Goal: Task Accomplishment & Management: Manage account settings

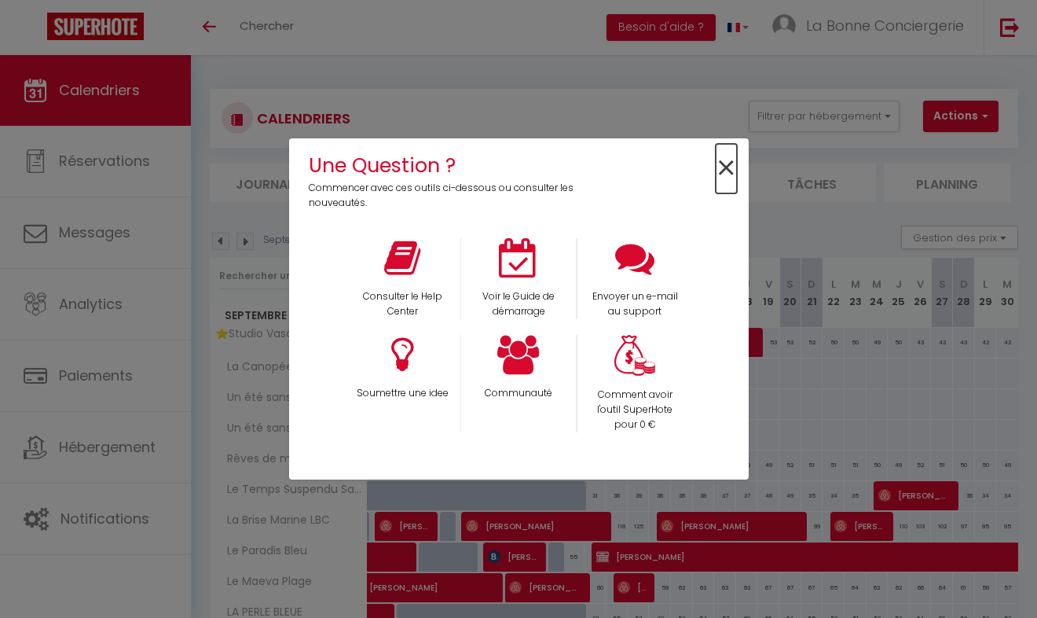
click at [720, 158] on span "×" at bounding box center [726, 168] width 21 height 49
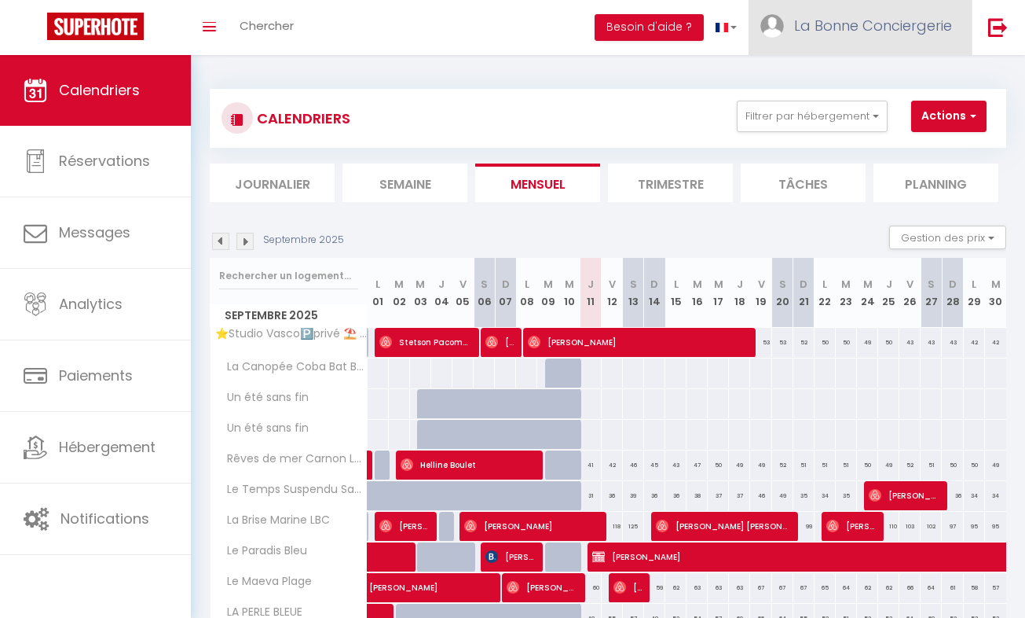
click at [922, 33] on span "La Bonne Conciergerie" at bounding box center [873, 26] width 158 height 20
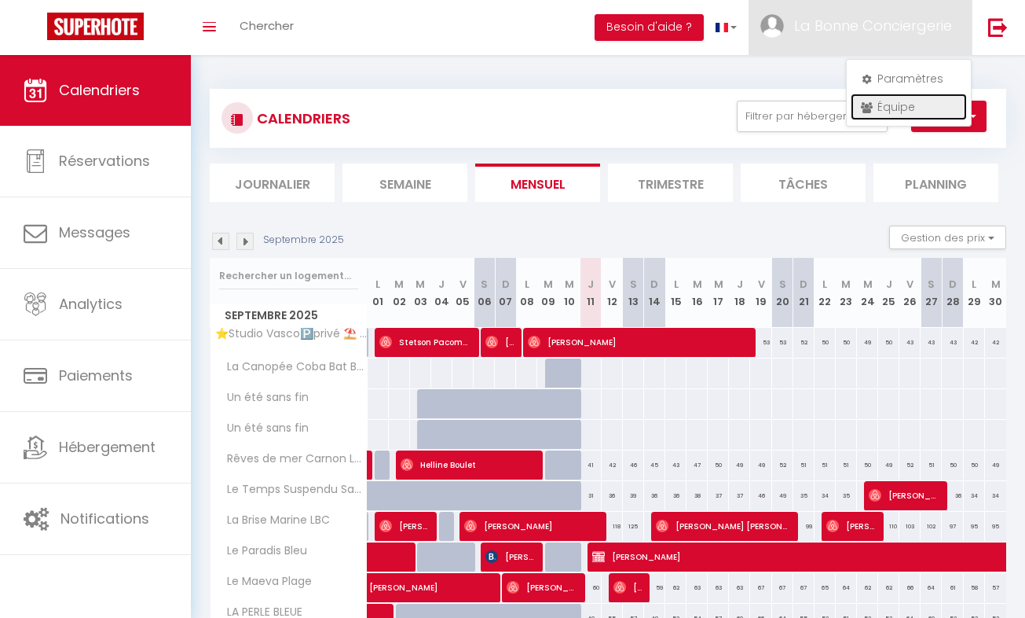
click at [922, 102] on link "Équipe" at bounding box center [909, 106] width 116 height 27
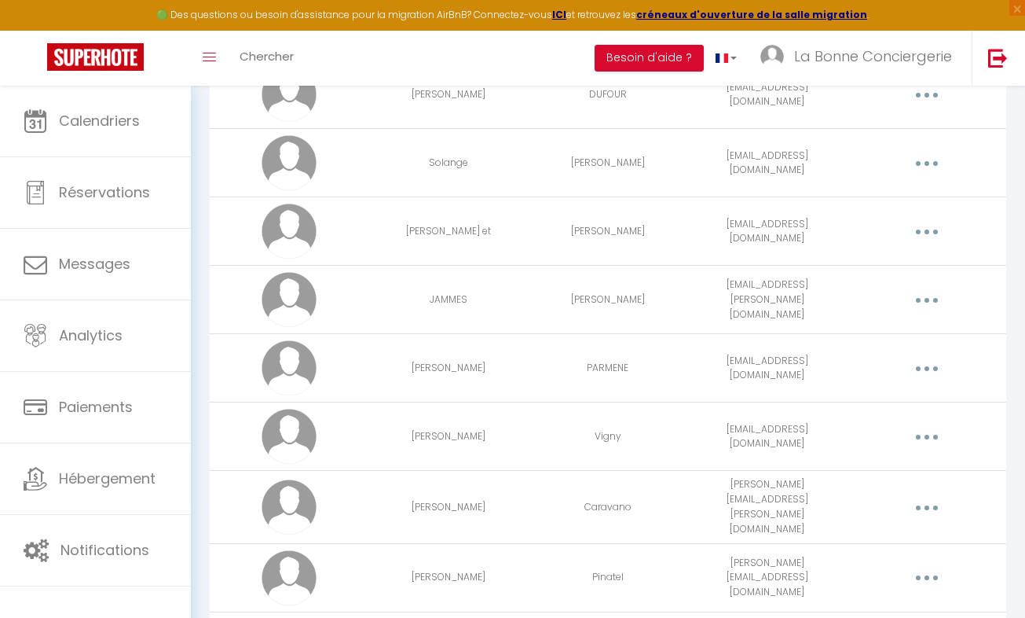
scroll to position [7569, 0]
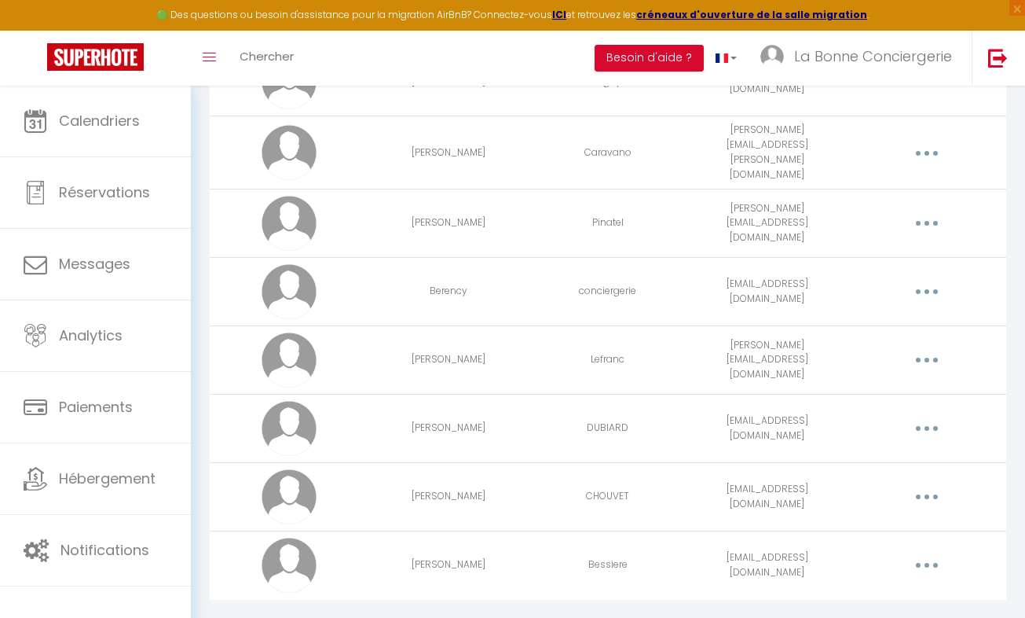
click at [922, 550] on button "button" at bounding box center [927, 565] width 42 height 30
click at [868, 590] on link "Editer" at bounding box center [885, 603] width 116 height 27
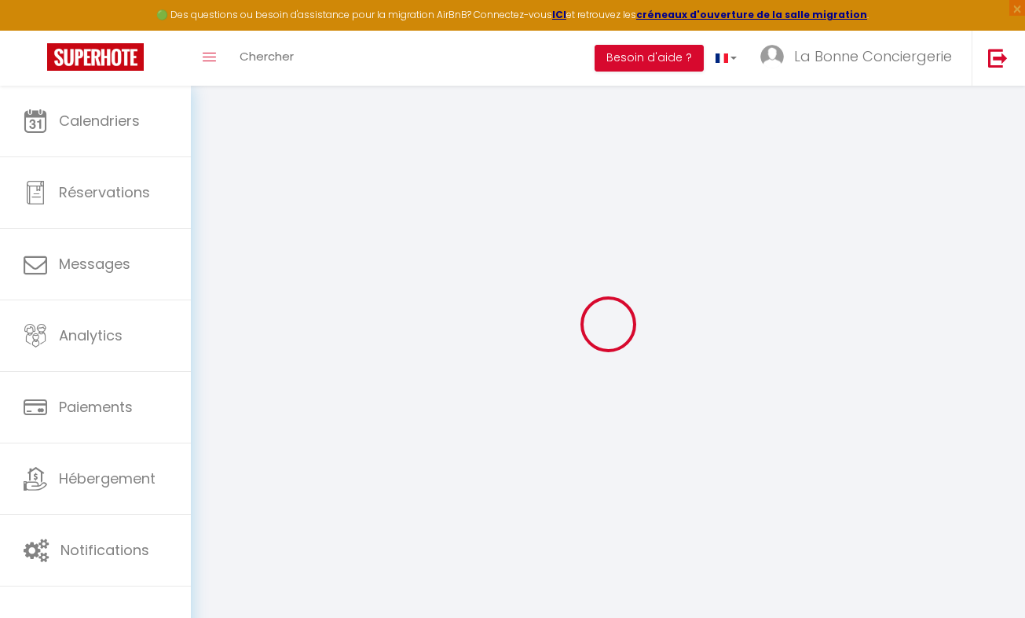
type input "[EMAIL_ADDRESS][DOMAIN_NAME]"
type input "[PERSON_NAME]"
type input "Bessiere"
type input "[EMAIL_ADDRESS][DOMAIN_NAME]"
type textarea "https://app.superhote.com/#/connect/8j7q42lmhy"
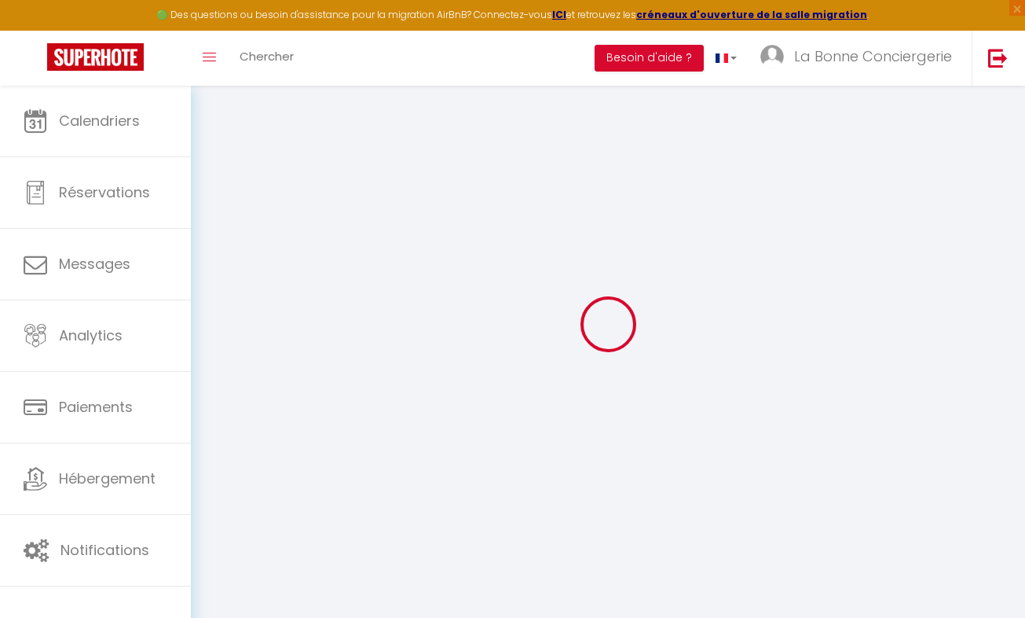
checkbox input "false"
checkbox input "true"
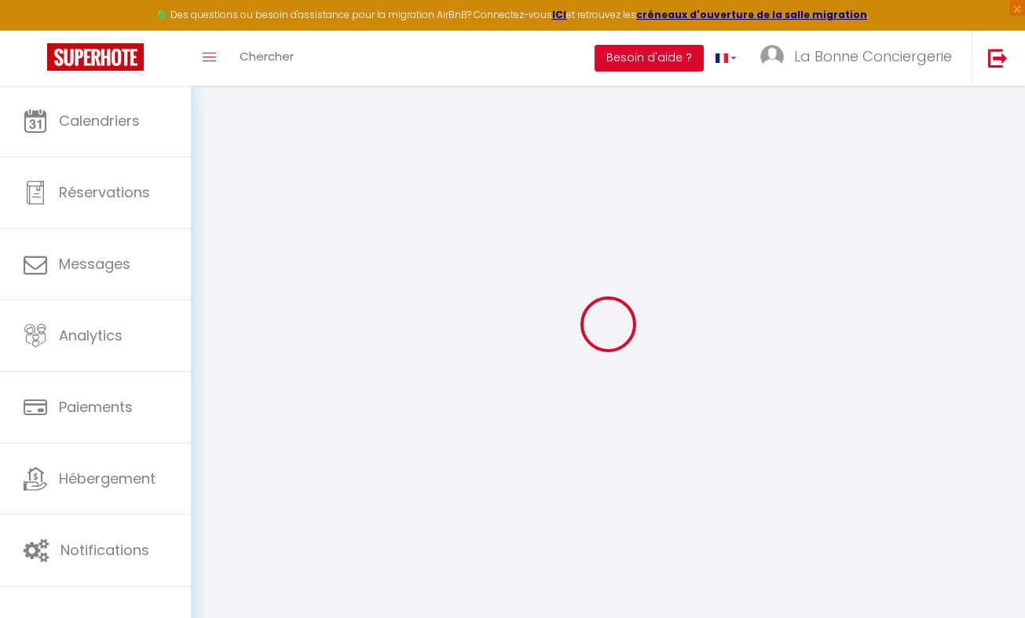
checkbox input "true"
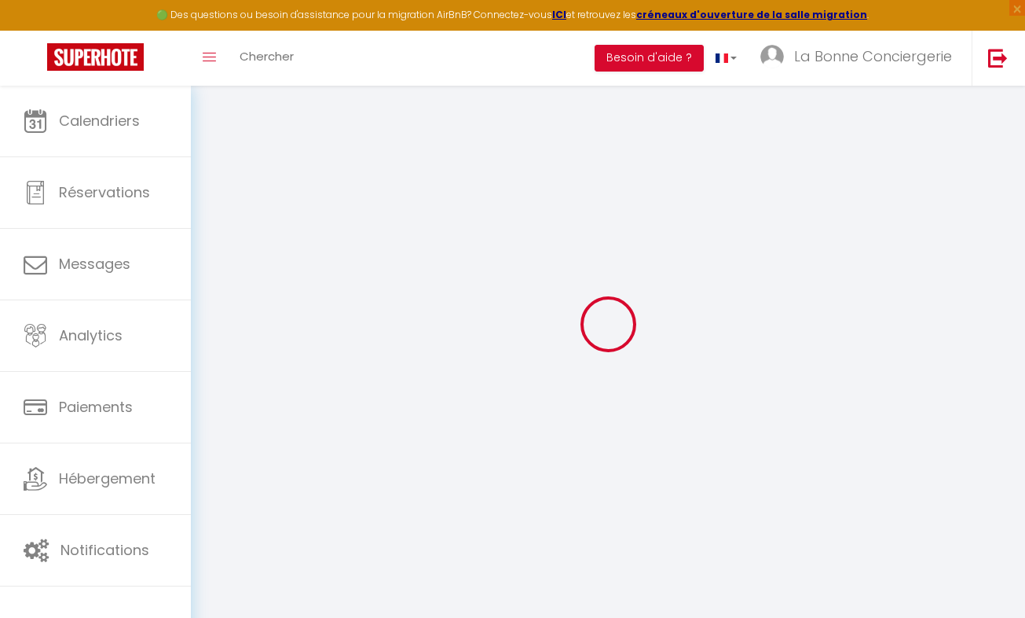
checkbox input "true"
checkbox input "false"
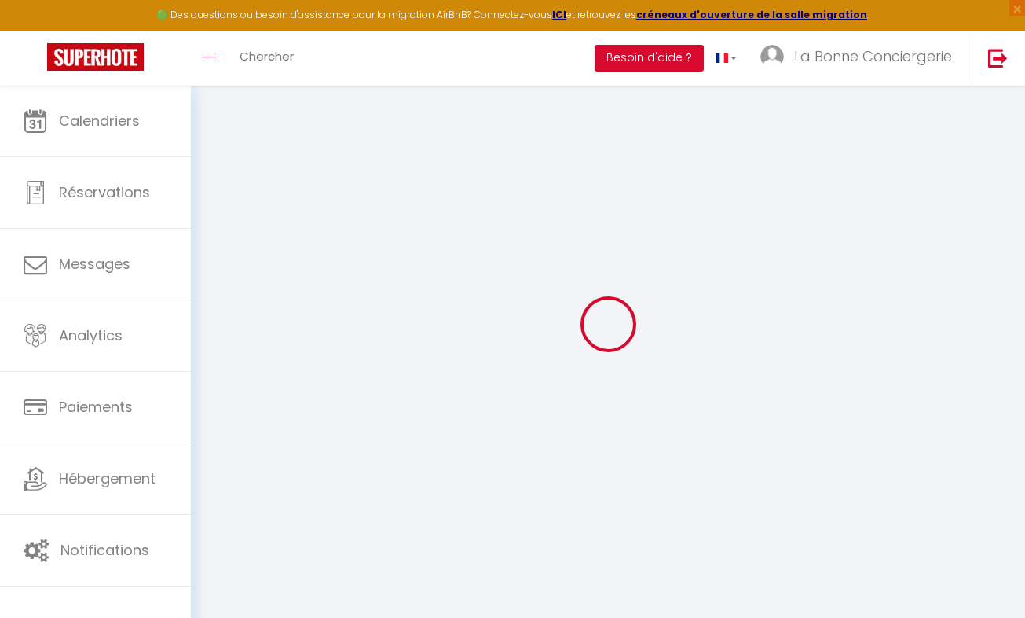
checkbox input "true"
select select
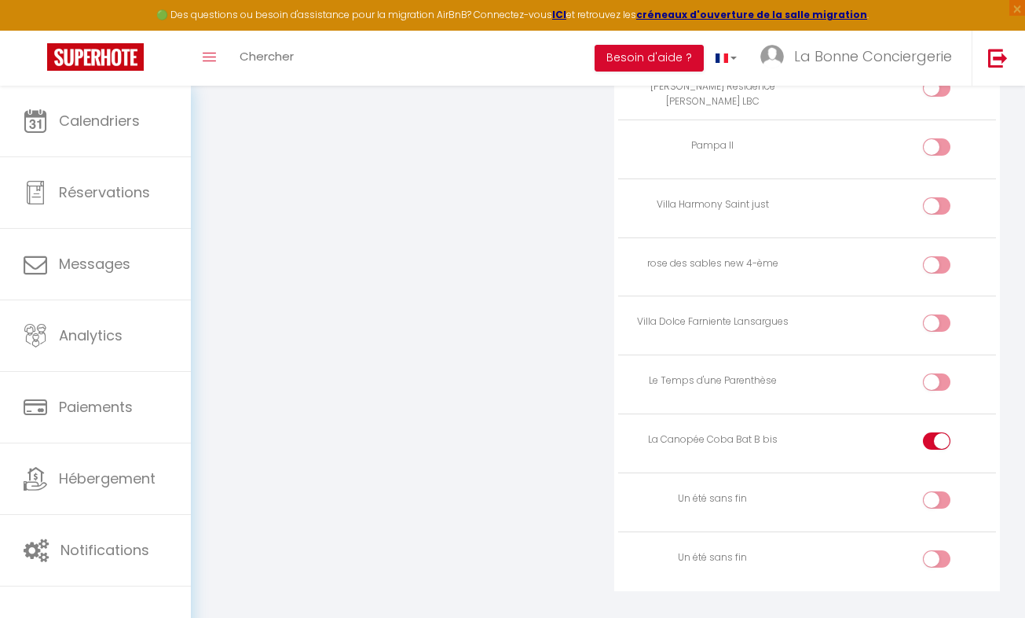
scroll to position [5978, 0]
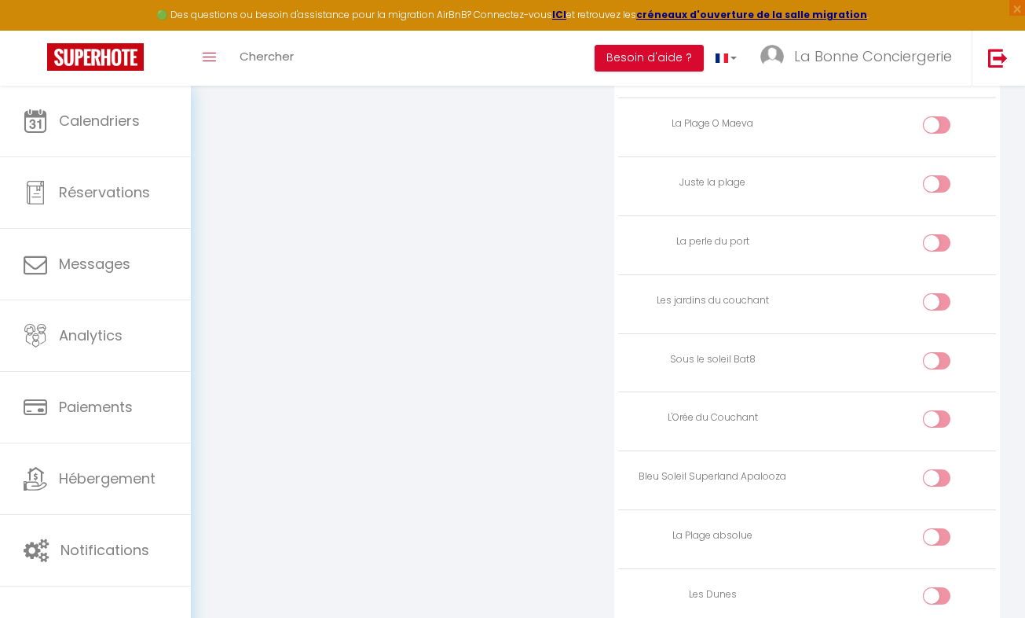
scroll to position [0, 0]
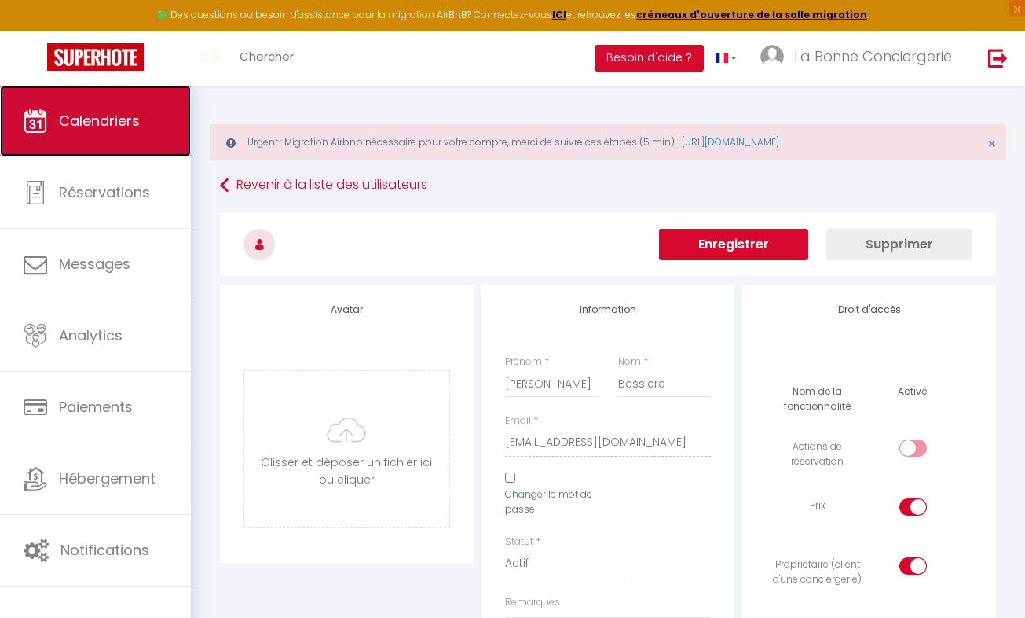
click at [117, 119] on span "Calendriers" at bounding box center [99, 121] width 81 height 20
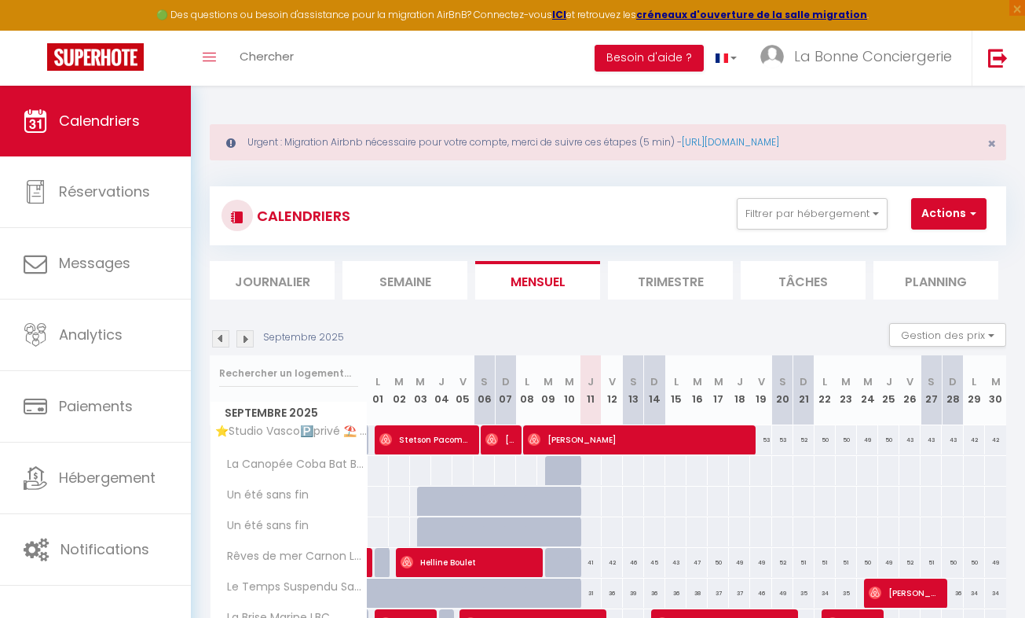
click at [590, 473] on div at bounding box center [591, 470] width 22 height 29
type input "Jeu 11 Septembre 2025"
type input "Ven 12 Septembre 2025"
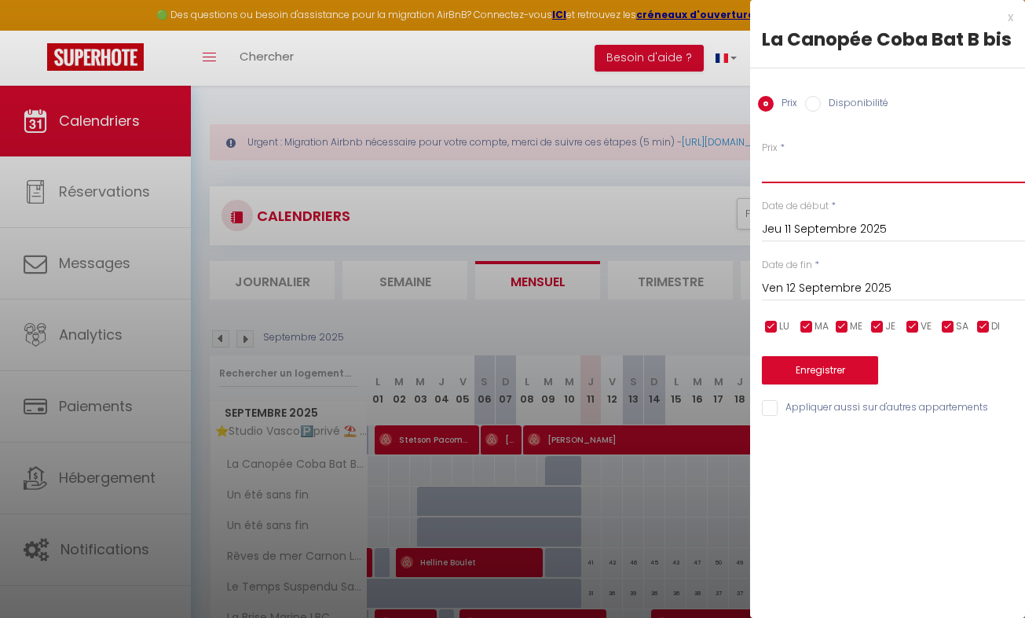
click at [809, 168] on input "Prix" at bounding box center [893, 169] width 263 height 28
type input "999"
click at [874, 289] on input "Ven 12 Septembre 2025" at bounding box center [893, 288] width 263 height 20
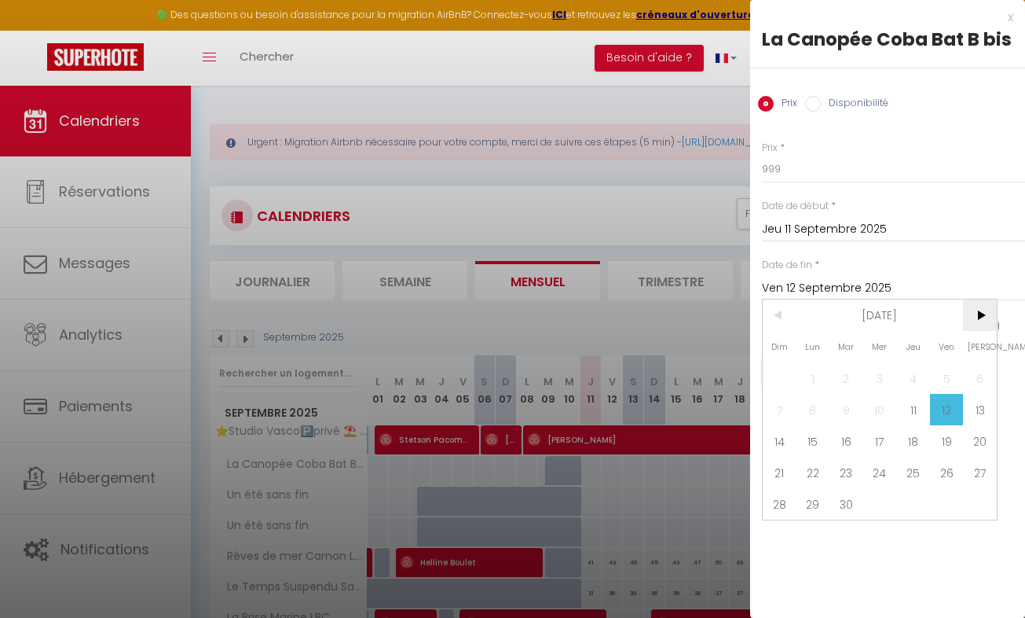
click at [979, 317] on span ">" at bounding box center [980, 314] width 34 height 31
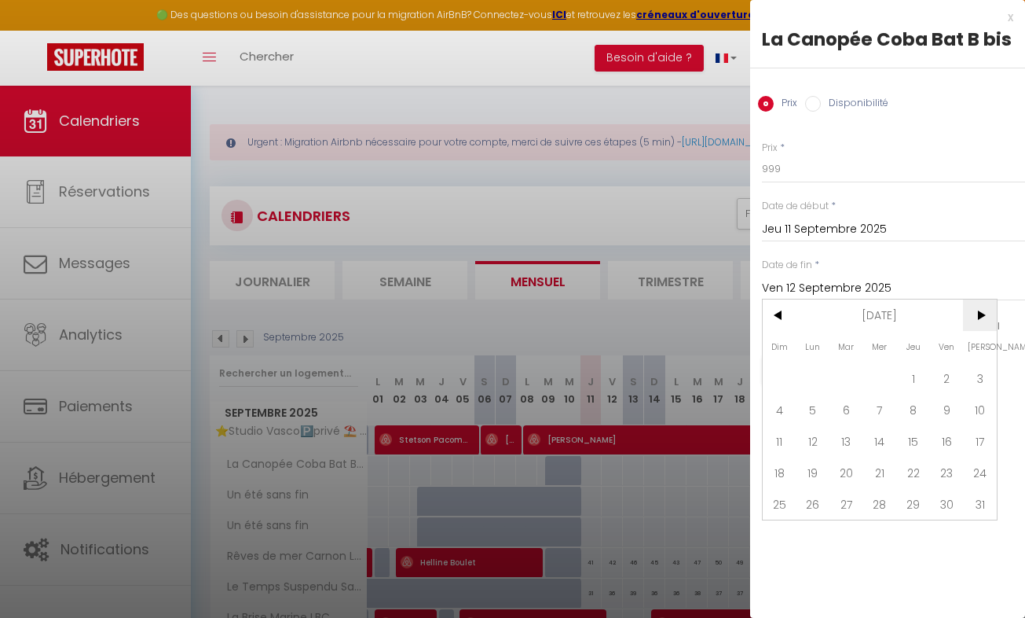
click at [979, 317] on span ">" at bounding box center [980, 314] width 34 height 31
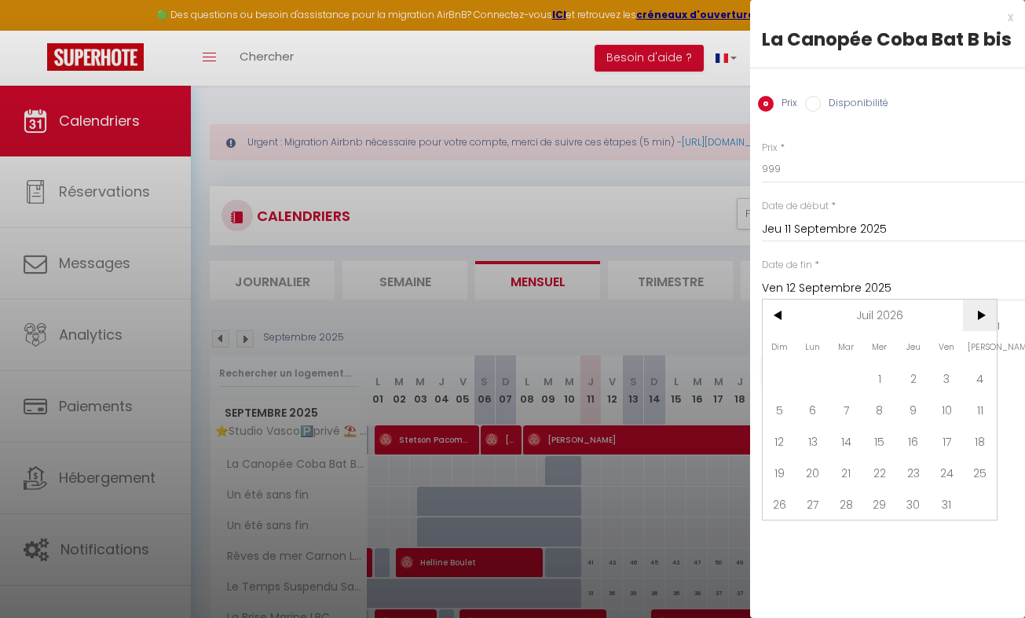
click at [979, 317] on span ">" at bounding box center [980, 314] width 34 height 31
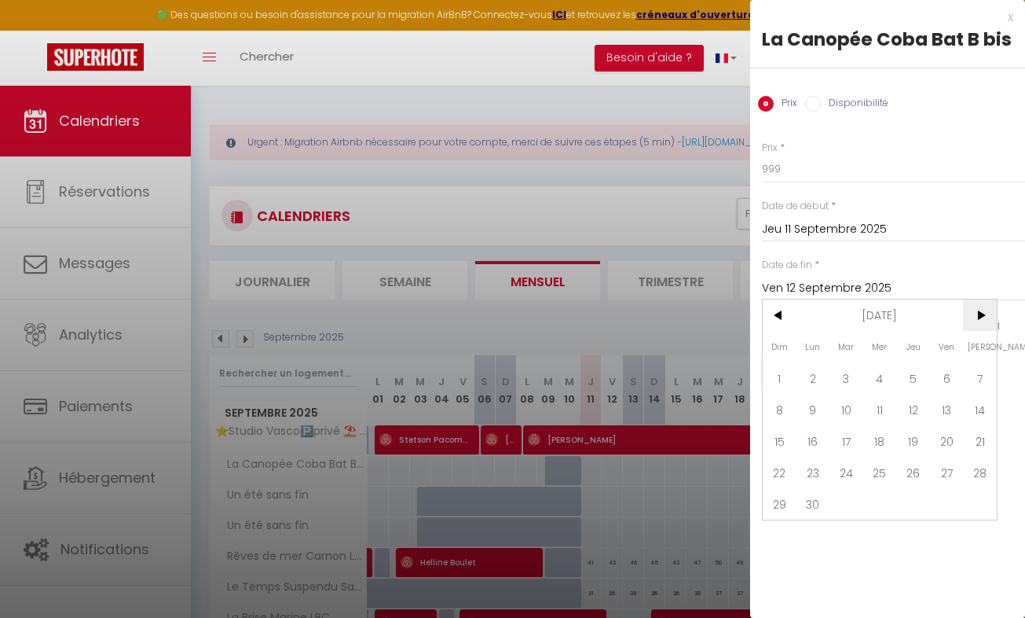
click at [979, 317] on span ">" at bounding box center [980, 314] width 34 height 31
click at [782, 502] on span "28" at bounding box center [780, 503] width 34 height 31
type input "Dim 28 Février 2027"
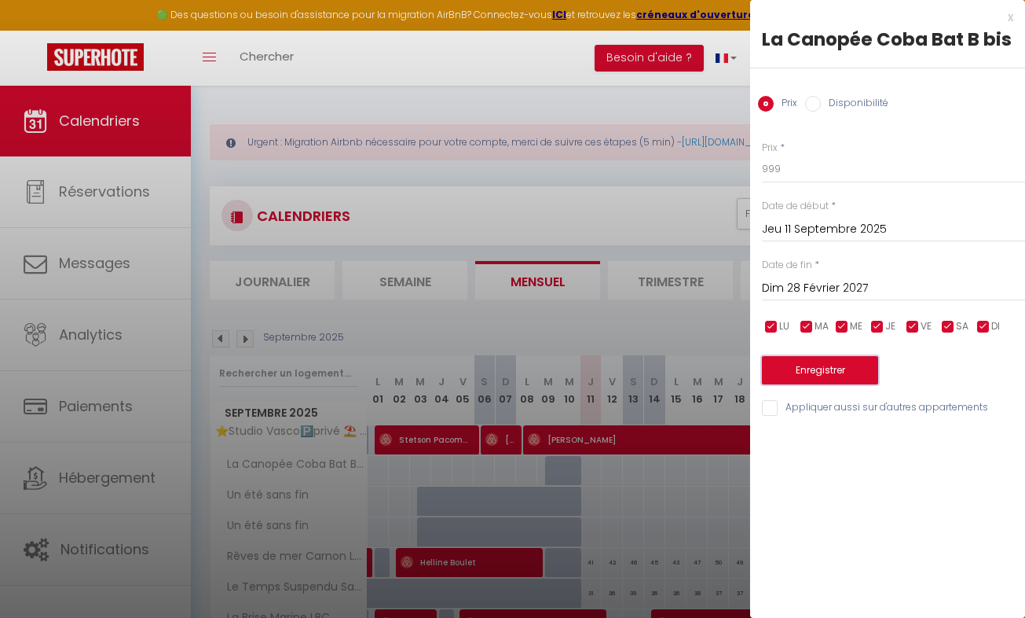
click at [837, 371] on button "Enregistrer" at bounding box center [820, 370] width 116 height 28
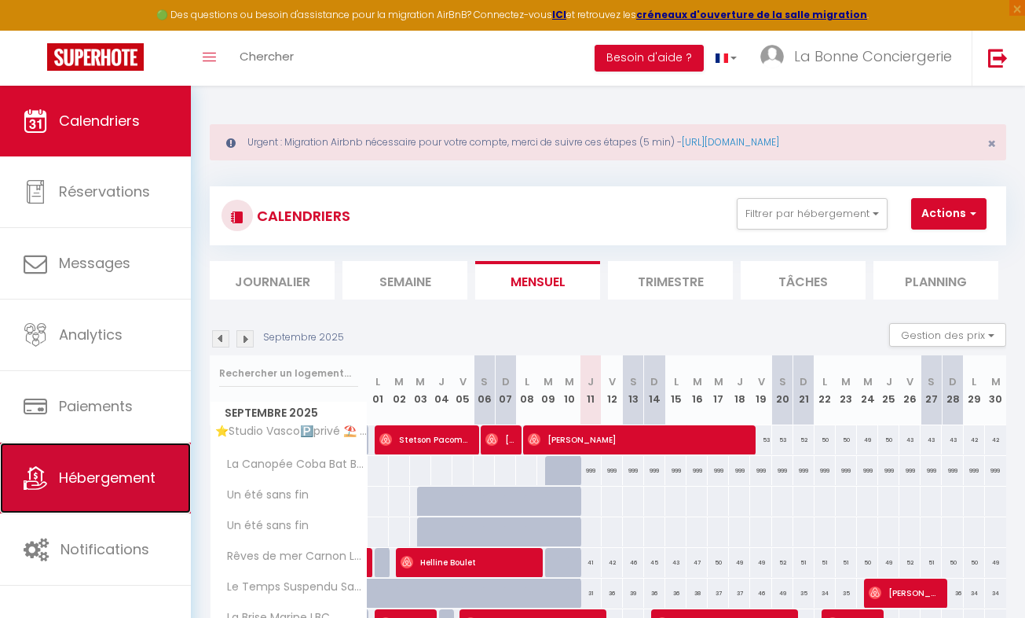
click at [125, 470] on span "Hébergement" at bounding box center [107, 477] width 97 height 20
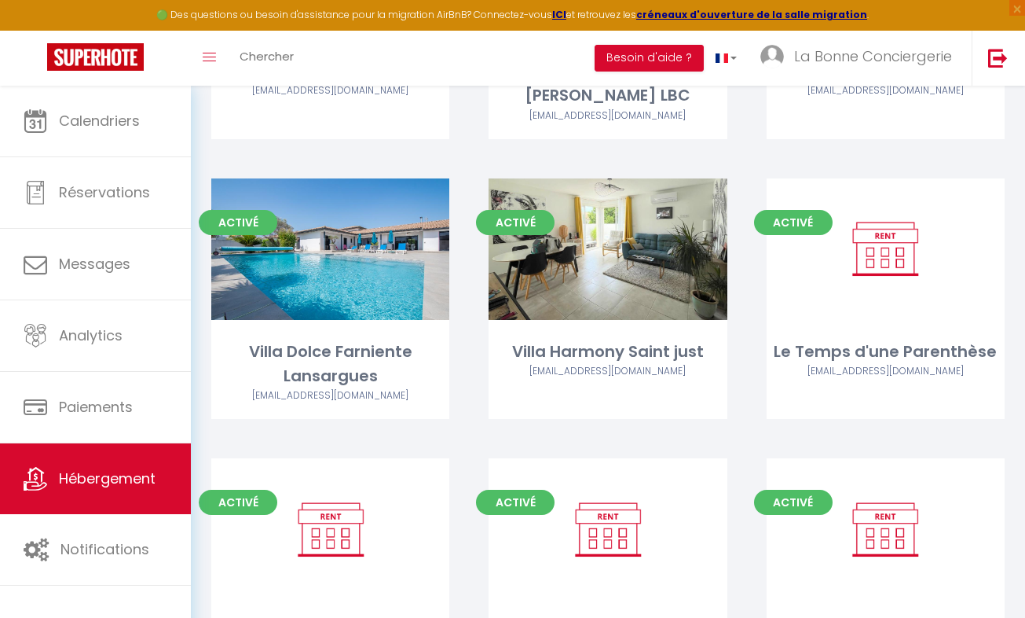
scroll to position [7849, 0]
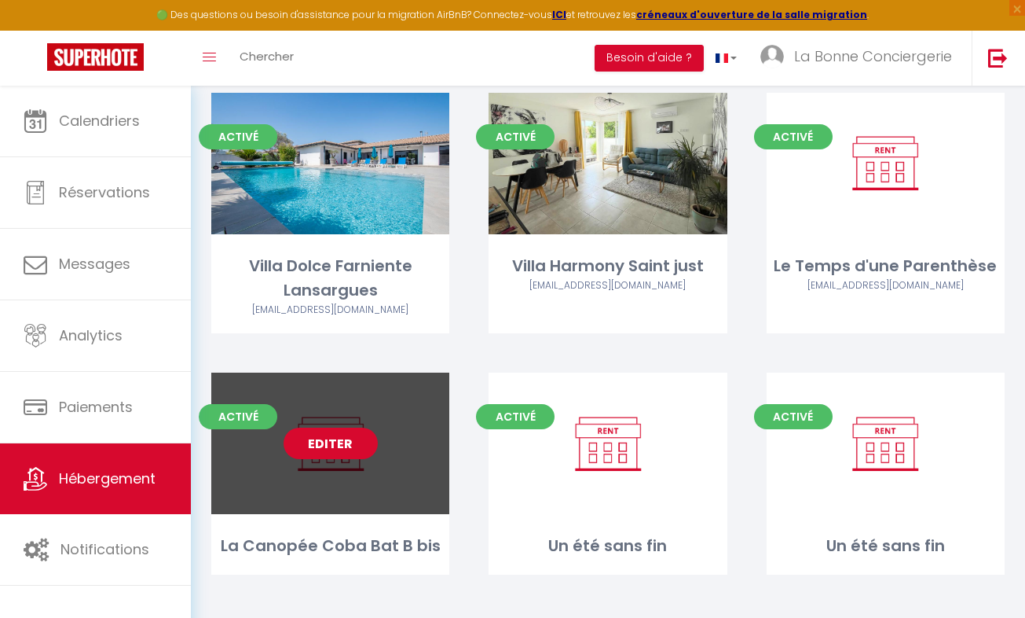
click at [339, 428] on link "Editer" at bounding box center [331, 442] width 94 height 31
click at [327, 427] on link "Editer" at bounding box center [331, 442] width 94 height 31
select select "3"
select select "2"
select select "1"
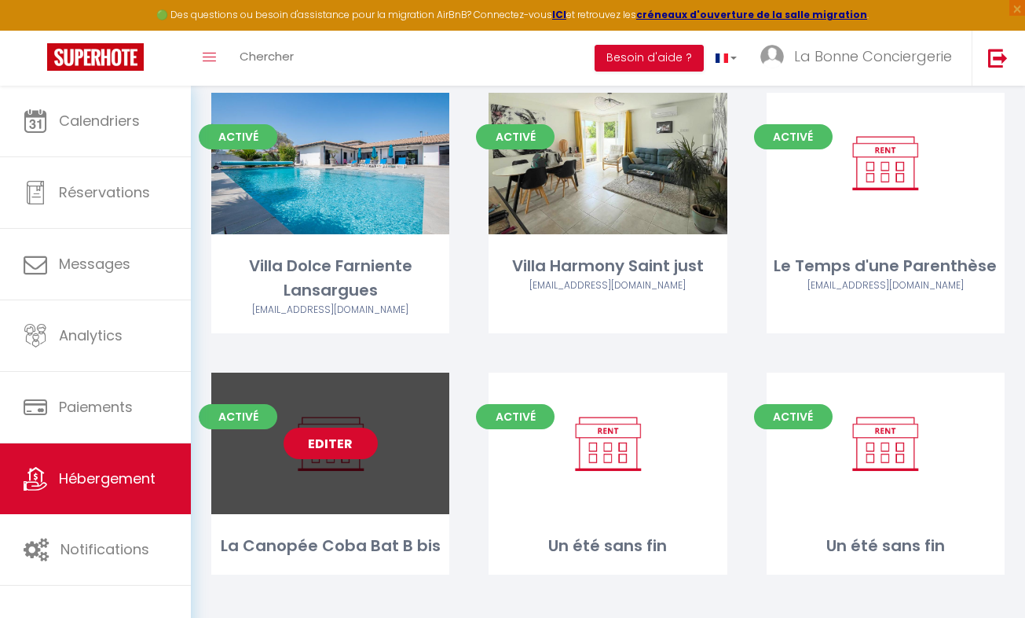
select select "1"
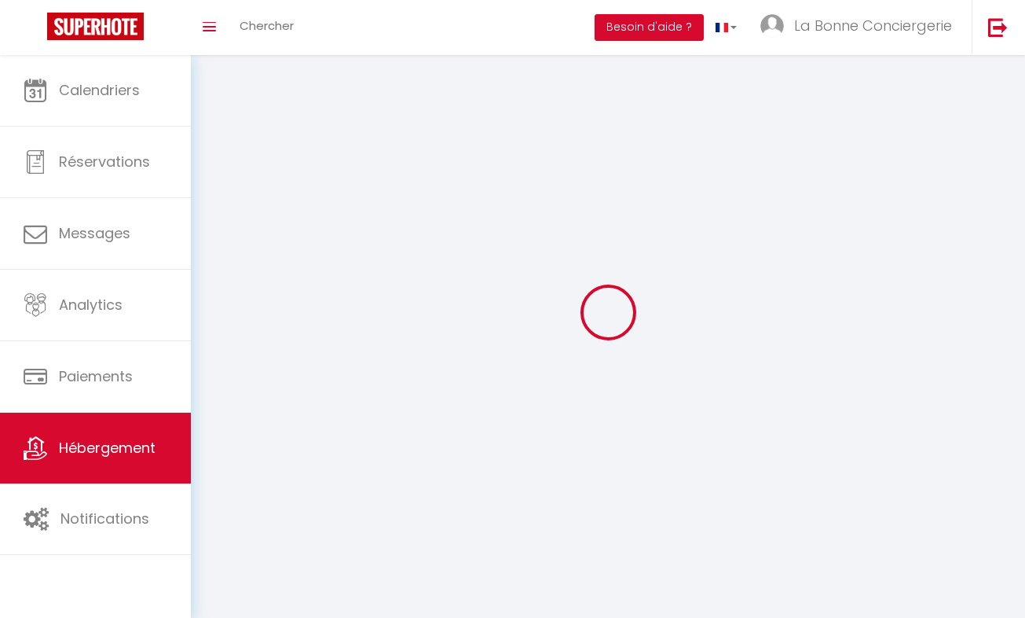
select select
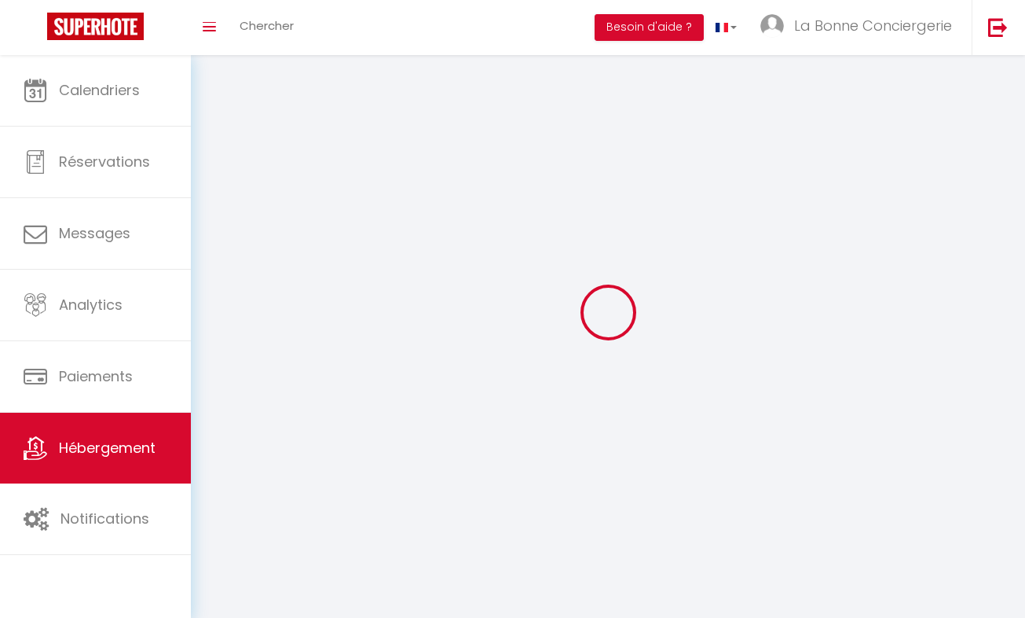
checkbox input "false"
select select
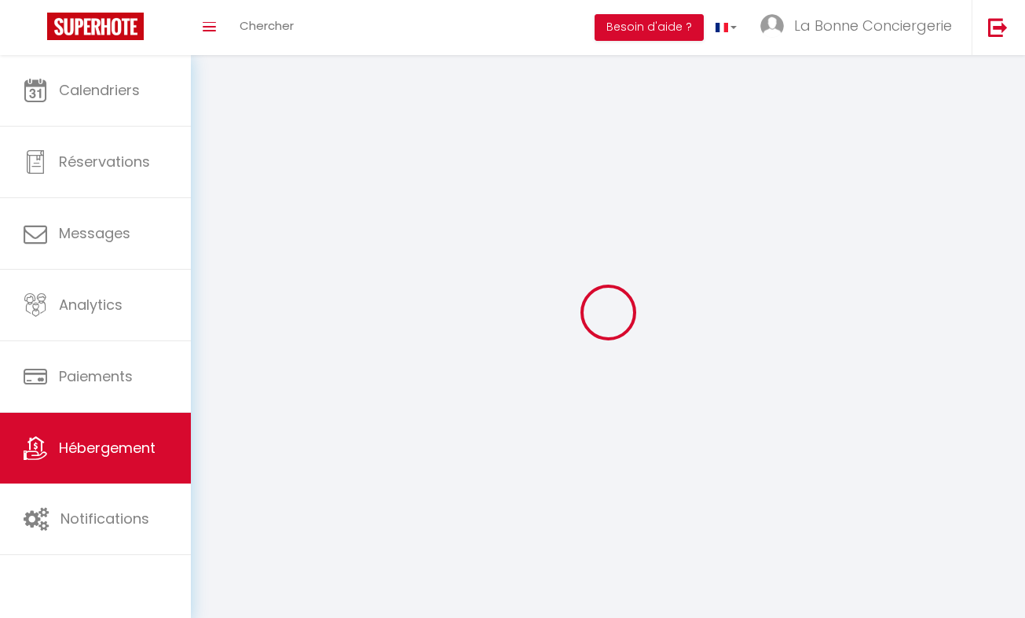
select select
select select "1"
select select
select select "28"
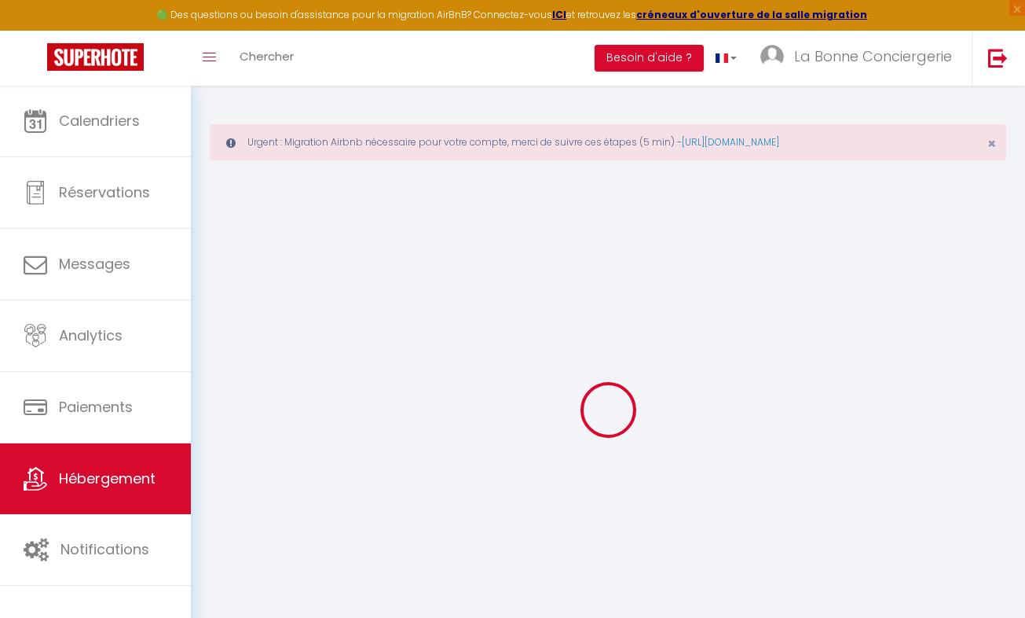
select select
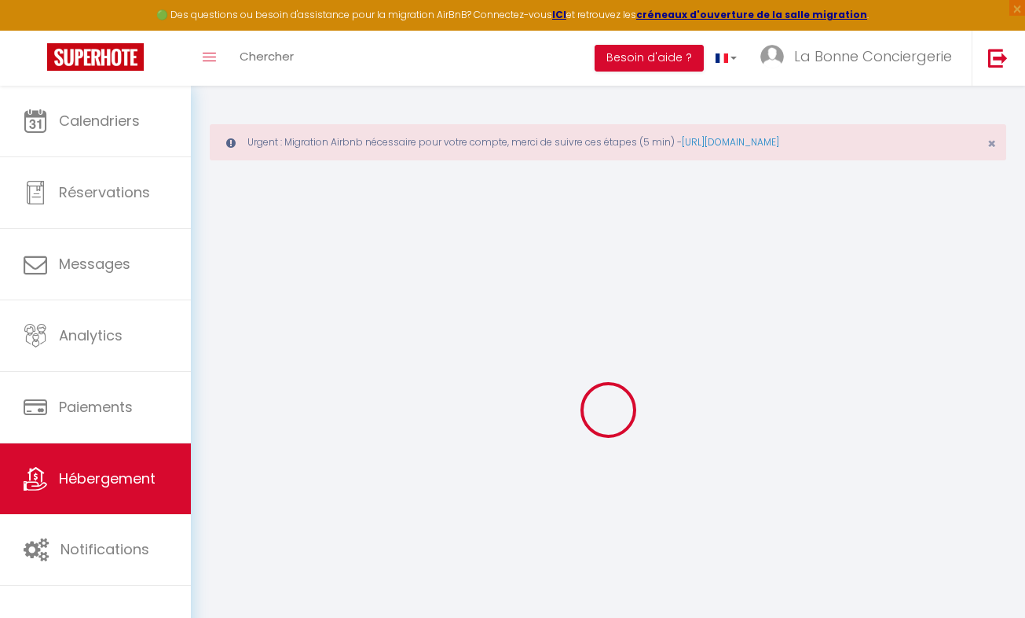
select select
checkbox input "false"
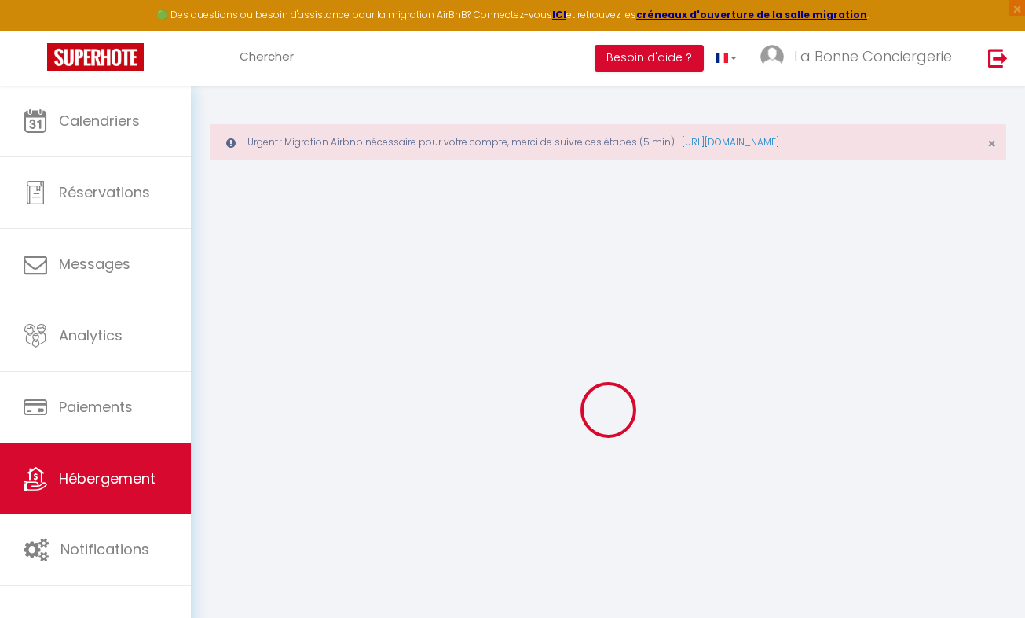
select select
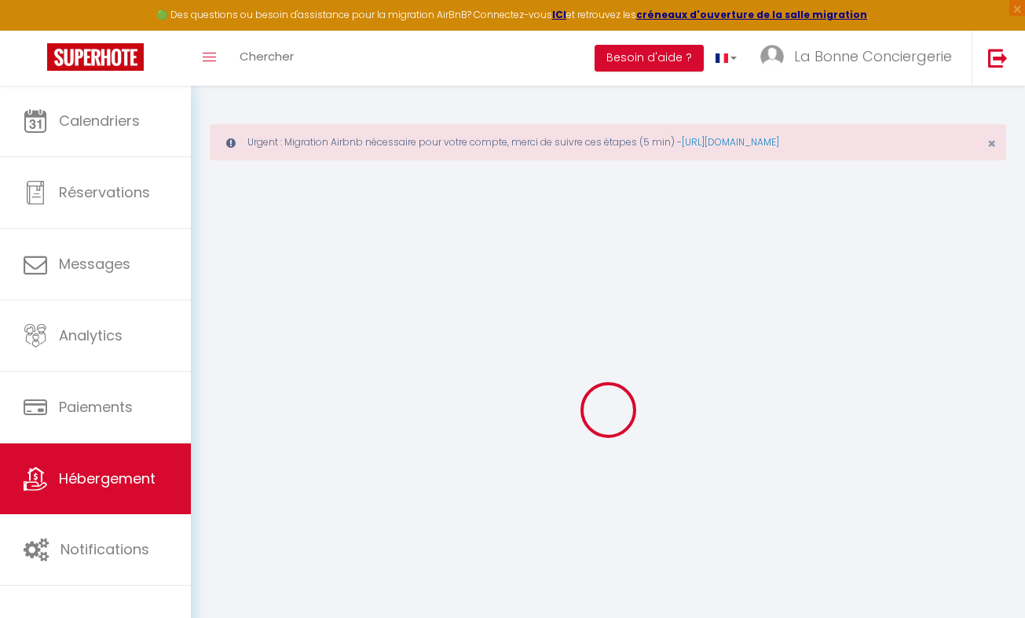
select select
checkbox input "false"
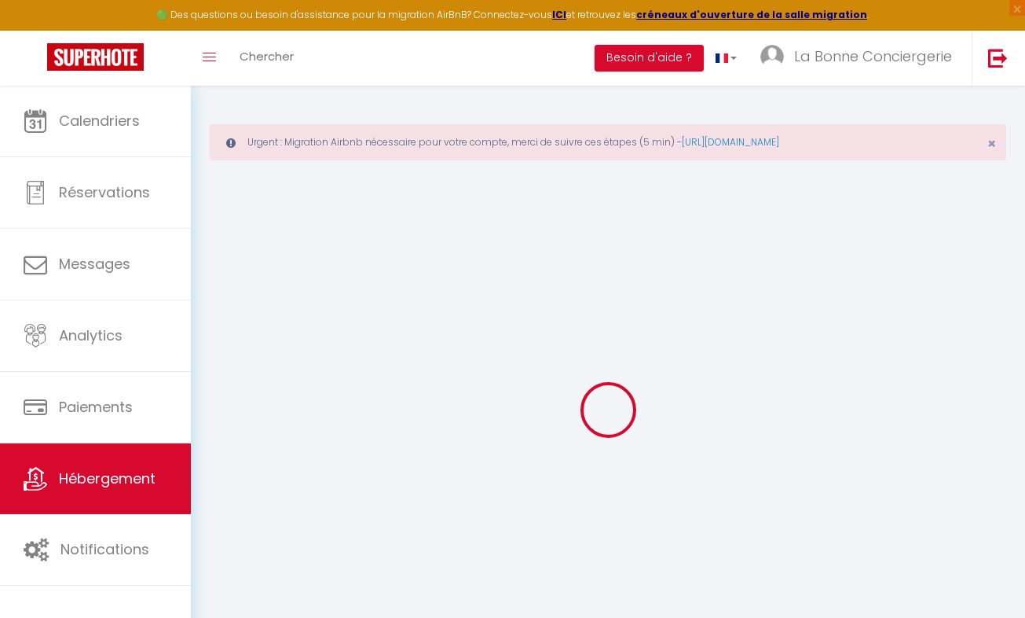
checkbox input "false"
select select
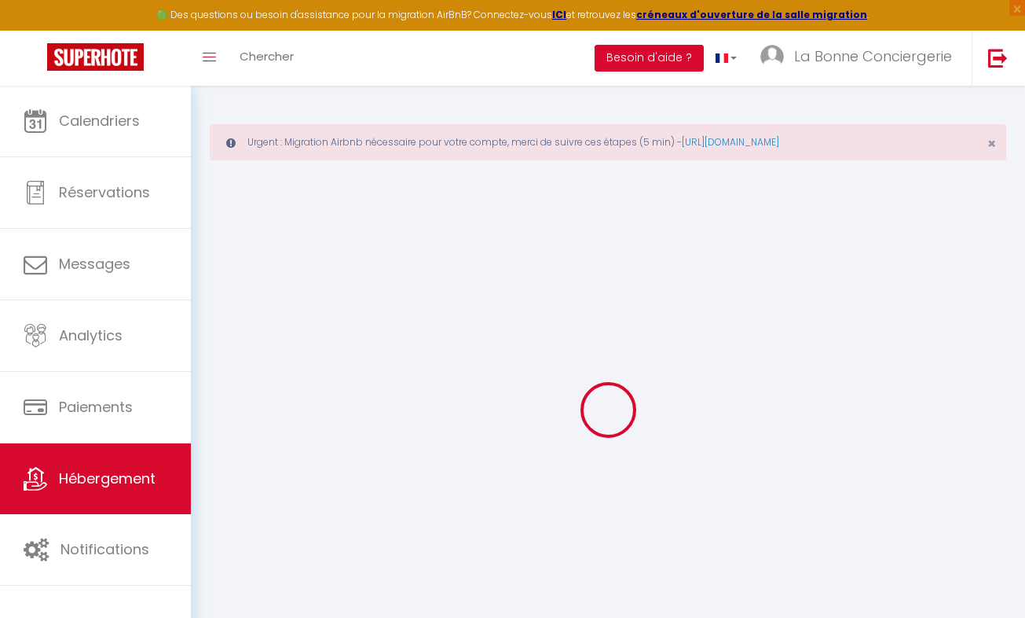
select select
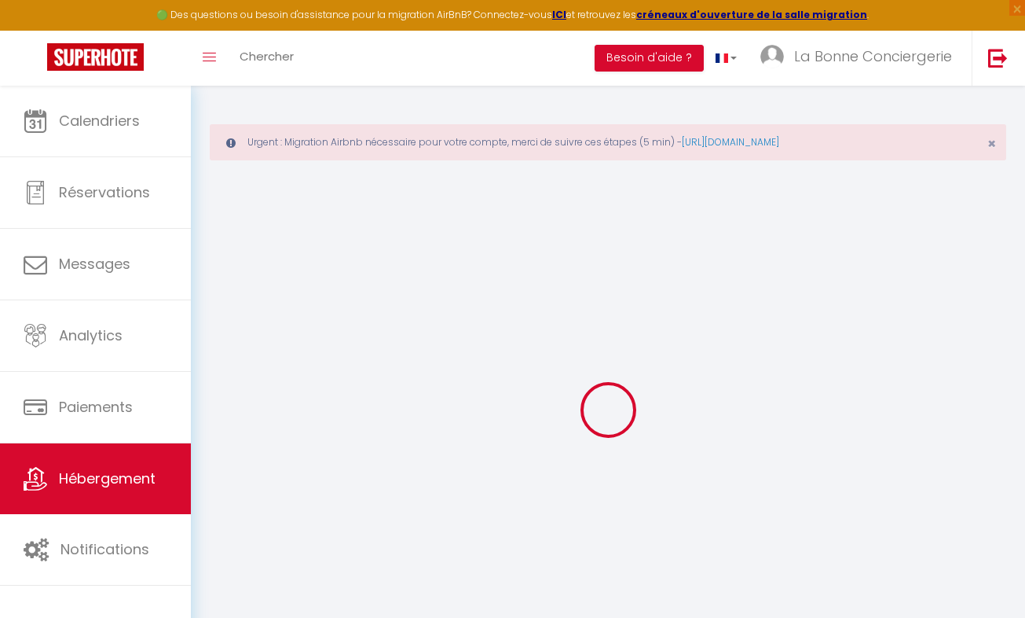
checkbox input "false"
select select
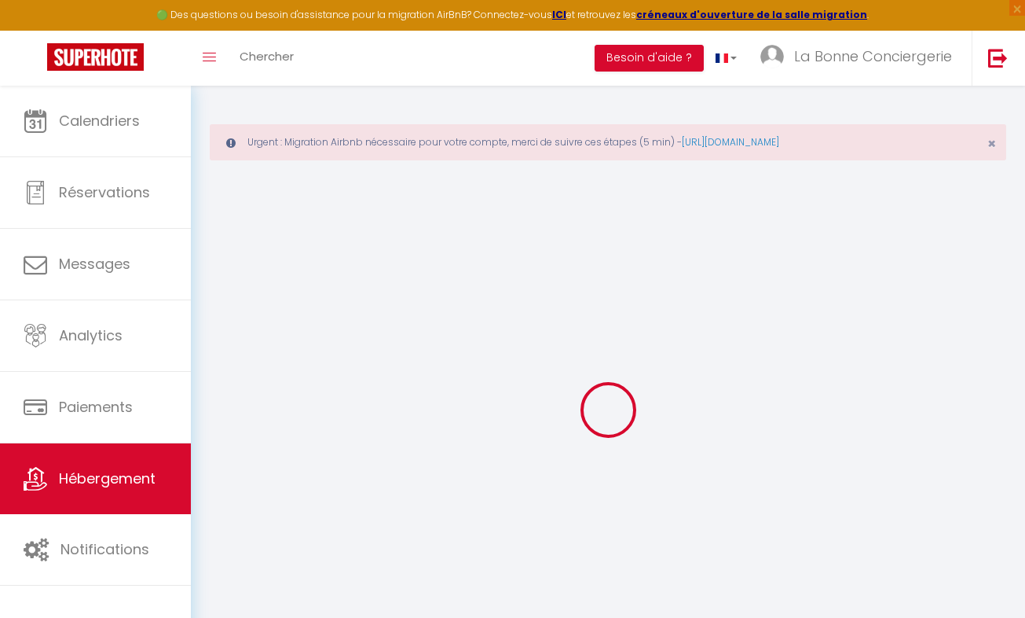
select select
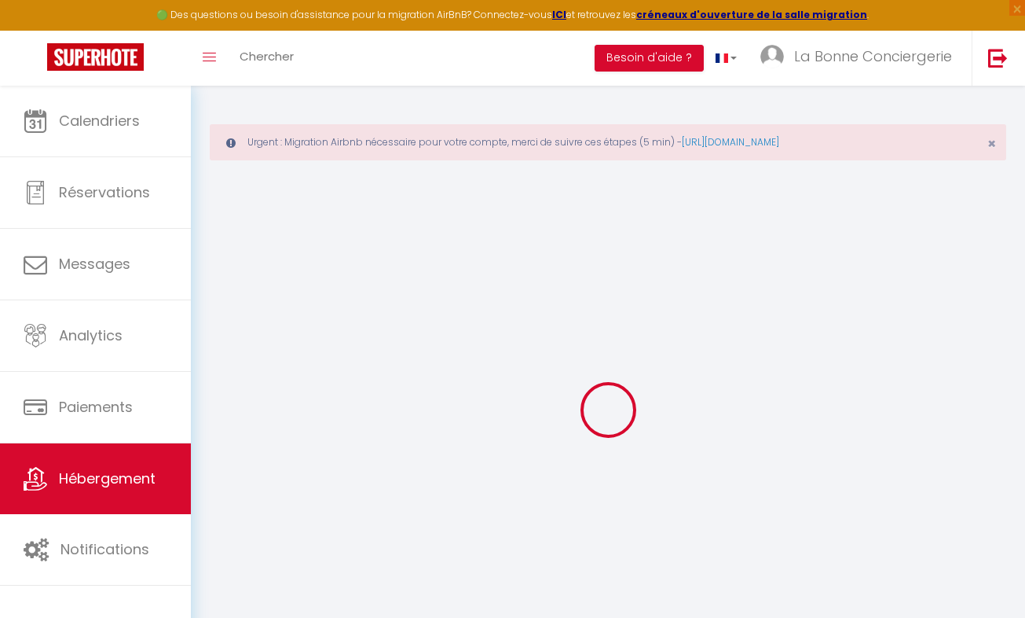
select select
checkbox input "false"
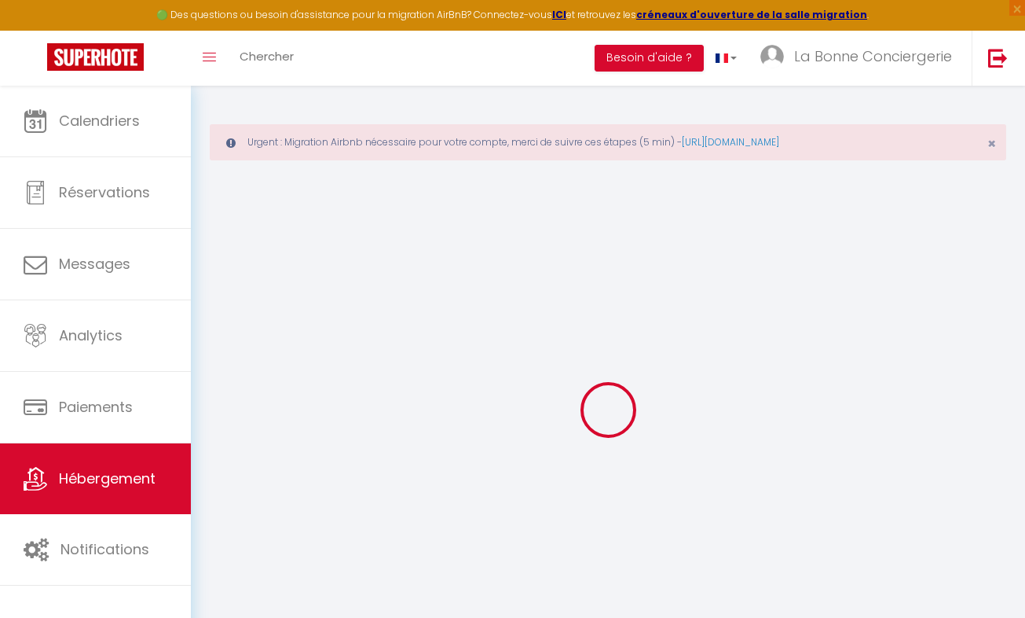
checkbox input "false"
select select
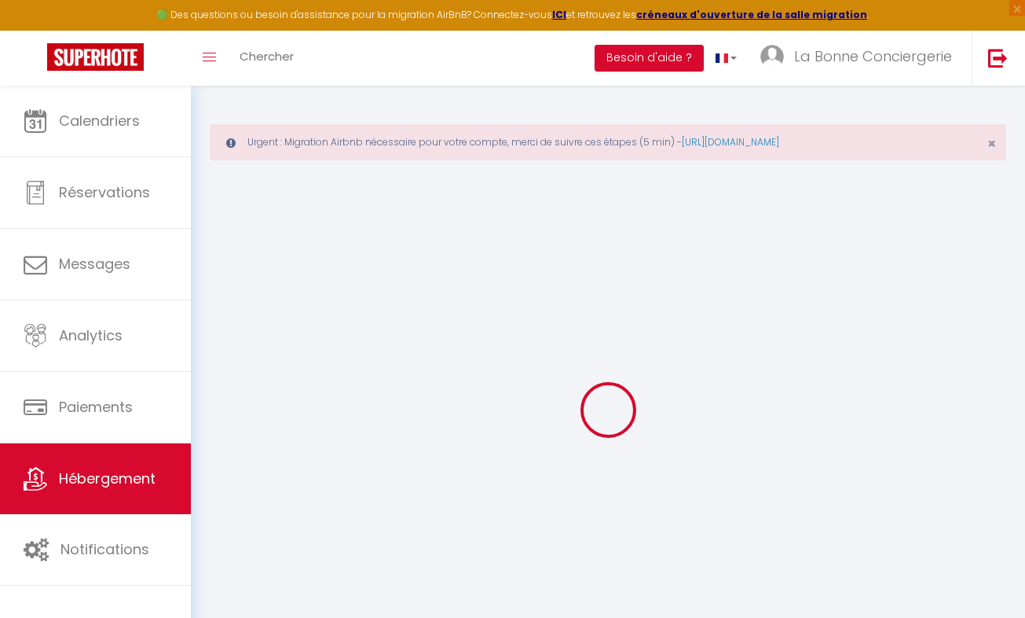
select select
checkbox input "false"
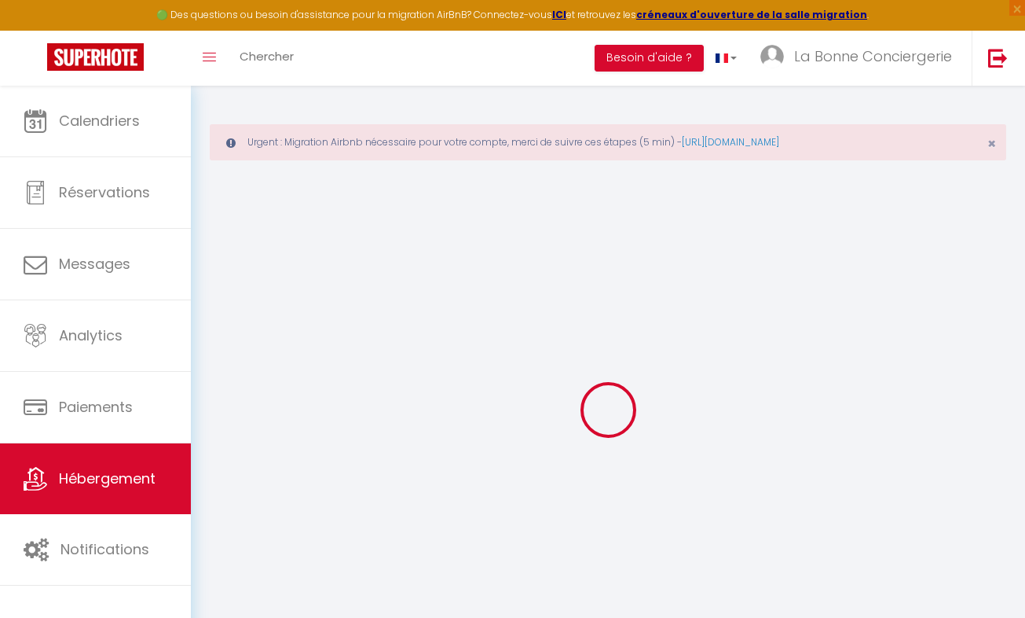
checkbox input "false"
select select
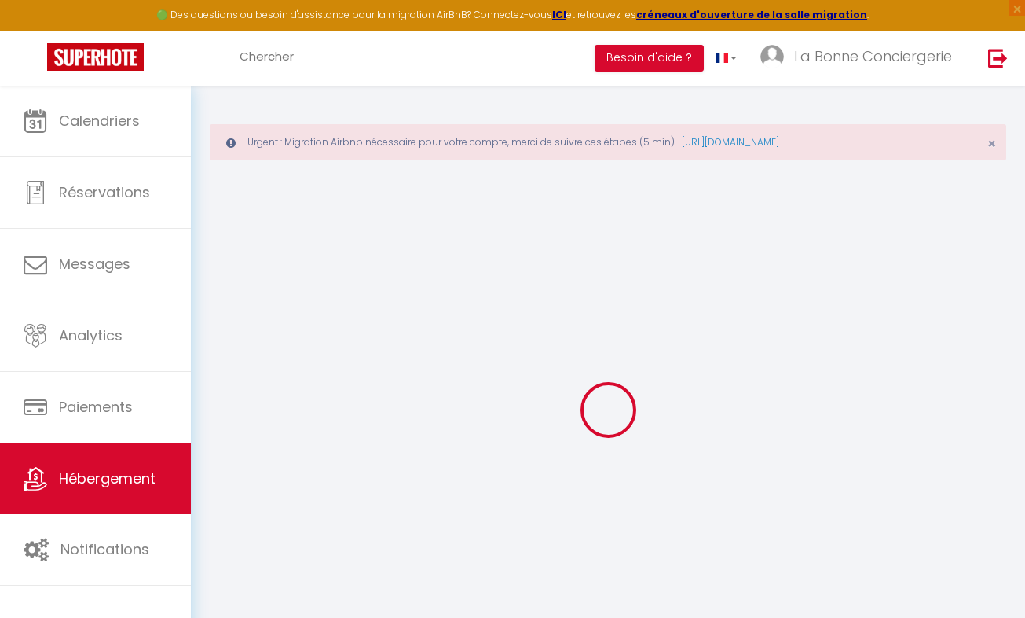
type input "La Canopée Coba Bat B bis"
type input "[PERSON_NAME]"
type input "Bessière"
type input "[STREET_ADDRESS]"
type input "12450"
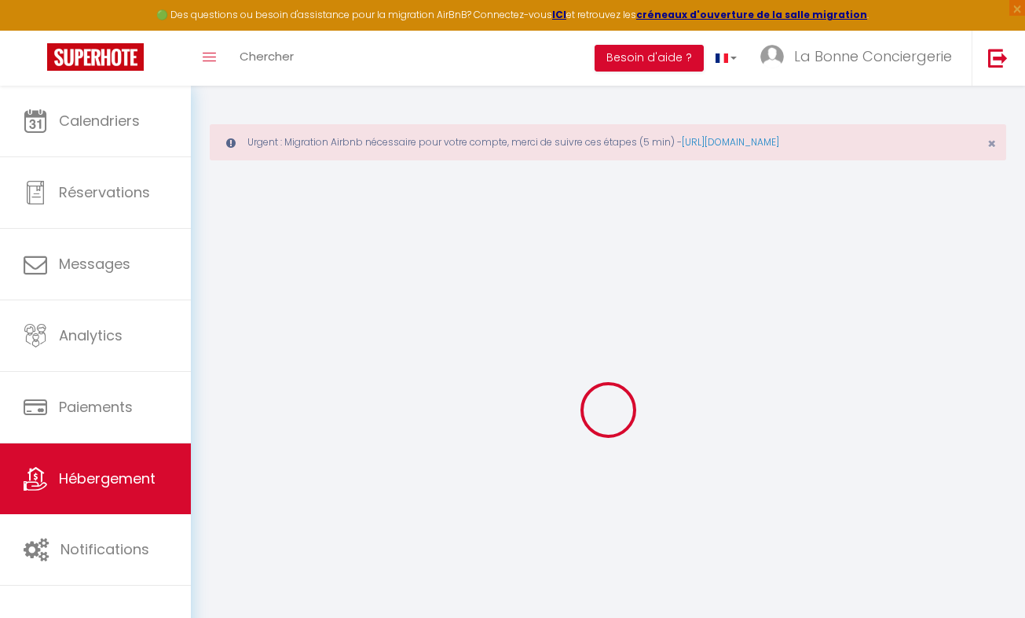
type input "Luc-La-Primaube"
select select "4"
select select "2"
type input "90"
type input "89"
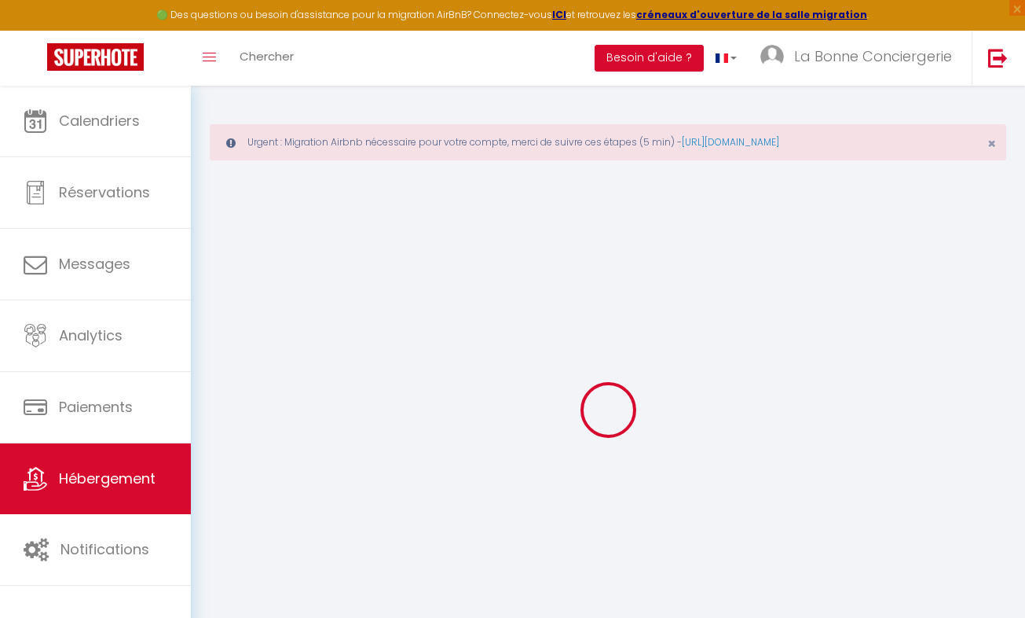
type input "5"
type input "4.8"
type input "200"
select select
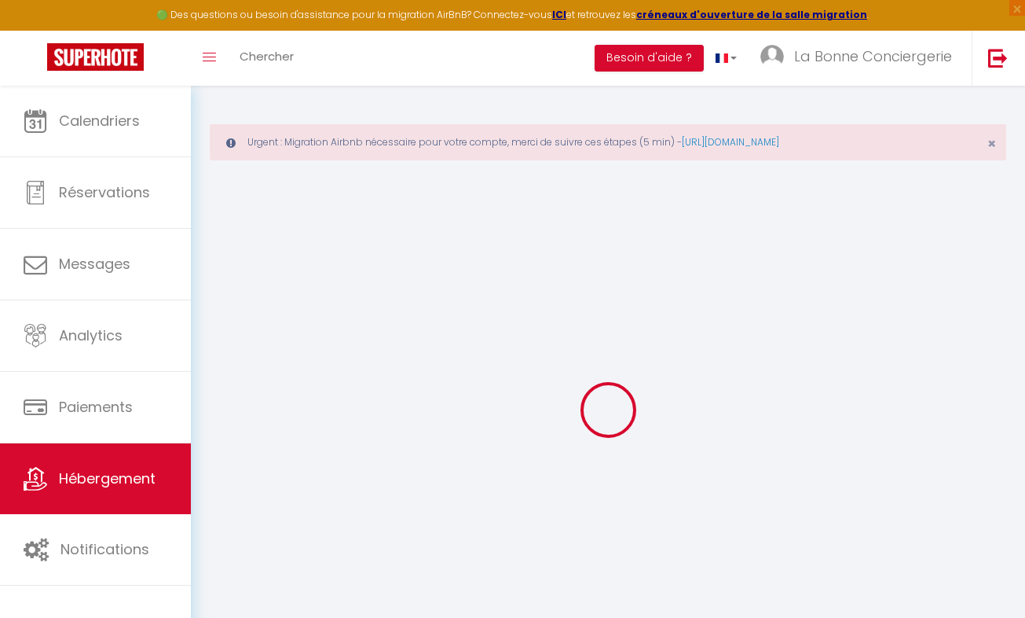
select select
type input "[STREET_ADDRESS] de tassigny"
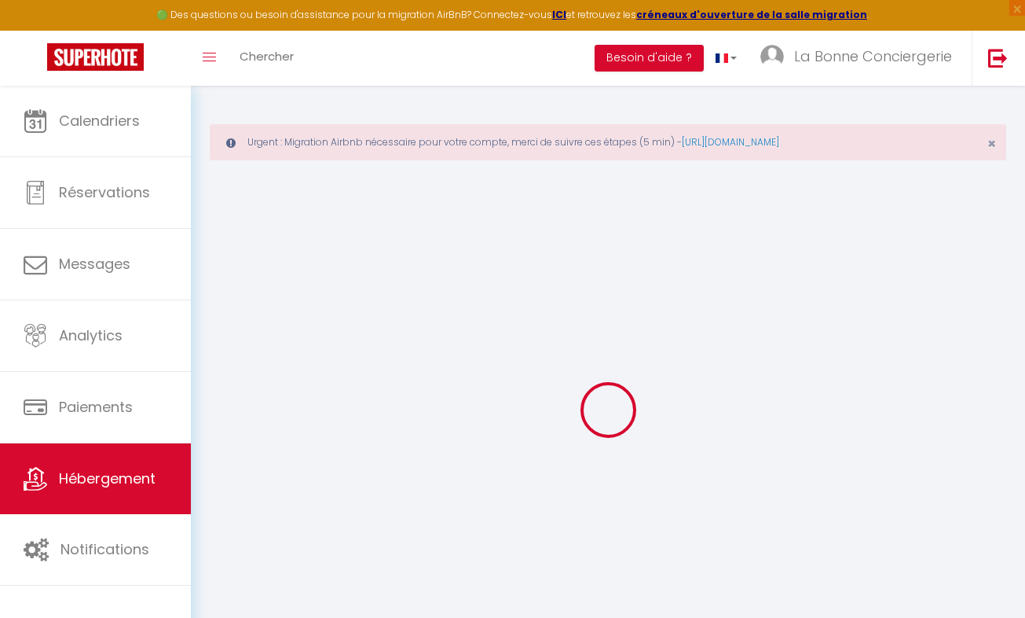
type input "34280"
type input "La Grande Motte"
type input "[EMAIL_ADDRESS][DOMAIN_NAME]"
select select "15970"
checkbox input "true"
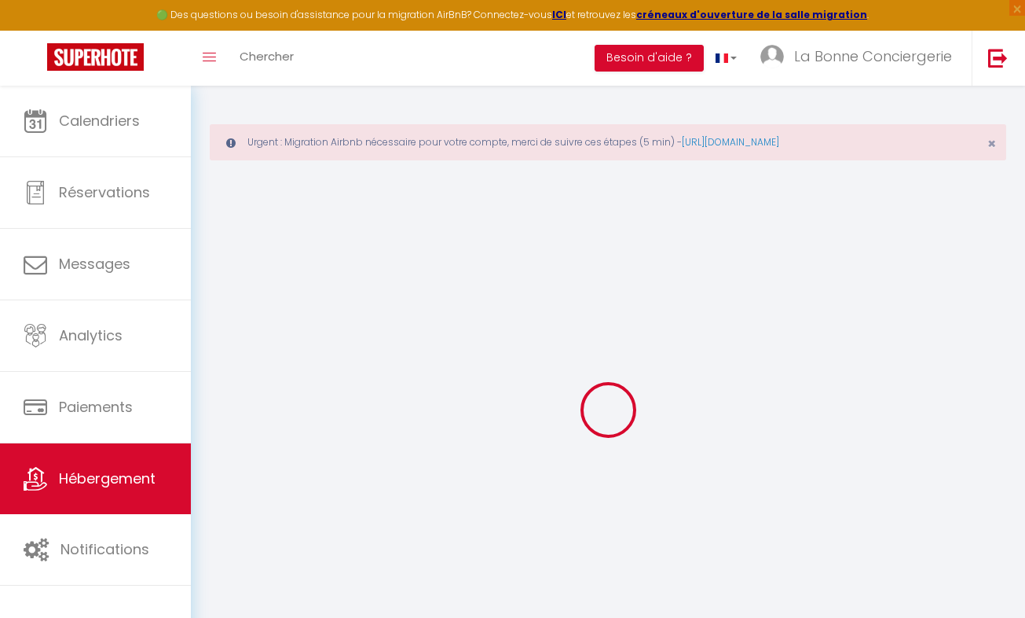
checkbox input "true"
checkbox input "false"
radio input "true"
type input "24"
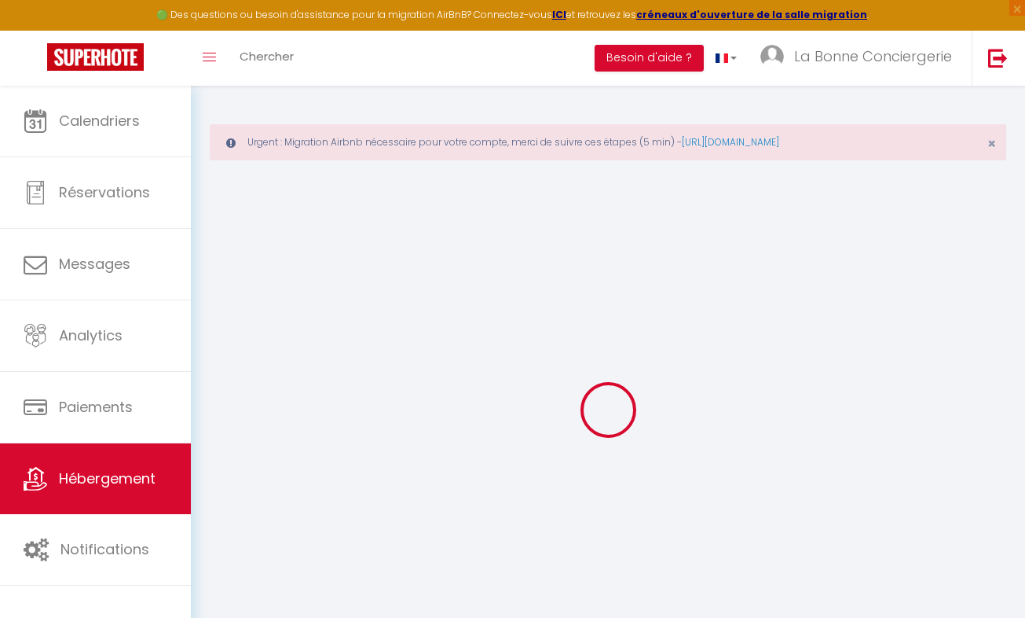
type input "89"
type input "0"
select select
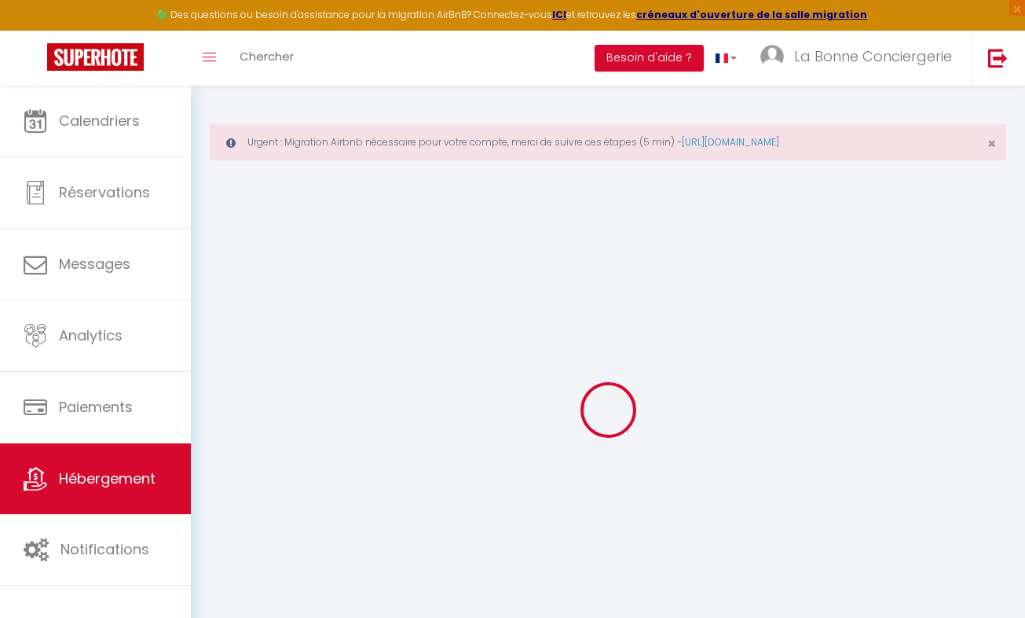
select select
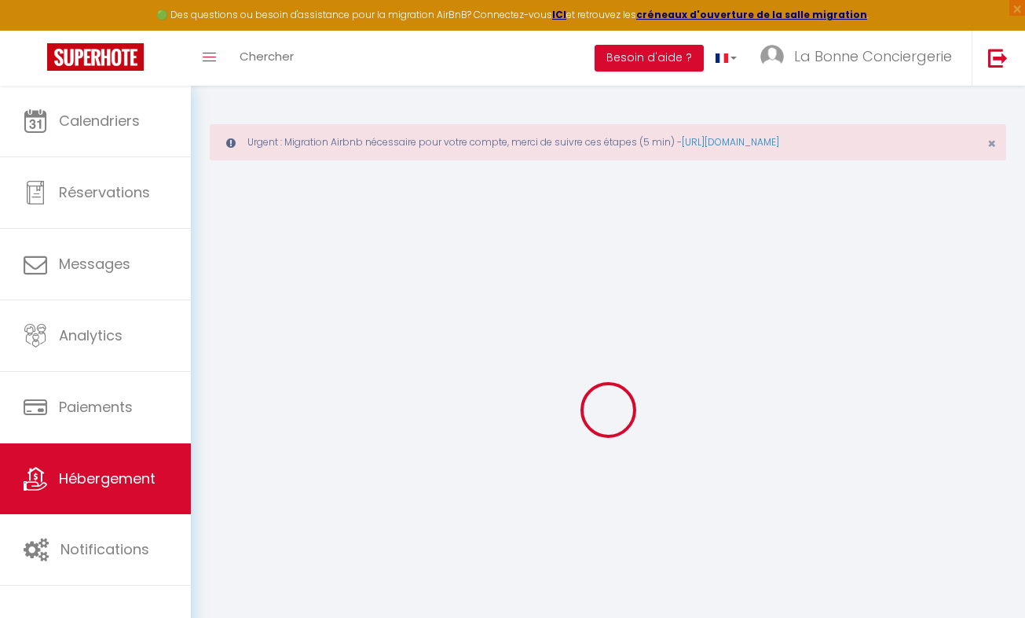
checkbox input "true"
checkbox input "false"
checkbox input "true"
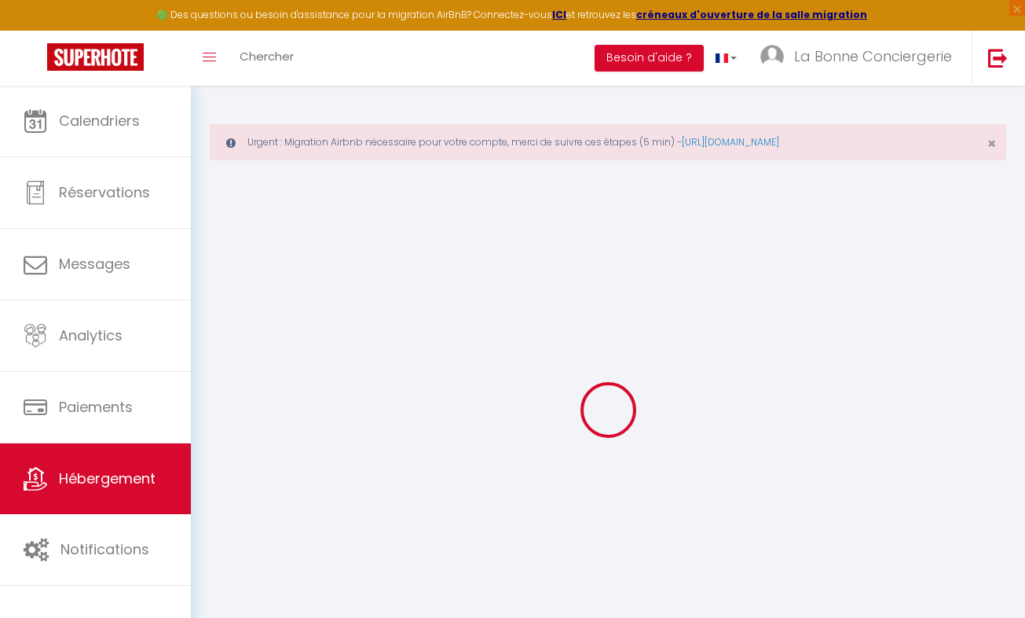
checkbox input "true"
checkbox input "false"
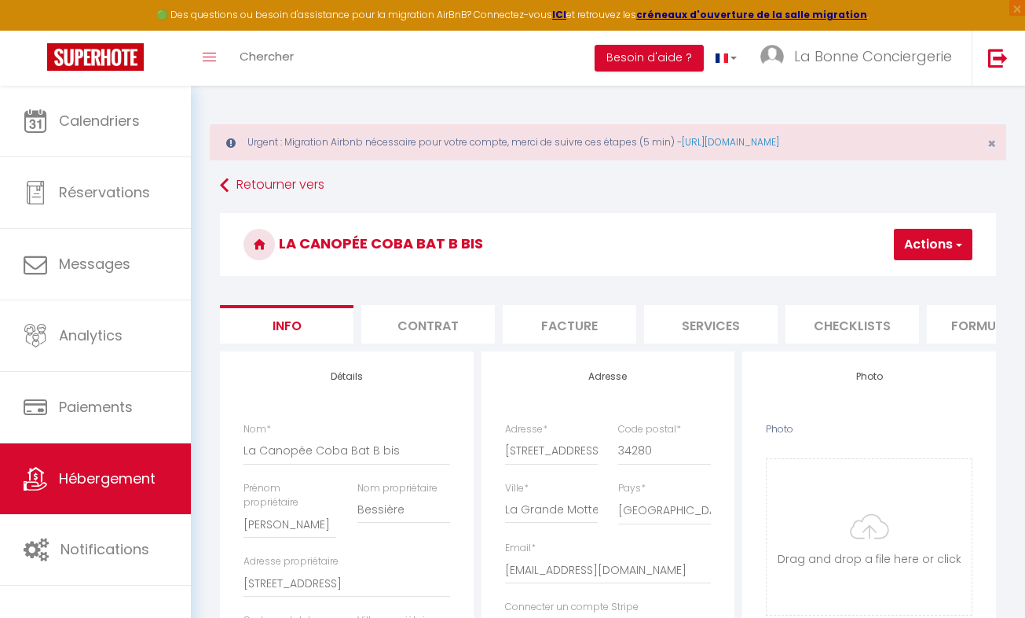
checkbox input "true"
checkbox input "false"
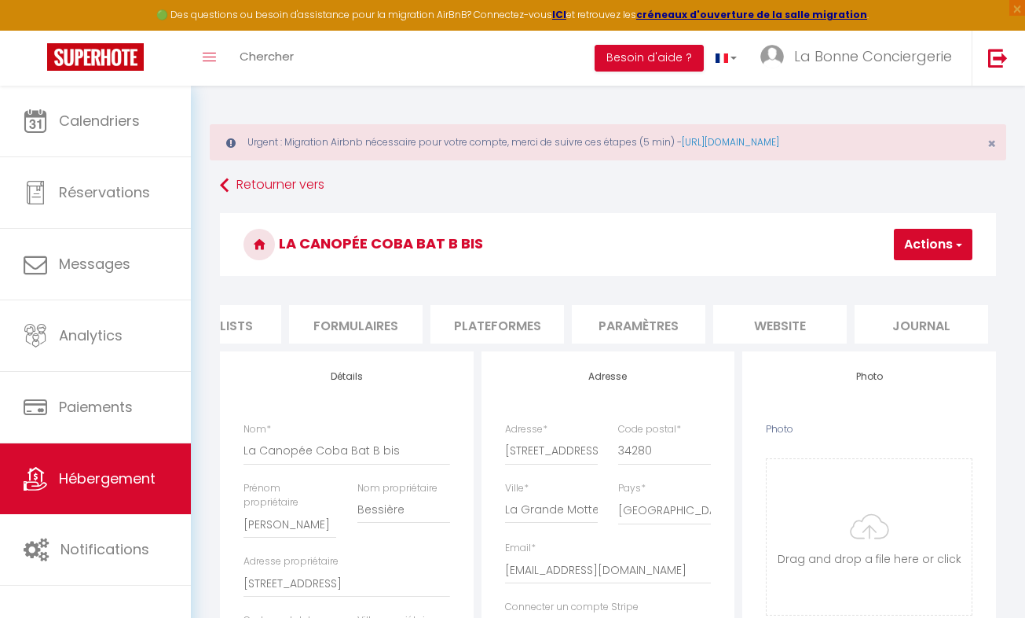
click at [764, 327] on li "website" at bounding box center [780, 324] width 134 height 38
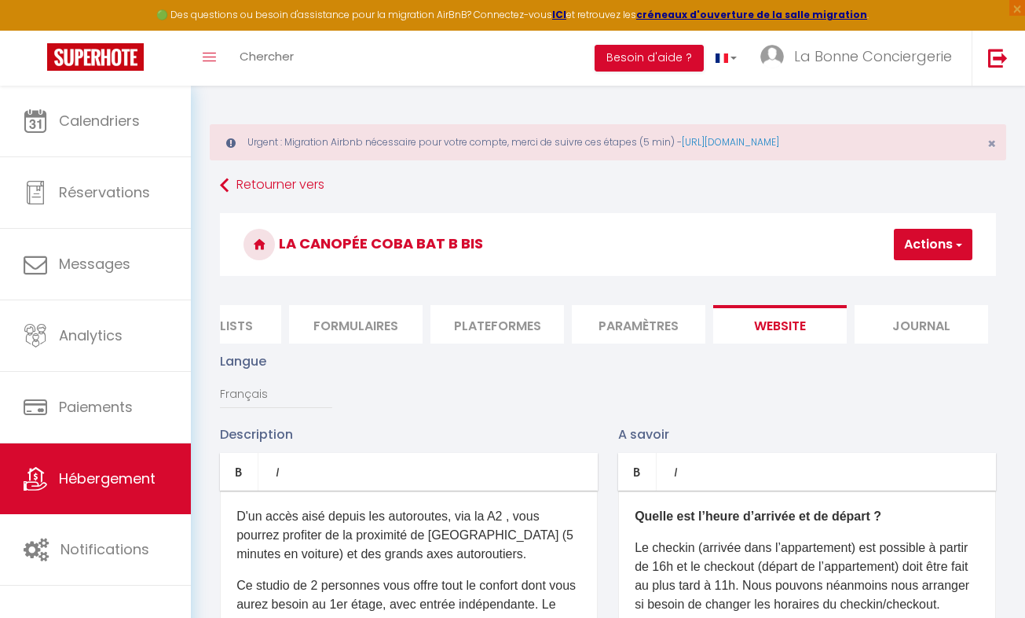
drag, startPoint x: 595, startPoint y: 355, endPoint x: 417, endPoint y: 324, distance: 180.3
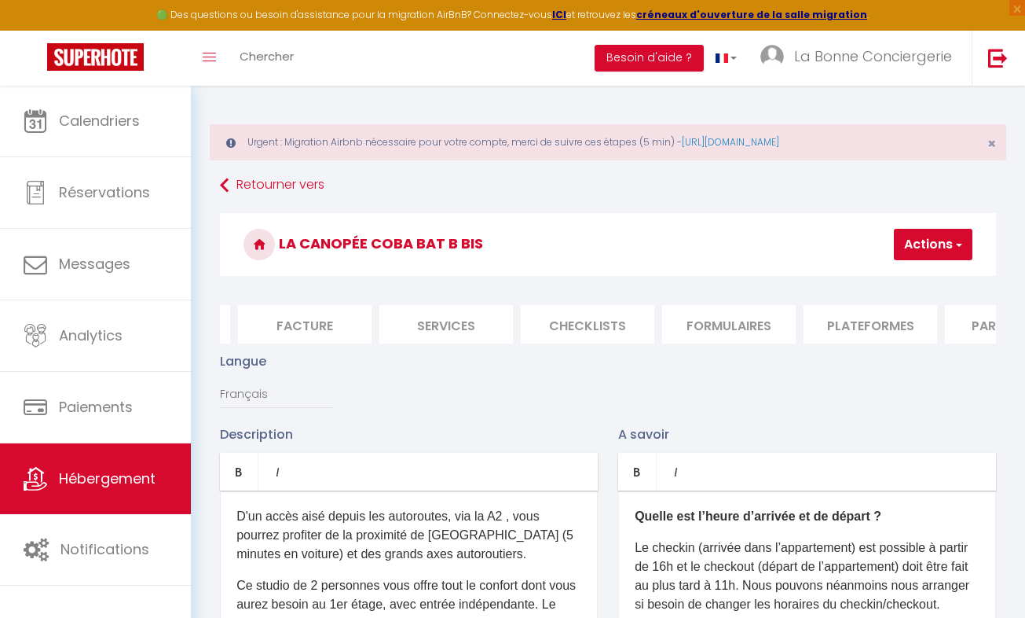
scroll to position [0, 236]
click at [477, 339] on li "Services" at bounding box center [475, 324] width 134 height 38
select select
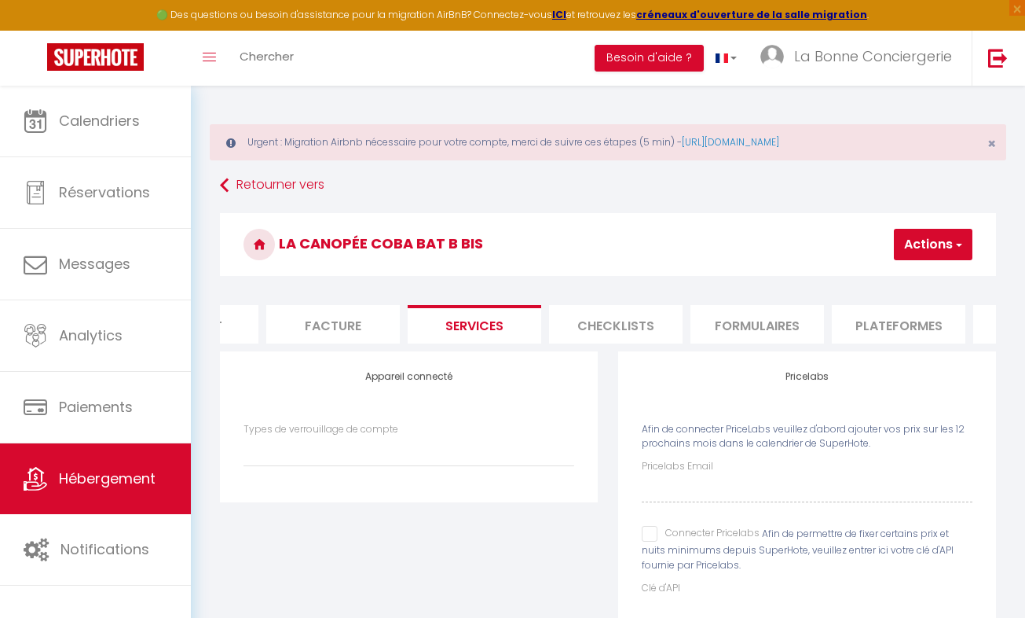
scroll to position [101, 0]
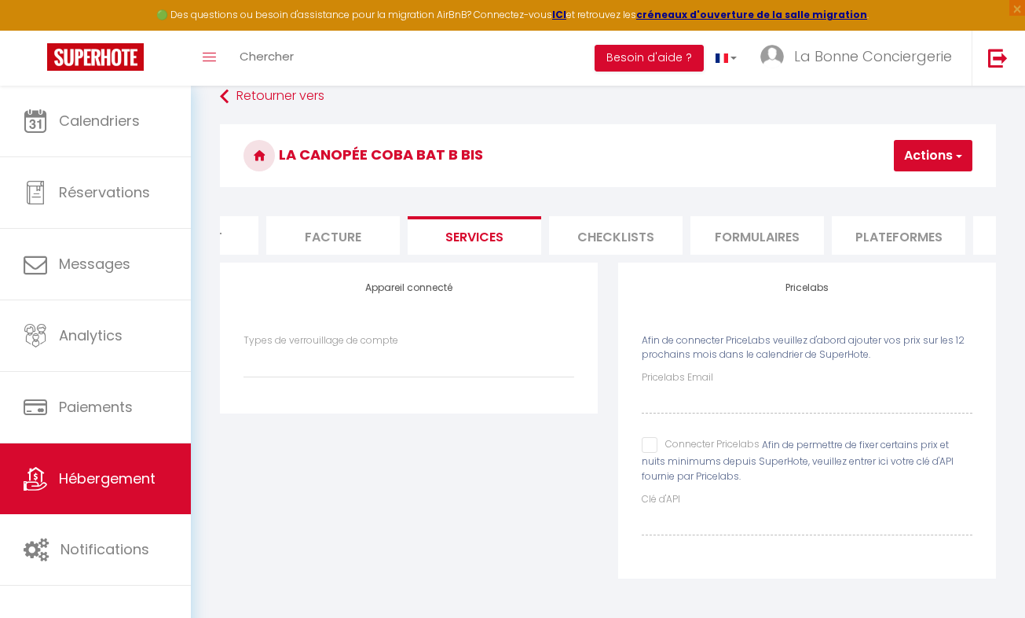
click at [646, 438] on input "Connecter Pricelabs" at bounding box center [701, 445] width 118 height 16
checkbox input "true"
select select
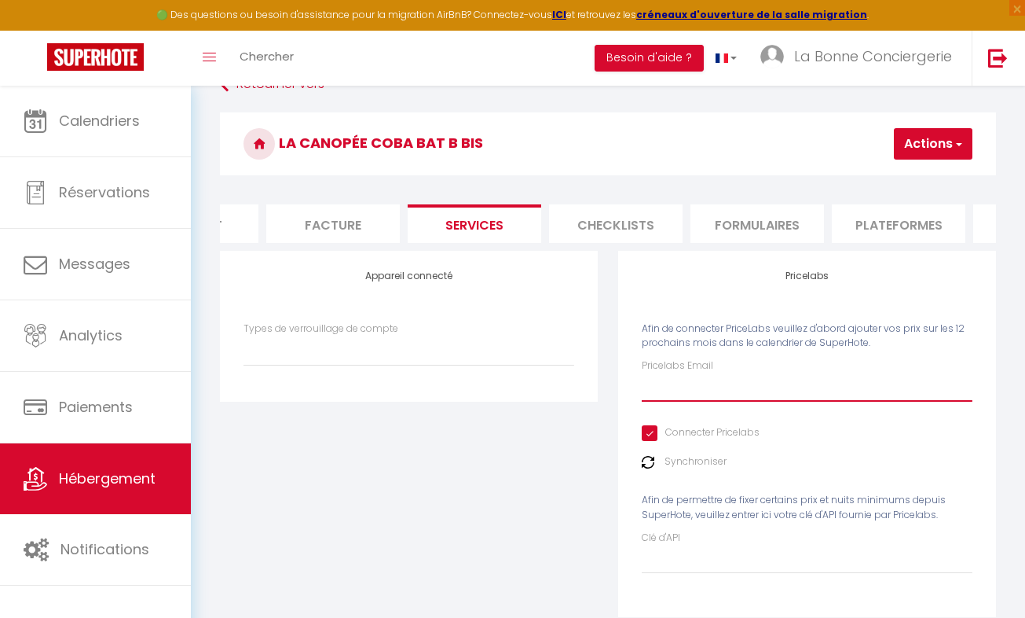
click at [662, 401] on input "Pricelabs Email" at bounding box center [807, 387] width 331 height 28
type input "C"
select select
type input "CO"
select select
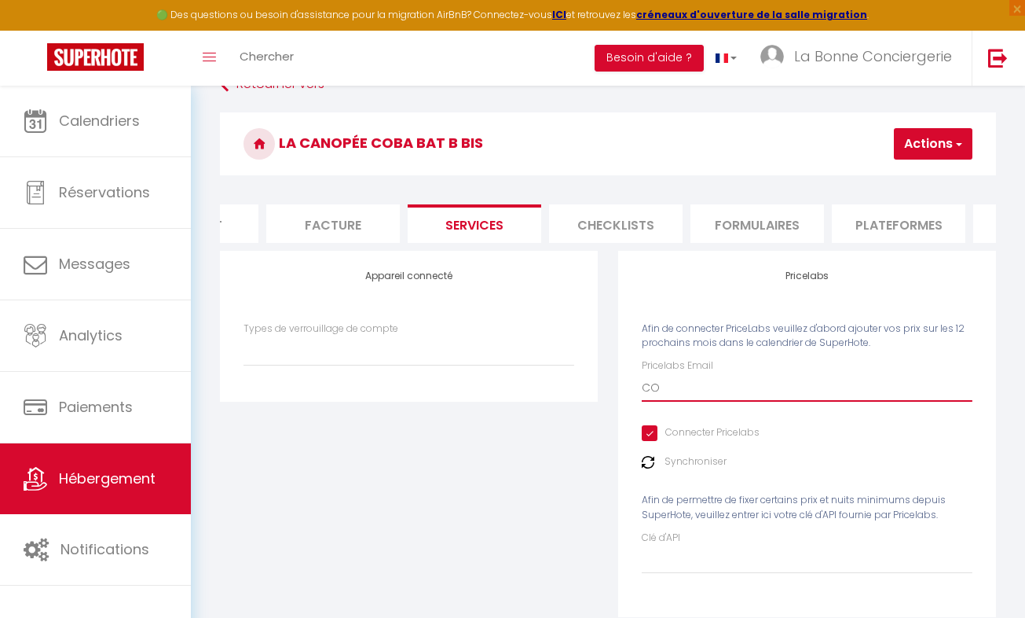
type input "CON"
select select
type input "[EMAIL_ADDRESS][DOMAIN_NAME]"
select select
click at [922, 141] on button "Actions" at bounding box center [933, 143] width 79 height 31
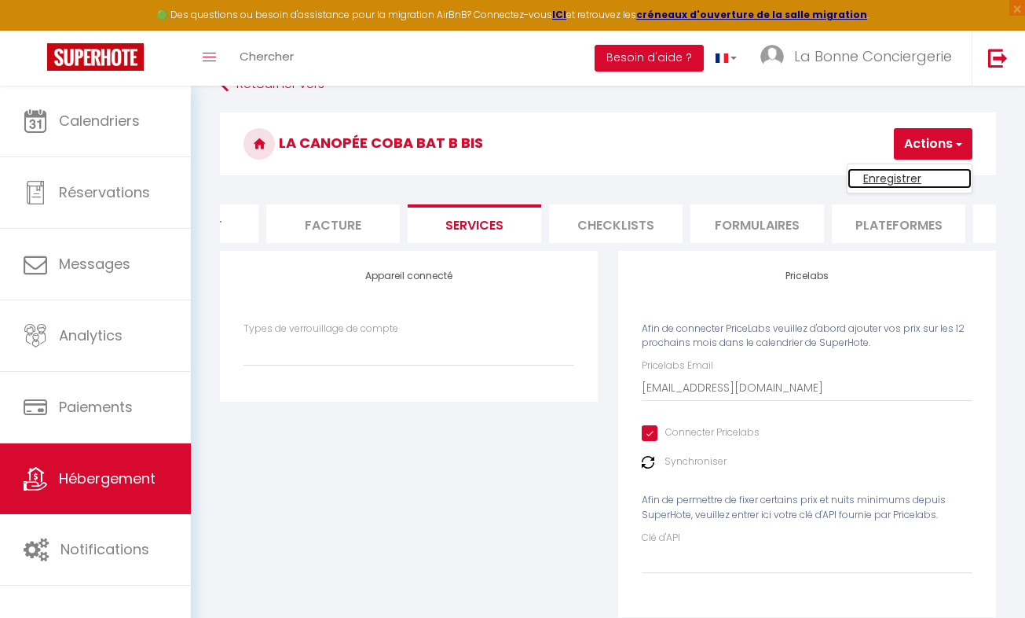
click at [912, 174] on link "Enregistrer" at bounding box center [910, 178] width 124 height 20
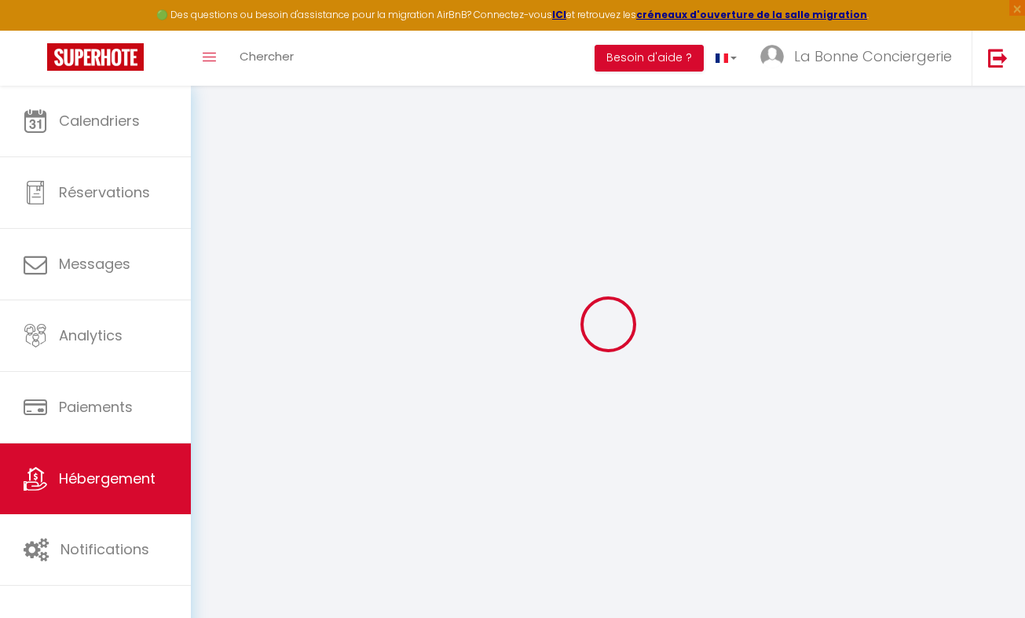
scroll to position [86, 0]
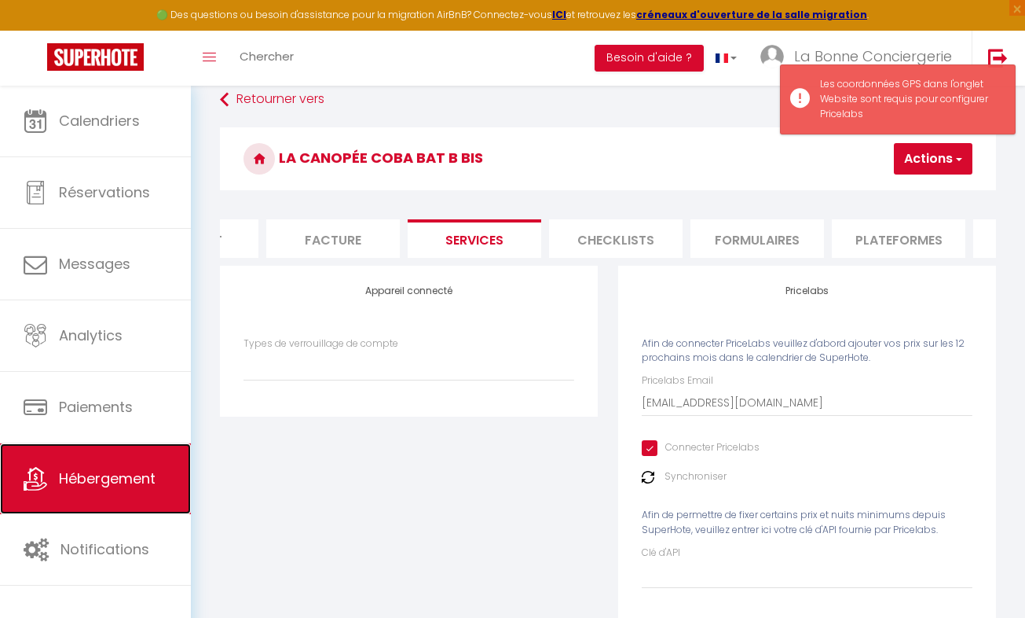
click at [134, 475] on span "Hébergement" at bounding box center [107, 478] width 97 height 20
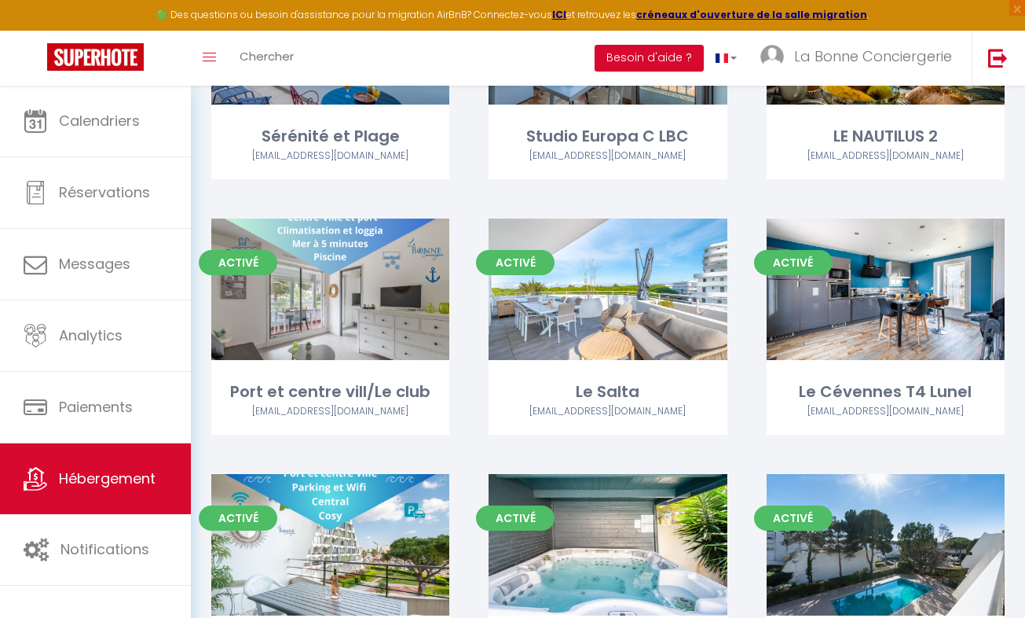
scroll to position [5813, 0]
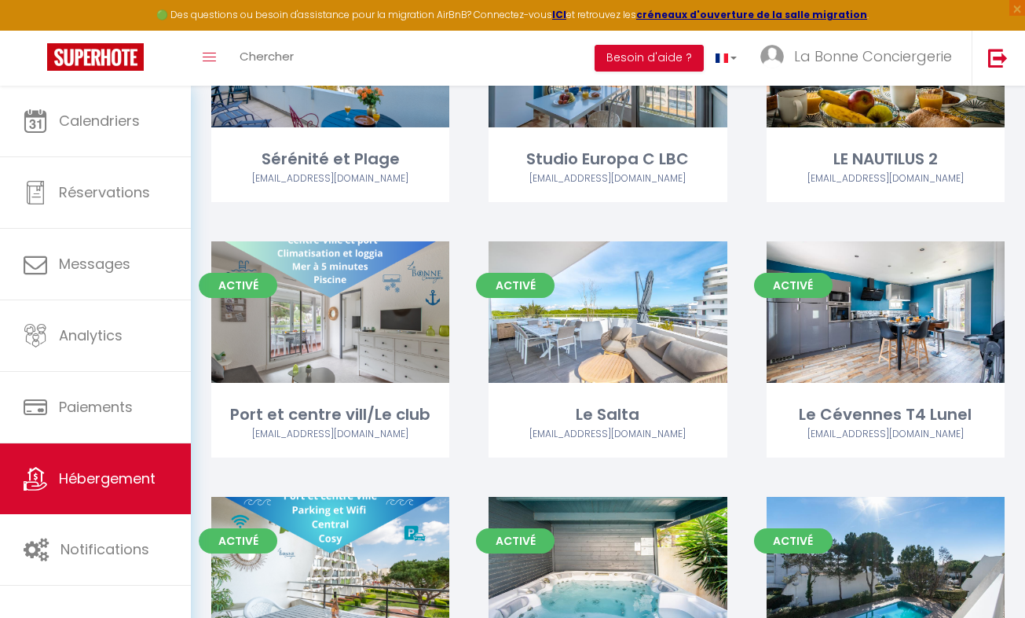
click at [622, 296] on link "Editer" at bounding box center [608, 311] width 94 height 31
select select "3"
select select "2"
select select "1"
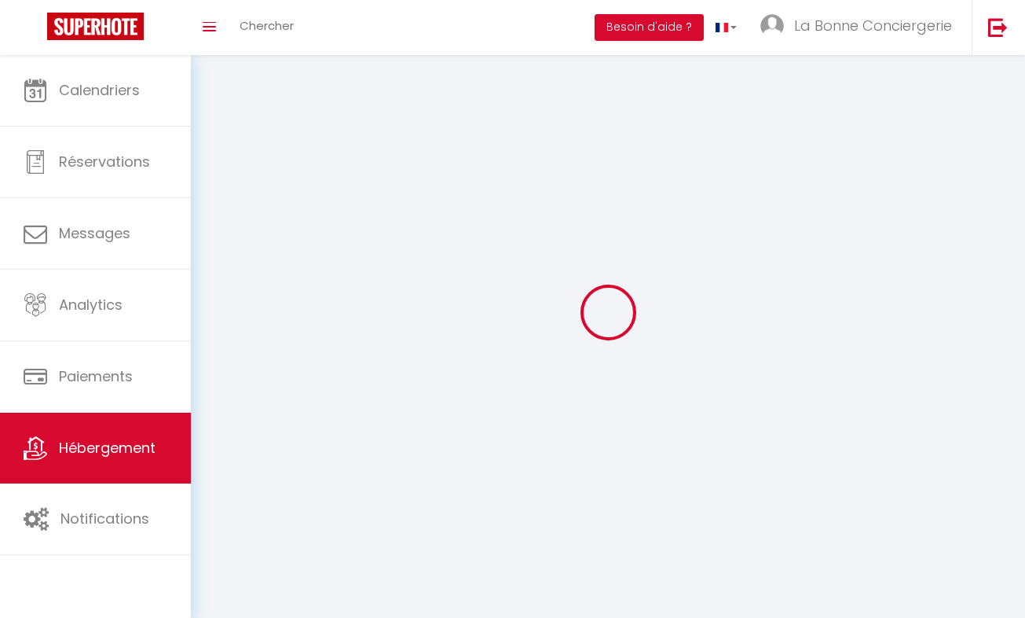
select select
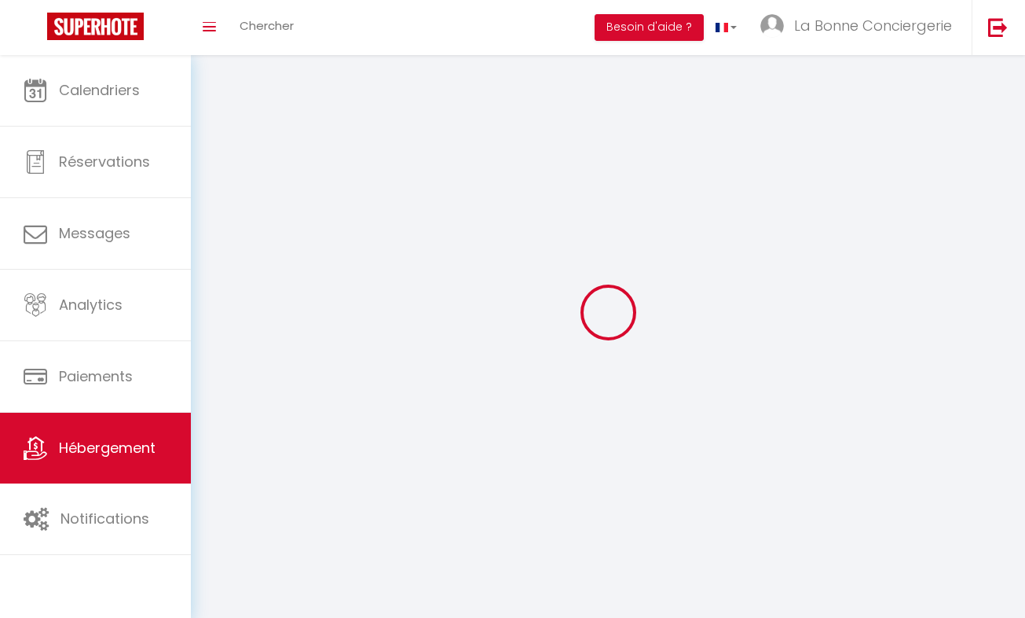
select select
checkbox input "false"
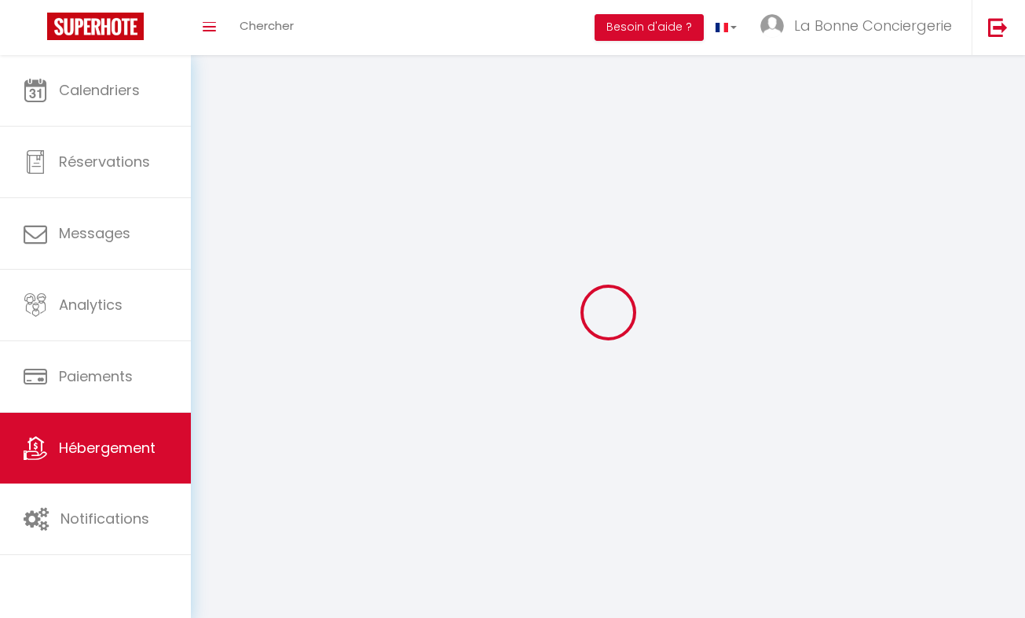
select select
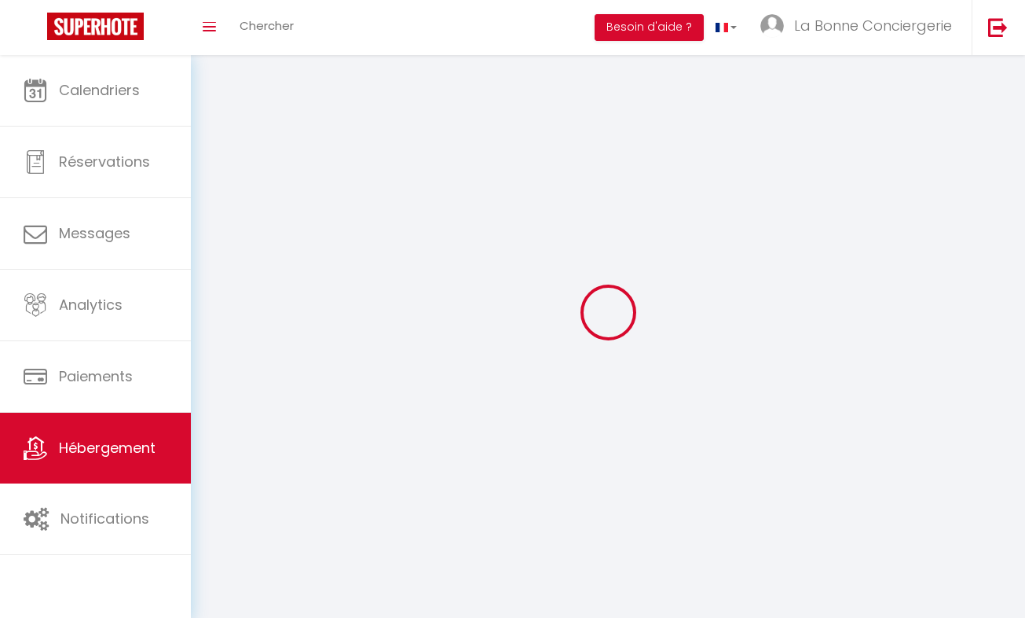
select select
checkbox input "false"
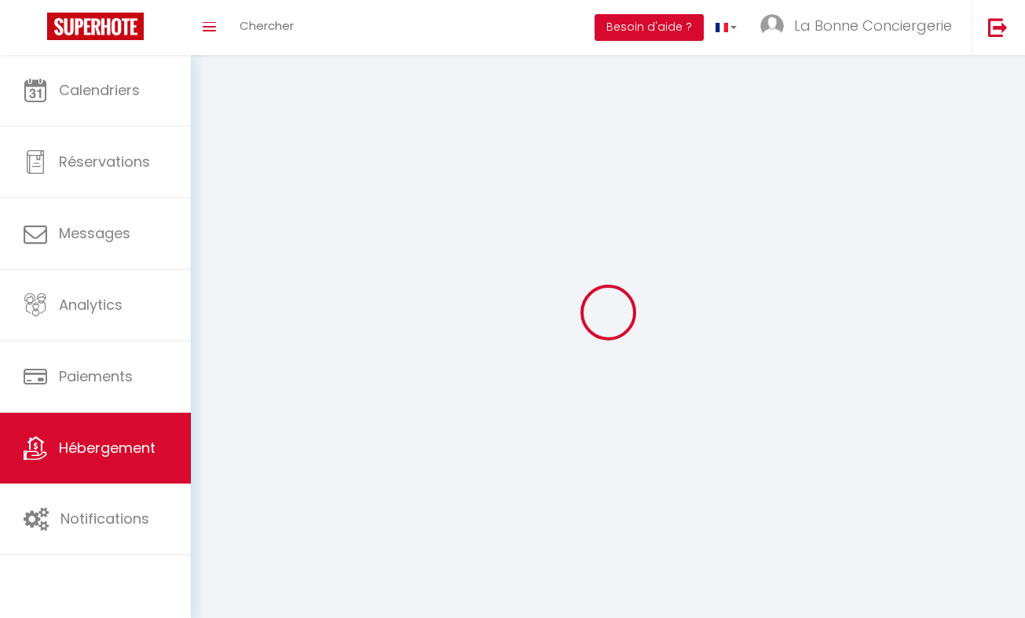
checkbox input "false"
select select
select select "1"
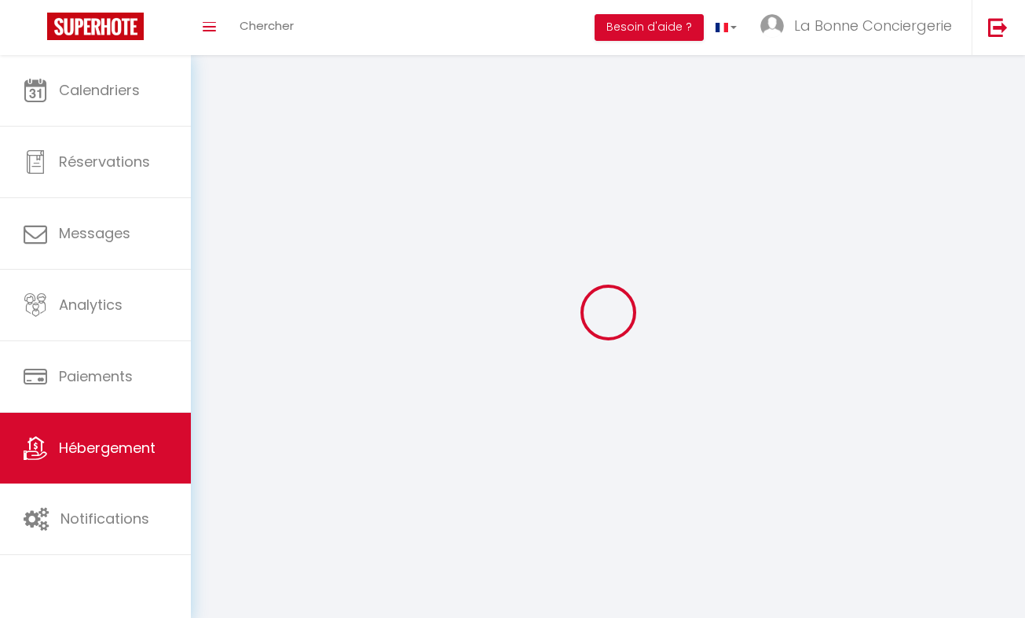
select select
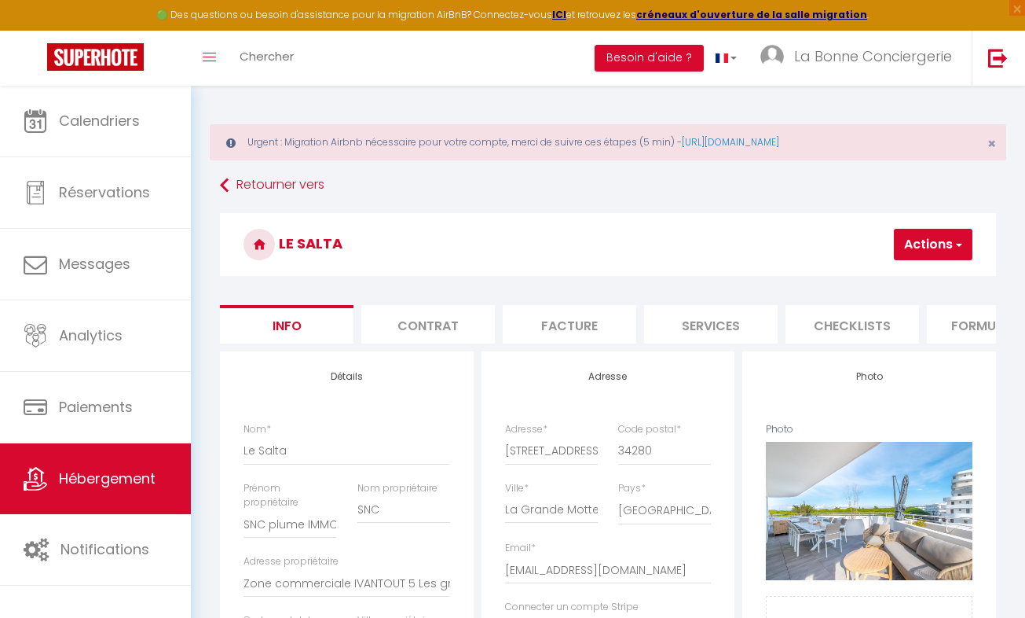
click at [741, 310] on li "Services" at bounding box center [711, 324] width 134 height 38
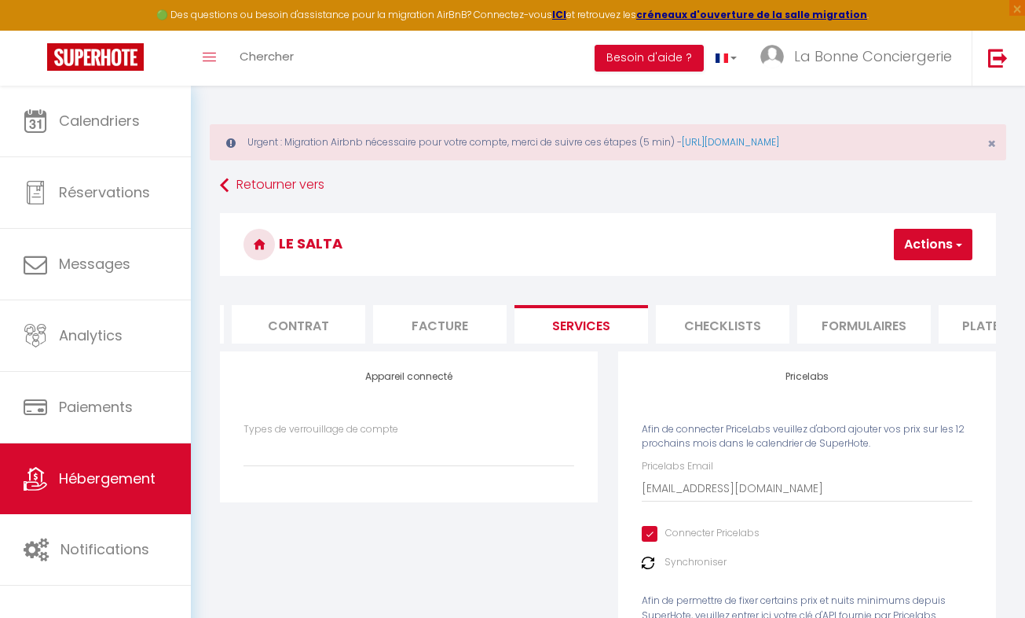
scroll to position [0, 638]
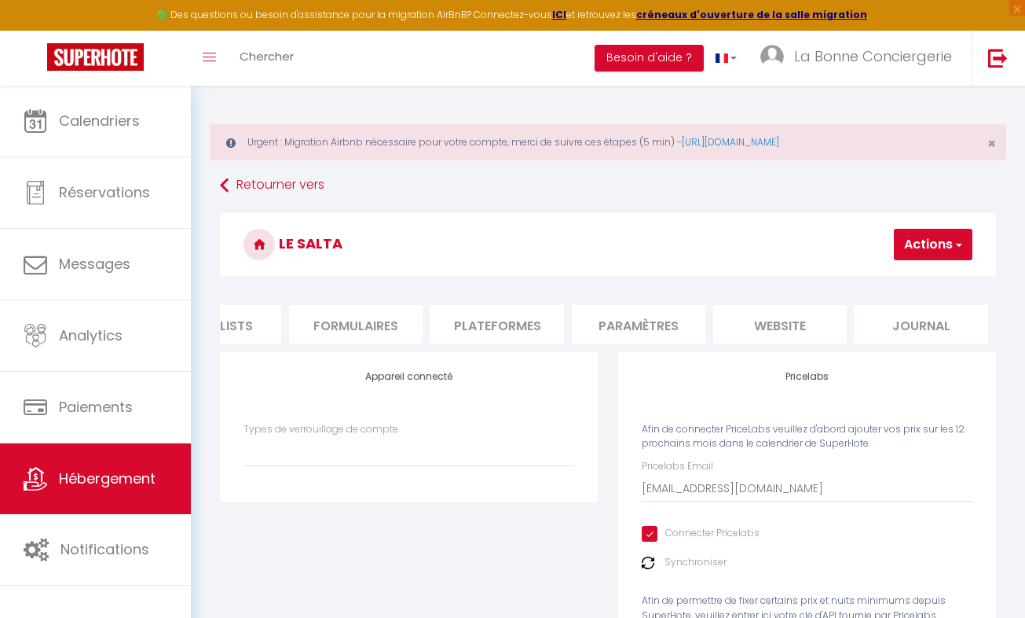
click at [809, 311] on li "website" at bounding box center [780, 324] width 134 height 38
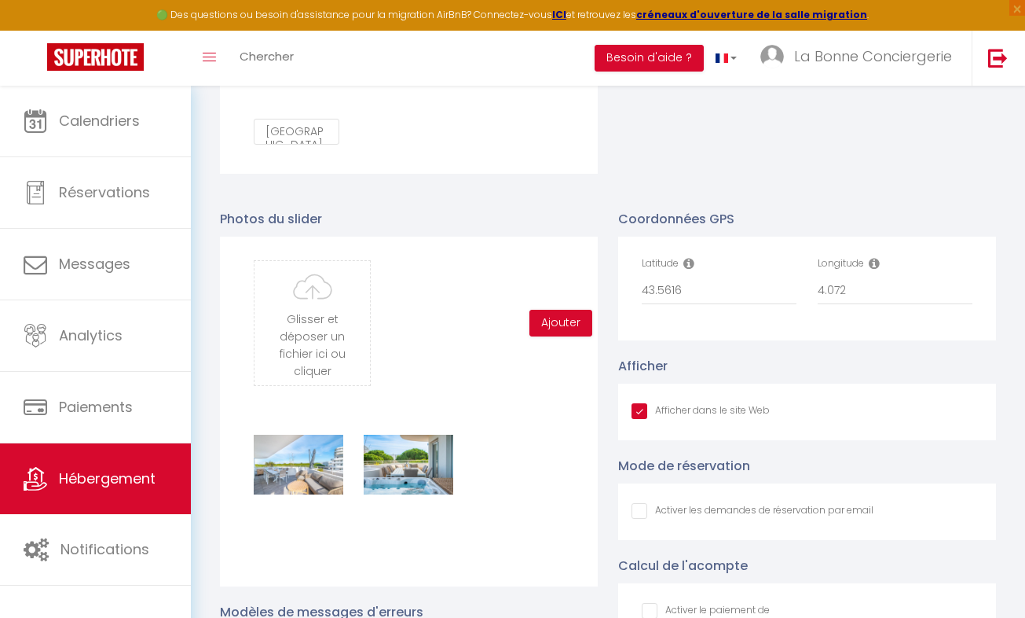
scroll to position [3099, 0]
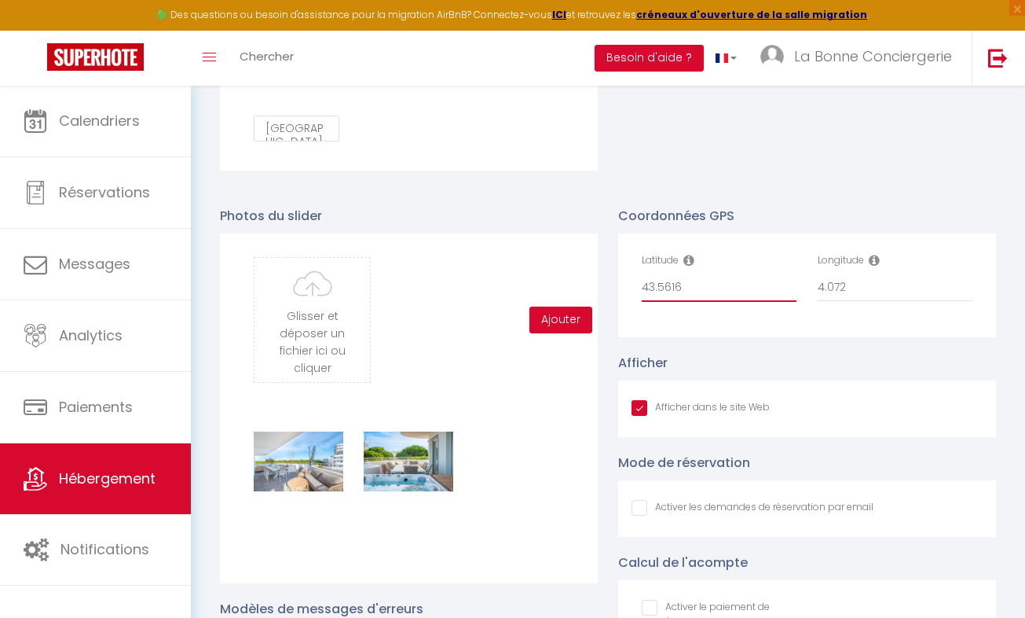
click at [728, 299] on input "43.5616" at bounding box center [719, 287] width 155 height 28
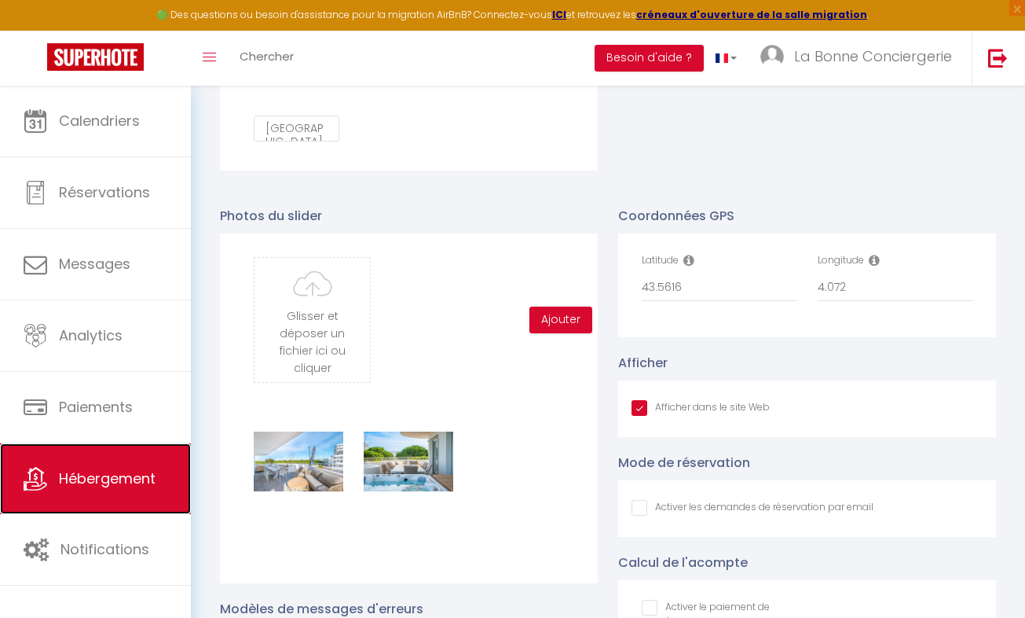
click at [137, 491] on link "Hébergement" at bounding box center [95, 478] width 191 height 71
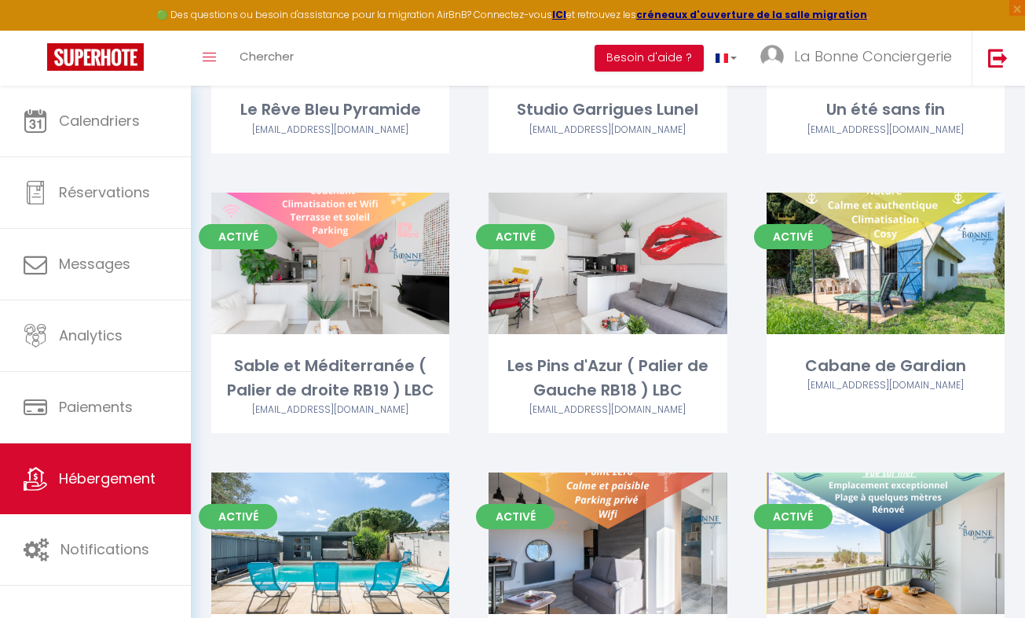
scroll to position [7849, 0]
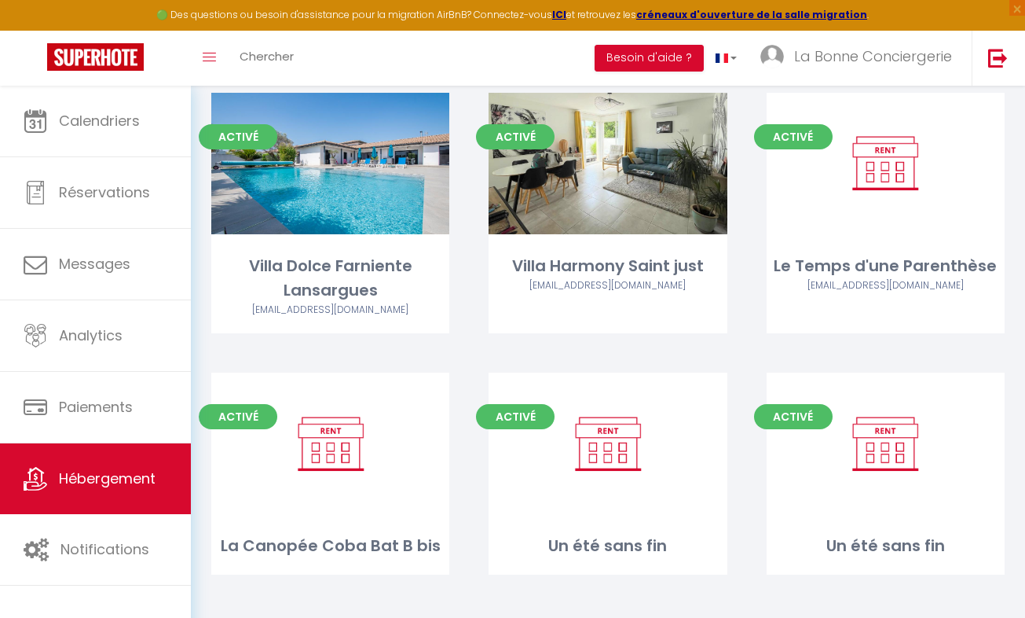
click at [322, 427] on link "Editer" at bounding box center [331, 442] width 94 height 31
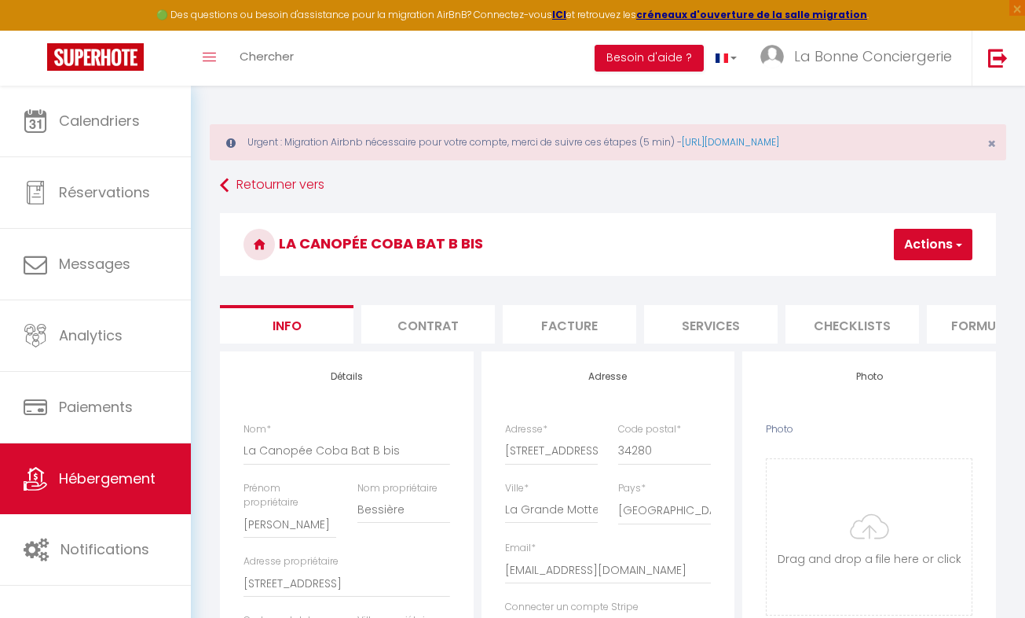
drag, startPoint x: 616, startPoint y: 358, endPoint x: 631, endPoint y: 346, distance: 19.5
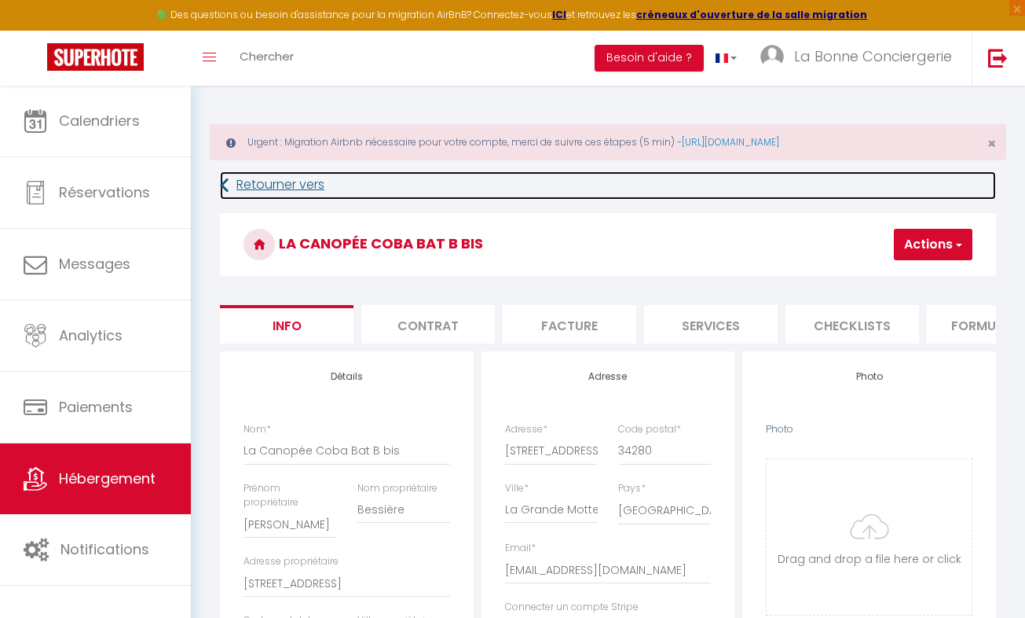
click at [670, 189] on link "Retourner vers" at bounding box center [608, 185] width 776 height 28
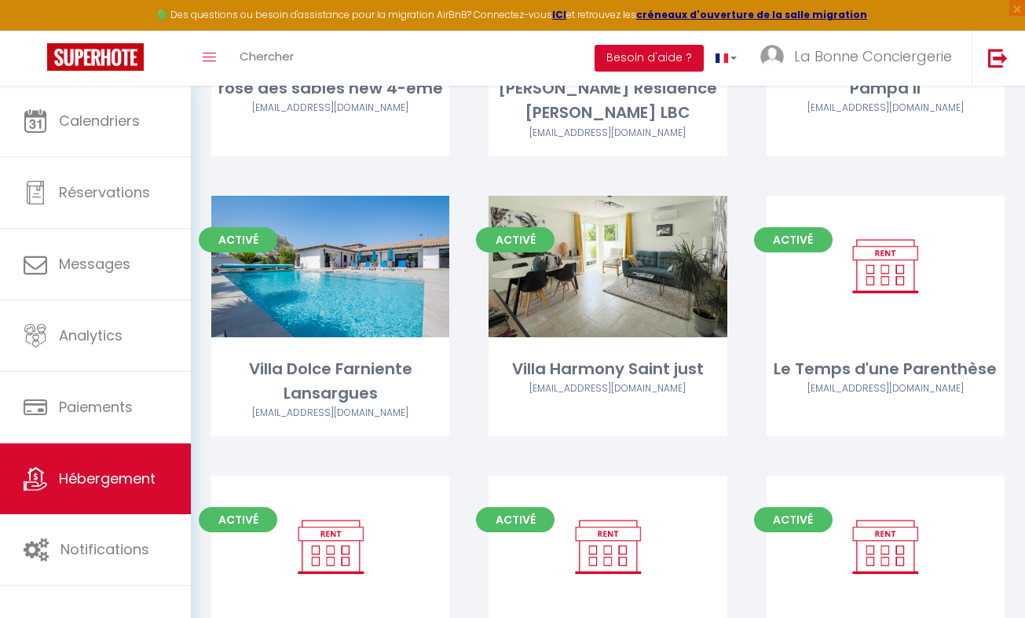
scroll to position [7849, 0]
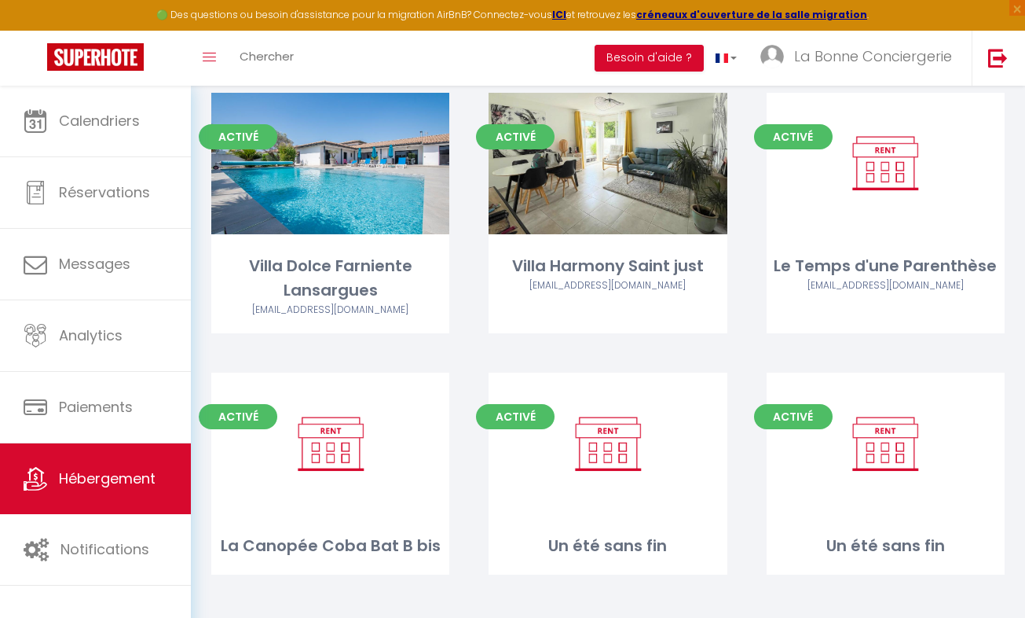
click at [338, 431] on link "Editer" at bounding box center [331, 442] width 94 height 31
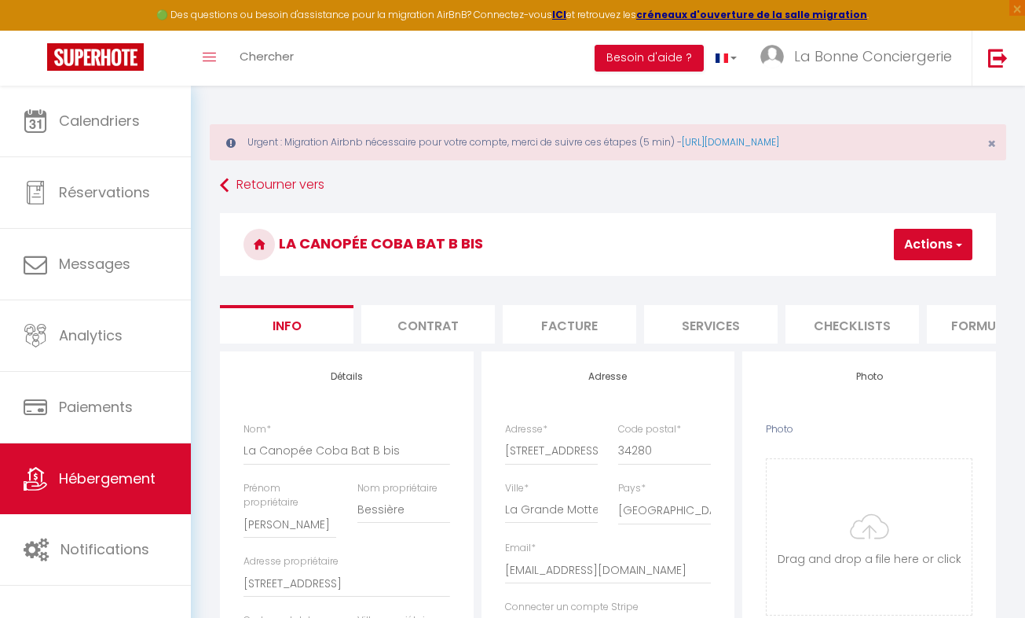
scroll to position [0, 638]
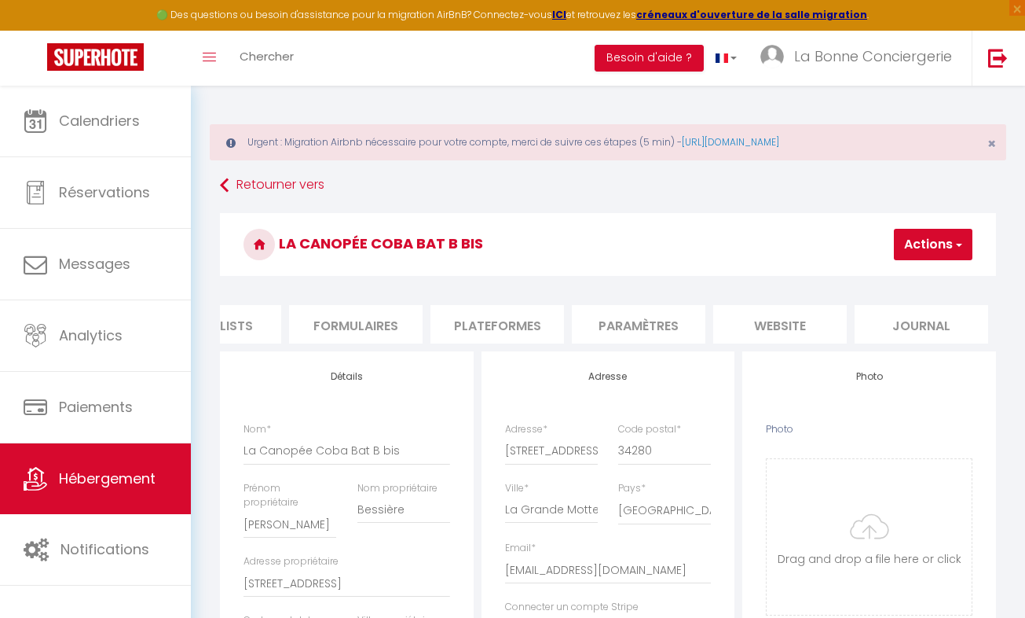
click at [791, 329] on li "website" at bounding box center [780, 324] width 134 height 38
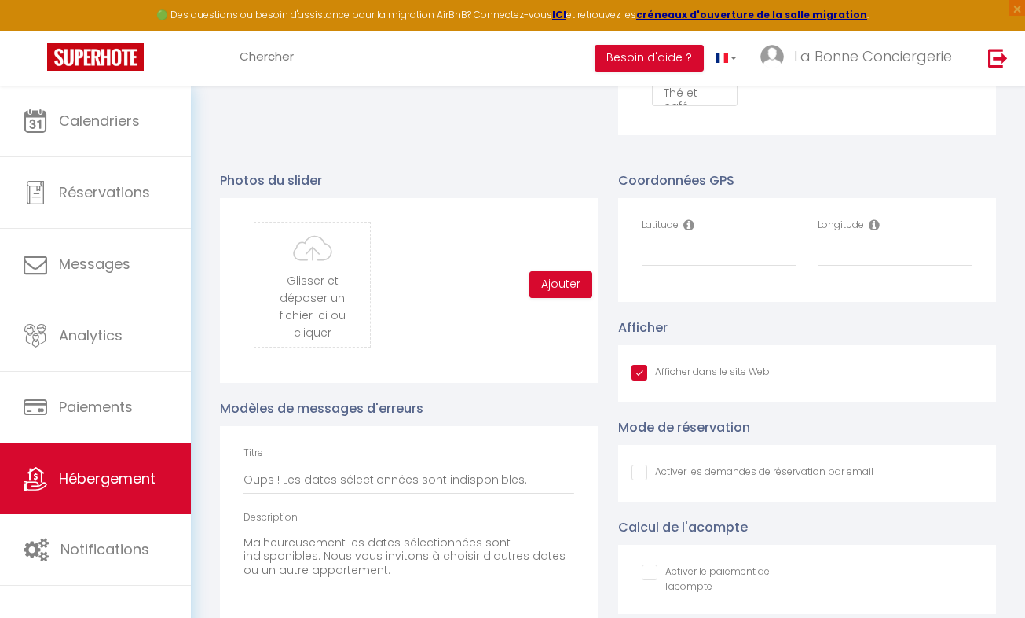
scroll to position [1696, 0]
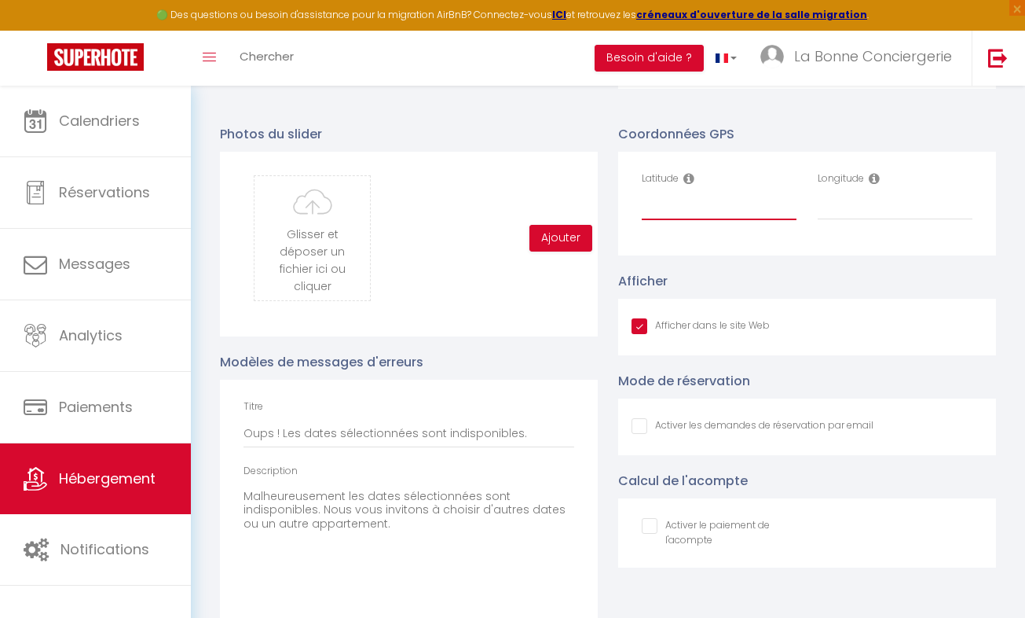
click at [682, 210] on input "Latitude" at bounding box center [719, 206] width 155 height 28
paste input "43.5616"
click at [860, 220] on input "Longitude" at bounding box center [895, 206] width 155 height 28
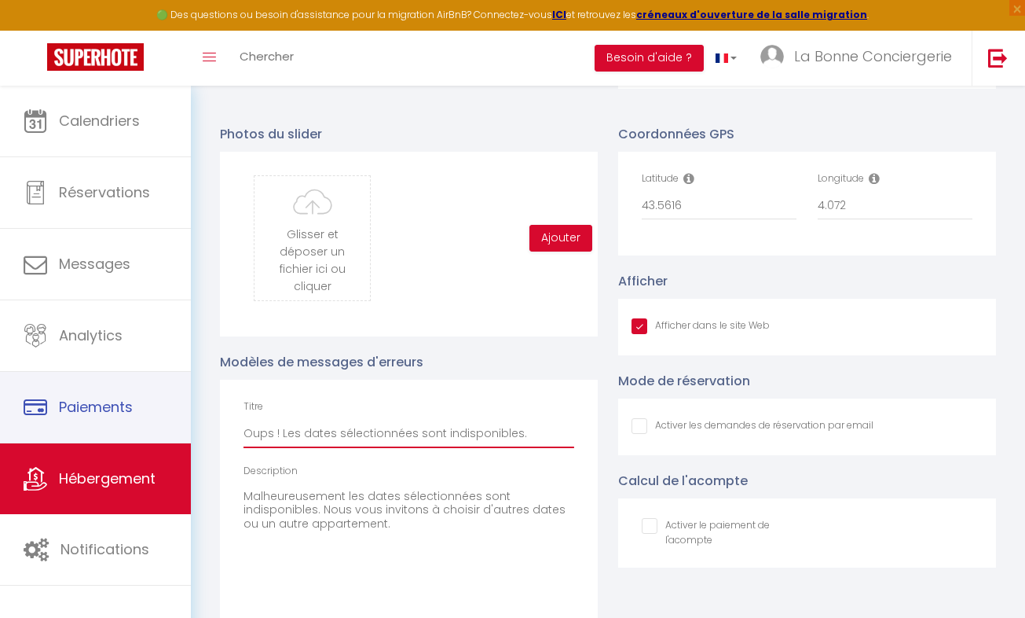
drag, startPoint x: 282, startPoint y: 449, endPoint x: 98, endPoint y: 442, distance: 184.0
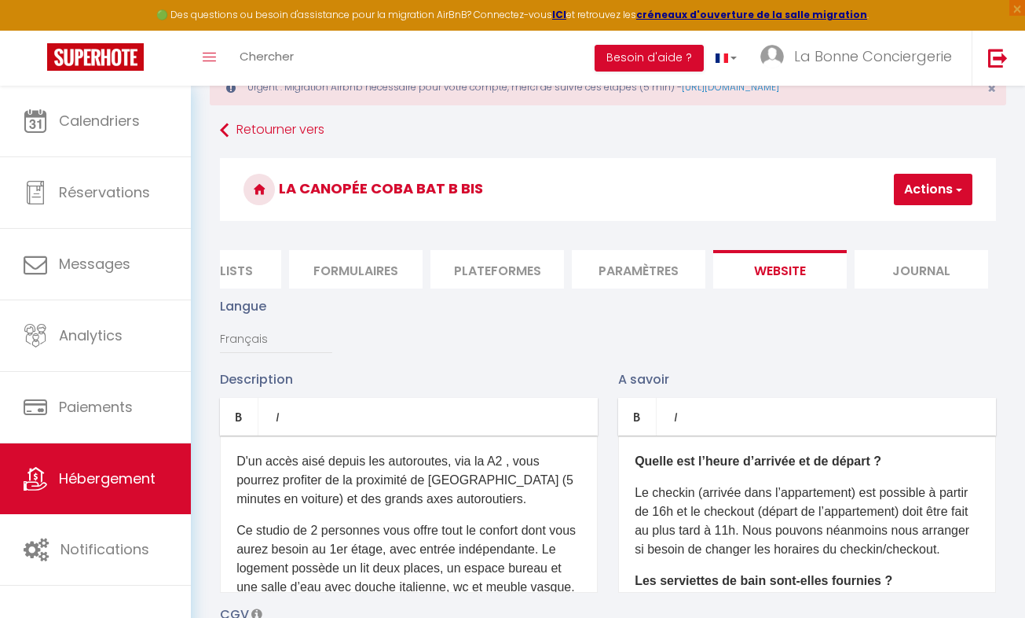
scroll to position [60, 0]
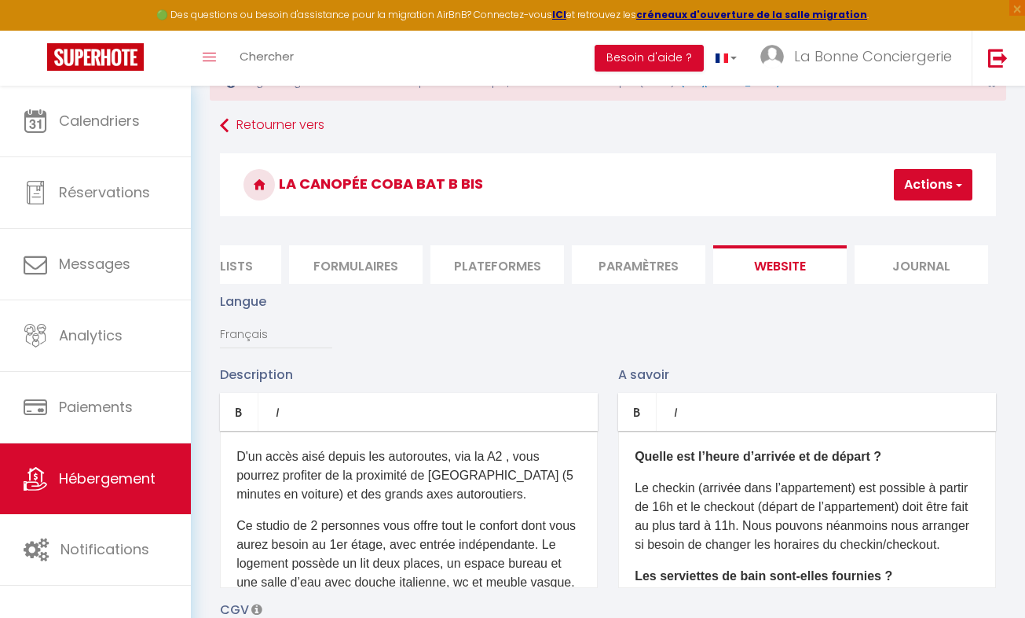
click at [929, 192] on button "Actions" at bounding box center [933, 184] width 79 height 31
click at [894, 219] on input "Enregistrer" at bounding box center [892, 219] width 58 height 16
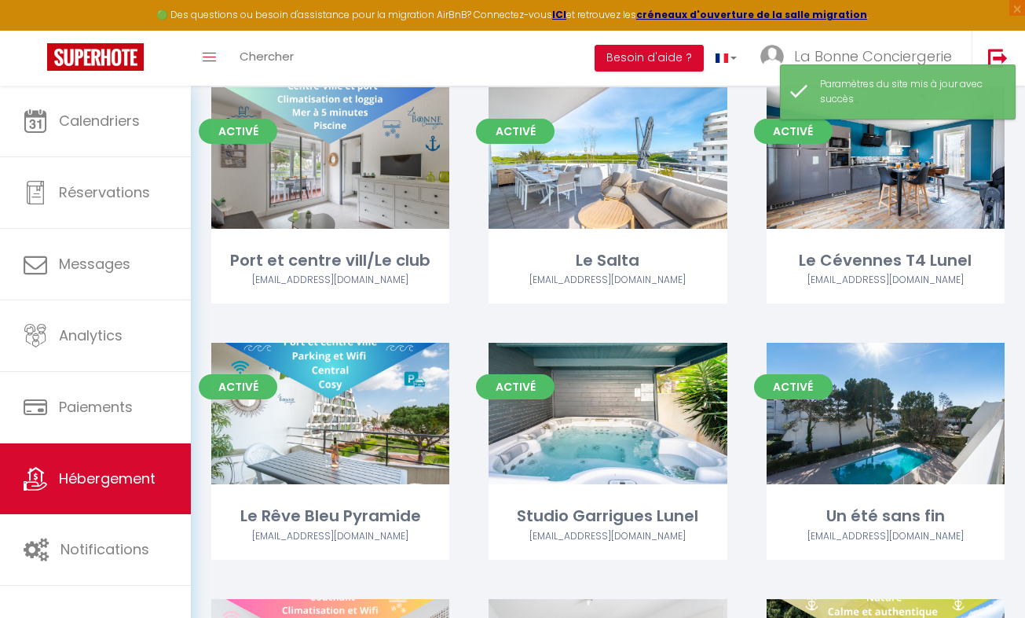
scroll to position [7849, 0]
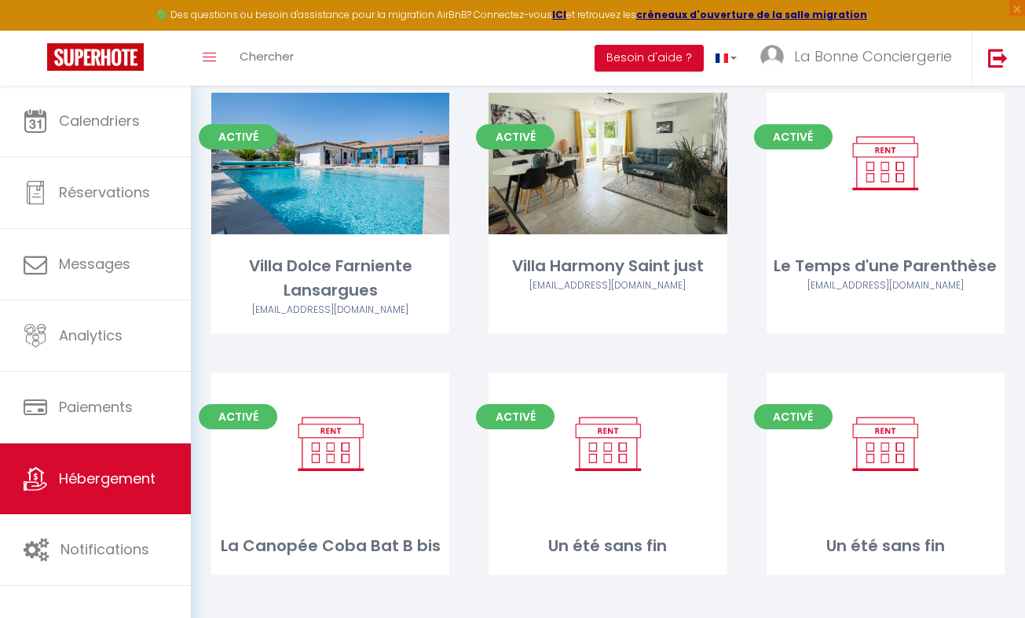
click at [328, 442] on link "Editer" at bounding box center [331, 442] width 94 height 31
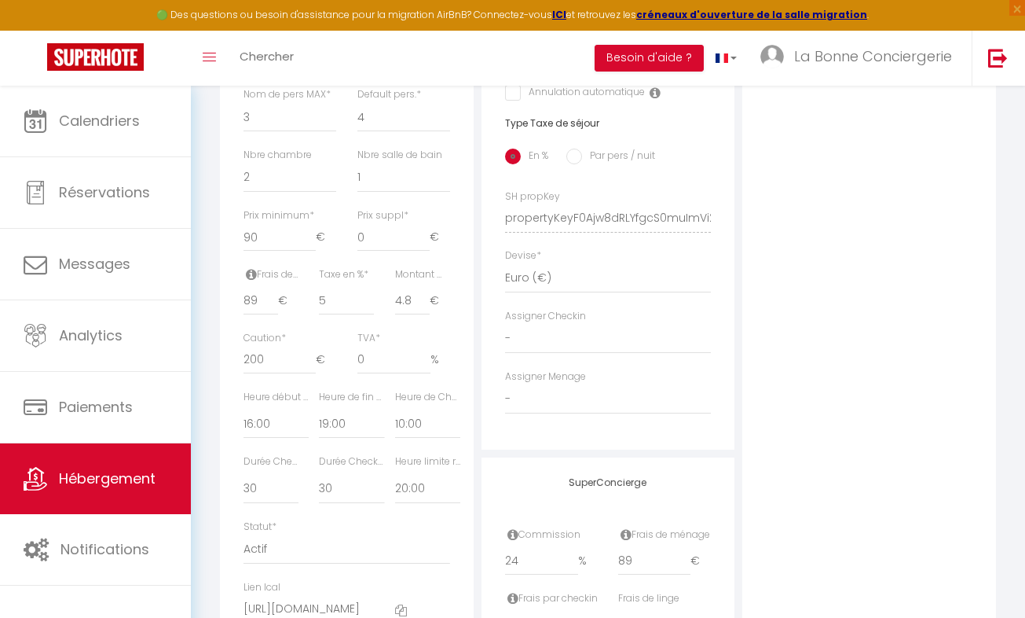
scroll to position [680, 0]
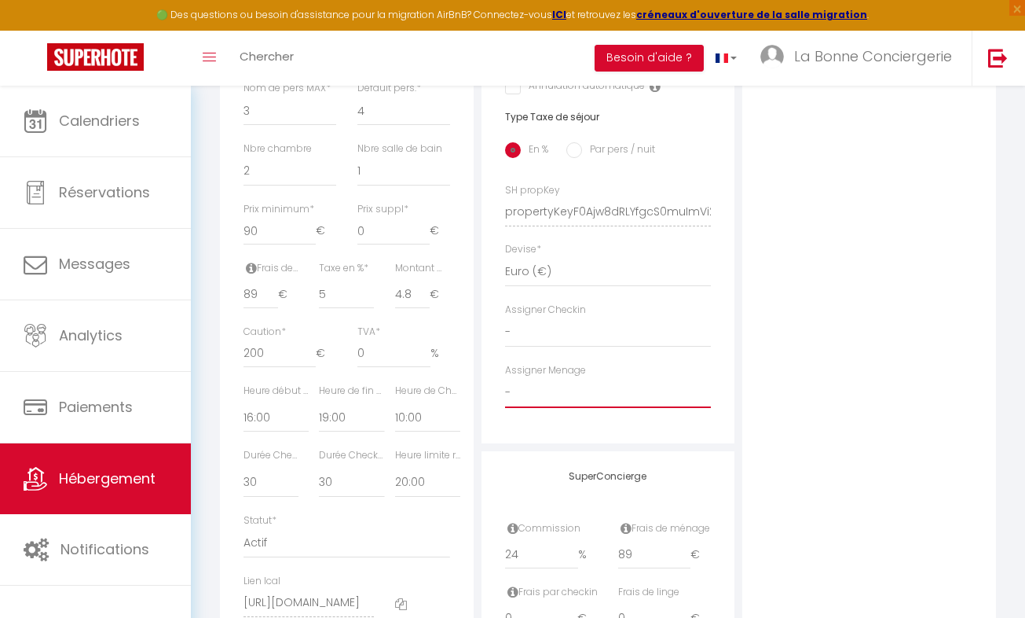
click at [577, 408] on select "- Nicolas Chevallier DORIAN BARBERAN Constance Bauchu GILLES VISTOS Michelle Ma…" at bounding box center [608, 393] width 207 height 30
click at [505, 389] on select "- Nicolas Chevallier DORIAN BARBERAN Constance Bauchu GILLES VISTOS Michelle Ma…" at bounding box center [608, 393] width 207 height 30
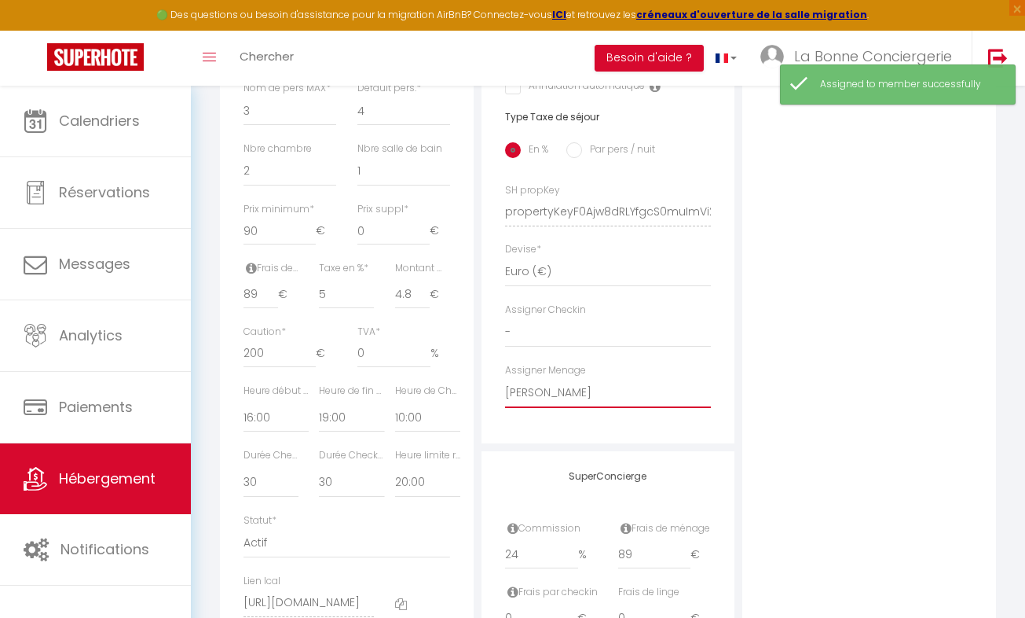
scroll to position [0, 0]
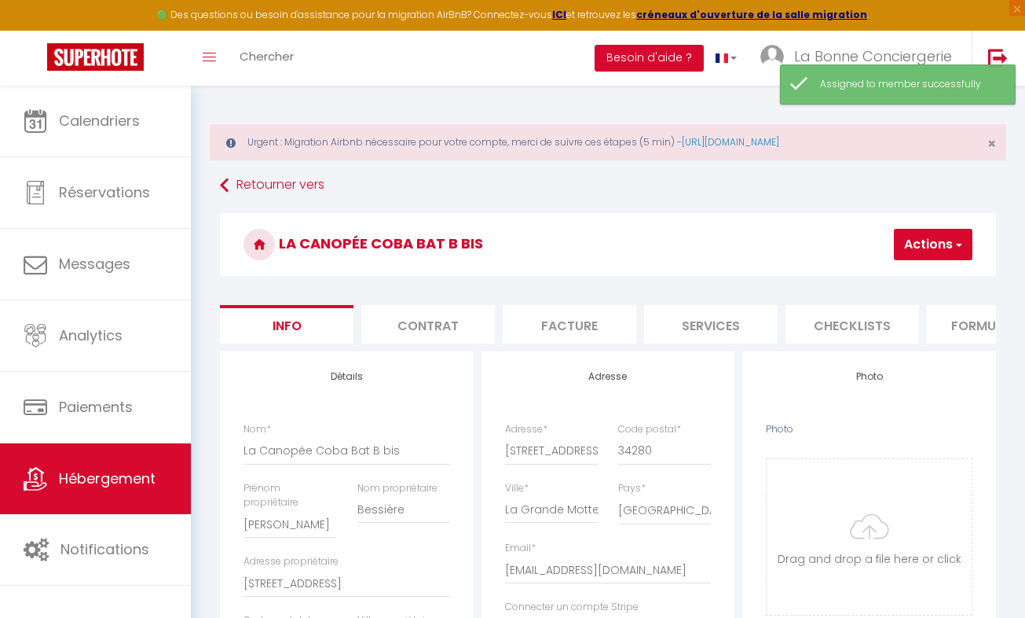
click at [915, 234] on button "Actions" at bounding box center [933, 244] width 79 height 31
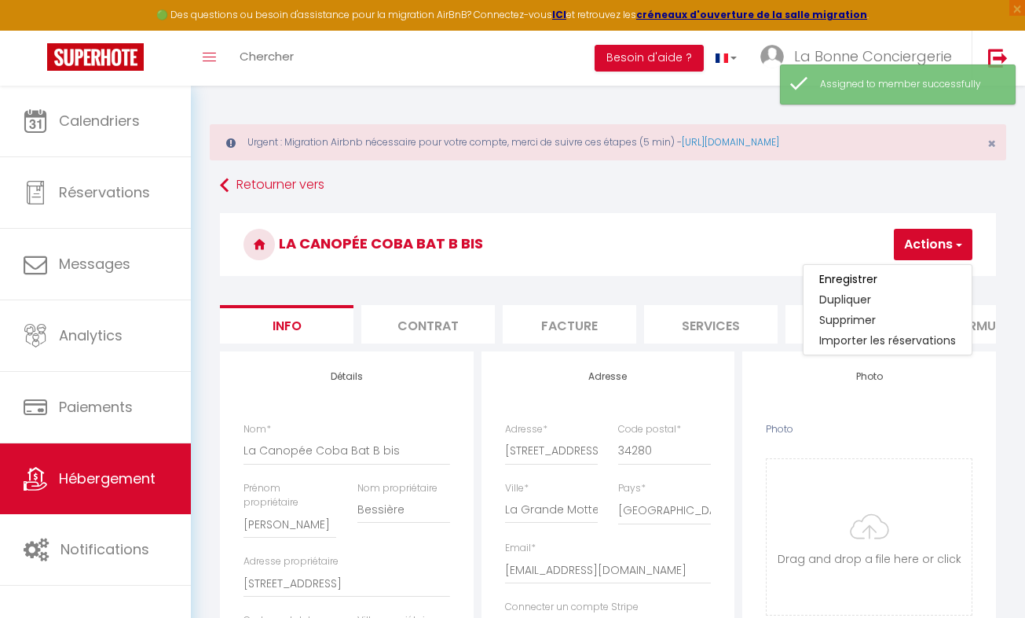
click at [868, 279] on input "Enregistrer" at bounding box center [848, 279] width 58 height 16
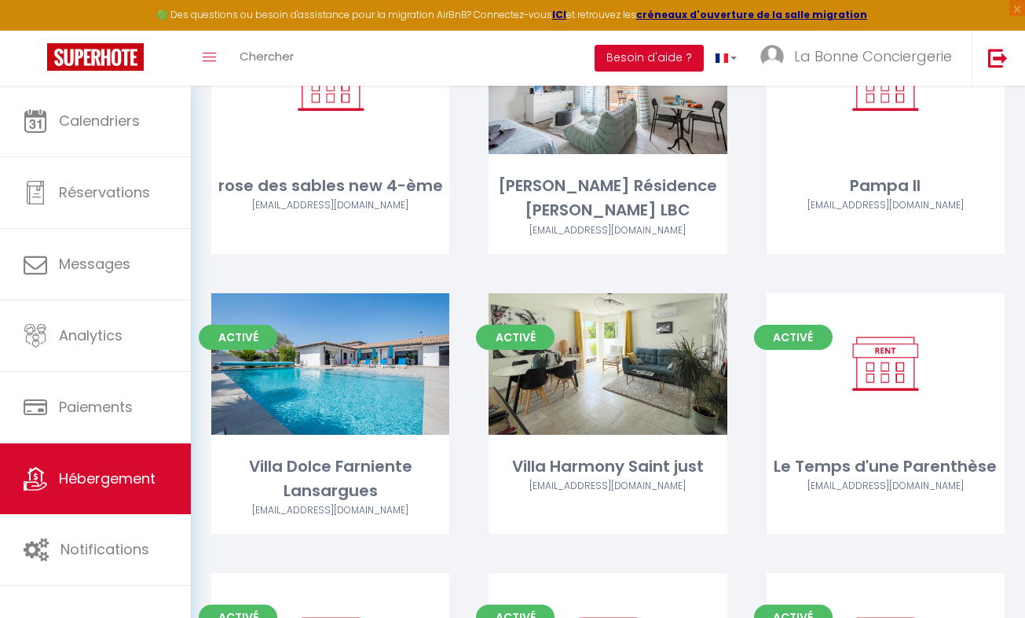
scroll to position [7849, 0]
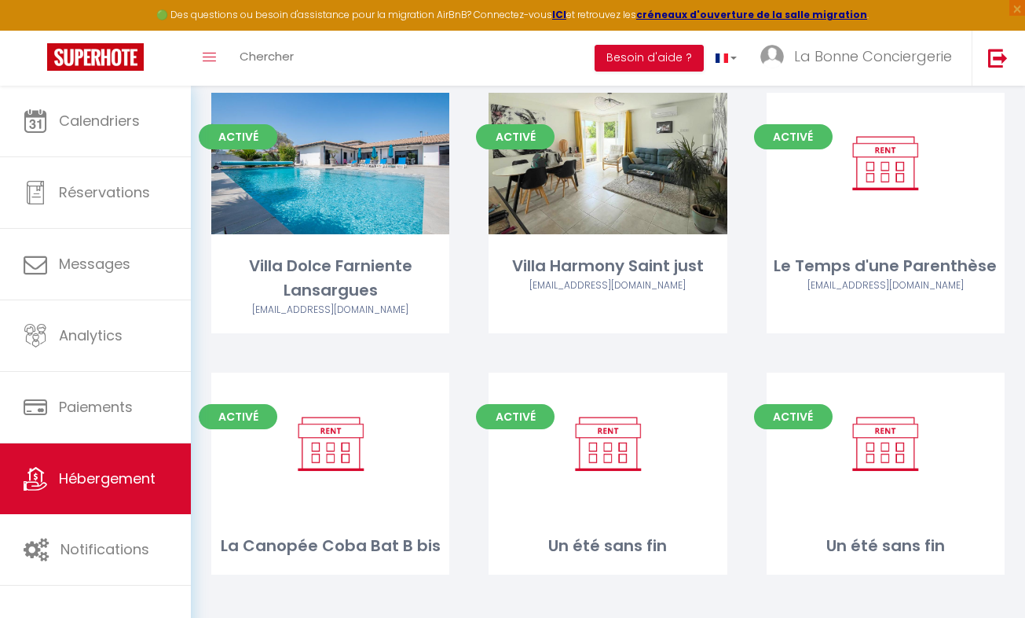
click at [293, 432] on link "Editer" at bounding box center [331, 442] width 94 height 31
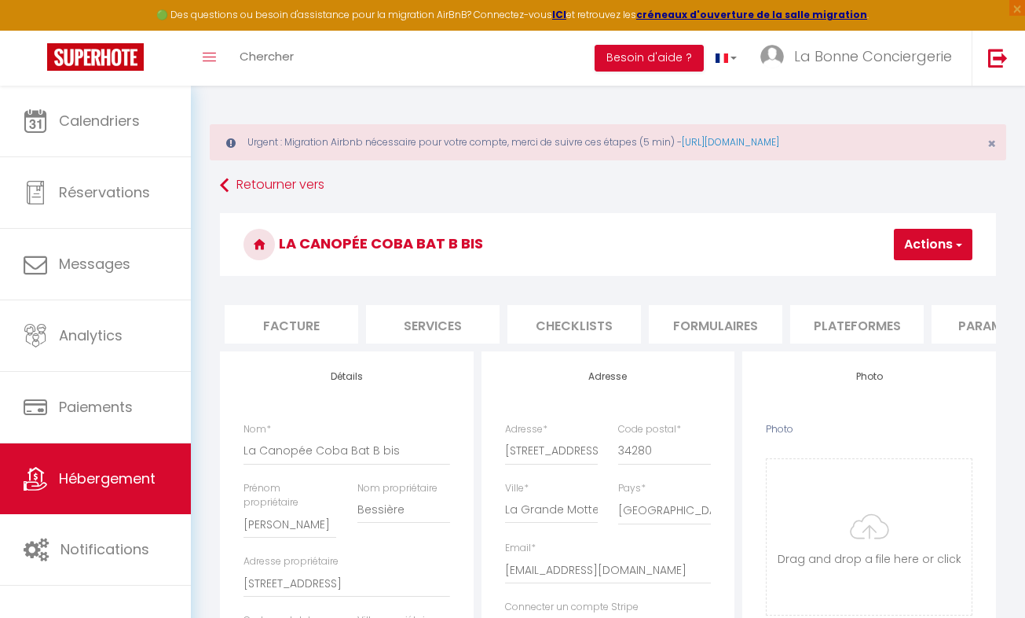
scroll to position [0, 214]
click at [519, 330] on li "Services" at bounding box center [497, 324] width 134 height 38
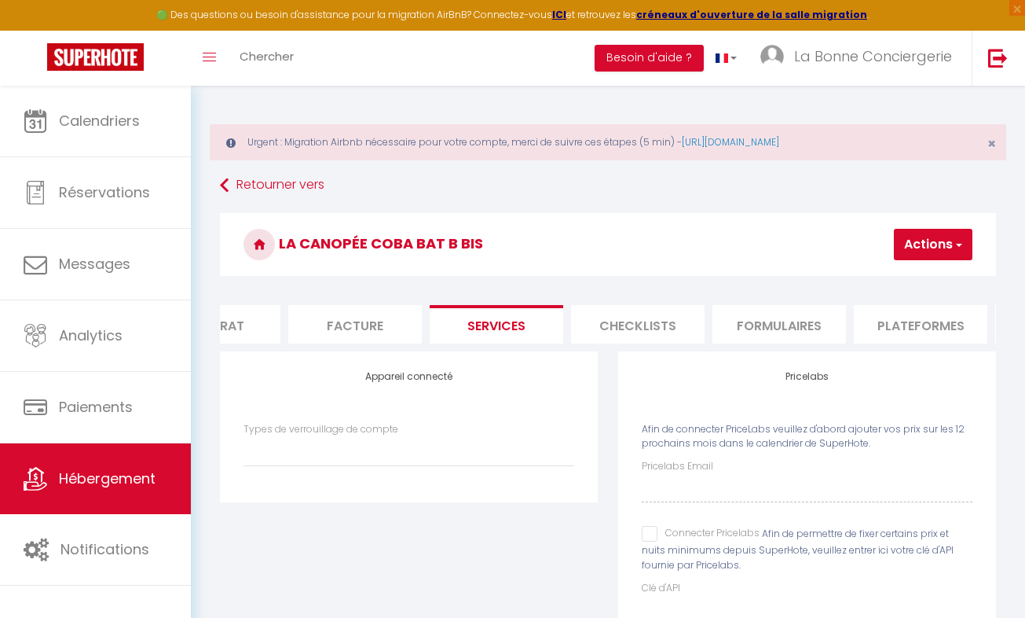
scroll to position [101, 0]
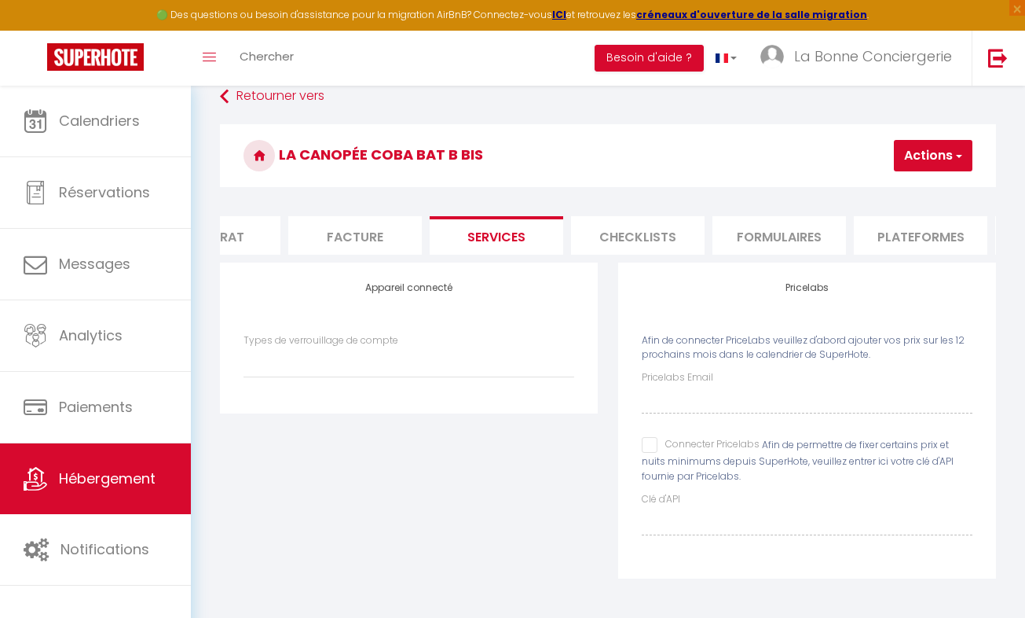
click at [643, 453] on div "Connecter Pricelabs" at bounding box center [701, 445] width 118 height 17
click at [645, 445] on input "Connecter Pricelabs" at bounding box center [701, 445] width 118 height 16
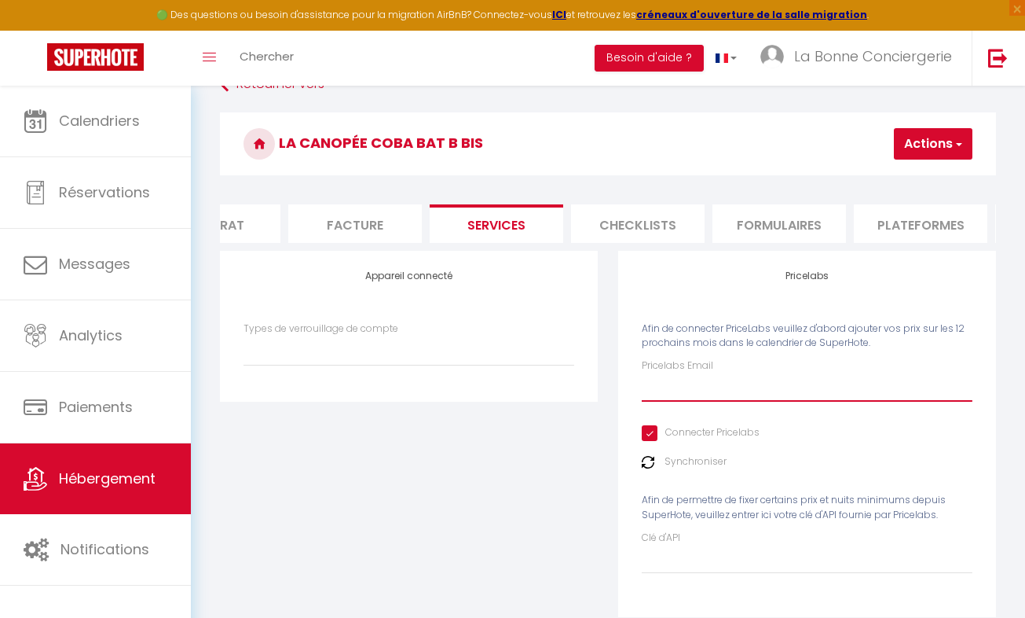
click at [655, 399] on input "Pricelabs Email" at bounding box center [807, 387] width 331 height 28
click at [942, 141] on button "Actions" at bounding box center [933, 143] width 79 height 31
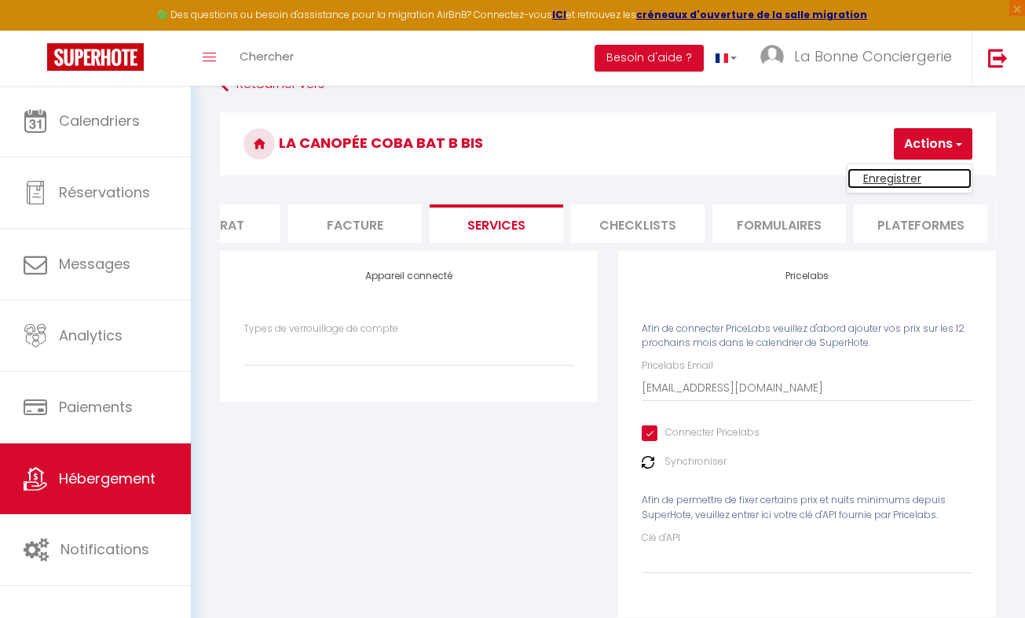
click at [900, 180] on link "Enregistrer" at bounding box center [910, 178] width 124 height 20
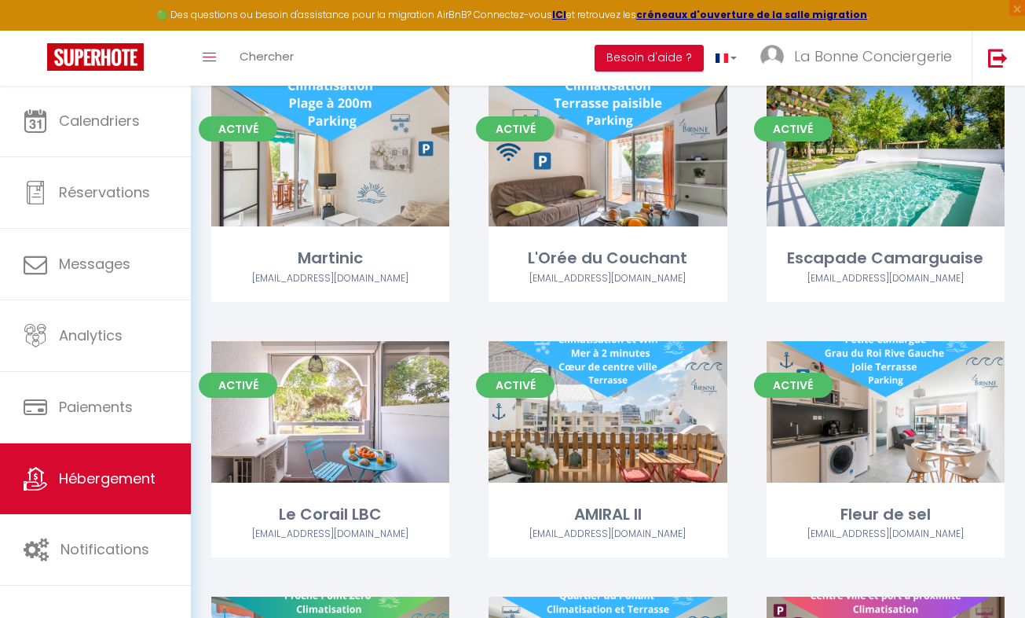
scroll to position [7849, 0]
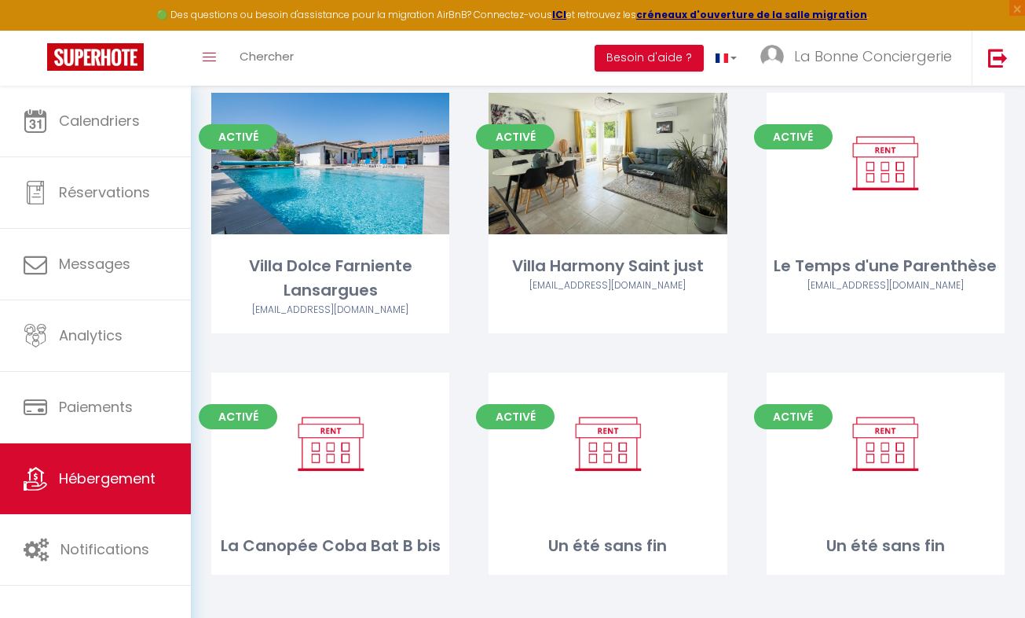
click at [332, 427] on link "Editer" at bounding box center [331, 442] width 94 height 31
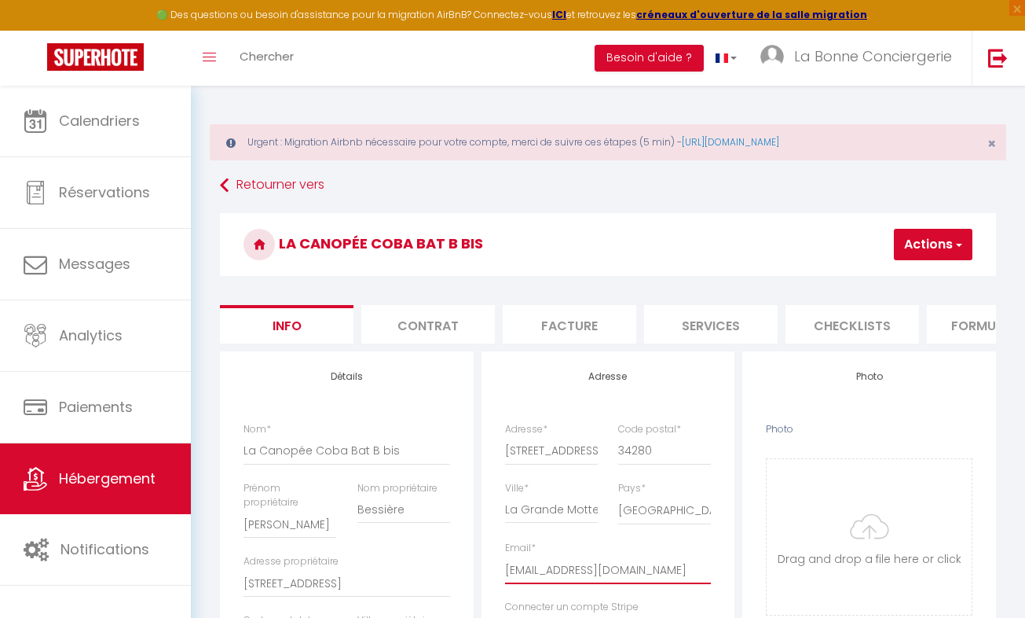
click at [654, 584] on input "[EMAIL_ADDRESS][DOMAIN_NAME]" at bounding box center [608, 569] width 207 height 28
paste input "43.5616"
paste input "[EMAIL_ADDRESS][DOMAIN_NAME]"
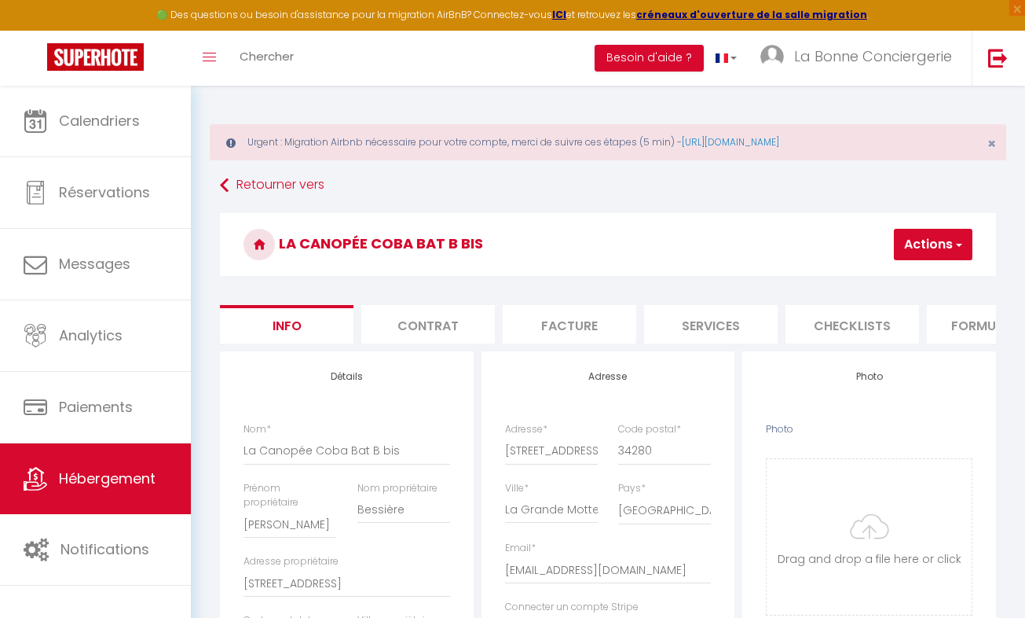
click at [867, 538] on input "Photo" at bounding box center [869, 537] width 205 height 156
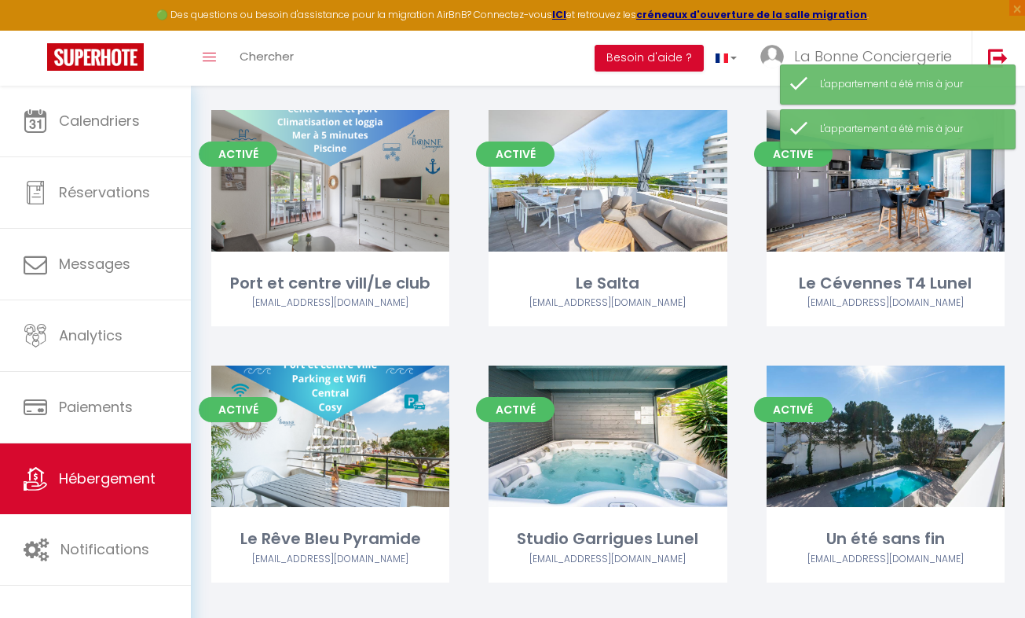
scroll to position [7849, 0]
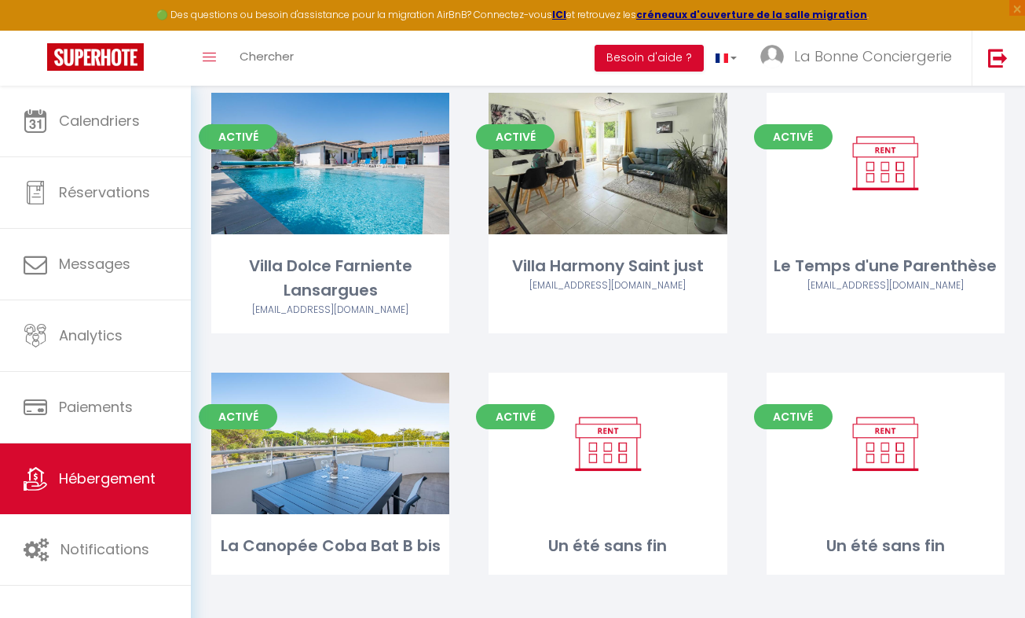
click at [343, 431] on link "Editer" at bounding box center [331, 442] width 94 height 31
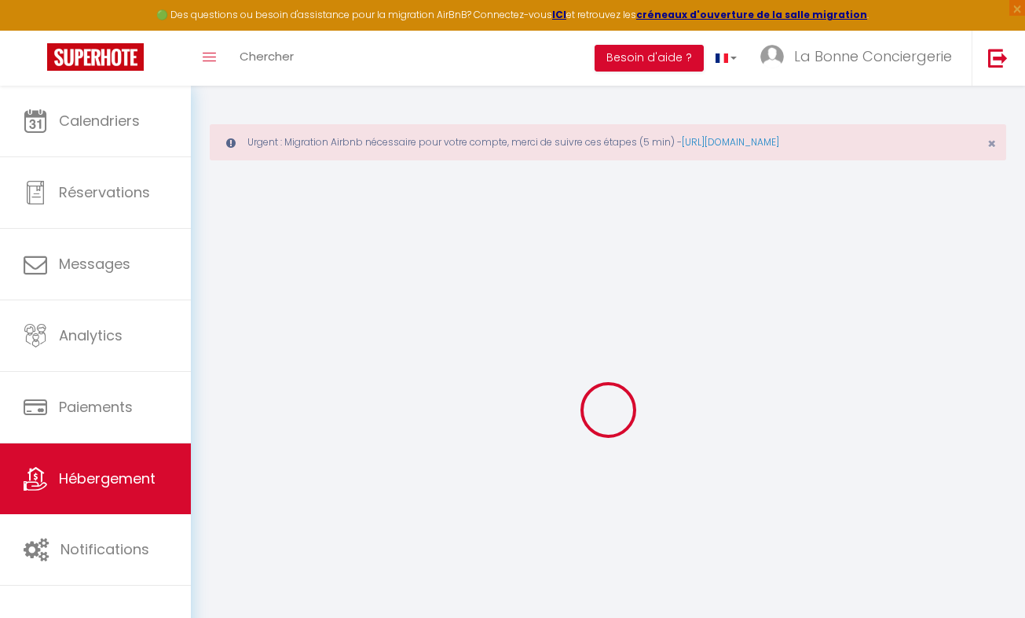
type input "Les dates sélectionnées sont indisponibles."
type textarea "Malheureusement les dates sélectionnées sont indisponibles. Nous vous invitons …"
type input "43.5616"
type input "4.072"
checkbox input "true"
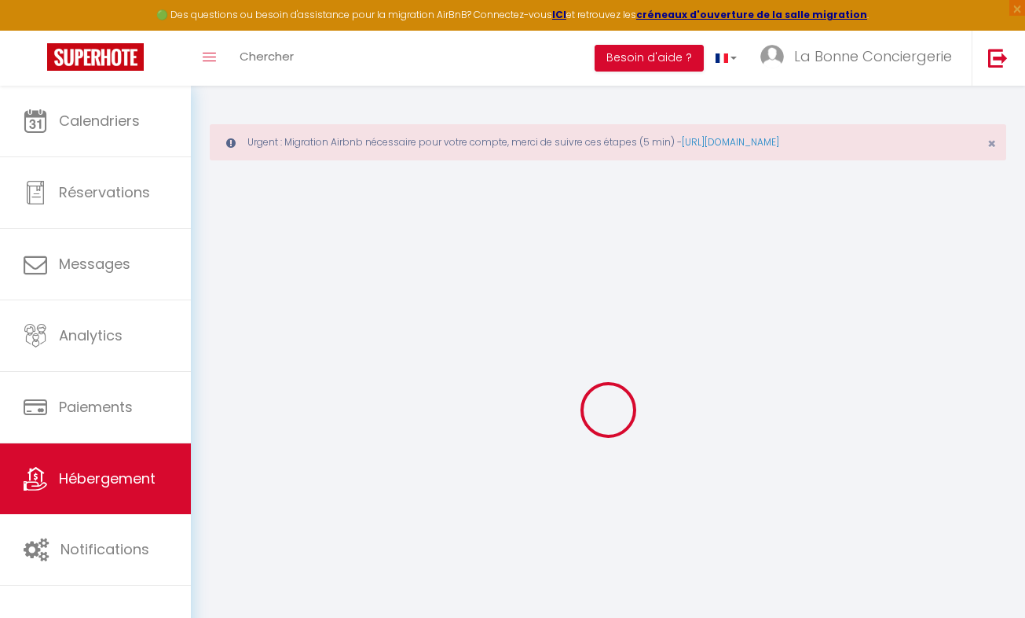
checkbox input "false"
checkbox input "true"
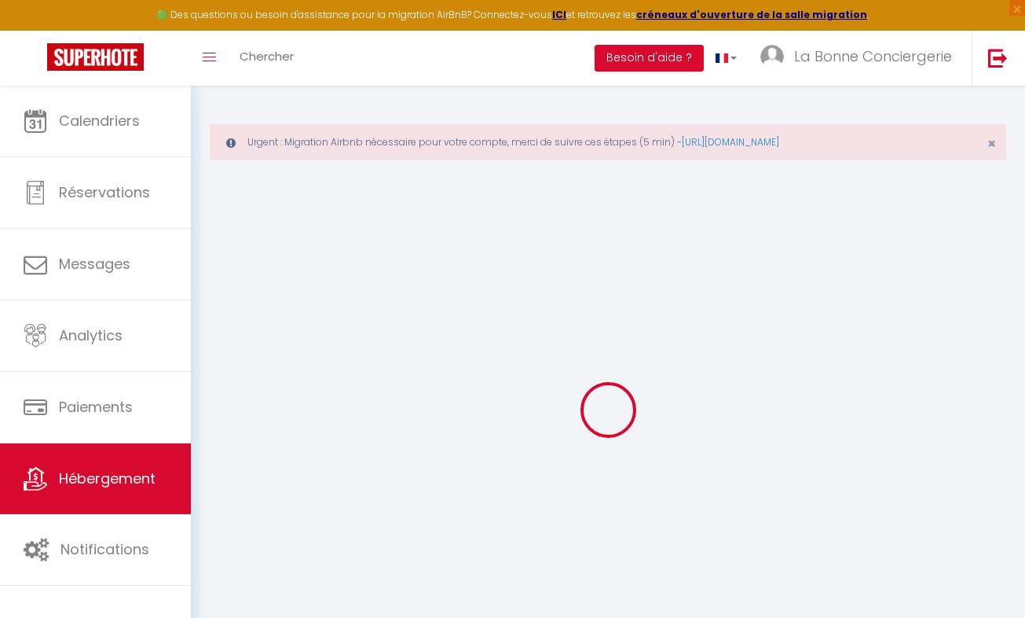
checkbox input "false"
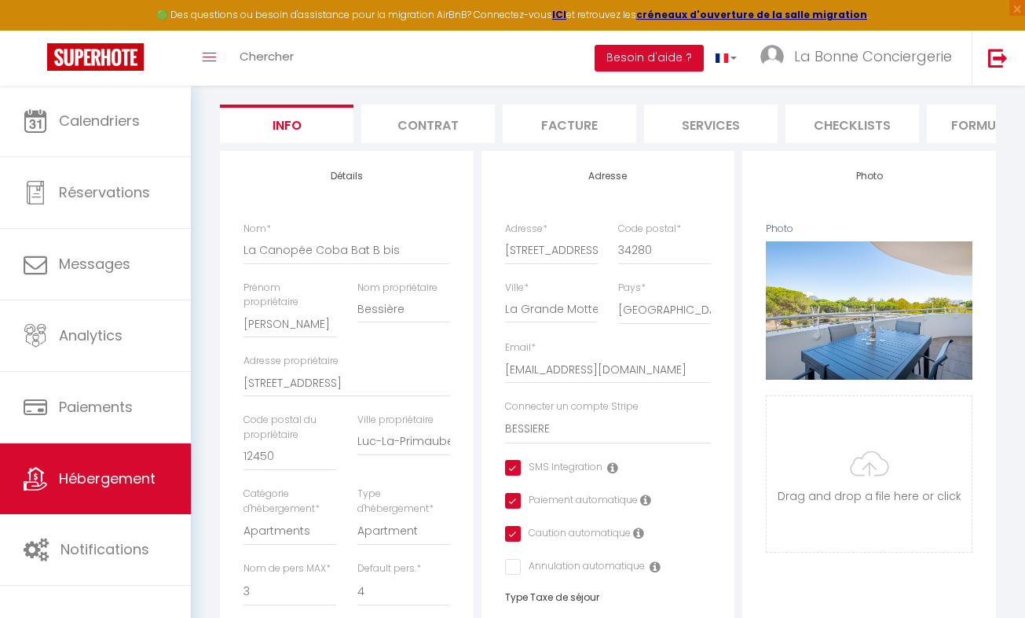
checkbox input "true"
checkbox input "false"
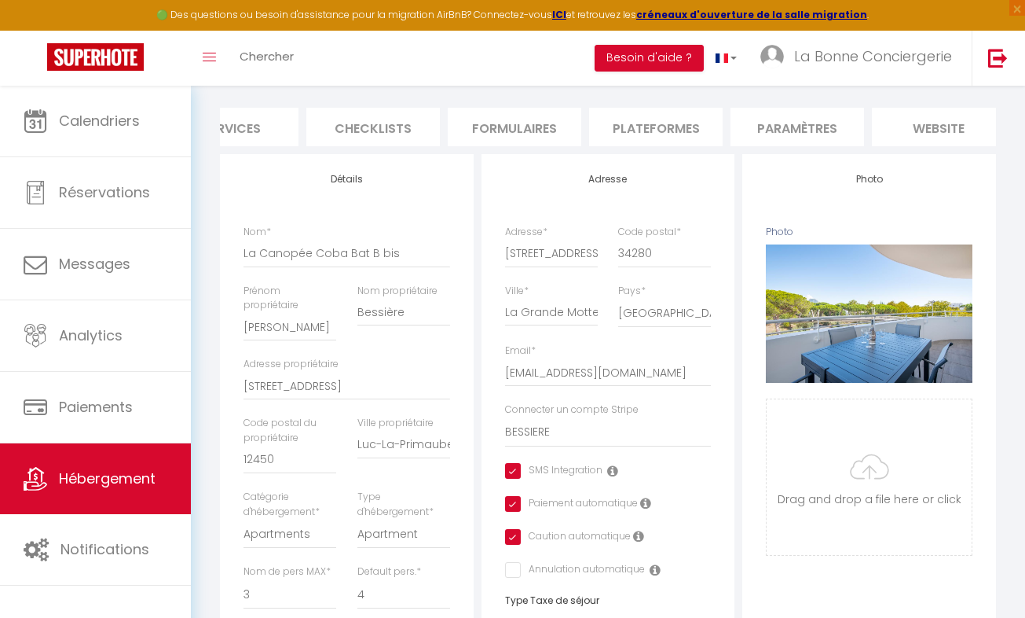
scroll to position [0, 606]
click at [812, 119] on li "website" at bounding box center [813, 127] width 134 height 38
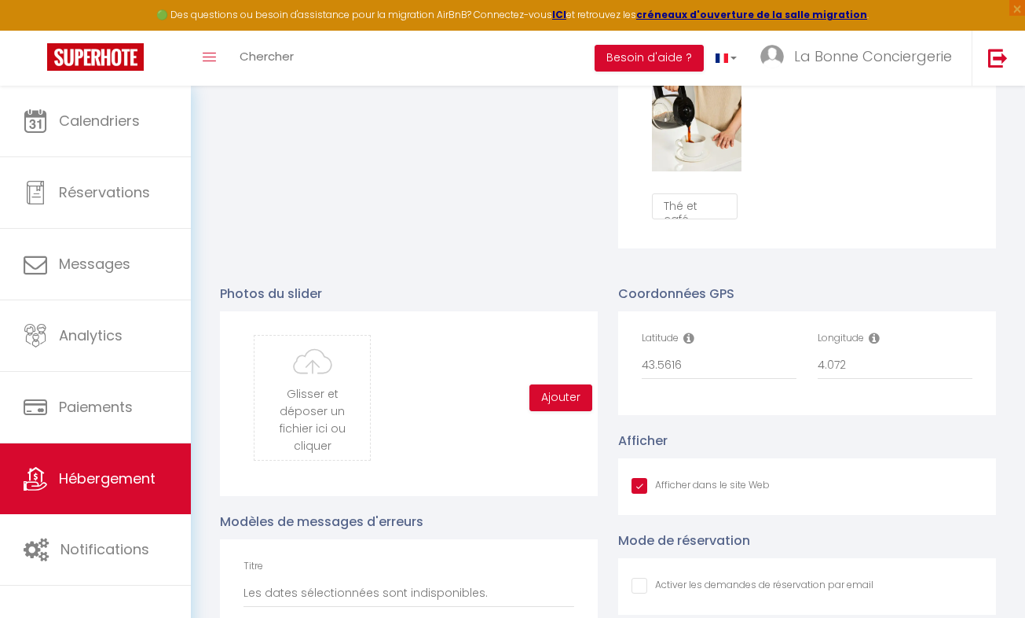
scroll to position [1589, 0]
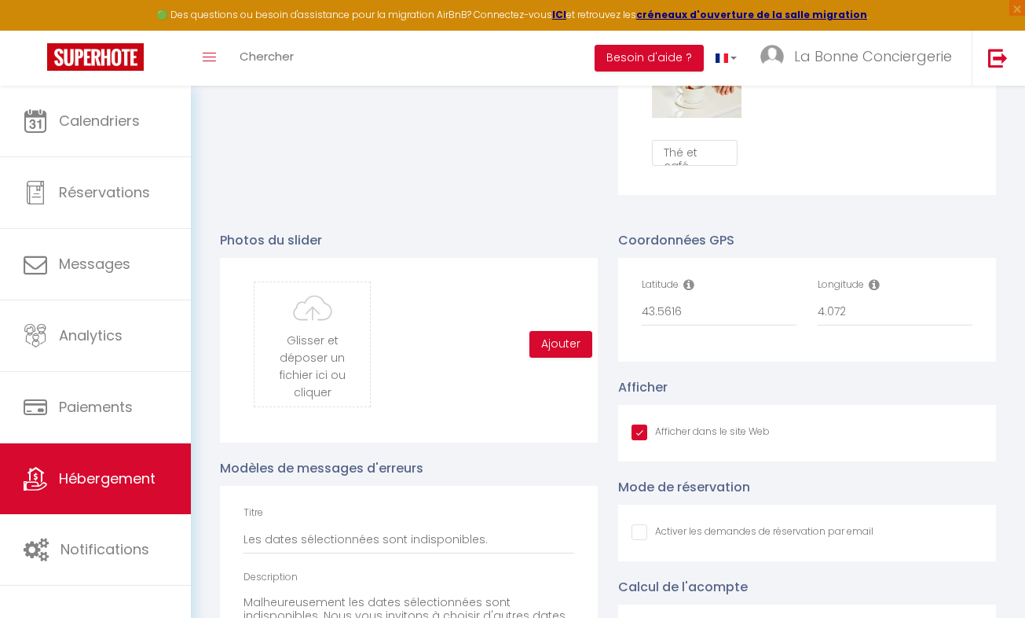
click at [308, 404] on input "file" at bounding box center [312, 344] width 115 height 124
type input "C:\fakepath\LBC_CANOPEE_LGM_03-09-2025_37.jpg"
checkbox input "true"
checkbox input "false"
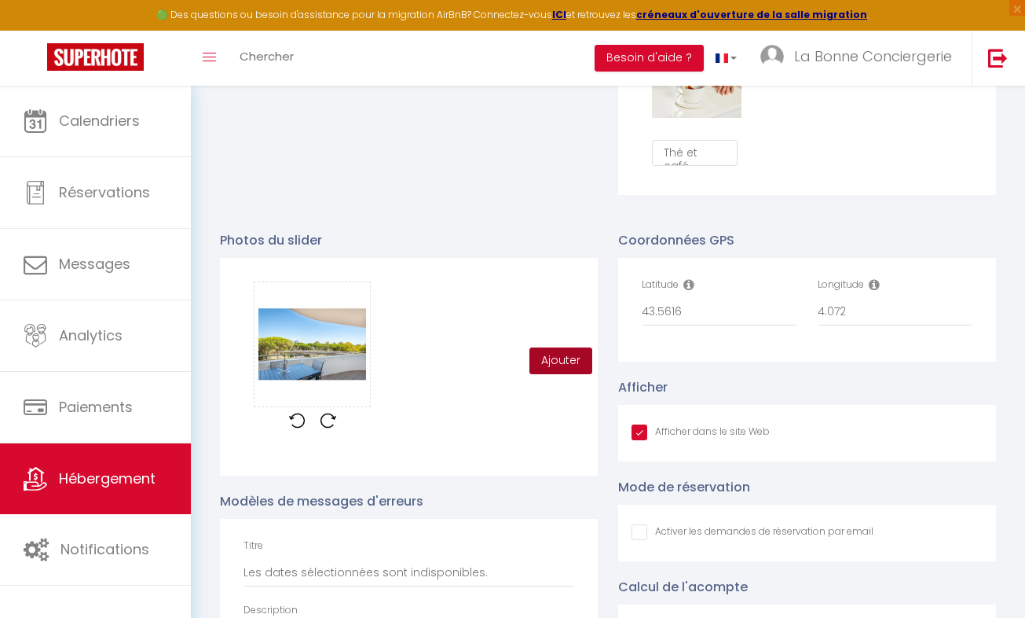
click at [553, 373] on button "Ajouter" at bounding box center [561, 360] width 63 height 27
checkbox input "true"
checkbox input "false"
checkbox input "true"
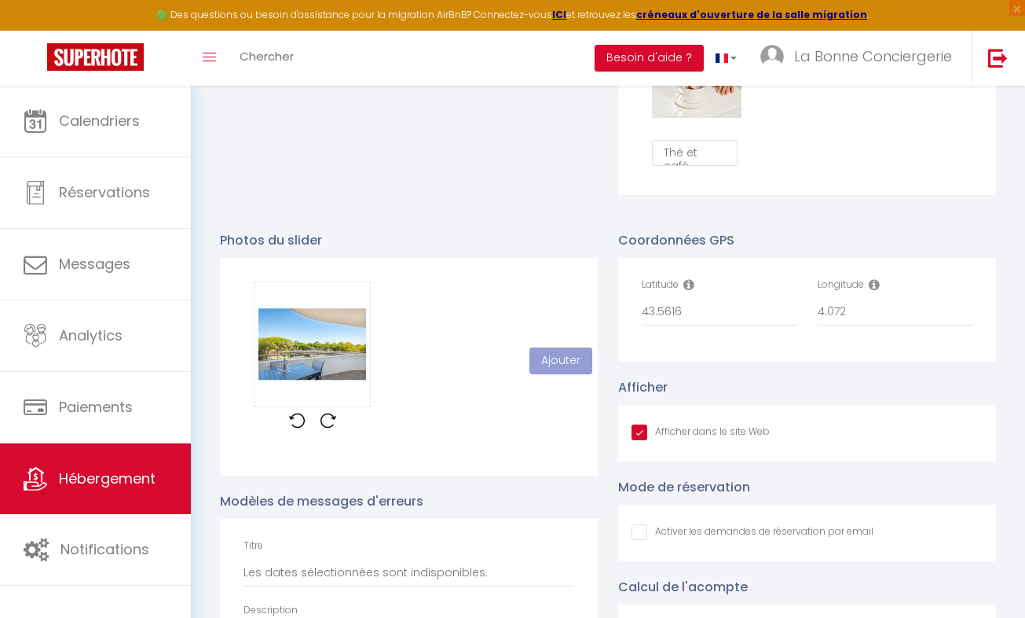
checkbox input "false"
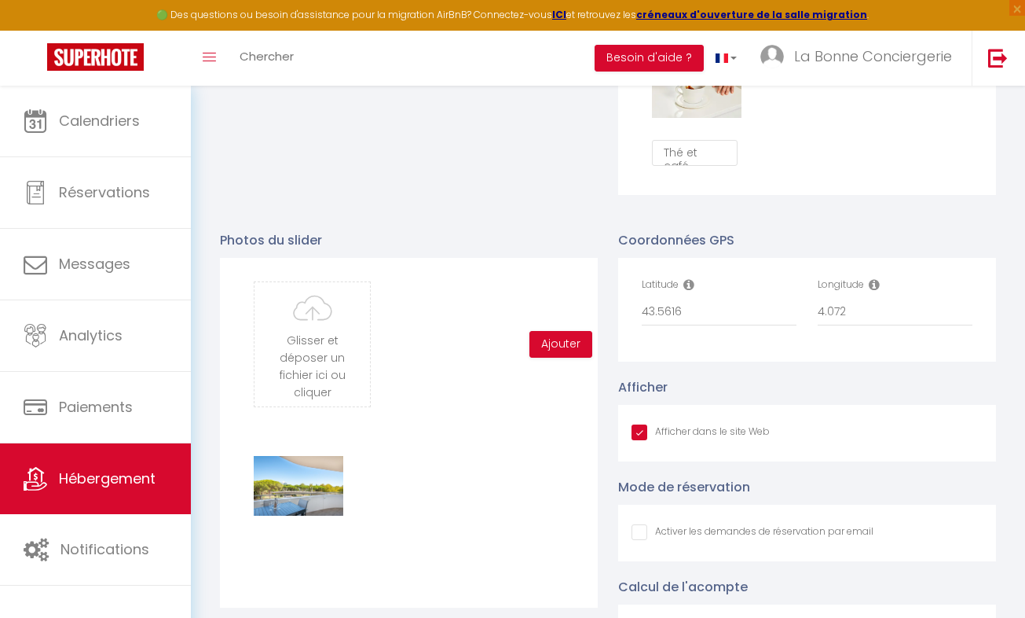
click at [317, 357] on input "file" at bounding box center [312, 344] width 115 height 124
type input "C:\fakepath\LBC_CANOPEE_LGM_03-09-2025_35.jpg"
checkbox input "true"
checkbox input "false"
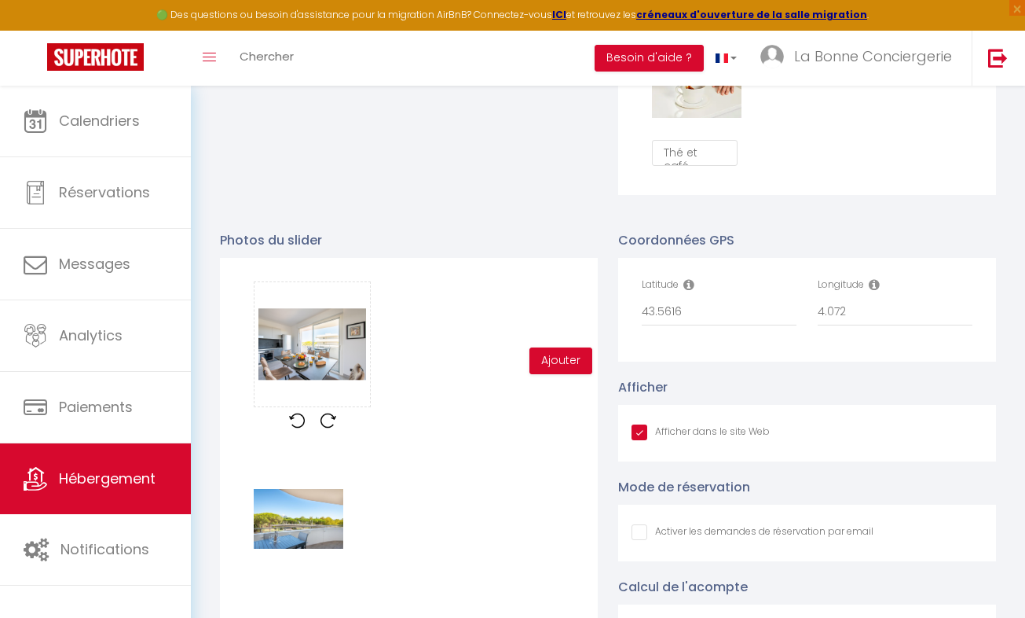
click at [335, 313] on button "Remove" at bounding box center [337, 303] width 50 height 27
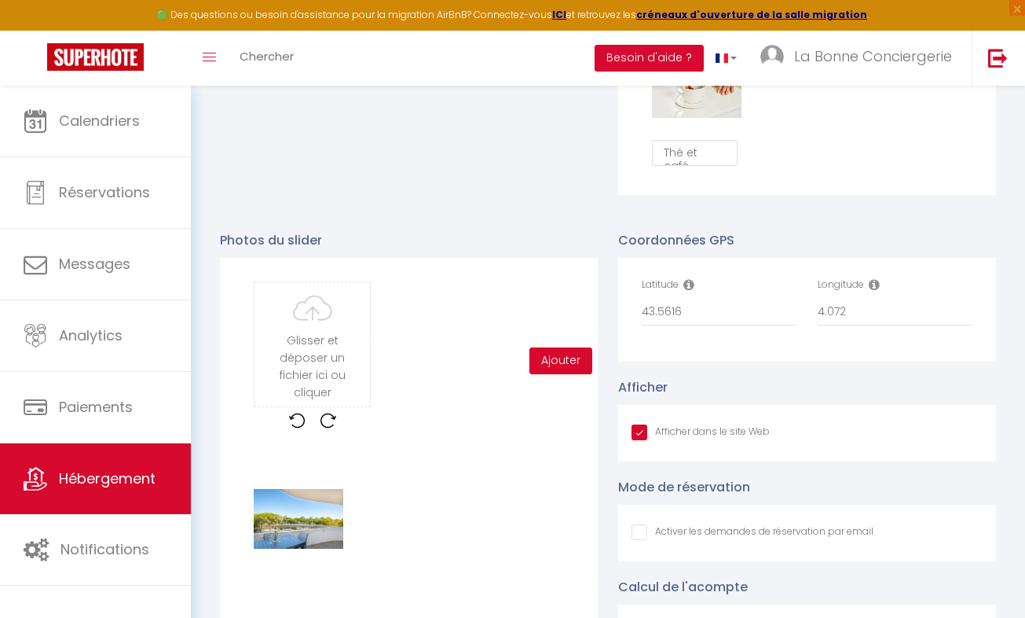
click at [320, 334] on input "file" at bounding box center [312, 344] width 115 height 124
type input "C:\fakepath\LBC_CANOPEE_LGM_03-09-2025_28.jpg"
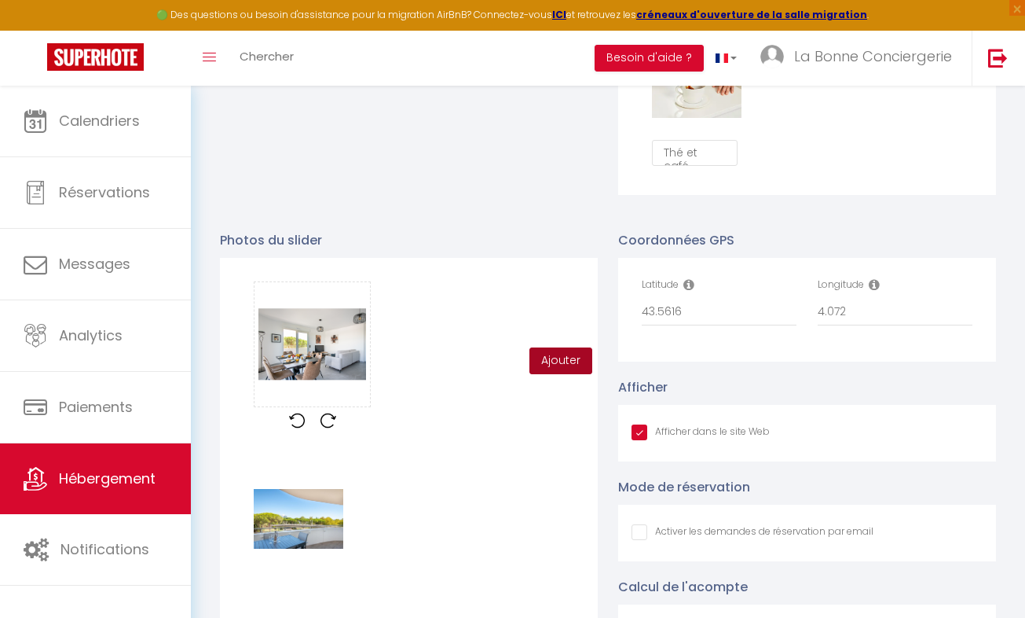
click at [547, 372] on button "Ajouter" at bounding box center [561, 360] width 63 height 27
checkbox input "true"
checkbox input "false"
checkbox input "true"
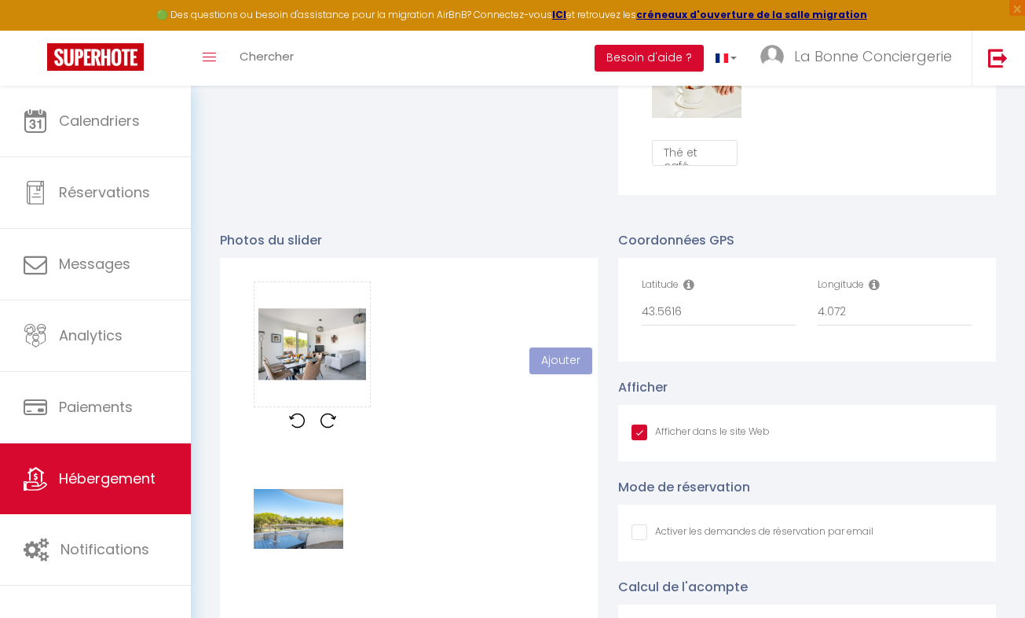
checkbox input "false"
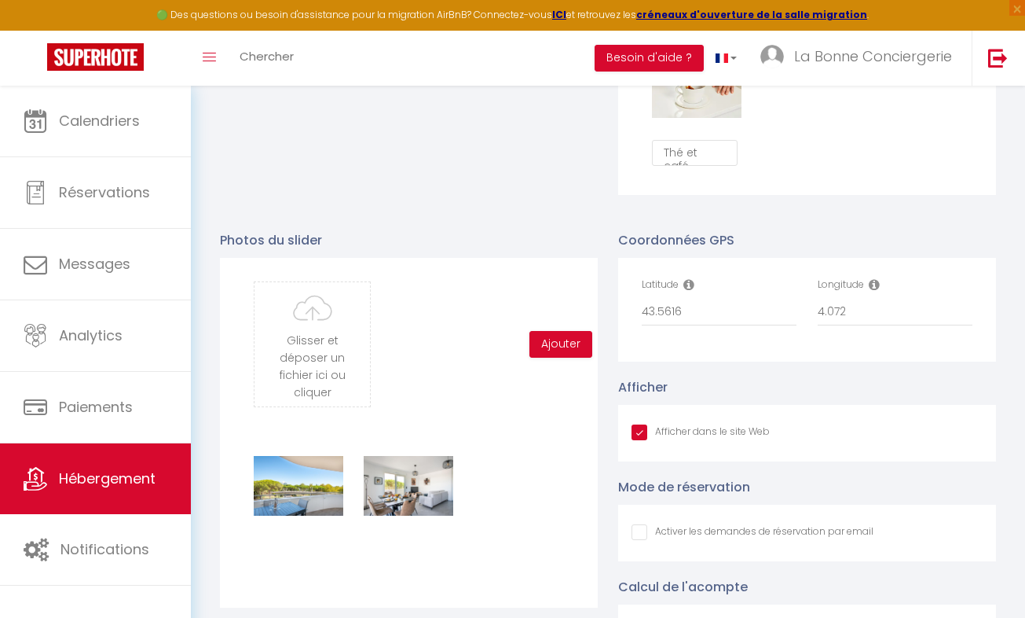
click at [349, 356] on input "file" at bounding box center [312, 344] width 115 height 124
type input "C:\fakepath\LBC_CANOPEE_LGM_03-09-2025_34.jpg"
checkbox input "true"
checkbox input "false"
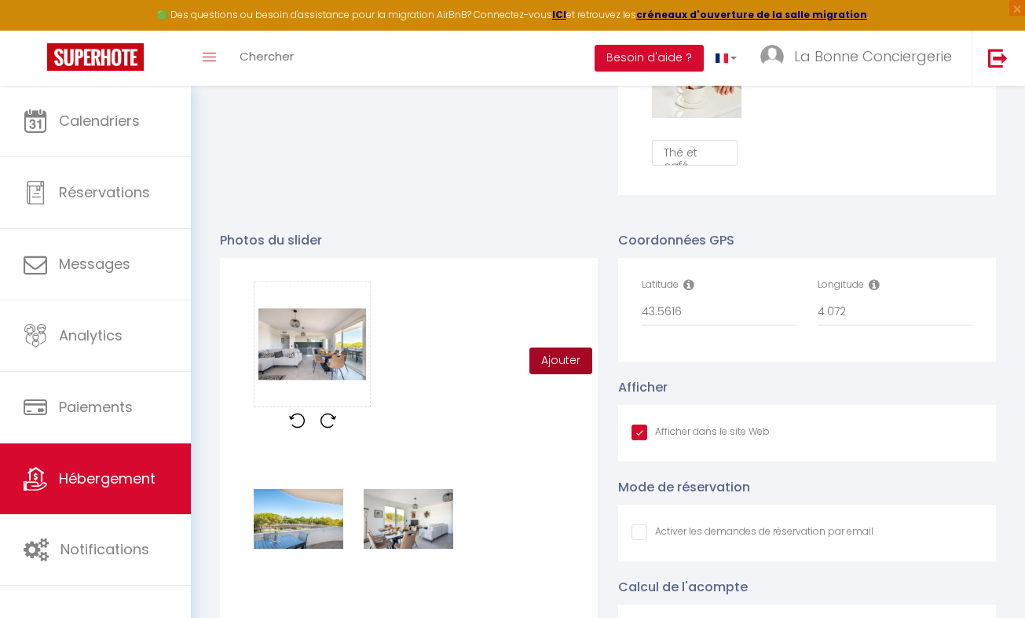
click at [559, 364] on button "Ajouter" at bounding box center [561, 360] width 63 height 27
checkbox input "true"
checkbox input "false"
checkbox input "true"
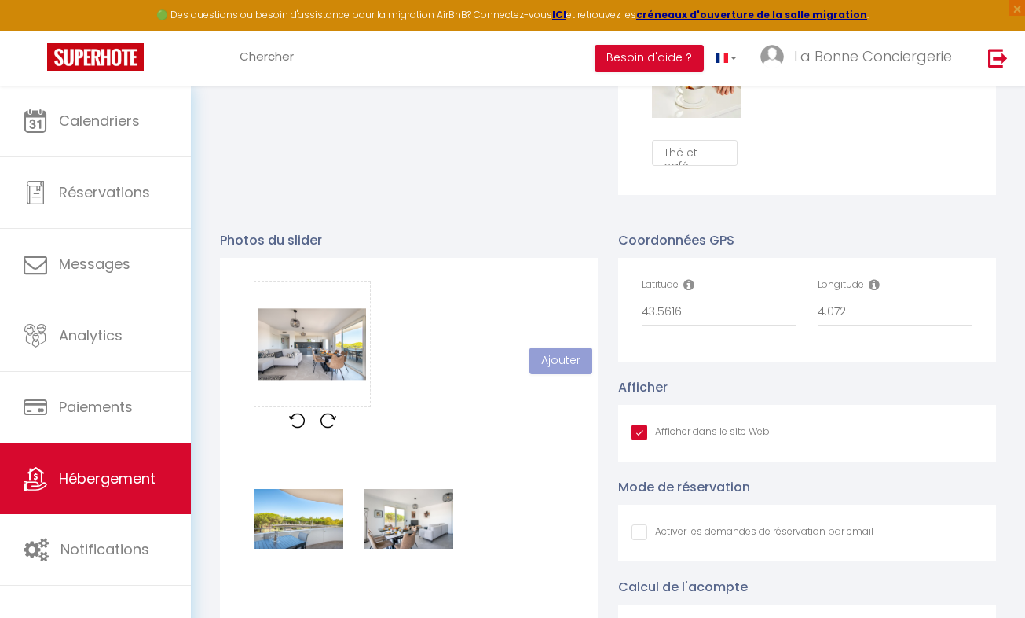
checkbox input "false"
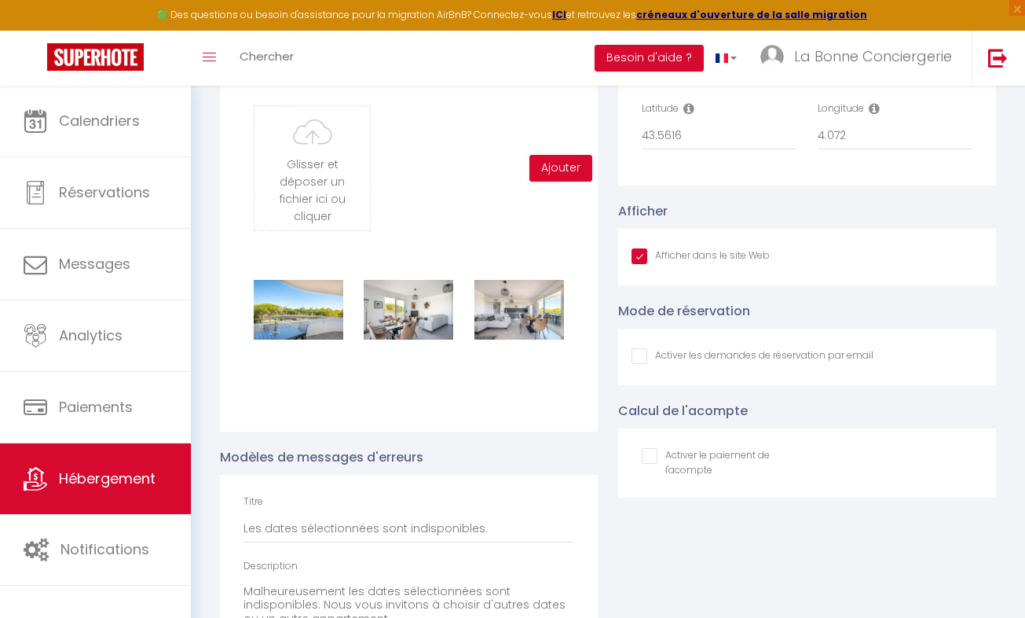
scroll to position [1768, 0]
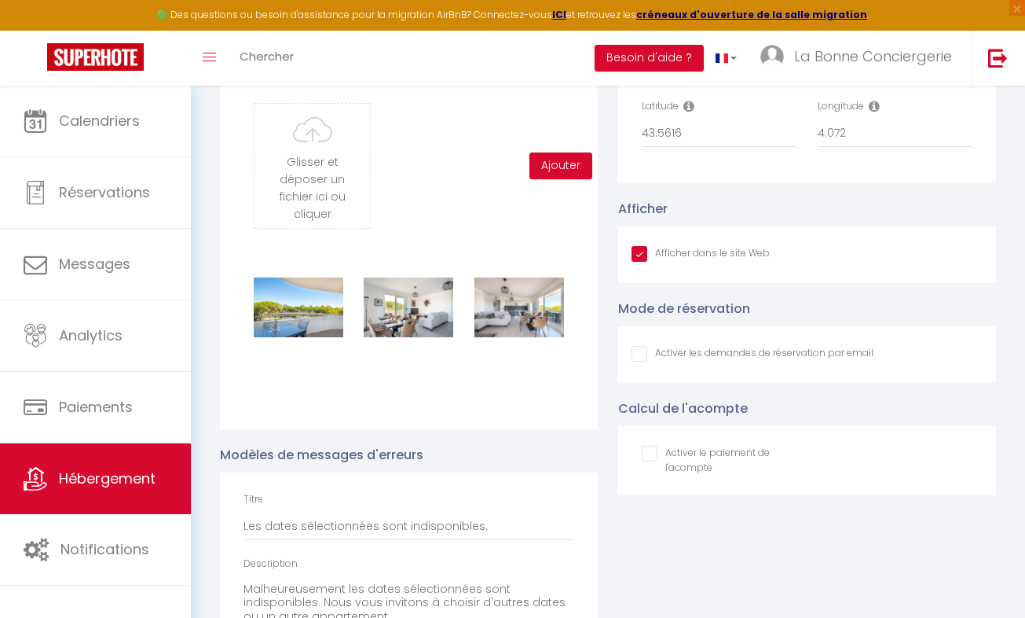
click at [642, 262] on input "Afficher dans le site Web" at bounding box center [701, 254] width 138 height 16
checkbox input "false"
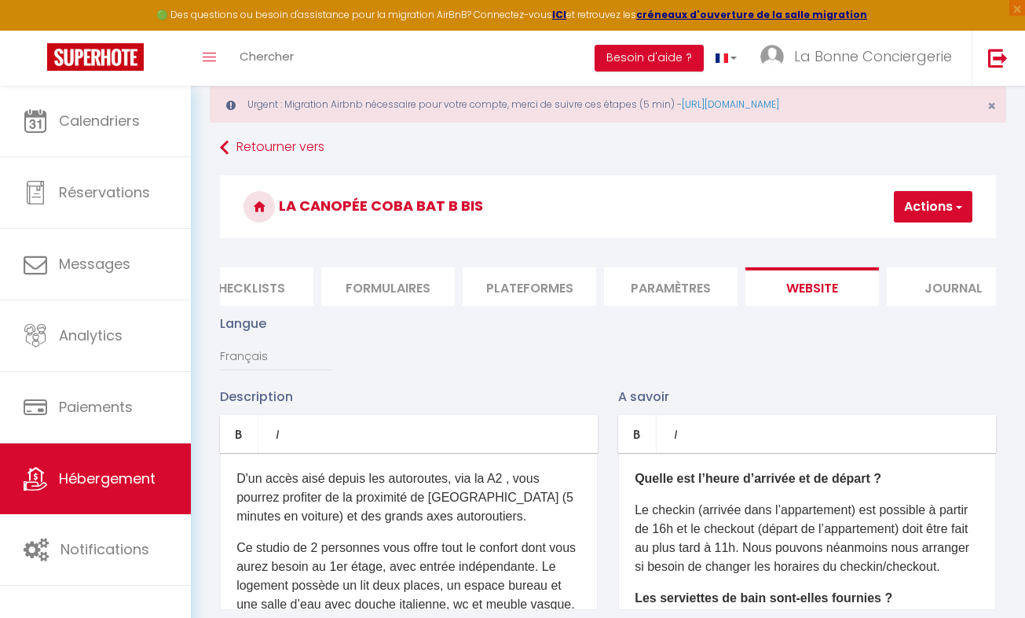
scroll to position [46, 0]
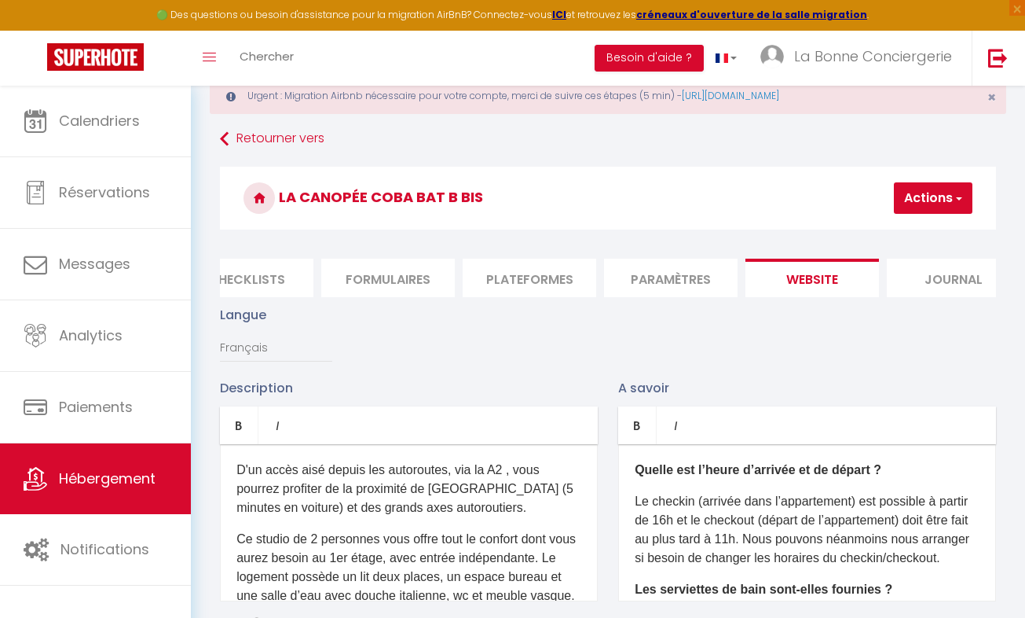
click at [936, 200] on button "Actions" at bounding box center [933, 197] width 79 height 31
click at [886, 231] on input "Enregistrer" at bounding box center [892, 233] width 58 height 16
checkbox input "false"
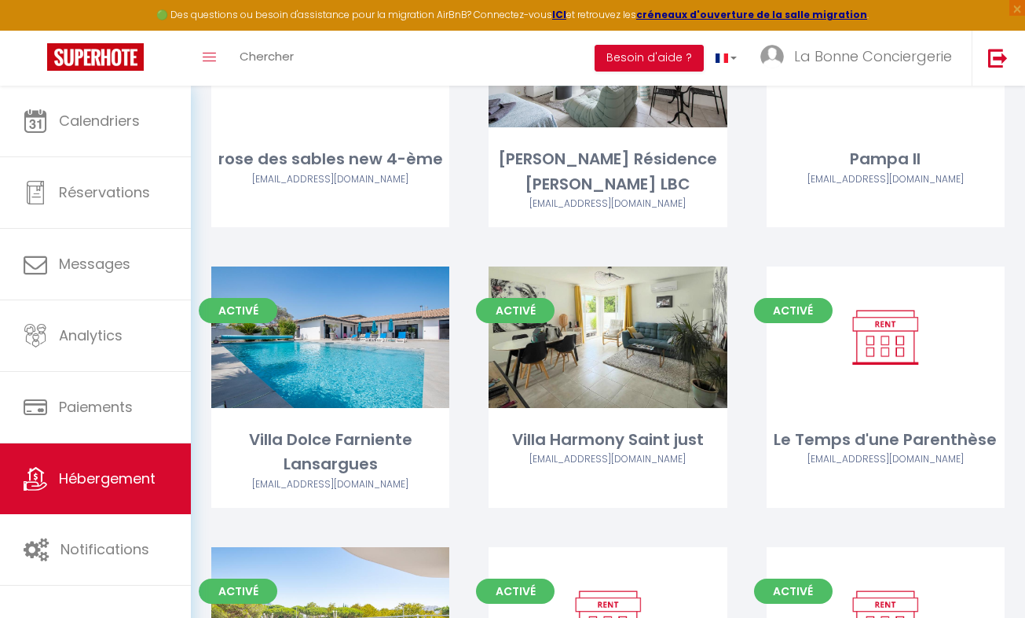
scroll to position [7849, 0]
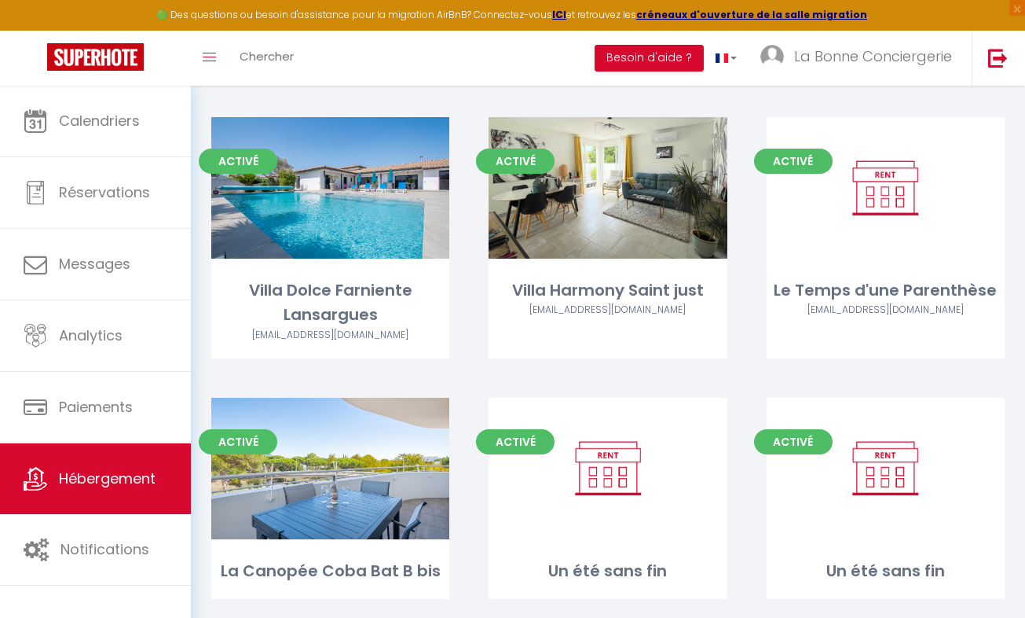
click at [313, 453] on link "Editer" at bounding box center [331, 468] width 94 height 31
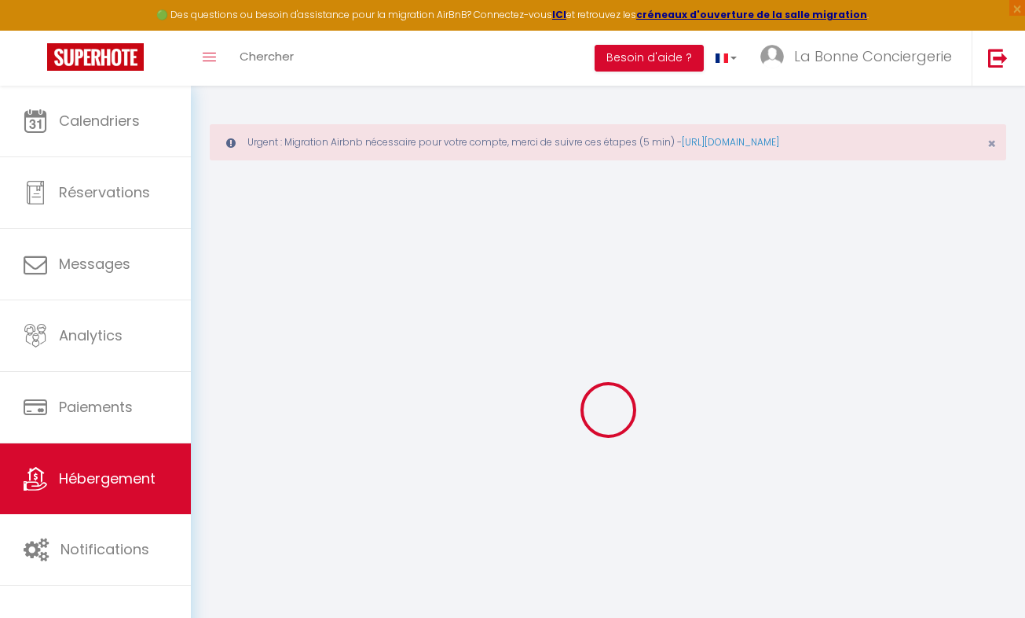
select select
checkbox input "true"
checkbox input "false"
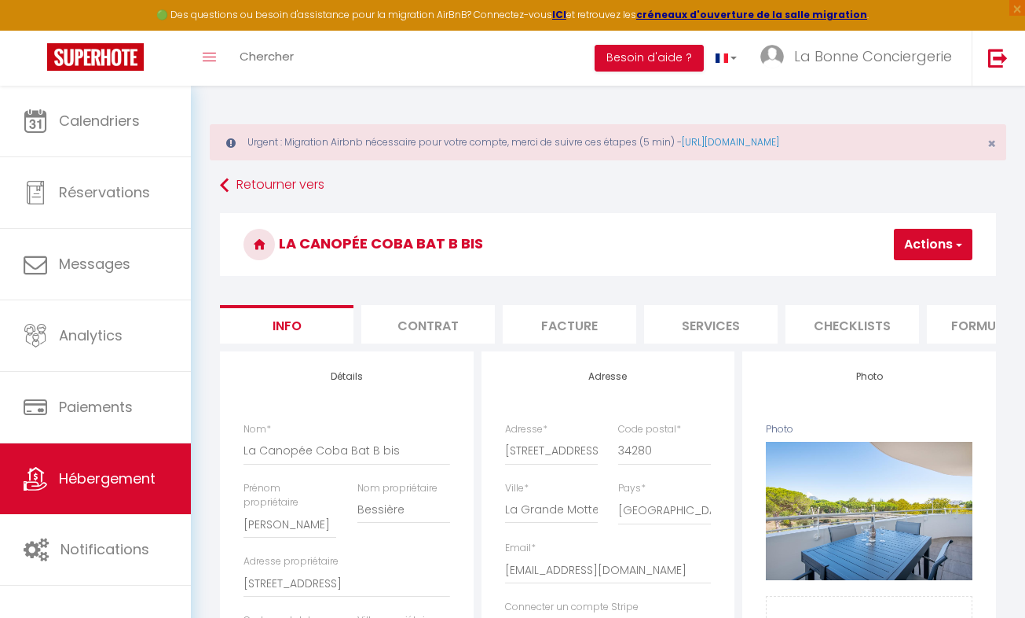
click at [748, 332] on li "Services" at bounding box center [711, 324] width 134 height 38
select select
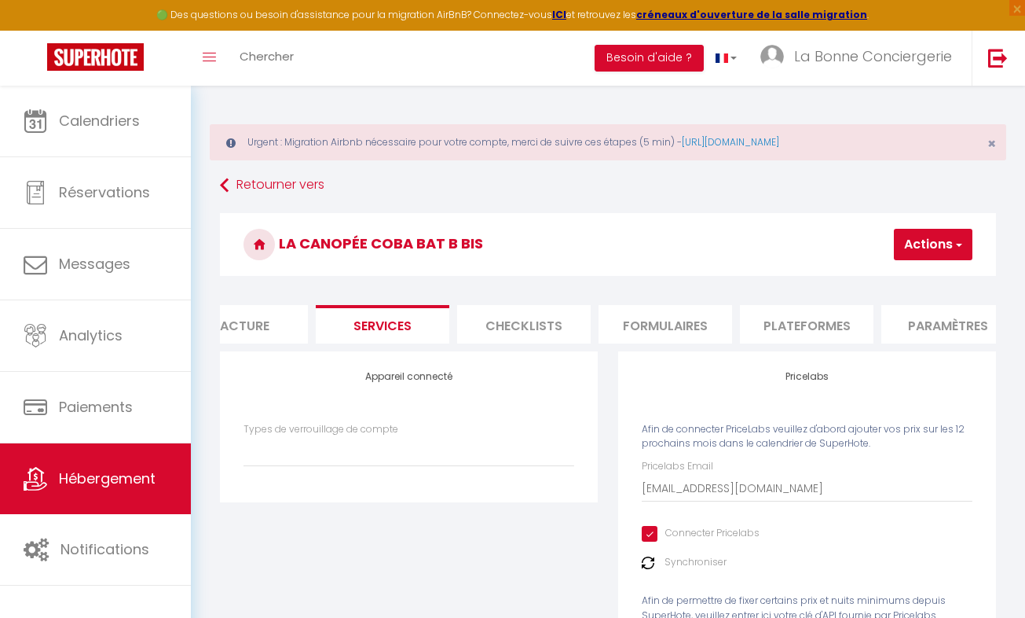
scroll to position [0, 481]
click at [653, 569] on img at bounding box center [648, 562] width 13 height 13
click at [953, 244] on span "button" at bounding box center [958, 244] width 10 height 16
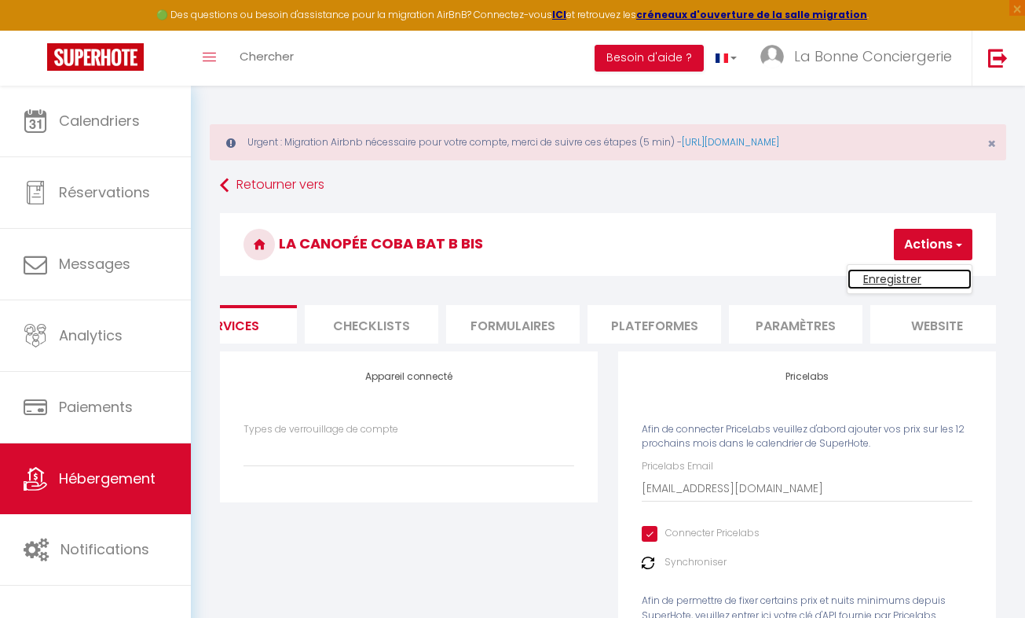
click at [900, 273] on link "Enregistrer" at bounding box center [910, 279] width 124 height 20
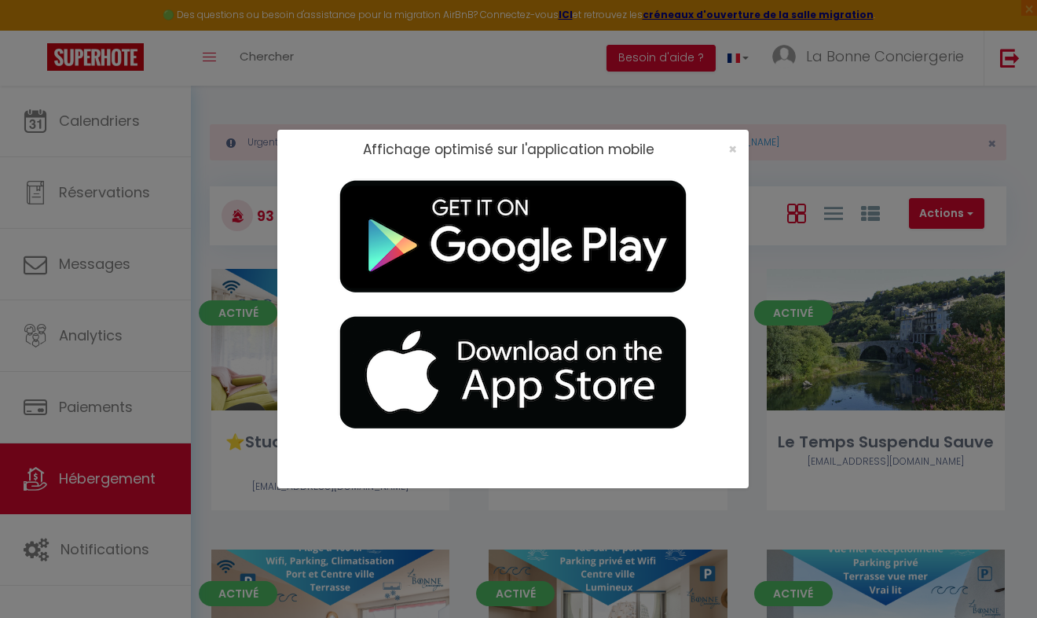
click at [736, 148] on div "×" at bounding box center [727, 149] width 39 height 16
click at [733, 150] on span "×" at bounding box center [732, 149] width 9 height 20
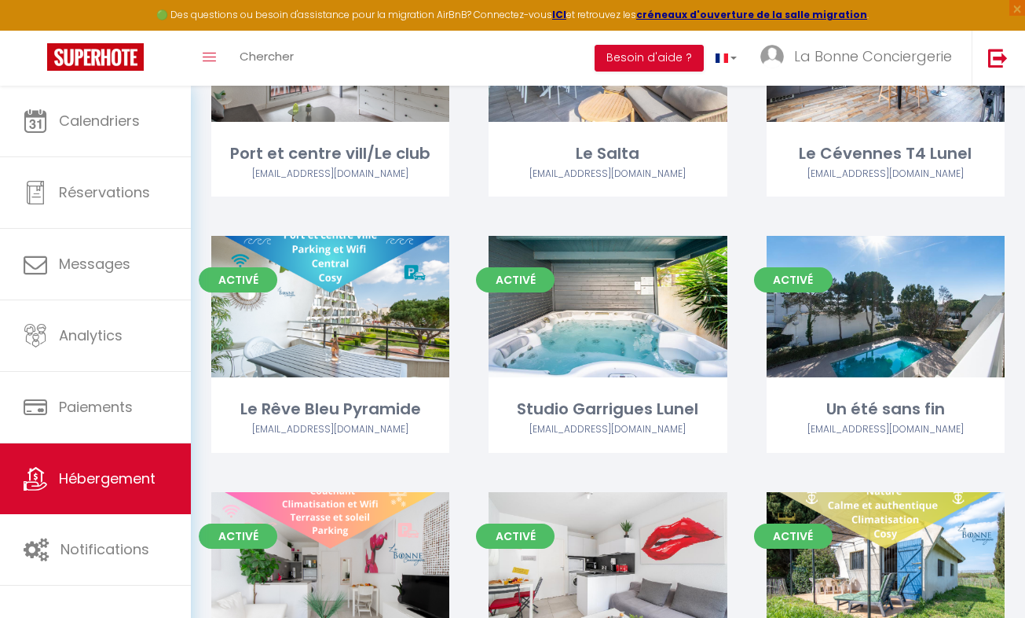
scroll to position [7849, 0]
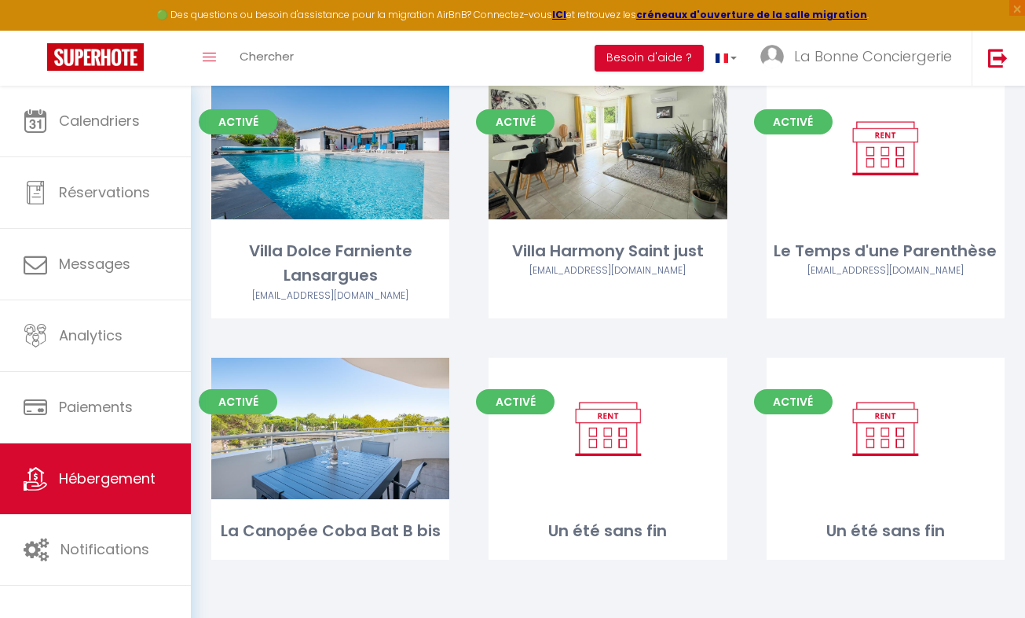
click at [317, 434] on link "Editer" at bounding box center [331, 427] width 94 height 31
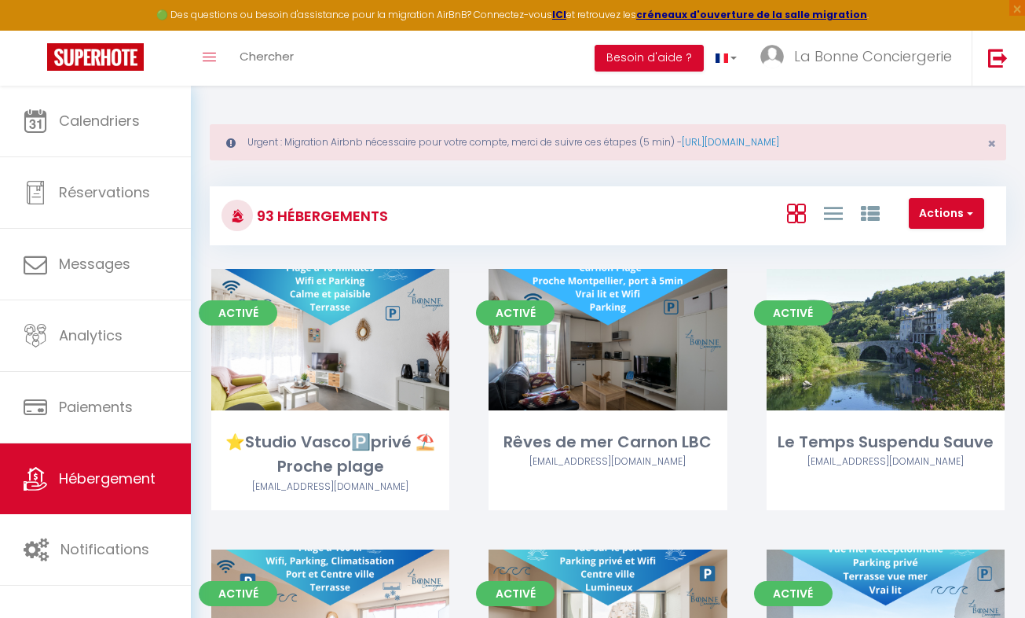
select select "3"
select select "2"
select select "1"
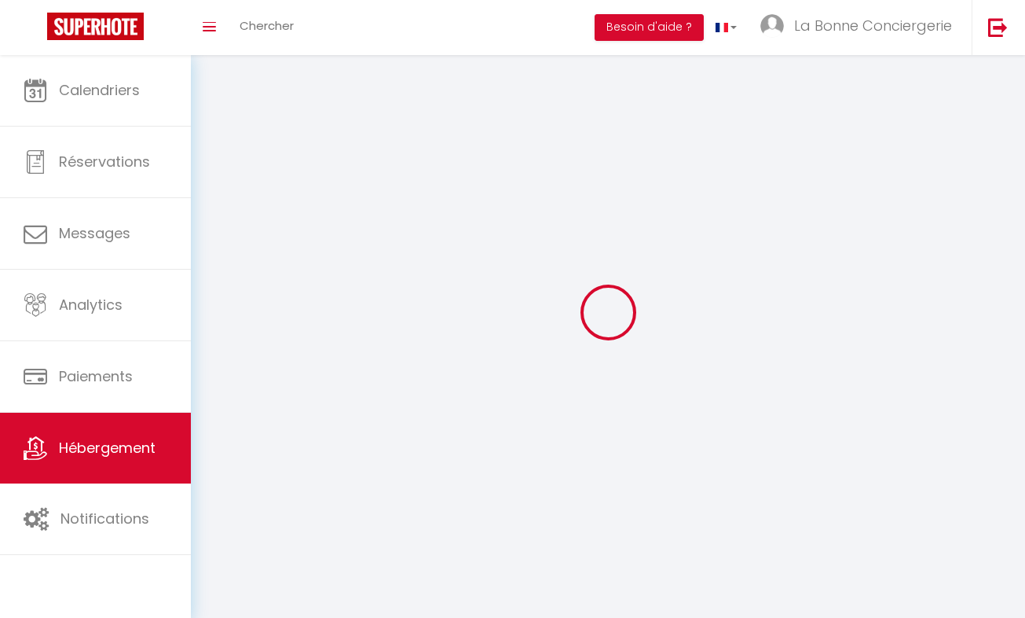
select select
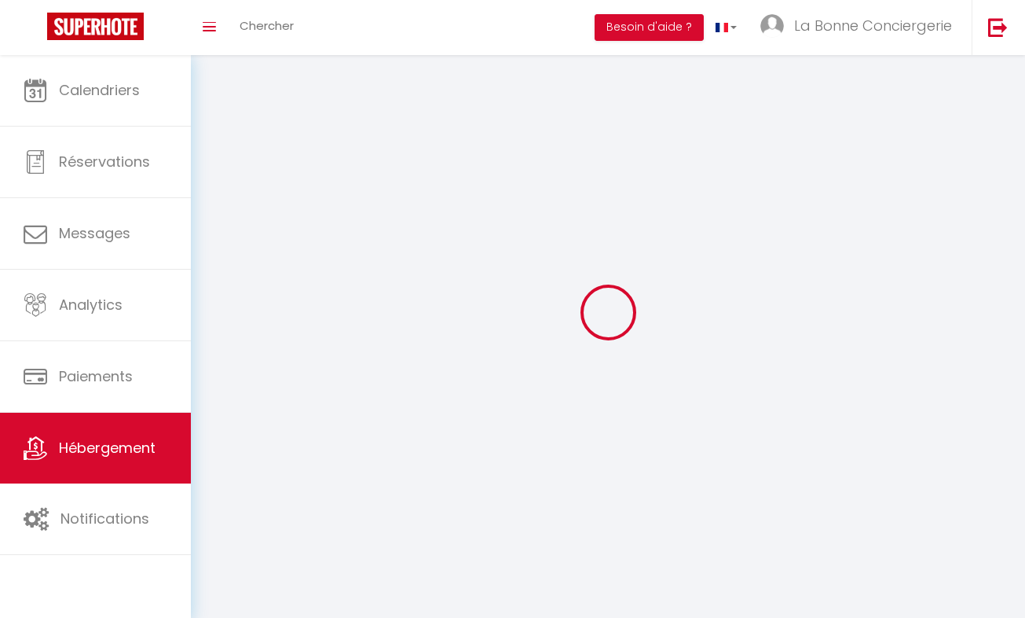
checkbox input "false"
select select
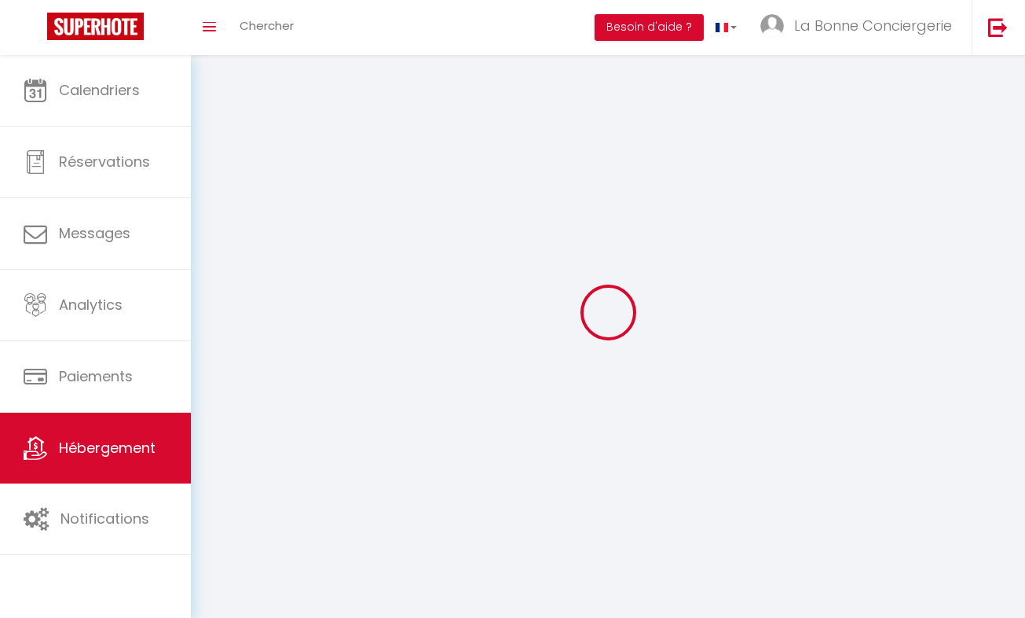
select select
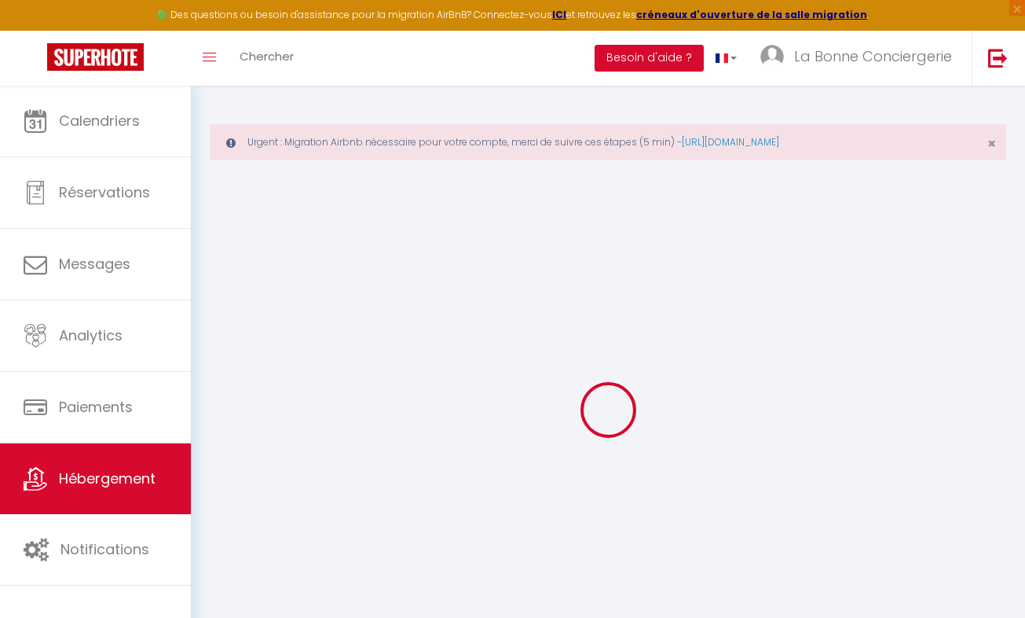
select select
type input "[EMAIL_ADDRESS][DOMAIN_NAME]"
checkbox input "true"
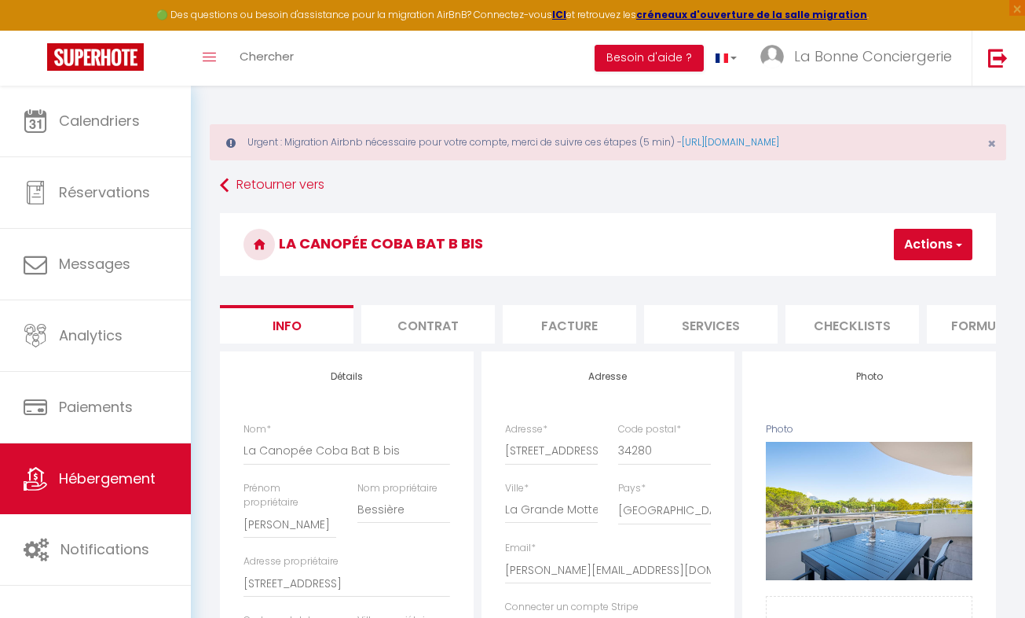
checkbox input "true"
checkbox input "false"
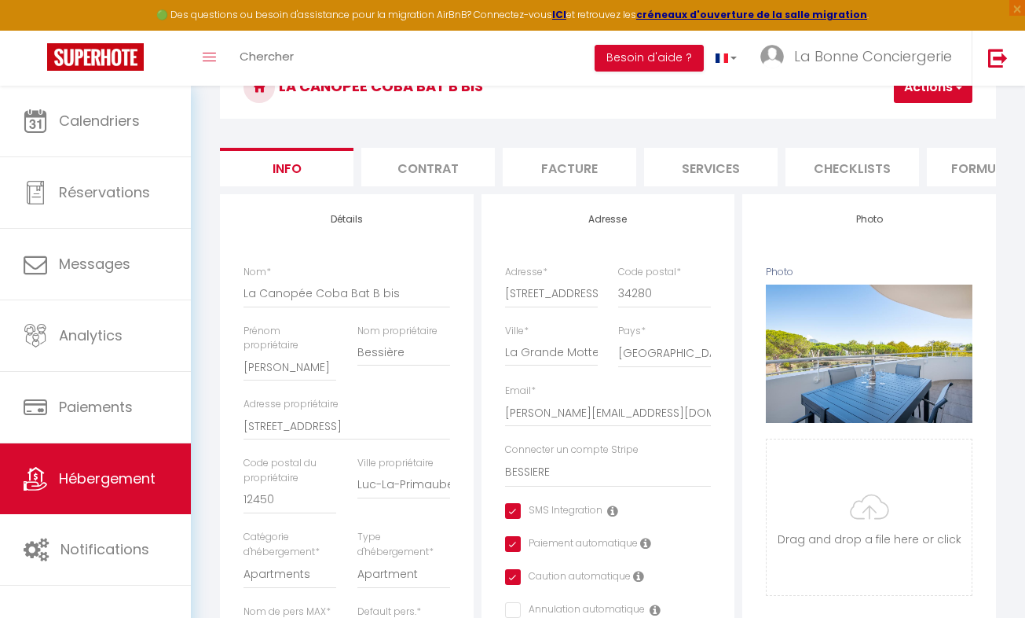
click at [706, 168] on li "Services" at bounding box center [711, 167] width 134 height 38
select select
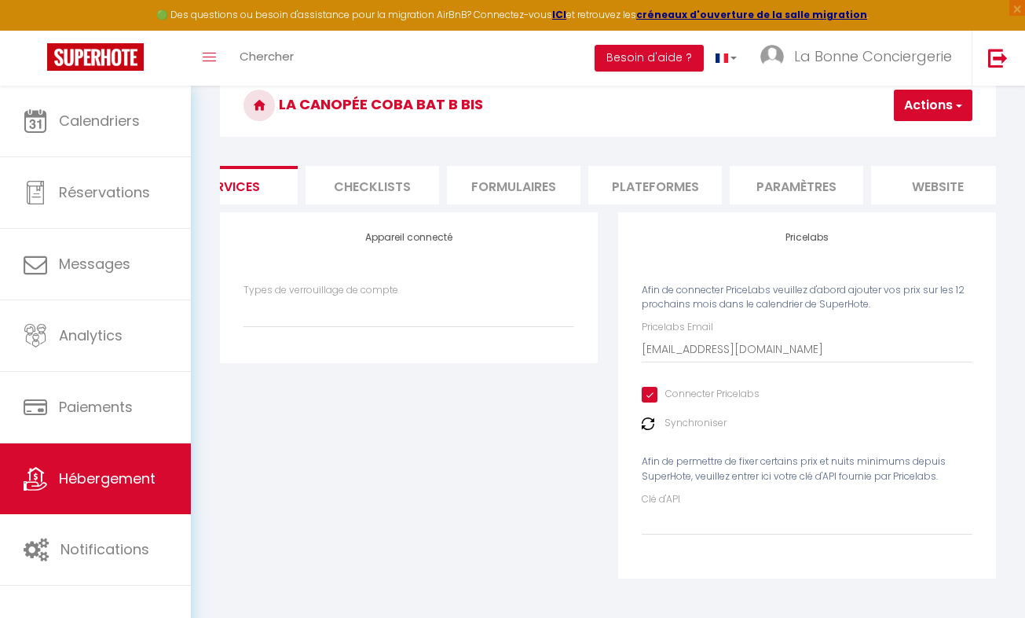
scroll to position [0, 537]
click at [852, 185] on li "website" at bounding box center [882, 185] width 134 height 38
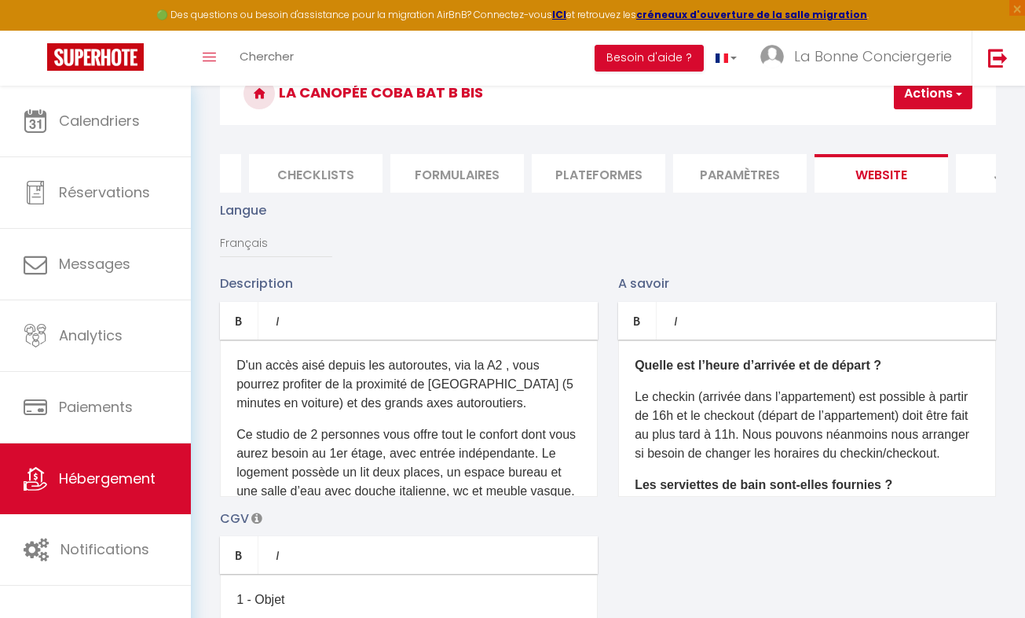
click at [414, 472] on p "Ce studio de 2 personnes vous offre tout le confort dont vous aurez besoin au 1…" at bounding box center [408, 528] width 345 height 207
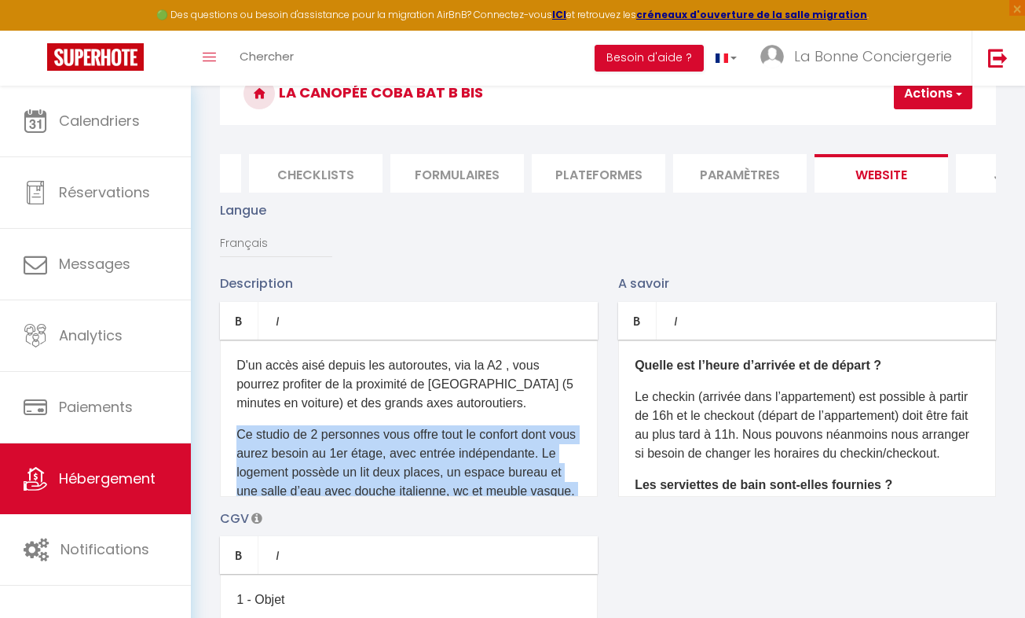
click at [414, 472] on p "Ce studio de 2 personnes vous offre tout le confort dont vous aurez besoin au 1…" at bounding box center [408, 528] width 345 height 207
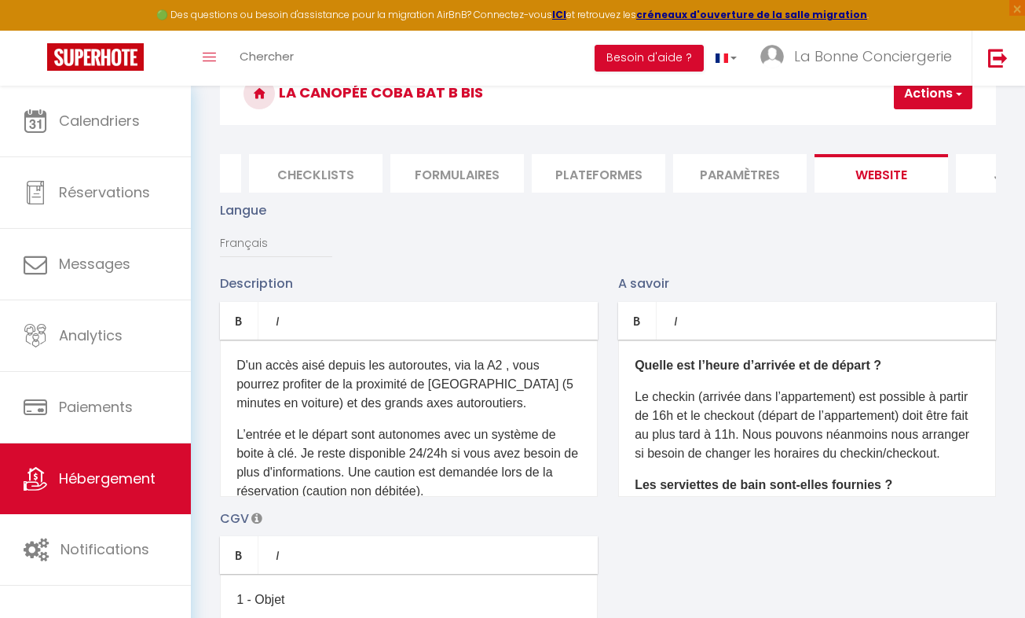
click at [385, 403] on p "D'un accès aisé depuis les autoroutes, via la A2 , vous pourrez profiter de la …" at bounding box center [408, 384] width 345 height 57
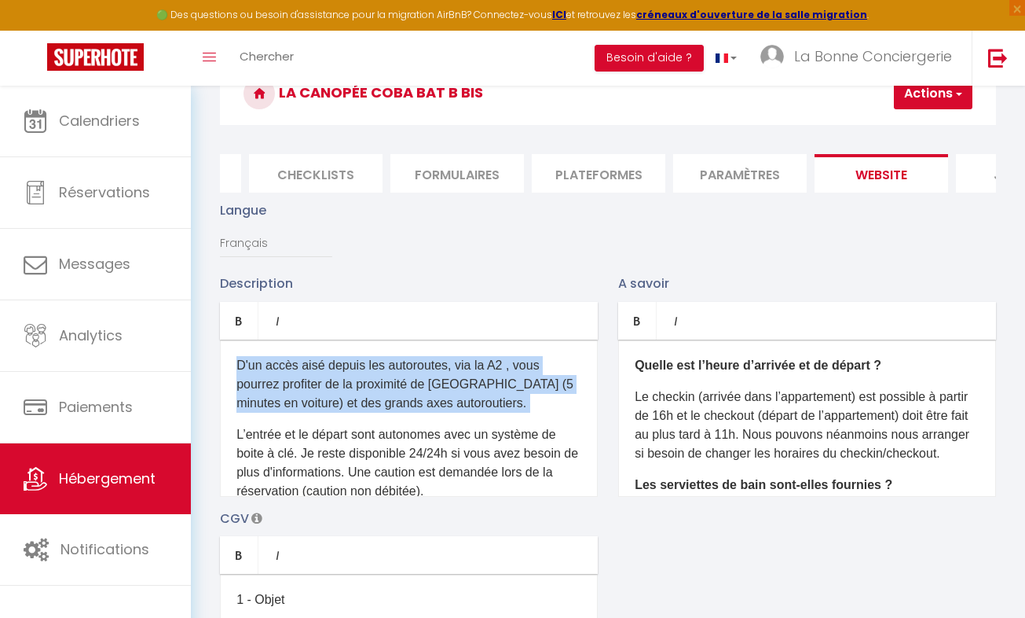
click at [385, 403] on p "D'un accès aisé depuis les autoroutes, via la A2 , vous pourrez profiter de la …" at bounding box center [408, 384] width 345 height 57
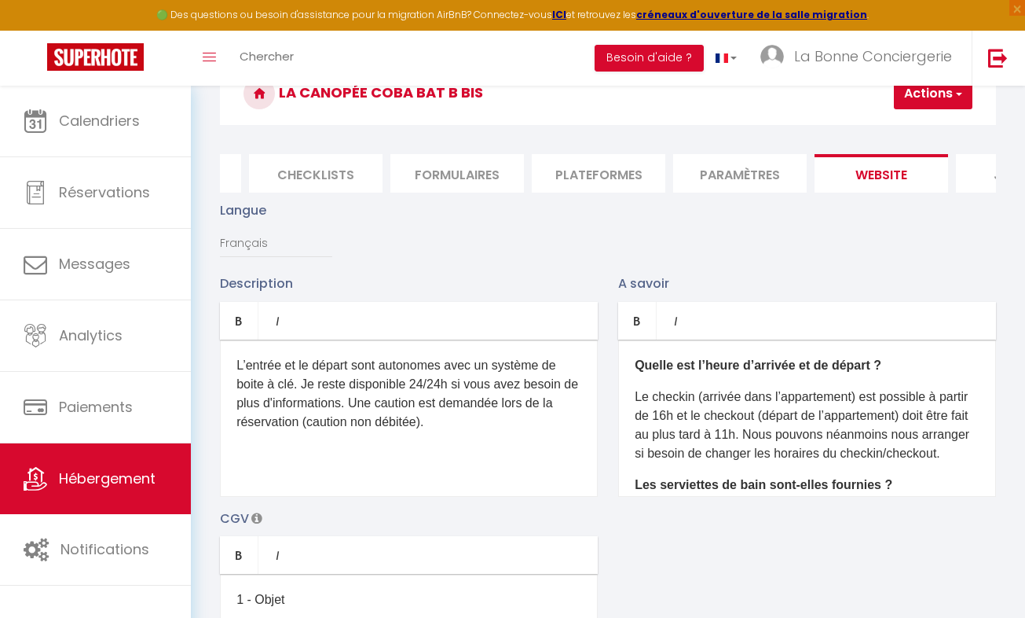
click at [385, 403] on p "L’entrée et le départ sont autonomes avec un système de boite à clé. Je reste d…" at bounding box center [408, 393] width 345 height 75
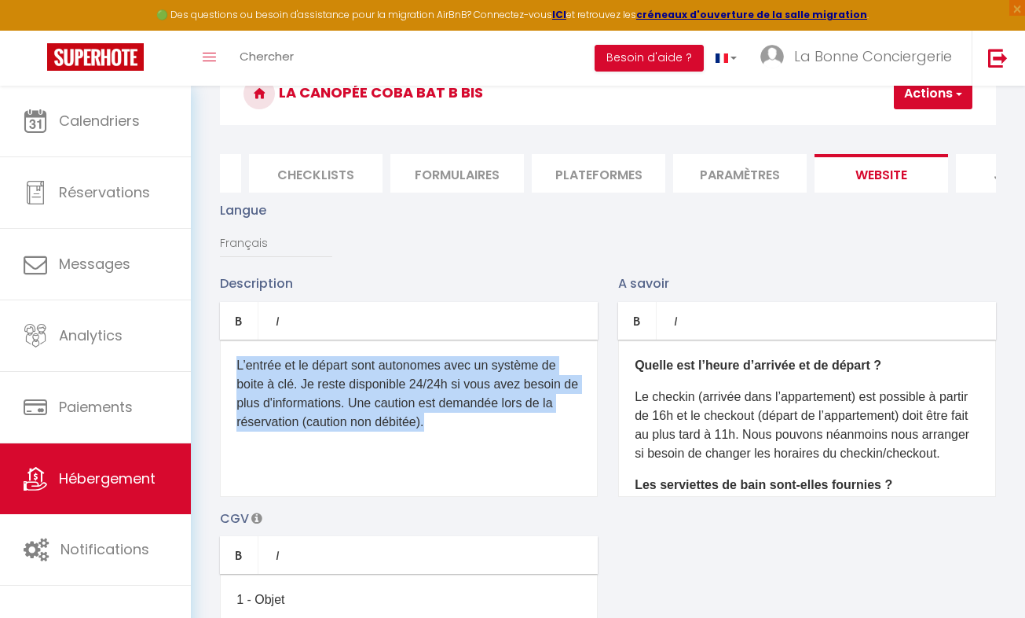
click at [385, 403] on p "L’entrée et le départ sont autonomes avec un système de boite à clé. Je reste d…" at bounding box center [408, 393] width 345 height 75
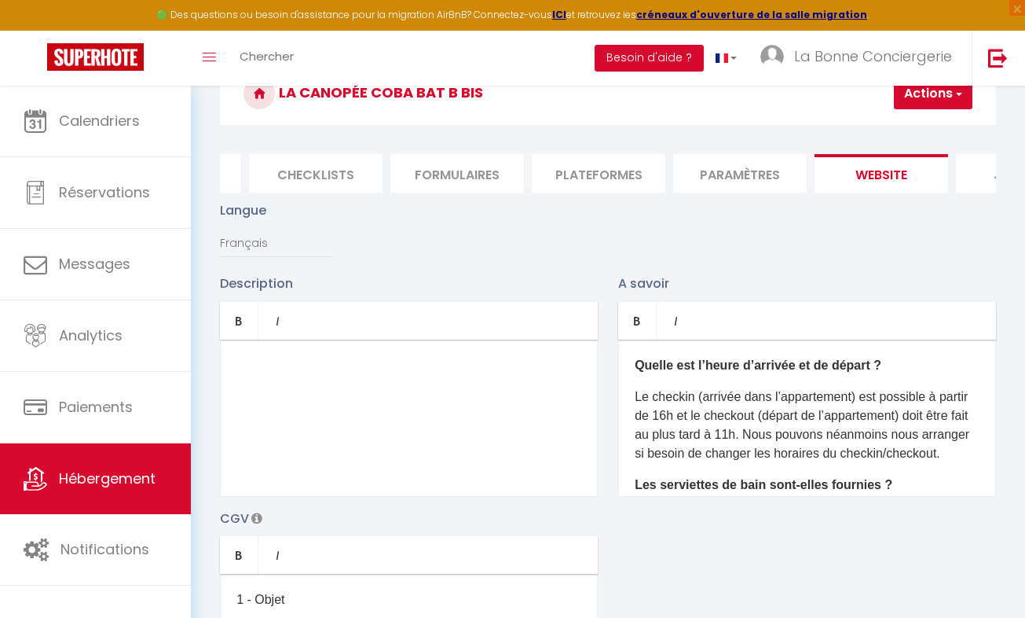
click at [272, 375] on p "​" at bounding box center [408, 365] width 345 height 19
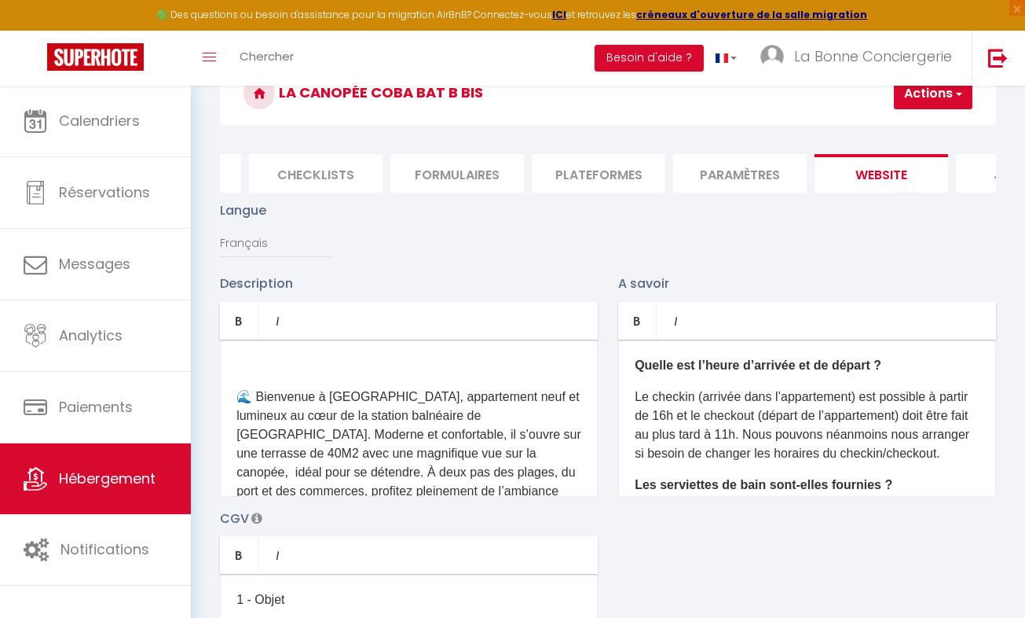
click at [233, 412] on div "​ 🌊 Bienvenue à La Canopée, appartement neuf et lumineux au cœur de la station …" at bounding box center [409, 417] width 378 height 157
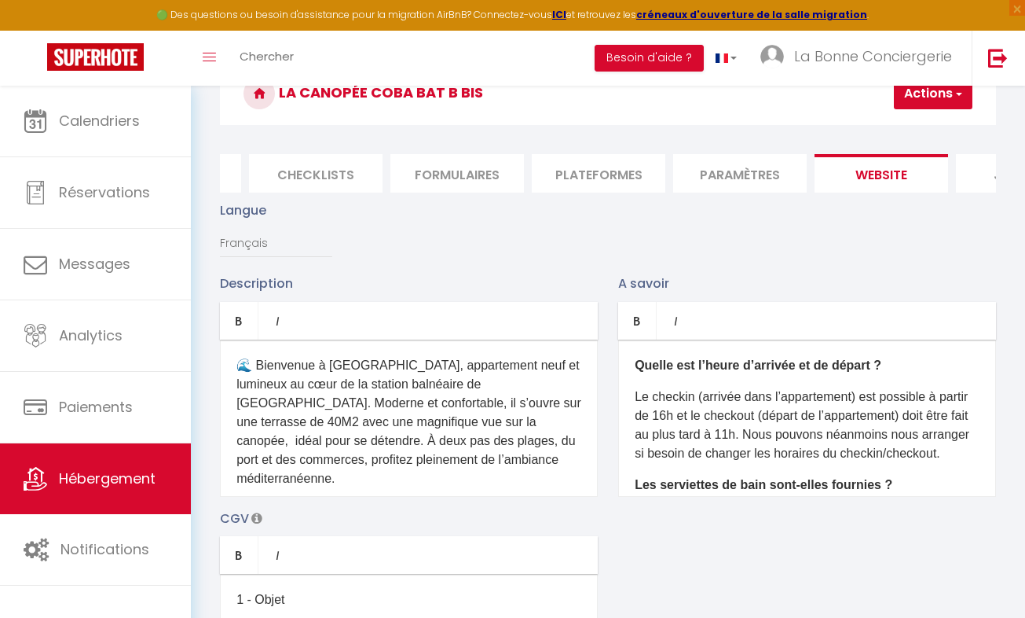
click at [808, 442] on p "Le checkin (arrivée dans l’appartement) est possible à partir de 16h et le chec…" at bounding box center [807, 424] width 345 height 75
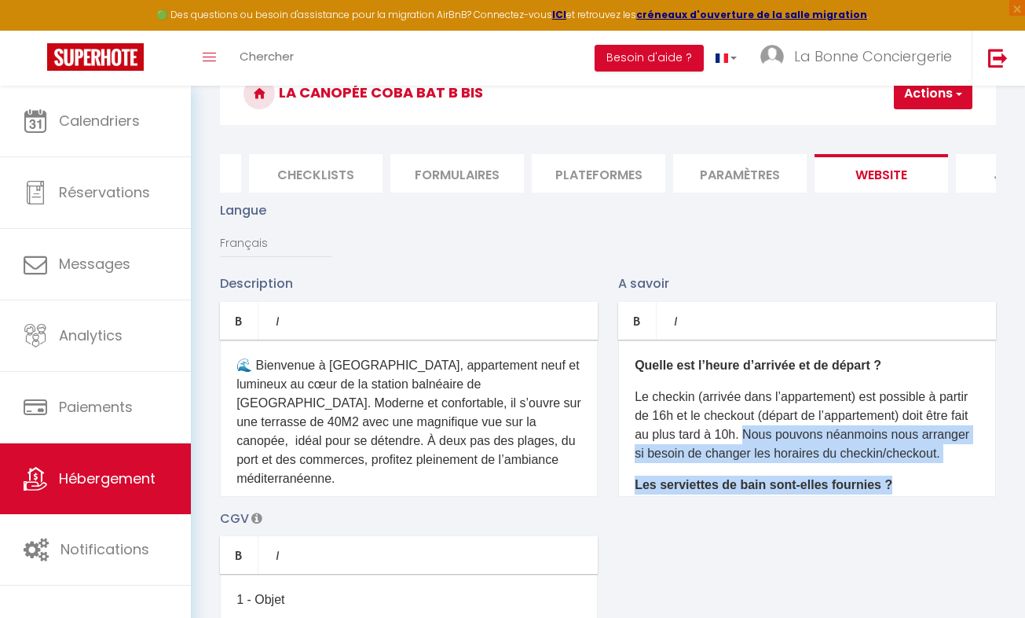
drag, startPoint x: 820, startPoint y: 449, endPoint x: 945, endPoint y: 500, distance: 134.7
click at [945, 497] on div "Quelle est l’heure d’arrivée et de départ ? Le checkin (arrivée dans l’appartem…" at bounding box center [807, 417] width 378 height 157
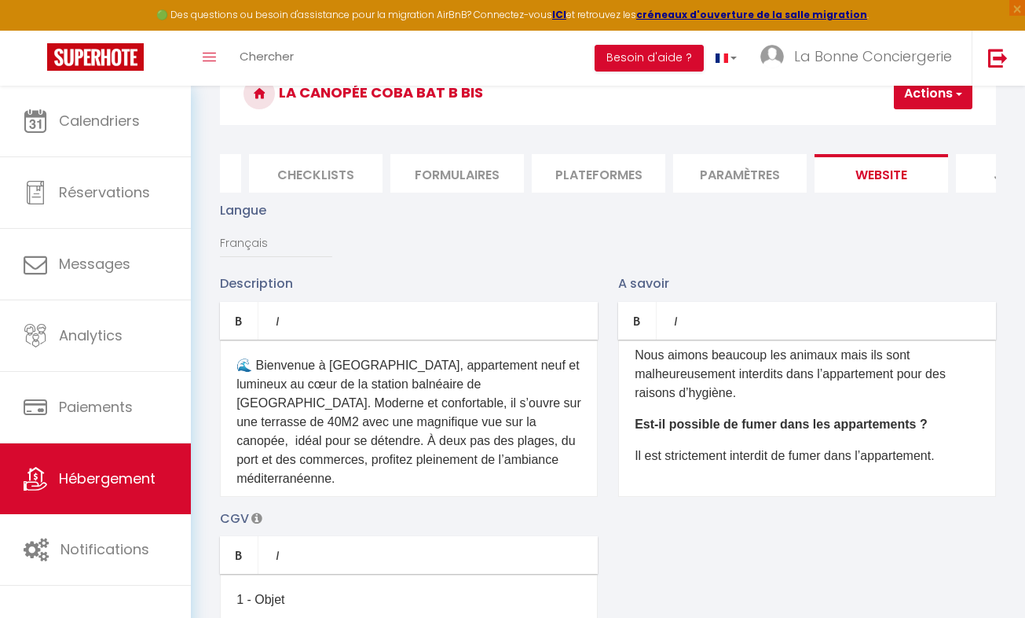
scroll to position [193, 0]
click at [968, 475] on div "Quelle est l’heure d’arrivée et de départ ? Le checkin (arrivée dans l’appartem…" at bounding box center [807, 417] width 378 height 157
click at [944, 433] on p "Est-il possible de fumer dans les appartements ?" at bounding box center [807, 423] width 345 height 19
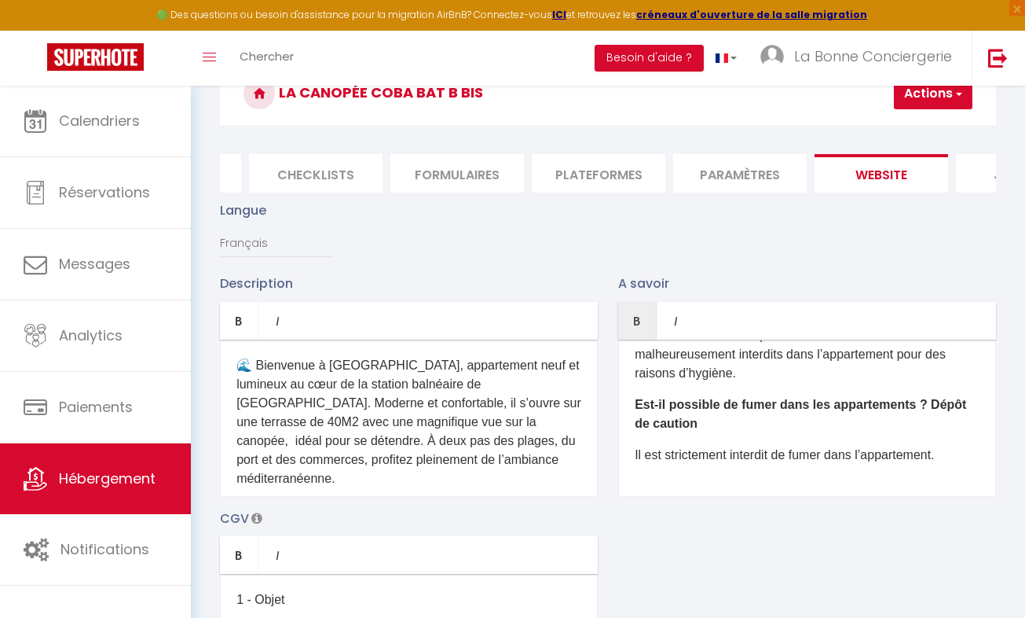
click at [706, 433] on p "Est-il possible de fumer dans les appartements ? Dépôt de caution" at bounding box center [807, 414] width 345 height 38
drag, startPoint x: 922, startPoint y: 434, endPoint x: 961, endPoint y: 450, distance: 41.6
click at [961, 433] on p "Est-il possible de fumer dans les appartements ? Dépôt de caution?" at bounding box center [807, 414] width 345 height 38
drag, startPoint x: 946, startPoint y: 432, endPoint x: 929, endPoint y: 432, distance: 16.5
copy b "Dépôt de caution?"
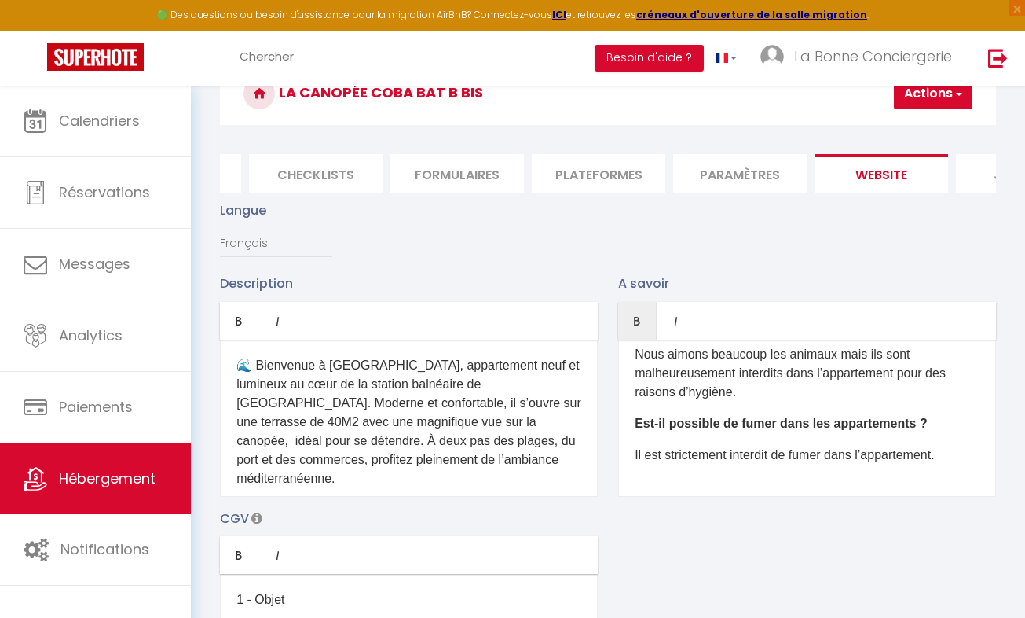
scroll to position [167, 0]
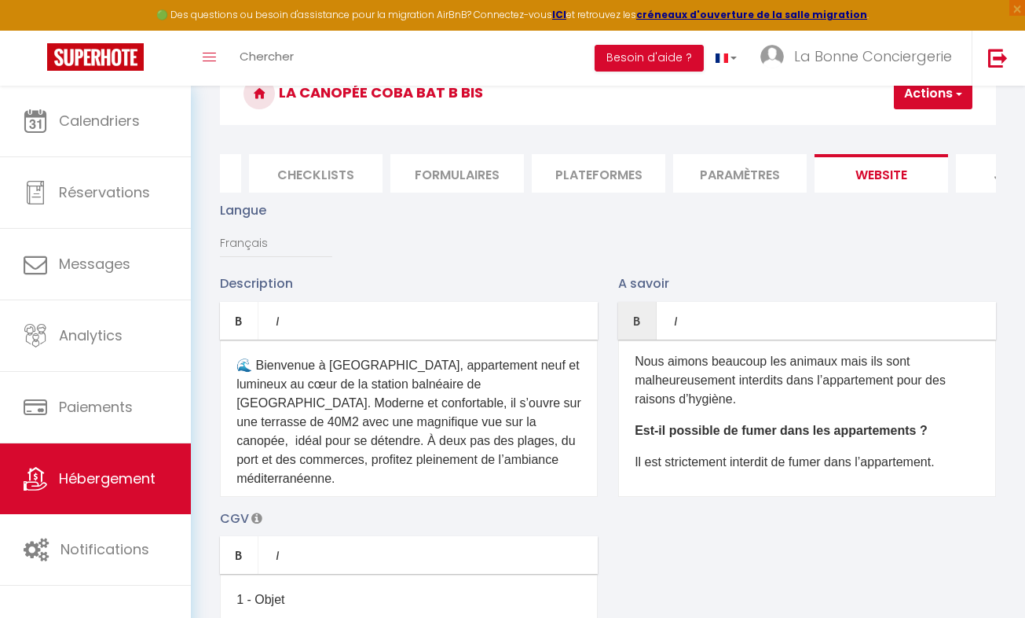
click at [983, 456] on div "Quelle est l’heure d’arrivée et de départ ? Le checkin (arrivée dans l’appartem…" at bounding box center [807, 417] width 378 height 157
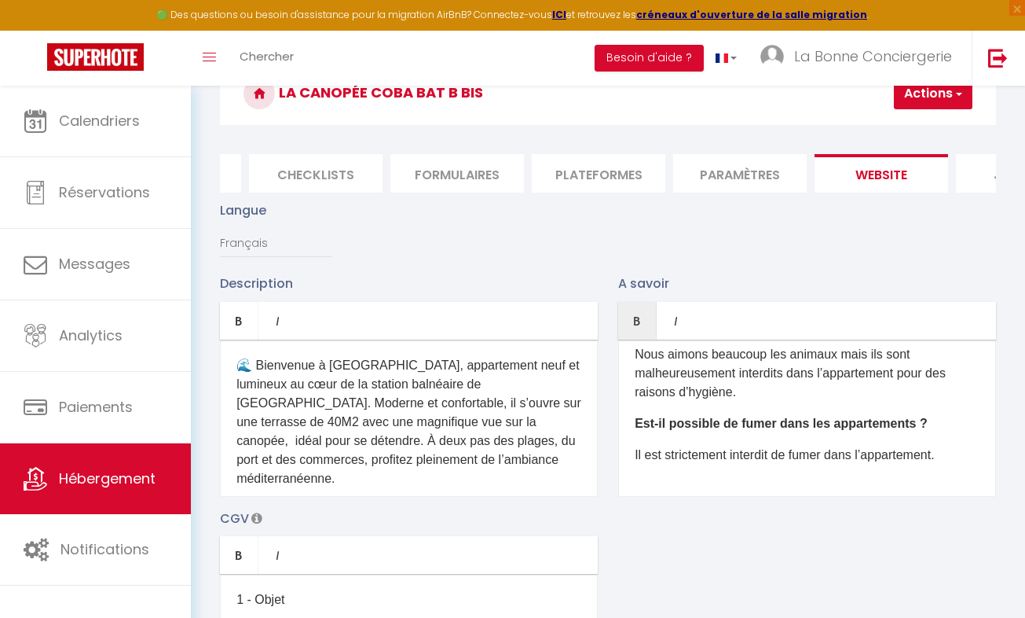
click at [966, 464] on p "Il est strictement interdit de fumer dans l’appartement." at bounding box center [807, 454] width 345 height 19
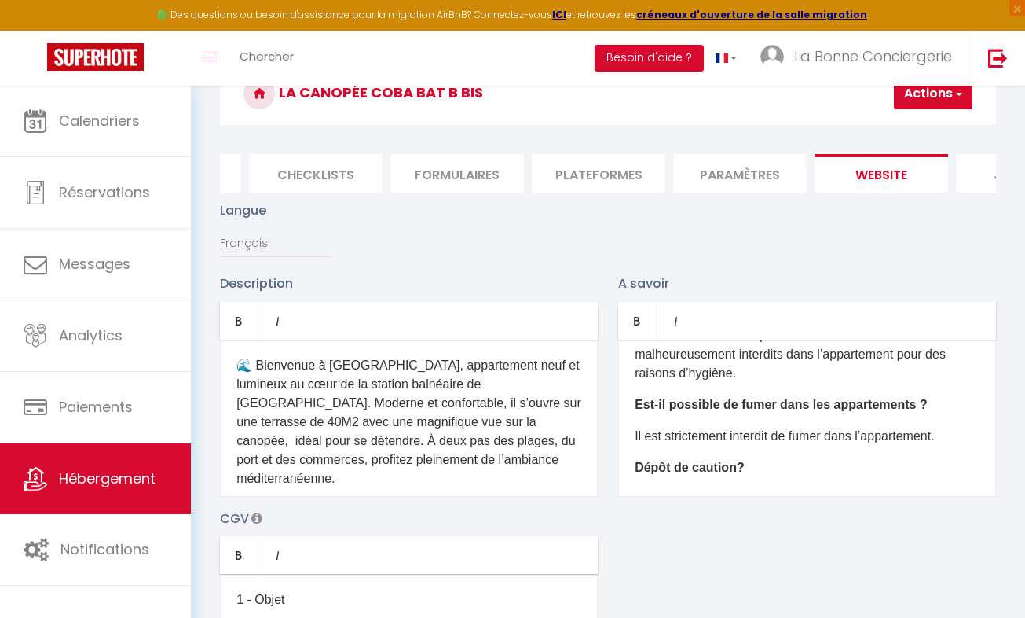
click at [756, 477] on p "Dépôt de caution? ​" at bounding box center [807, 467] width 345 height 19
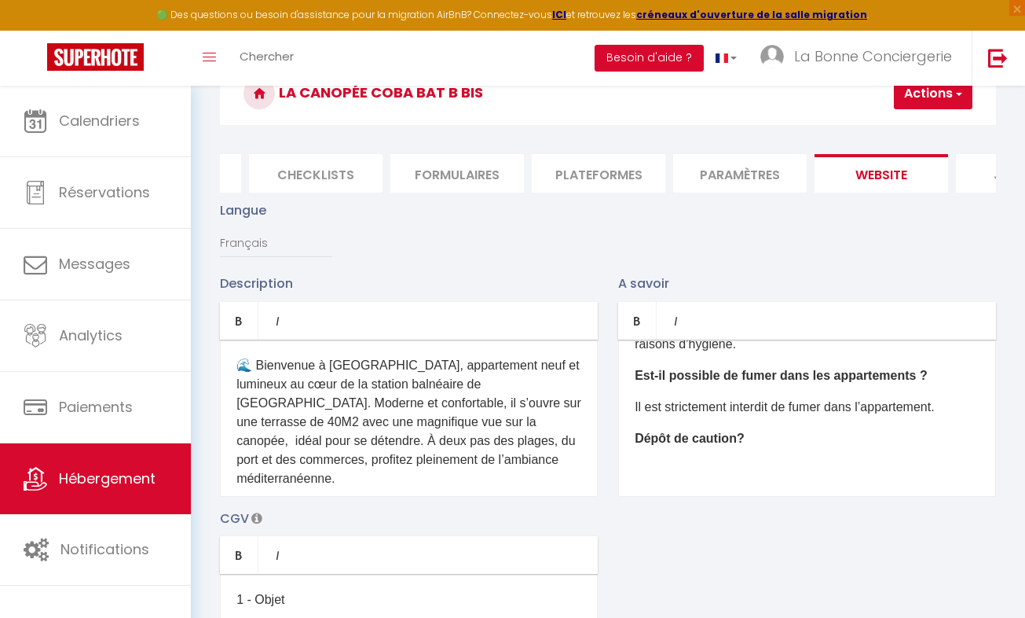
click at [964, 416] on p "Il est strictement interdit de fumer dans l’appartement." at bounding box center [807, 407] width 345 height 19
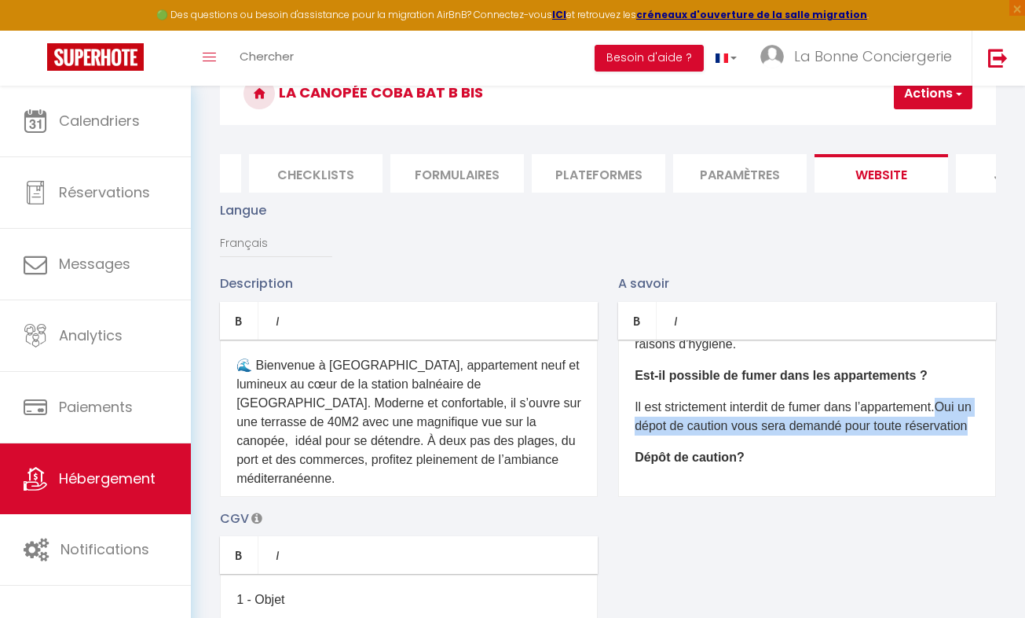
drag, startPoint x: 723, startPoint y: 456, endPoint x: 815, endPoint y: 478, distance: 94.5
click at [815, 435] on p "Il est strictement interdit de fumer dans l’appartement.Oui un dépot de caution…" at bounding box center [807, 417] width 345 height 38
copy p "Oui un dépot de caution vous sera demandé pour toute réservation"
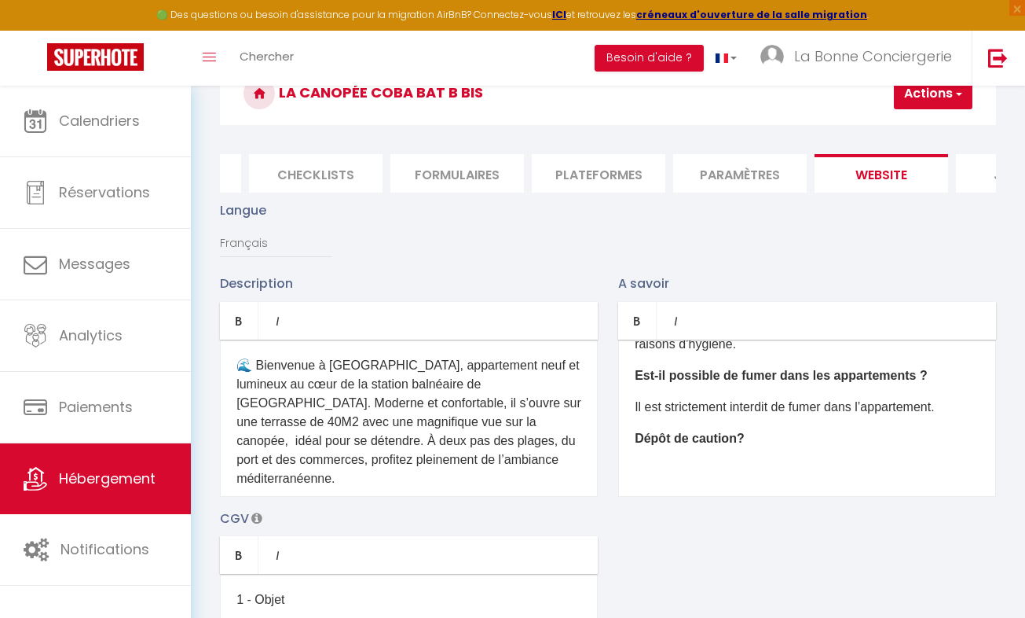
scroll to position [256, 0]
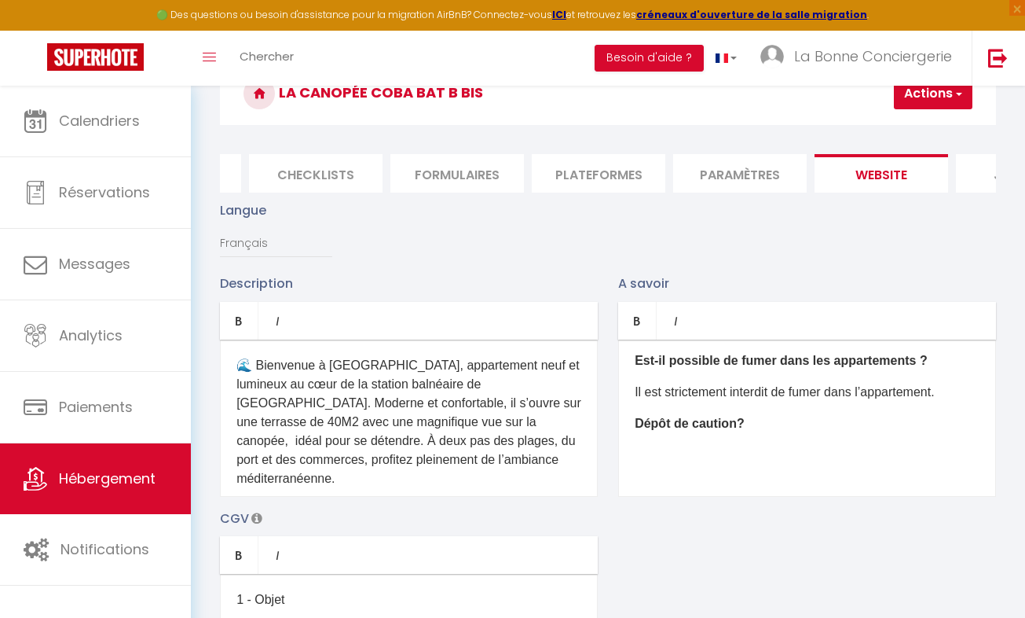
click at [655, 478] on div "Quelle est l’heure d’arrivée et de départ ? Le checkin (arrivée dans l’appartem…" at bounding box center [807, 417] width 378 height 157
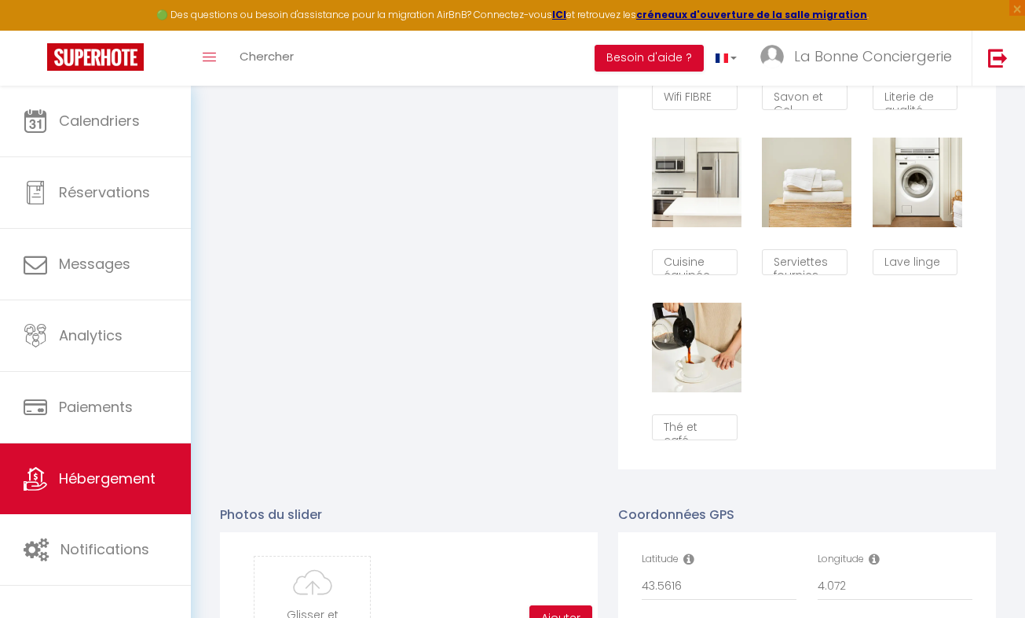
scroll to position [1305, 0]
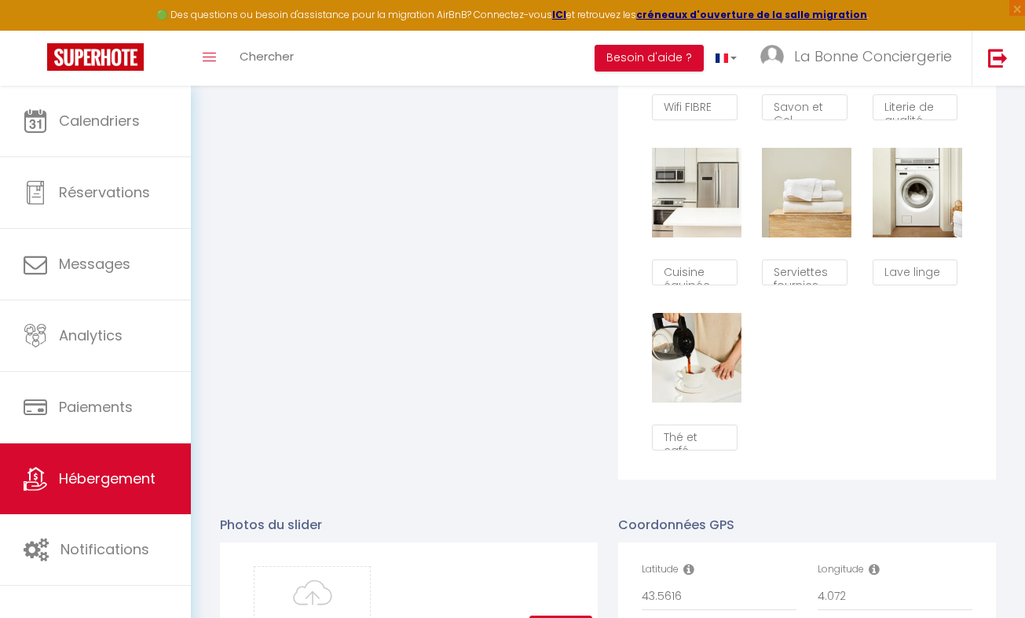
click at [700, 361] on button "Supprimer" at bounding box center [697, 358] width 75 height 24
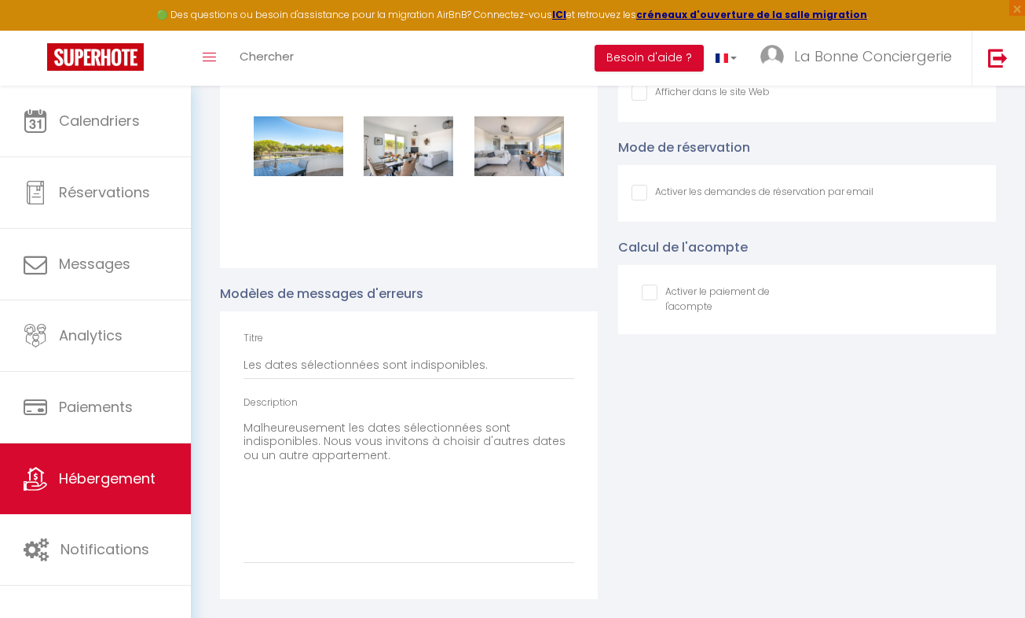
checkbox input "false"
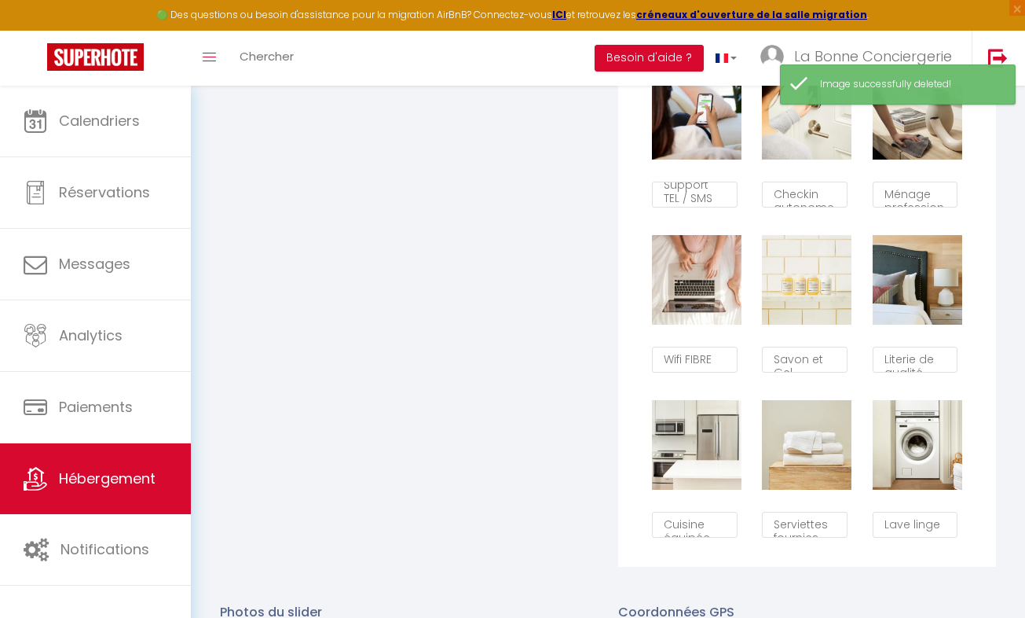
scroll to position [1102, 0]
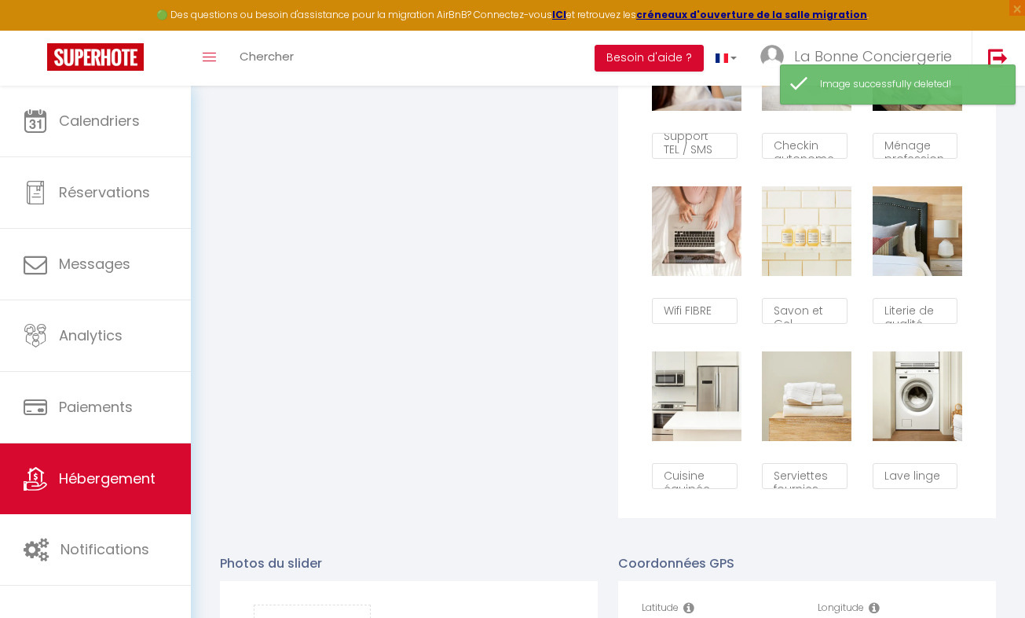
click at [812, 255] on div "Supprimer" at bounding box center [807, 231] width 110 height 126
click at [801, 243] on button "Supprimer" at bounding box center [807, 231] width 75 height 24
checkbox input "false"
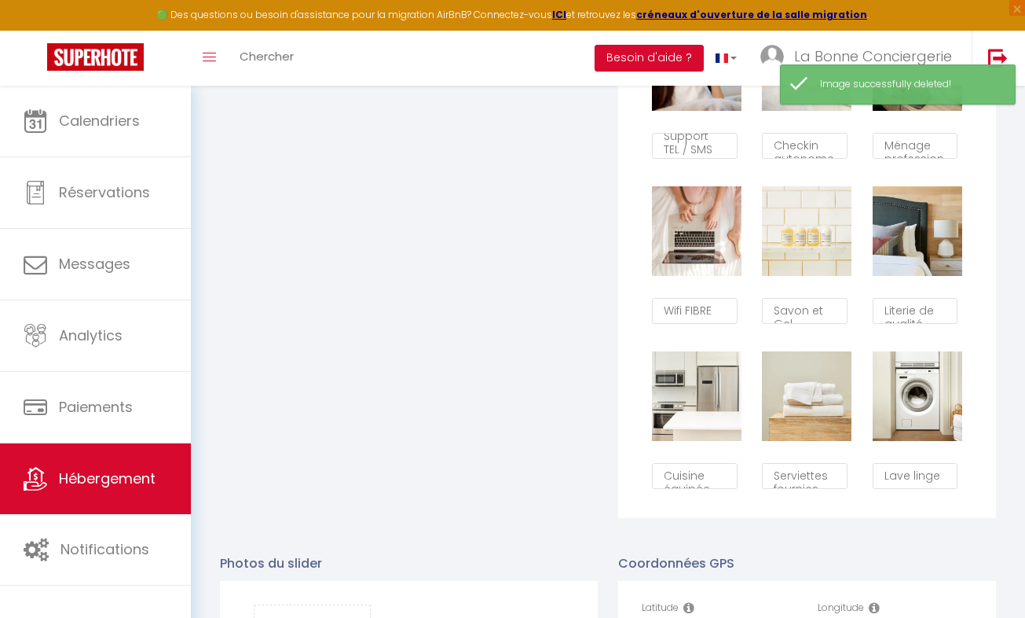
checkbox input "false"
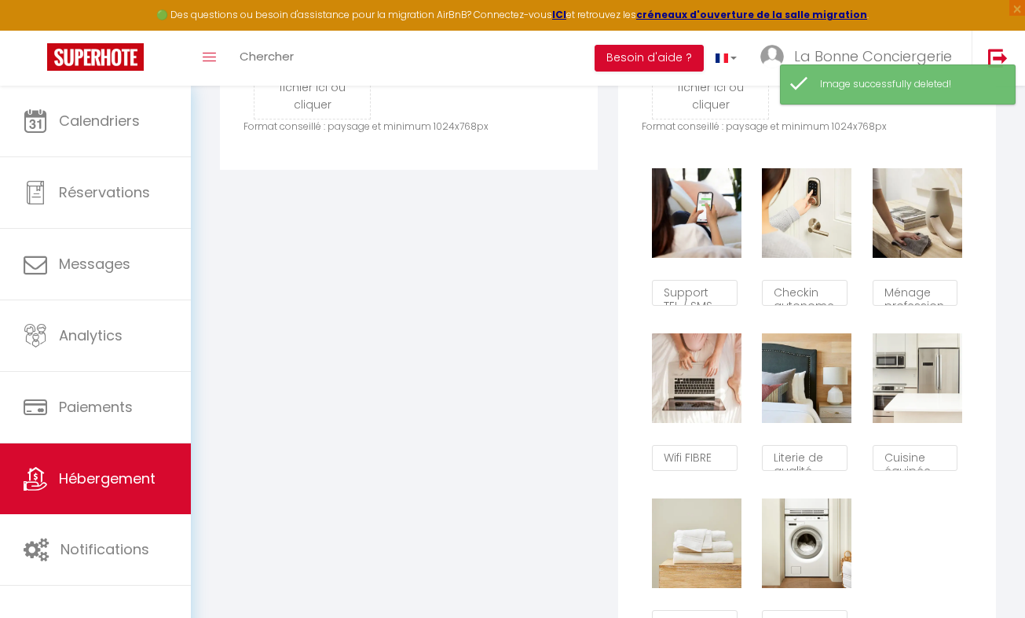
scroll to position [874, 0]
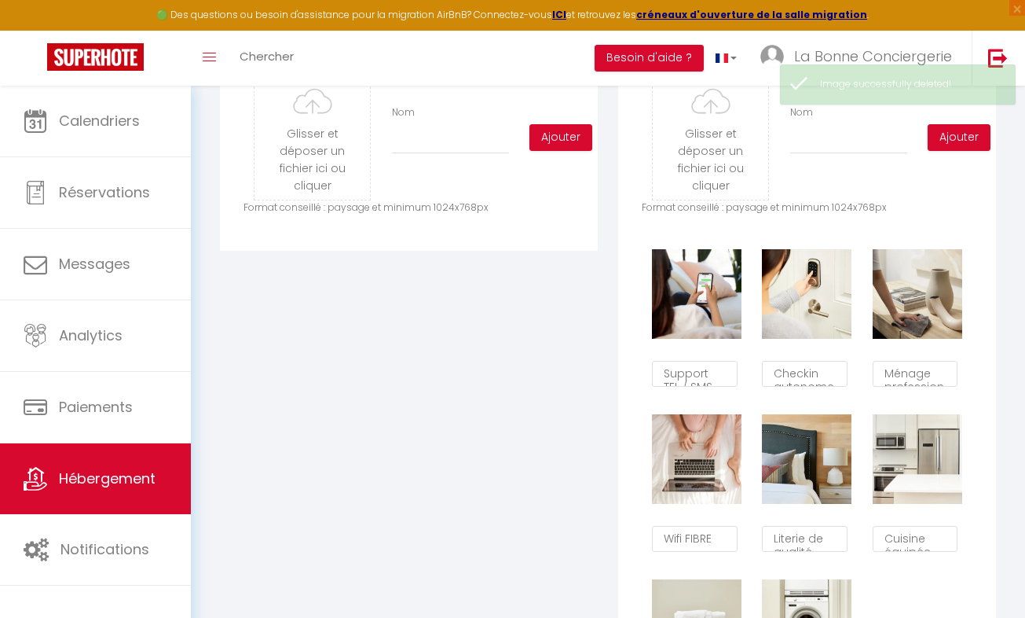
click at [819, 297] on button "Supprimer" at bounding box center [807, 294] width 75 height 24
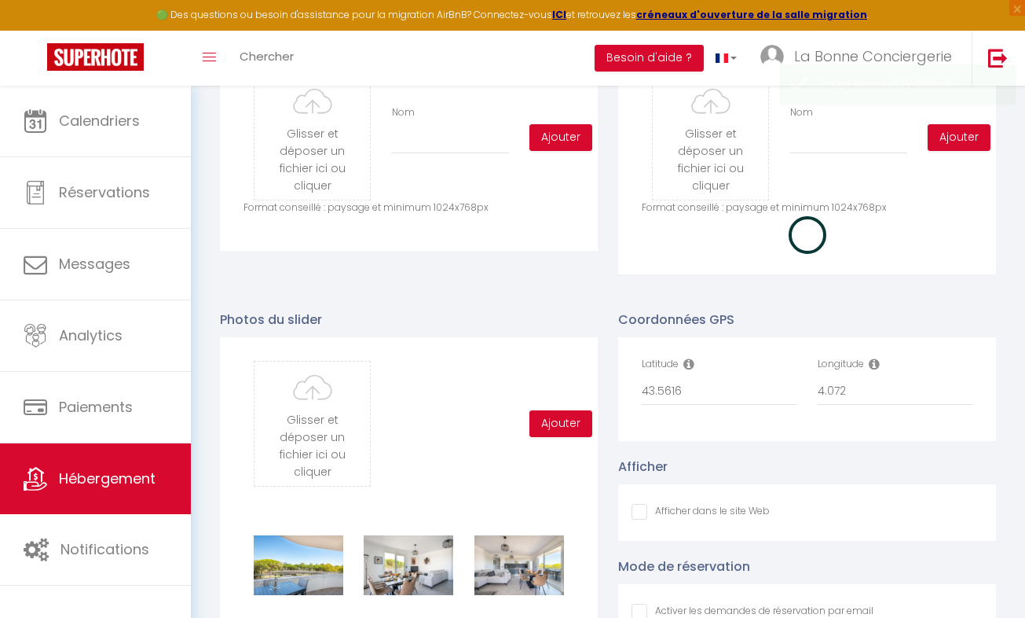
checkbox input "false"
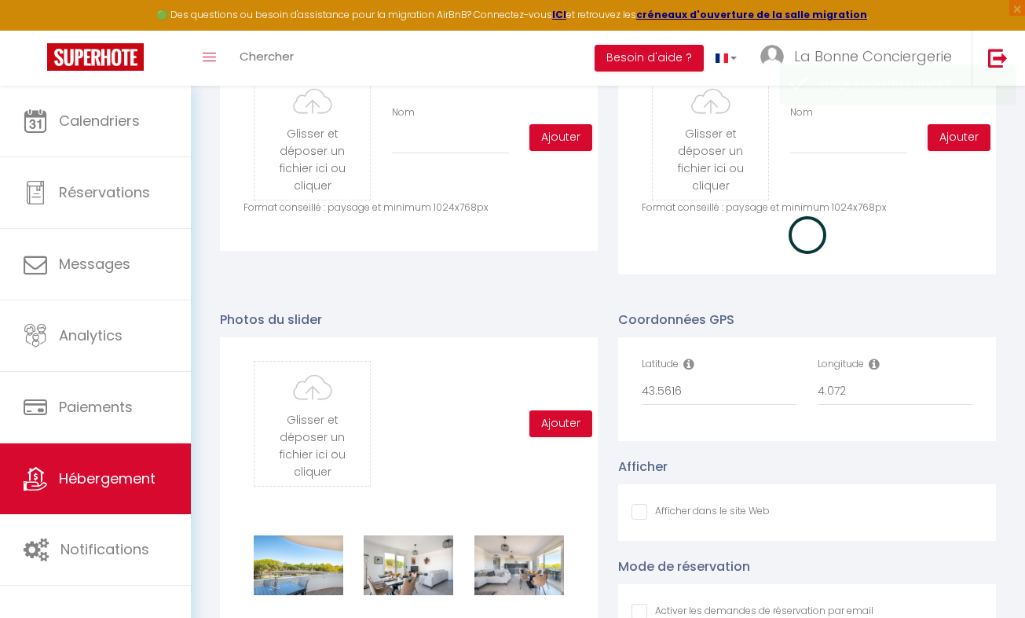
checkbox input "false"
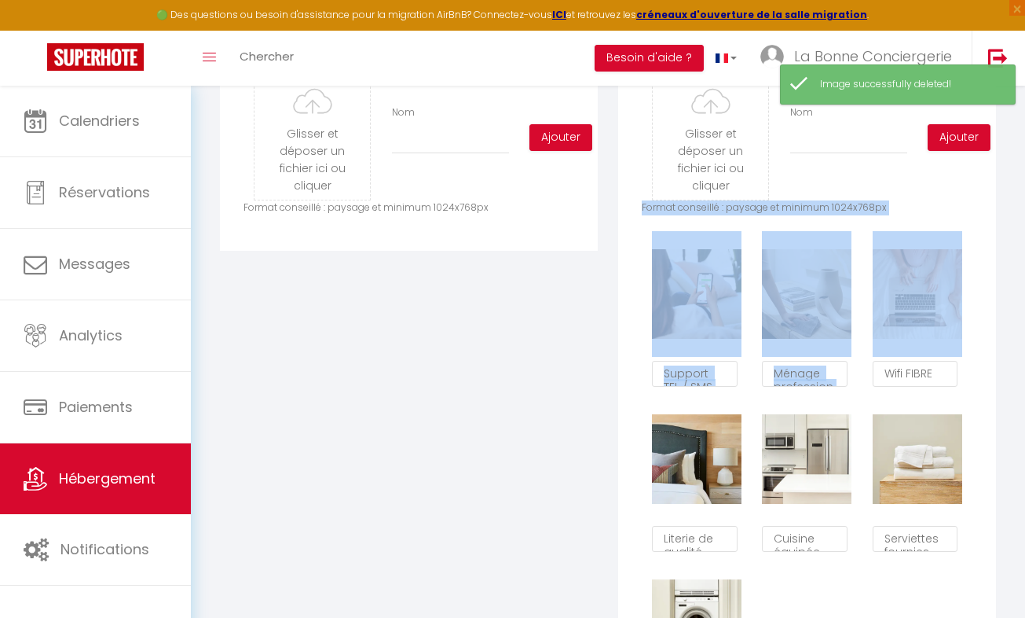
drag, startPoint x: 1022, startPoint y: 299, endPoint x: 1024, endPoint y: 174, distance: 124.9
click at [1024, 174] on div "Urgent : Migration Airbnb nécessaire pour votre compte, merci de suivre ces éta…" at bounding box center [608, 360] width 834 height 2296
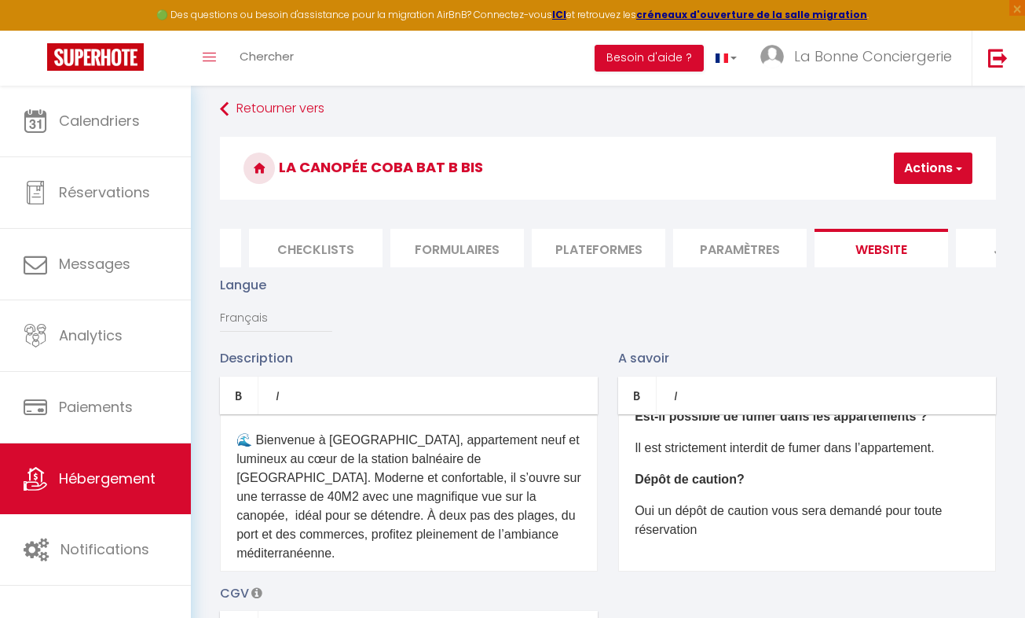
scroll to position [70, 0]
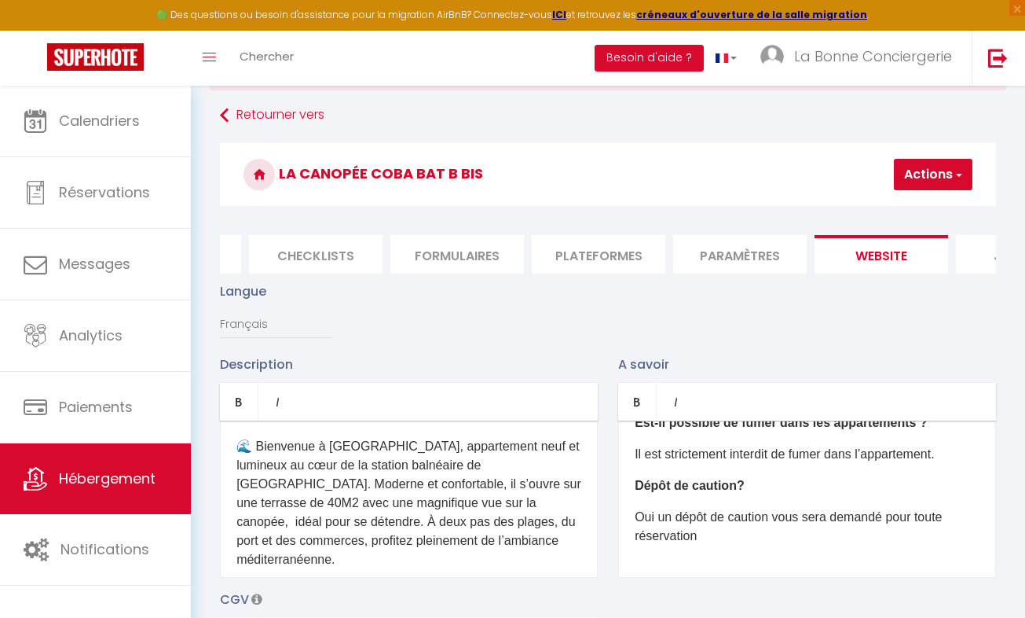
click at [942, 176] on button "Actions" at bounding box center [933, 174] width 79 height 31
click at [888, 211] on input "Enregistrer" at bounding box center [892, 209] width 58 height 16
checkbox input "false"
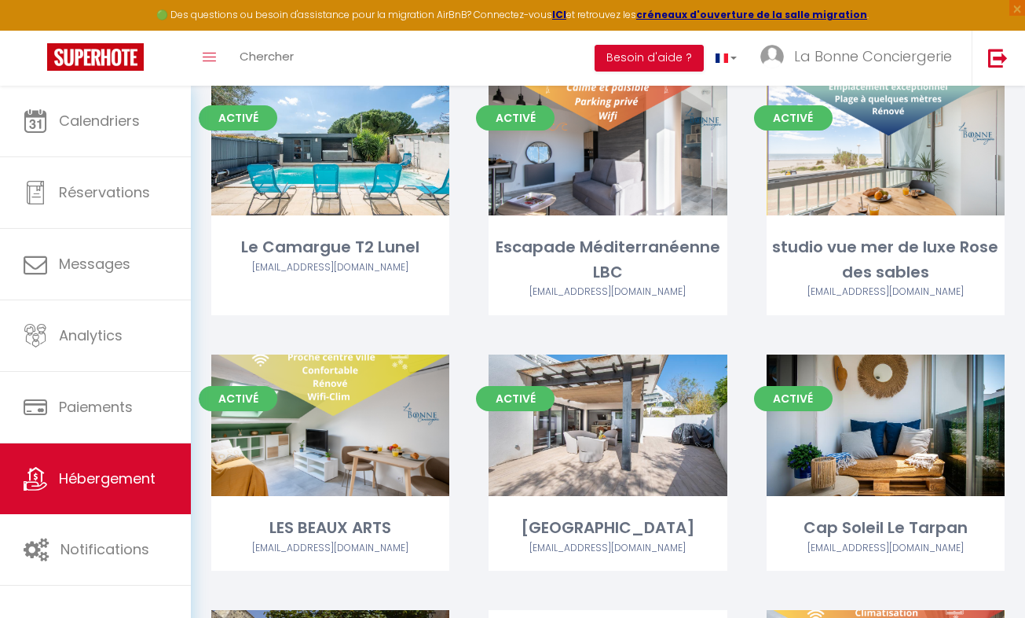
scroll to position [7849, 0]
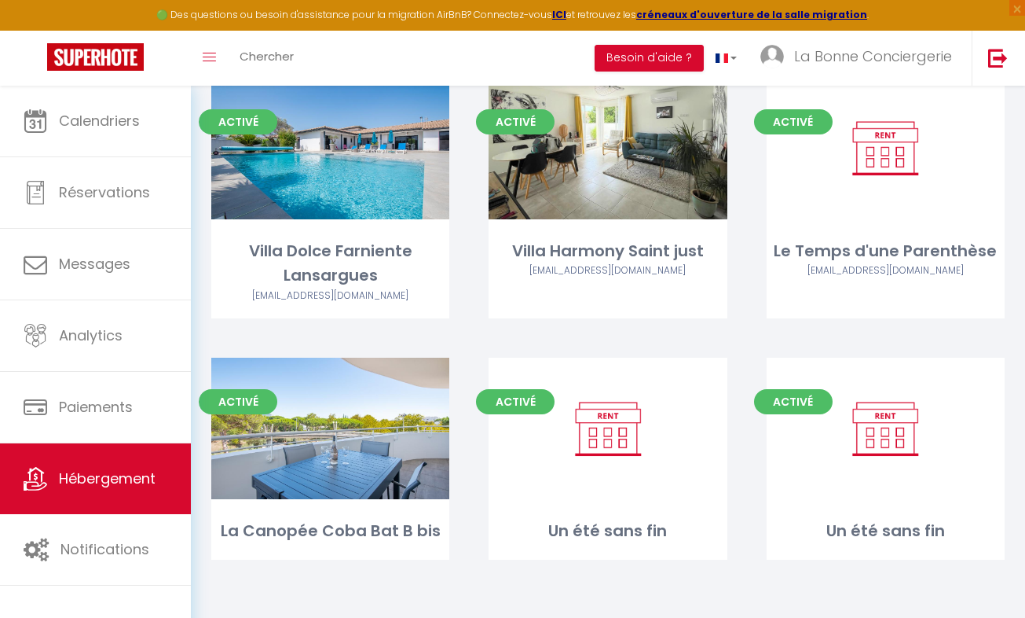
click at [301, 432] on link "Editer" at bounding box center [331, 427] width 94 height 31
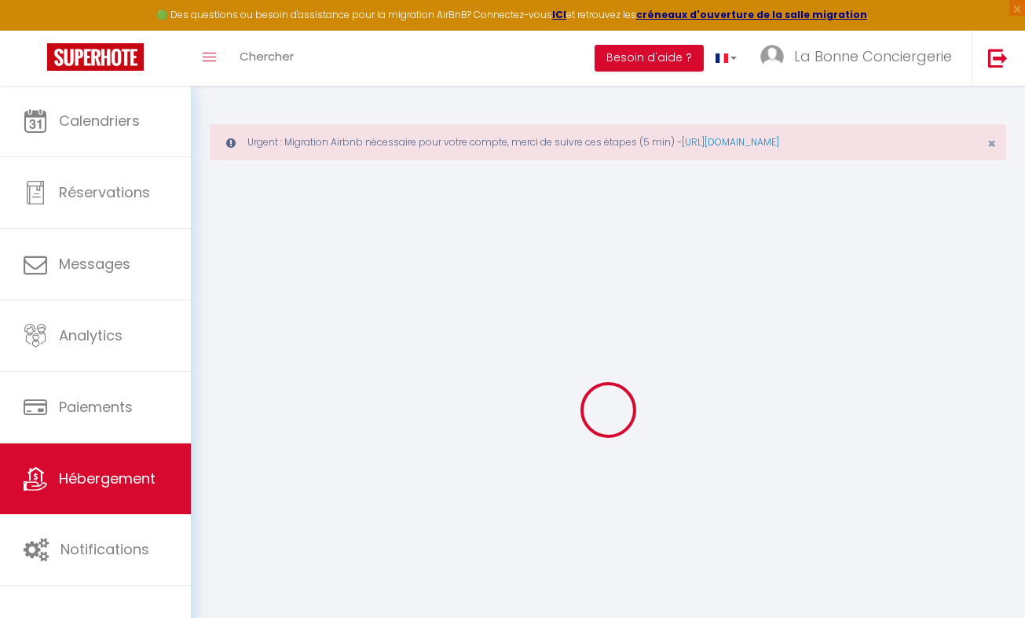
type input "La Canopée Coba Bat B bis"
type input "[PERSON_NAME]"
type input "Bessière"
type input "[STREET_ADDRESS]"
type input "12450"
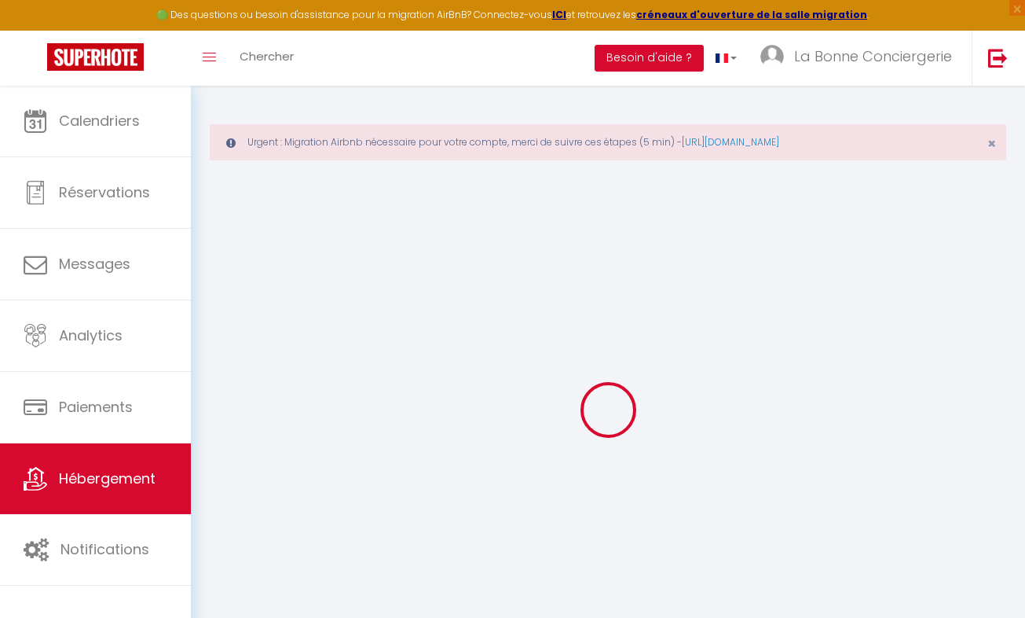
type input "Luc-La-Primaube"
select select "4"
select select "2"
type input "90"
type input "89"
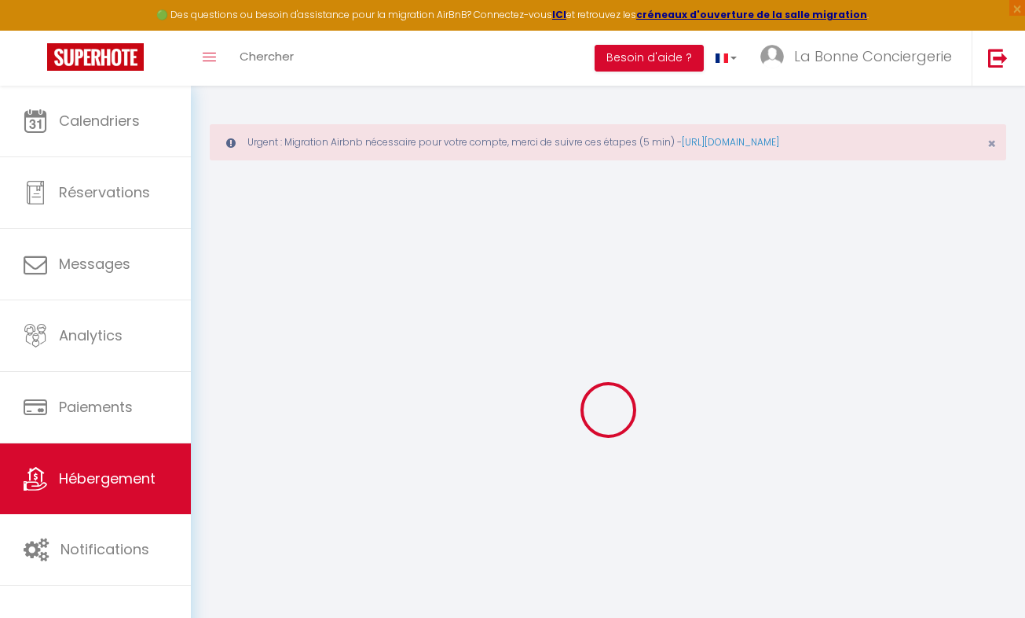
type input "5"
type input "4.8"
type input "200"
select select
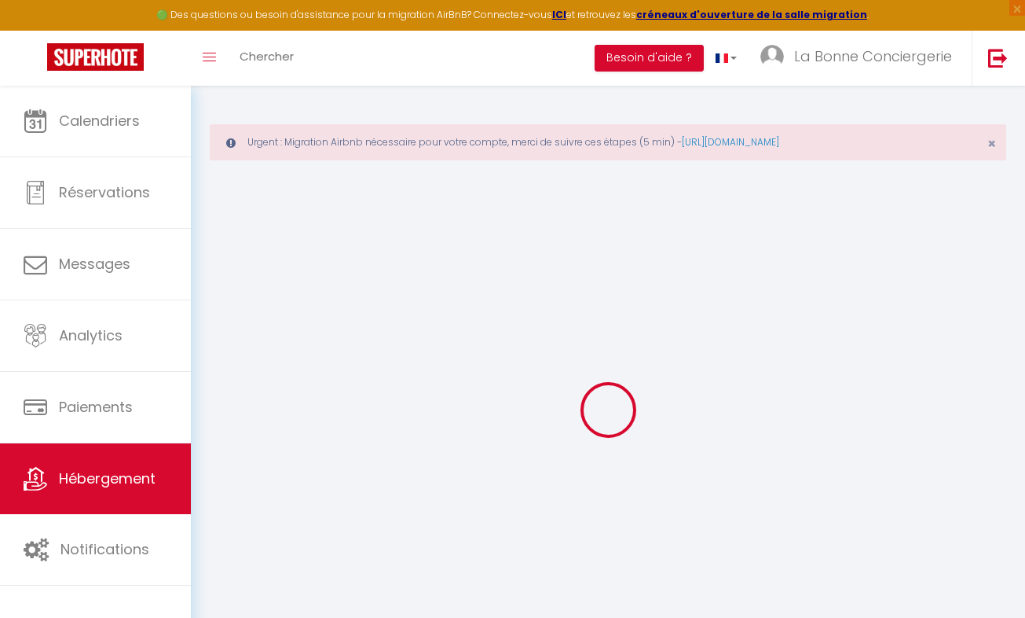
select select
type input "[STREET_ADDRESS] de tassigny"
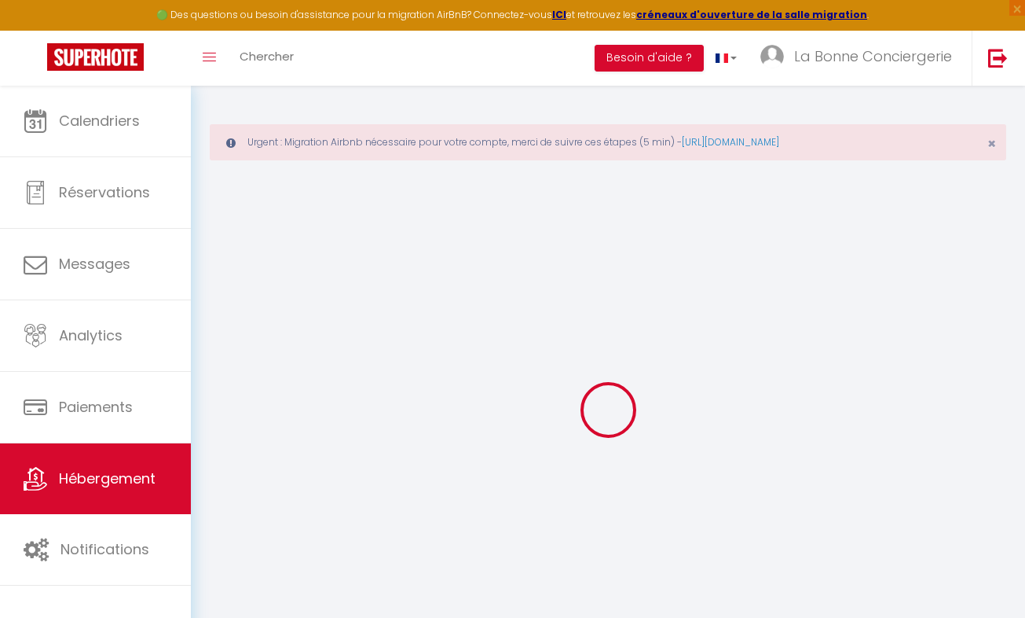
type input "34280"
type input "La Grande Motte"
type input "[EMAIL_ADDRESS][DOMAIN_NAME]"
select select "15970"
checkbox input "true"
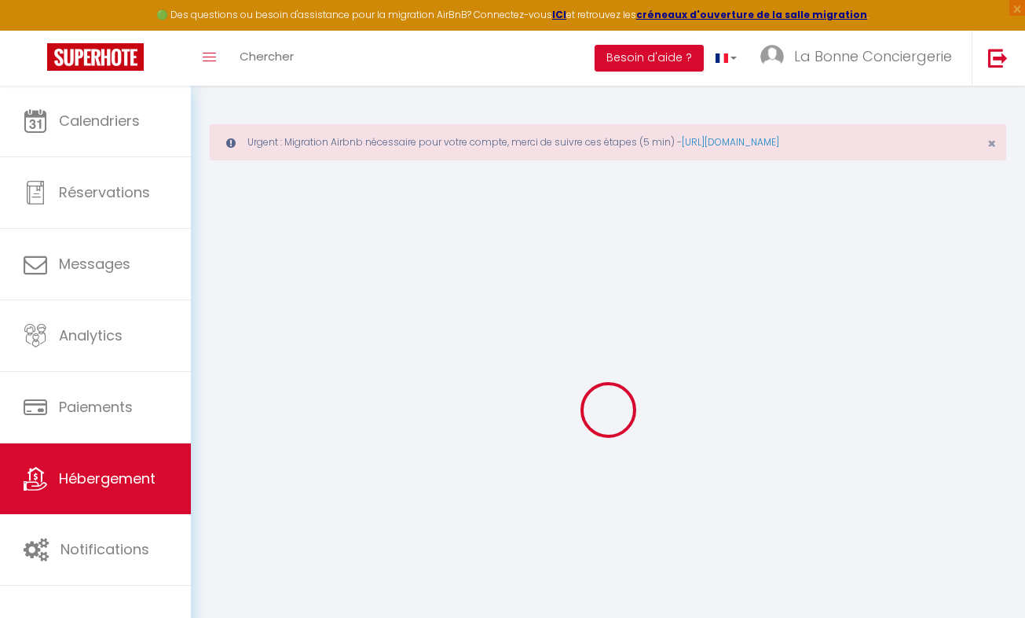
checkbox input "true"
checkbox input "false"
radio input "true"
select select "26021"
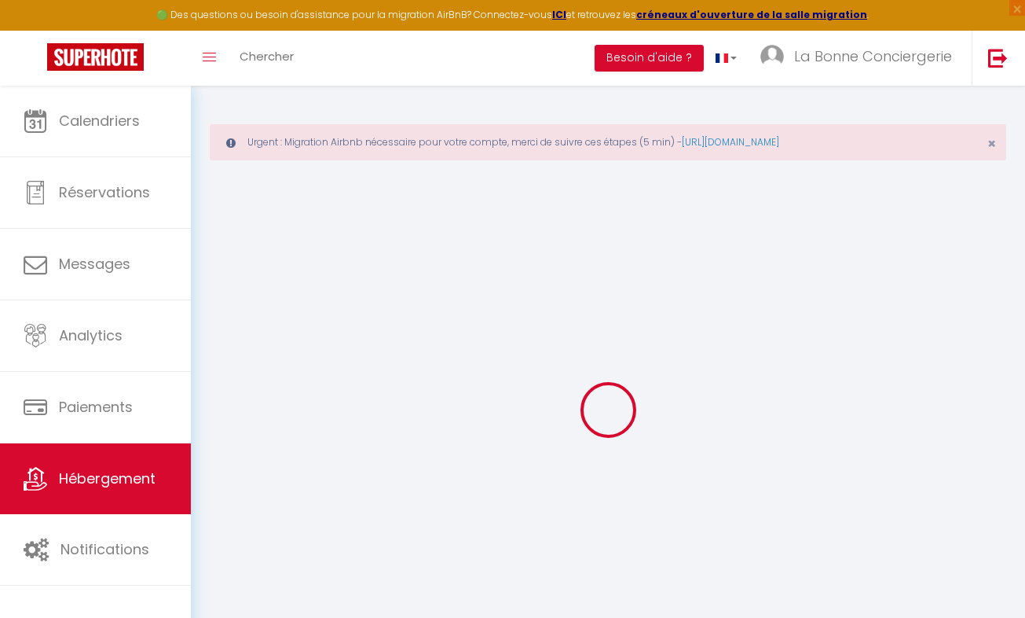
type input "24"
type input "89"
type input "0"
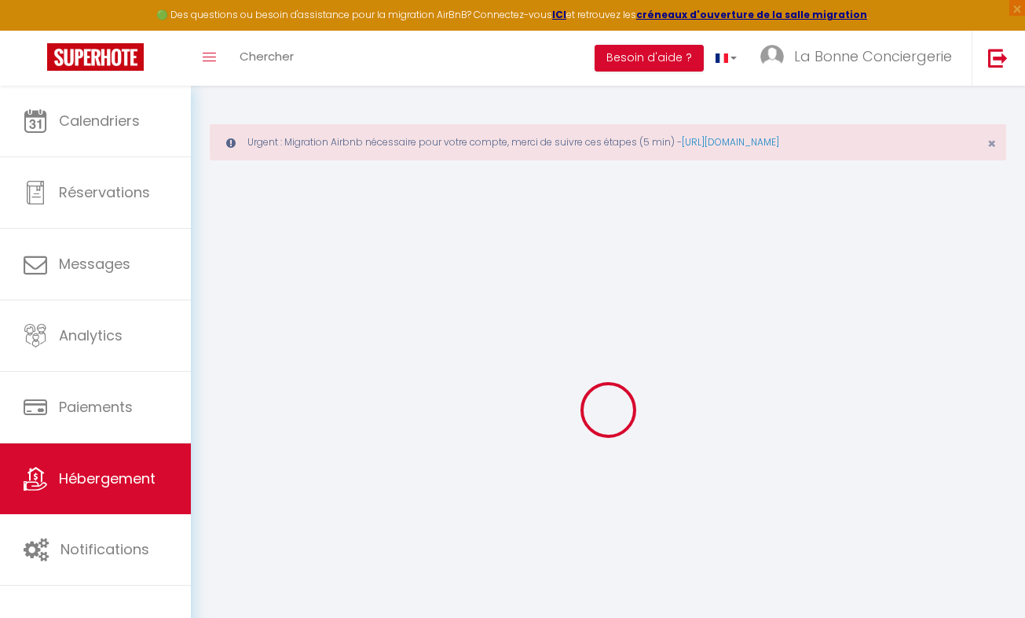
select select
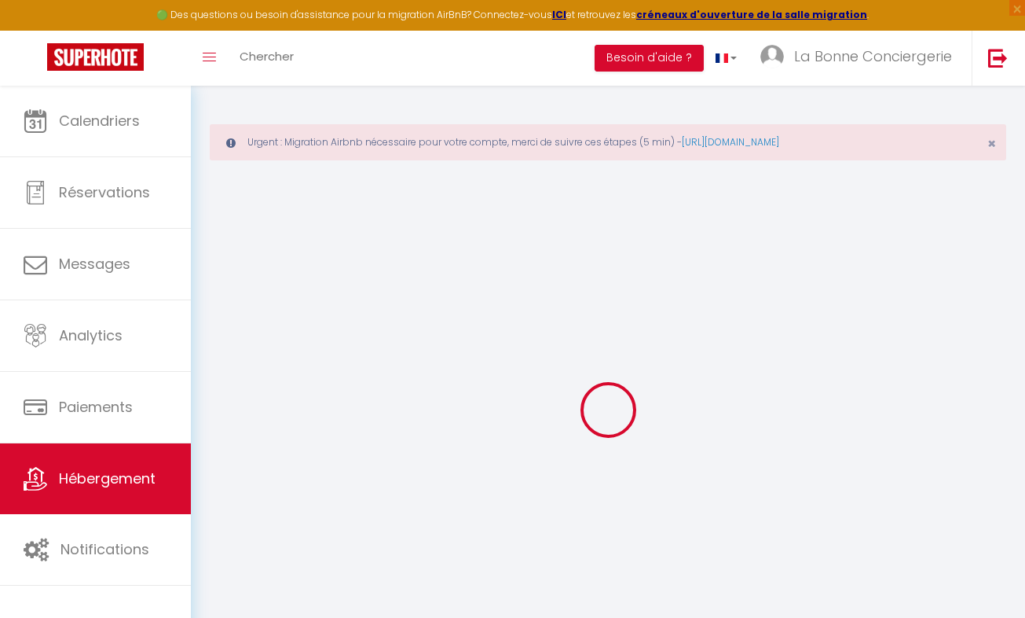
select select
checkbox input "true"
checkbox input "false"
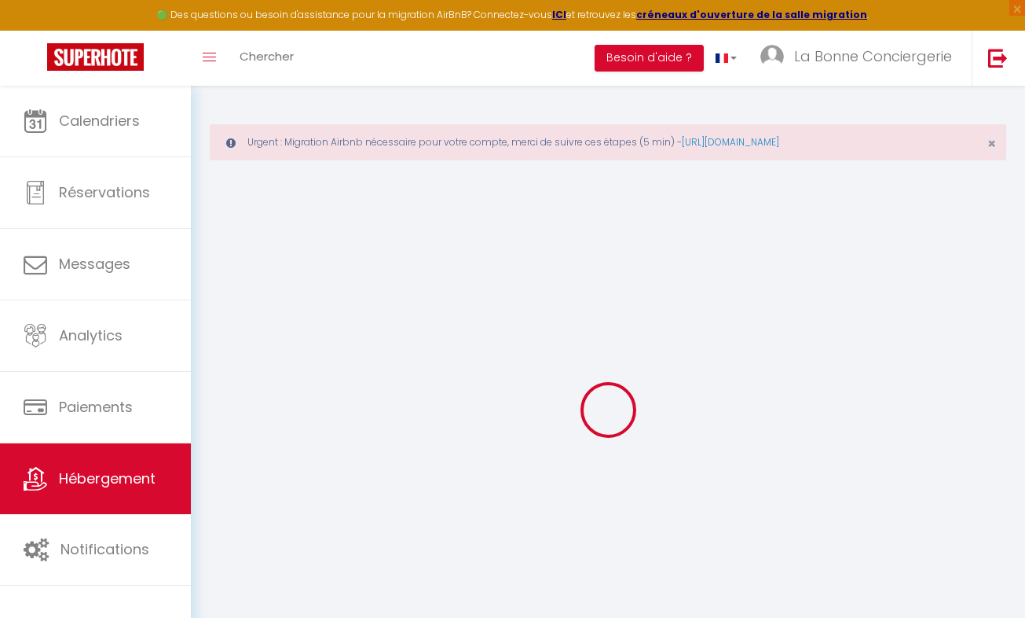
checkbox input "true"
checkbox input "false"
select select "16:00"
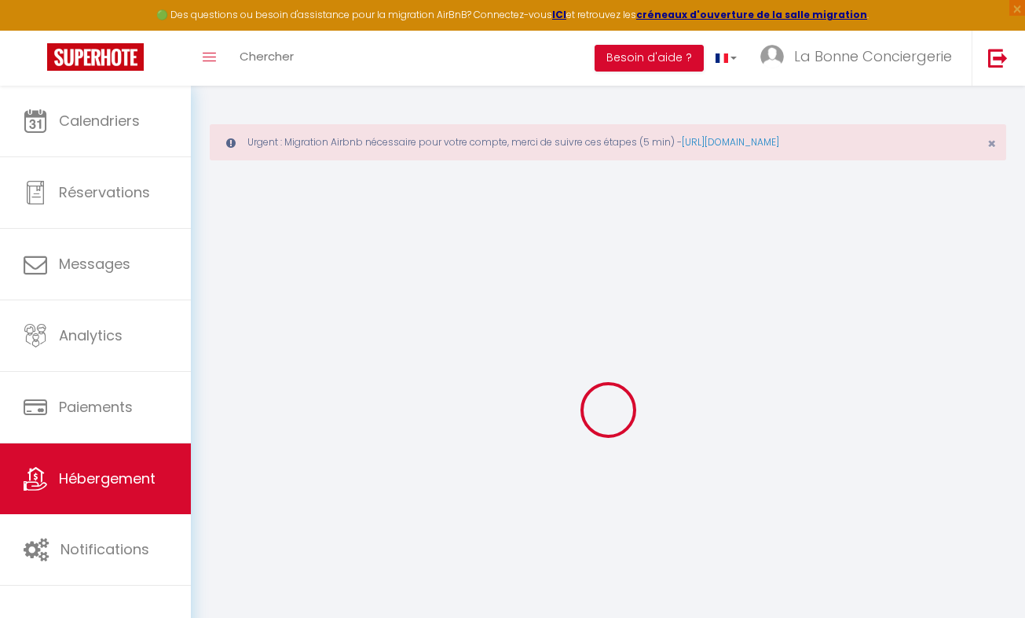
select select "19:00"
select select "10:00"
select select "30"
select select "20:00"
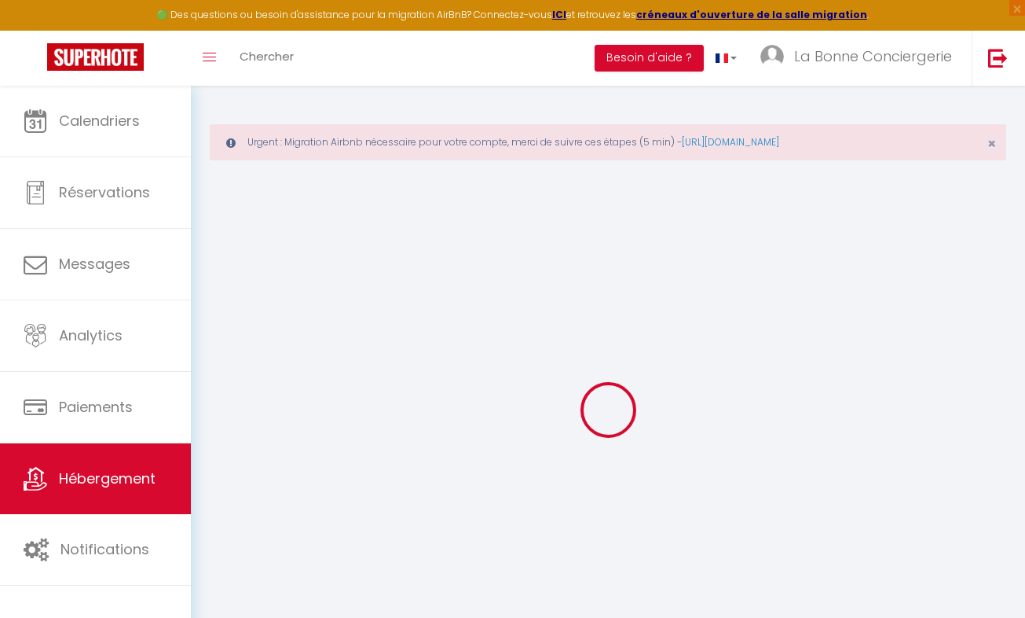
checkbox input "true"
checkbox input "false"
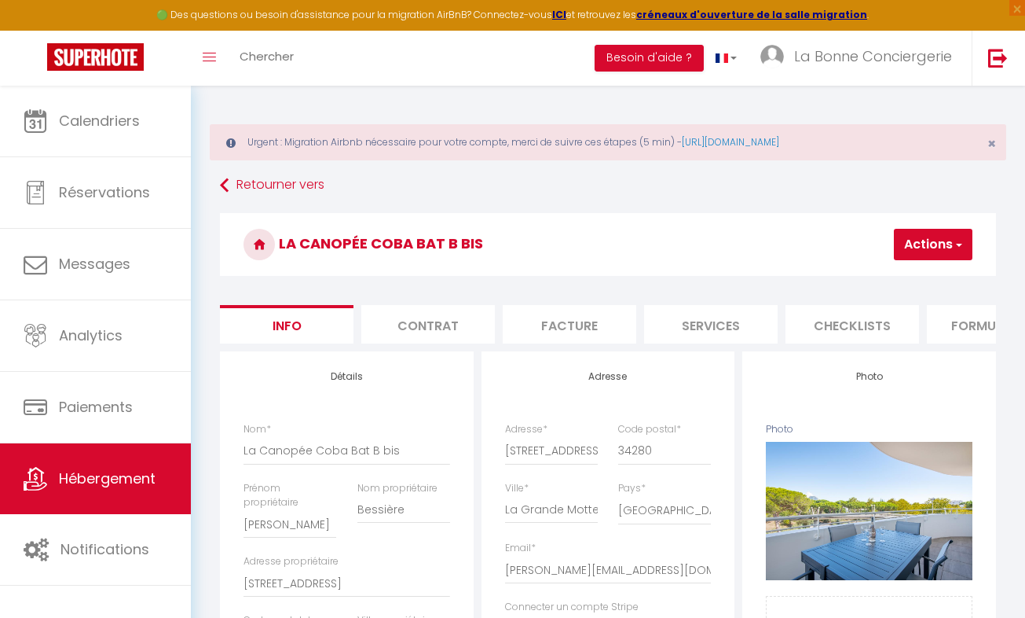
checkbox input "true"
checkbox input "false"
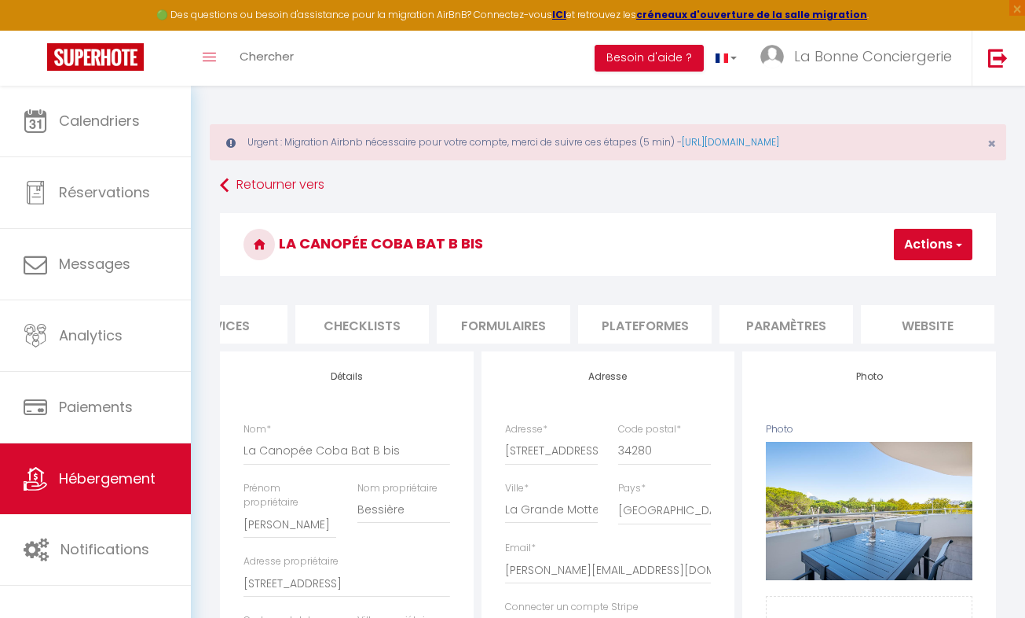
scroll to position [0, 638]
click at [815, 335] on li "website" at bounding box center [780, 324] width 134 height 38
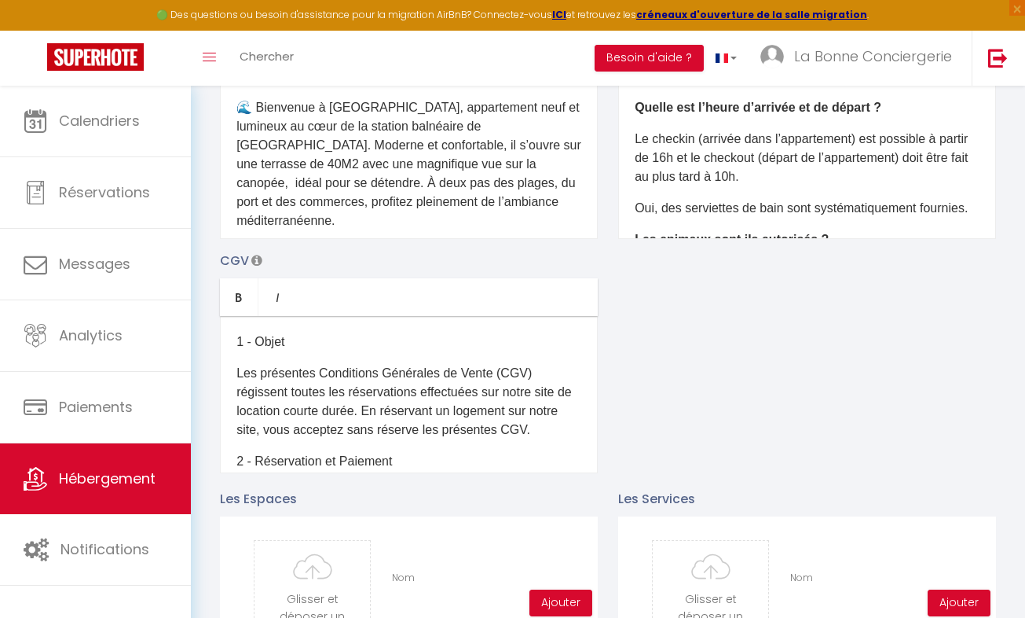
scroll to position [55, 0]
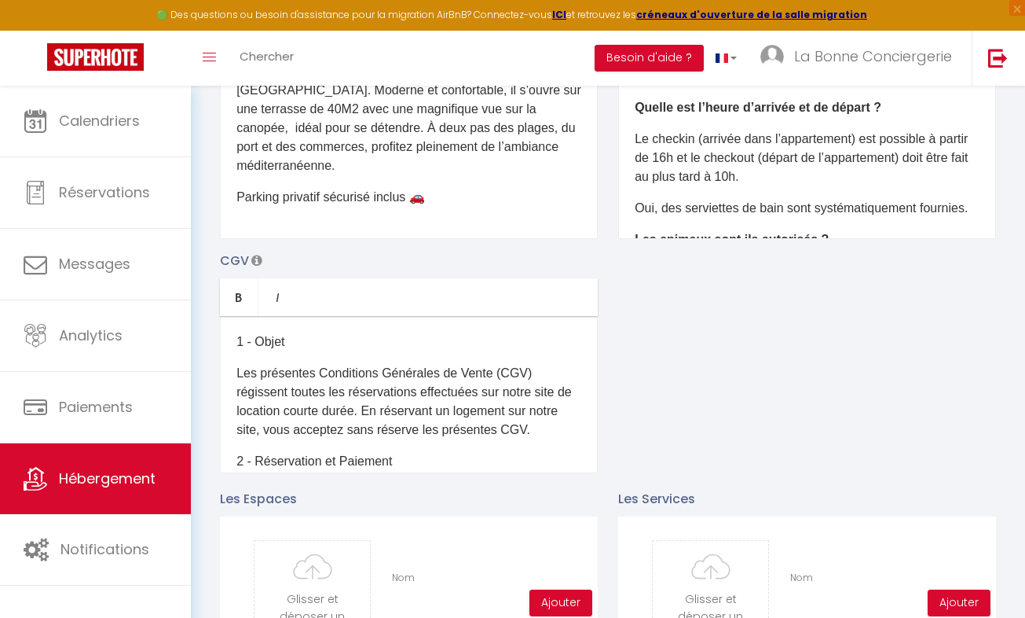
click at [455, 239] on div "​🌊 Bienvenue à La Canopée, appartement neuf et lumineux au cœur de la station b…" at bounding box center [409, 160] width 378 height 157
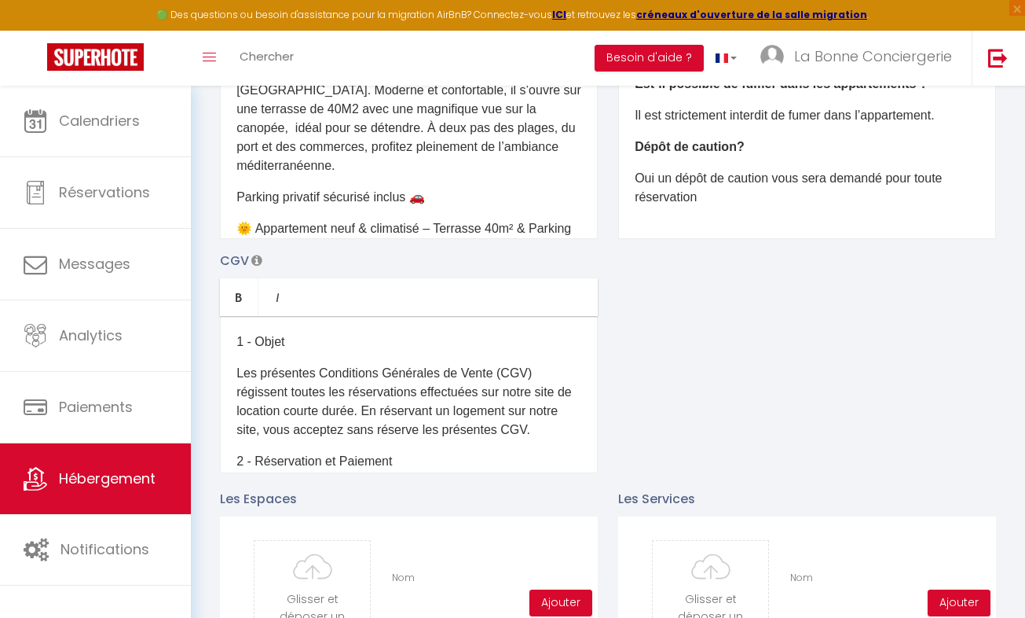
scroll to position [0, 0]
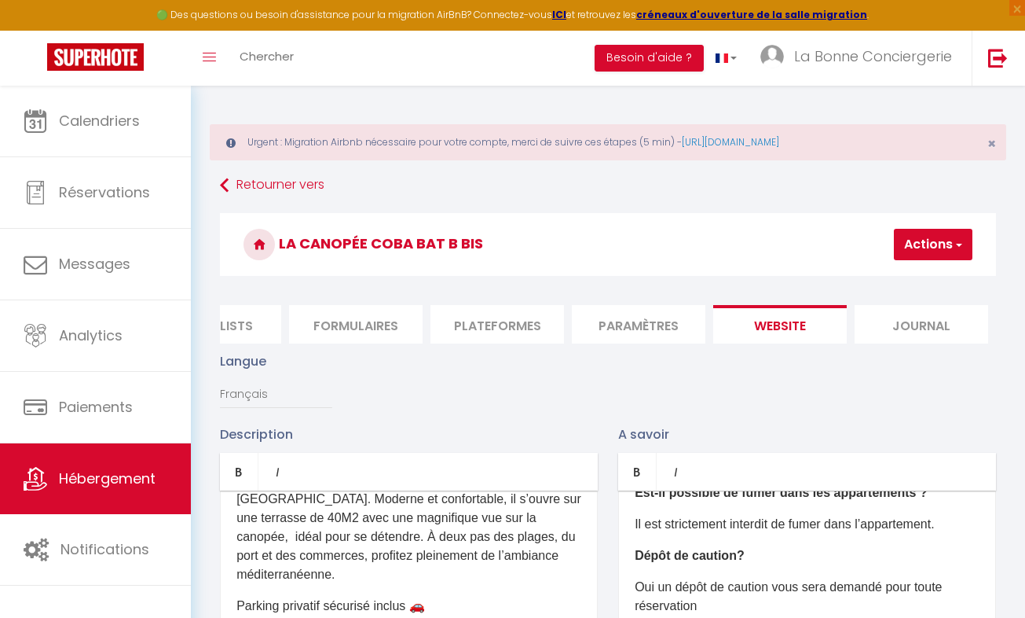
click at [932, 244] on button "Actions" at bounding box center [933, 244] width 79 height 31
click at [885, 283] on input "Enregistrer" at bounding box center [892, 279] width 58 height 16
checkbox input "false"
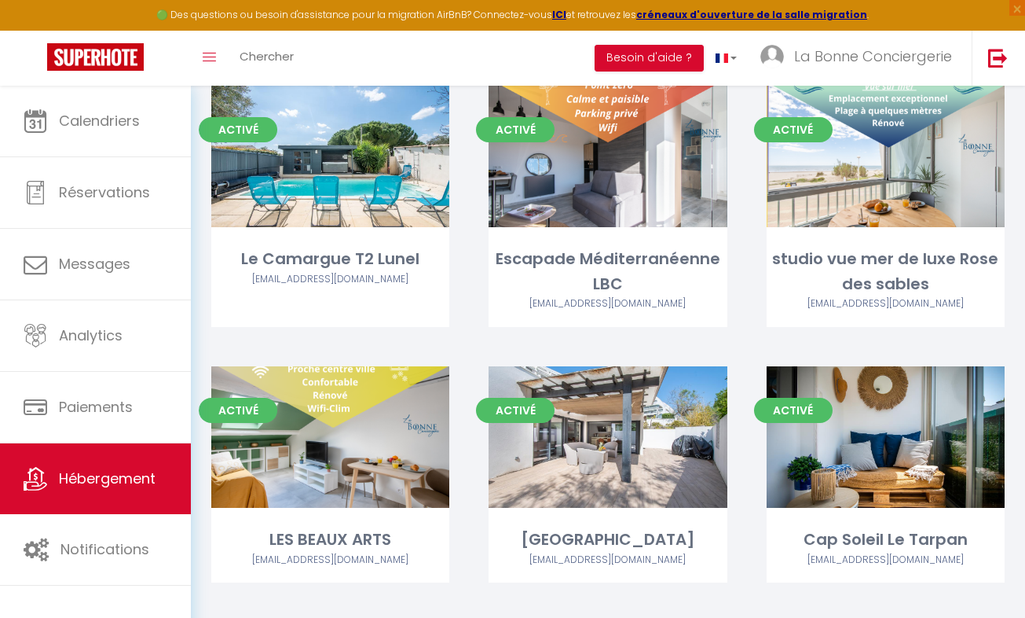
scroll to position [7849, 0]
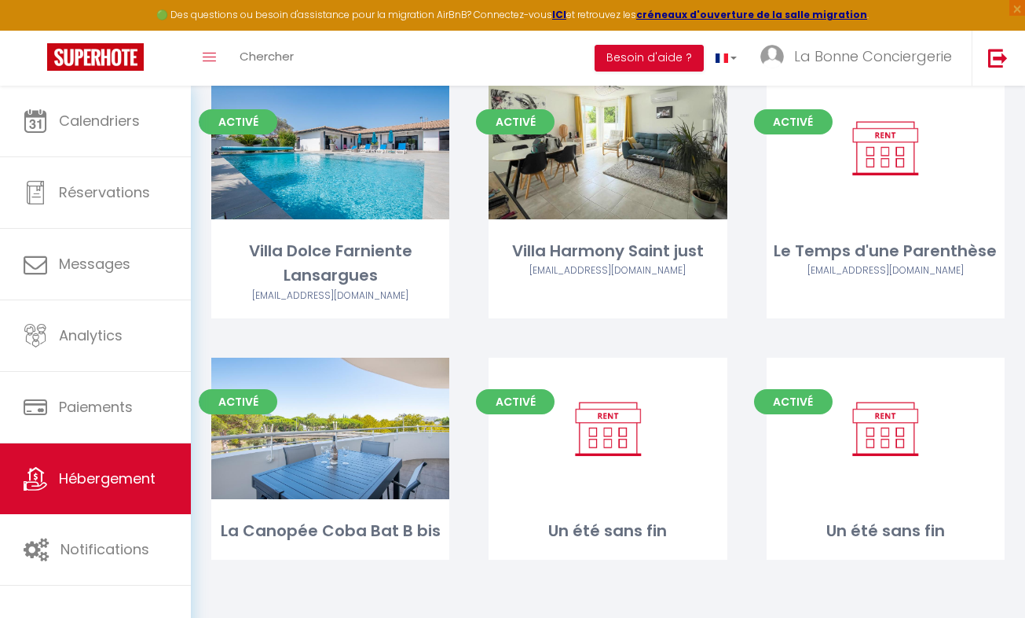
click at [1024, 581] on div "Activé Editer Un été sans fin" at bounding box center [885, 477] width 277 height 240
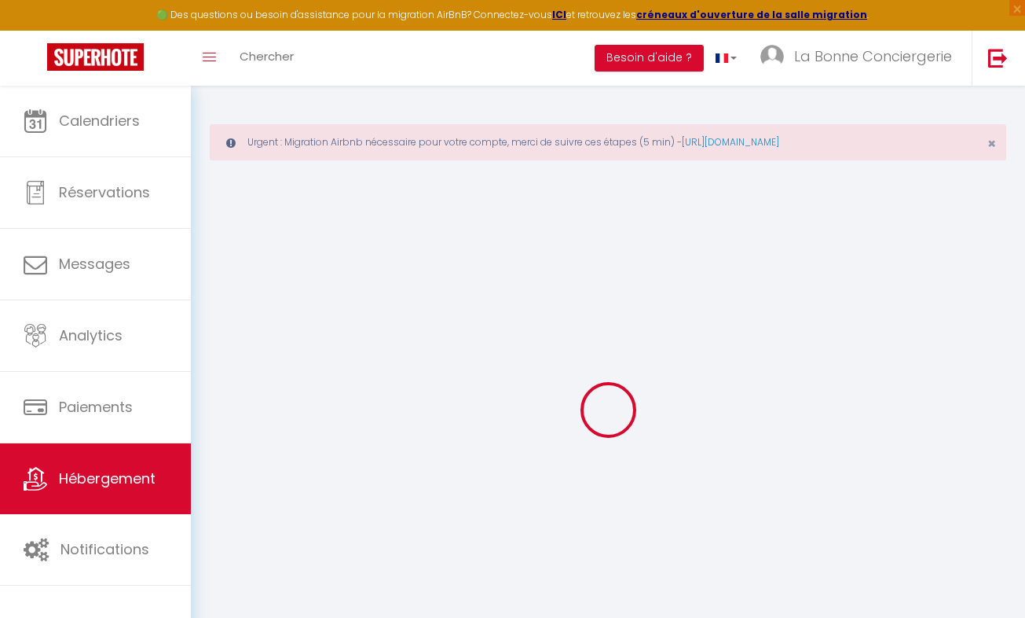
select select
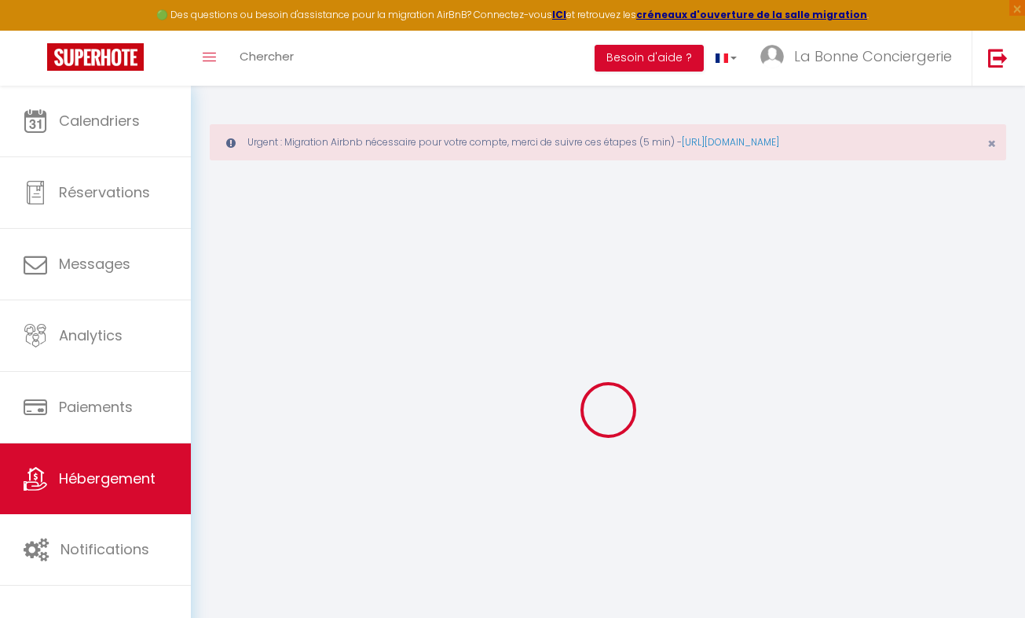
select select
checkbox input "false"
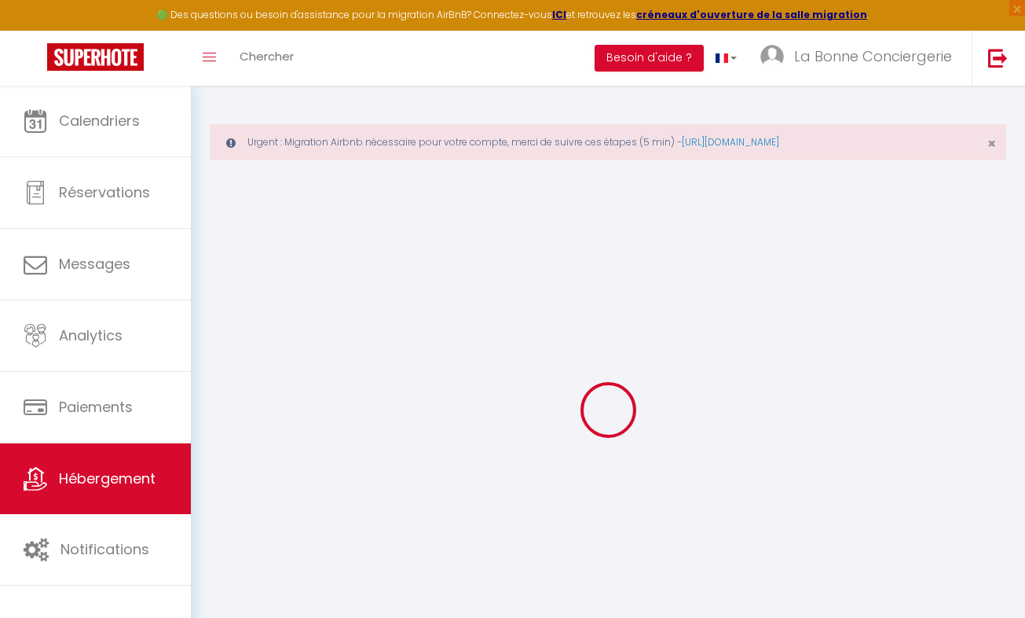
select select
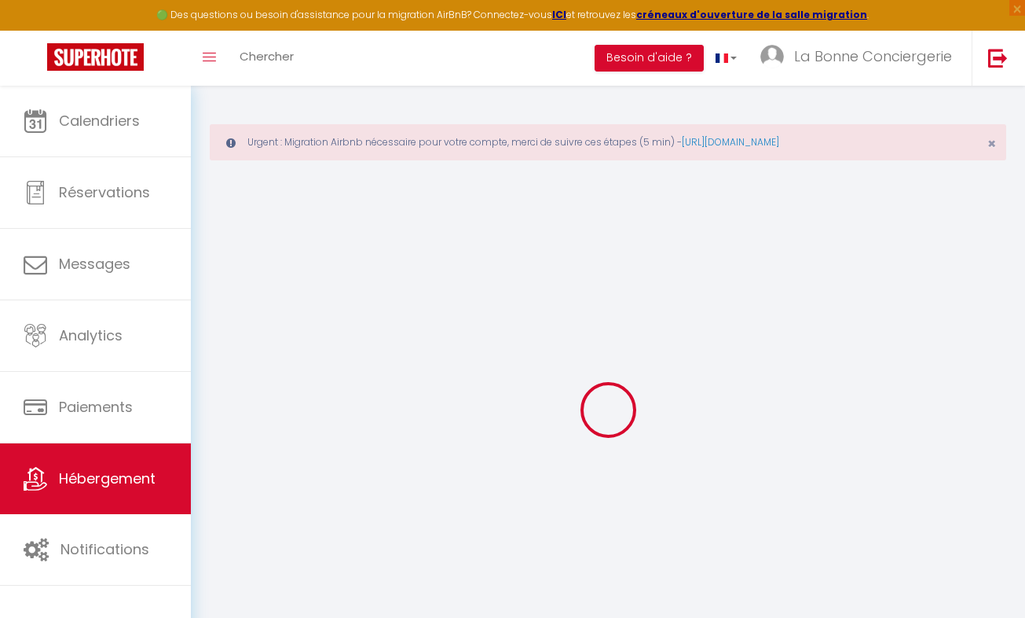
select select
checkbox input "false"
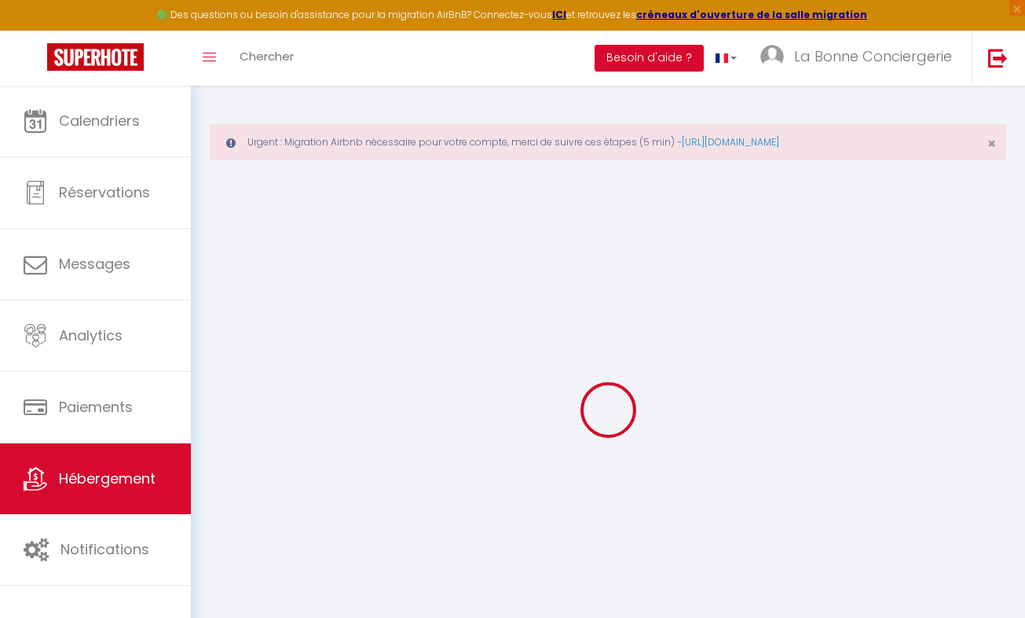
checkbox input "false"
select select
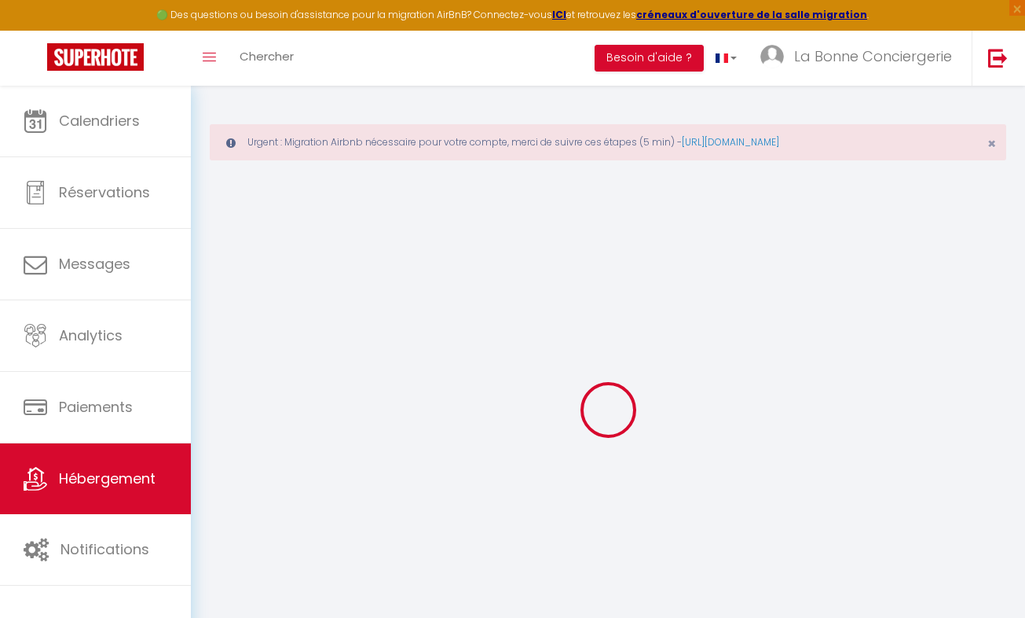
select select
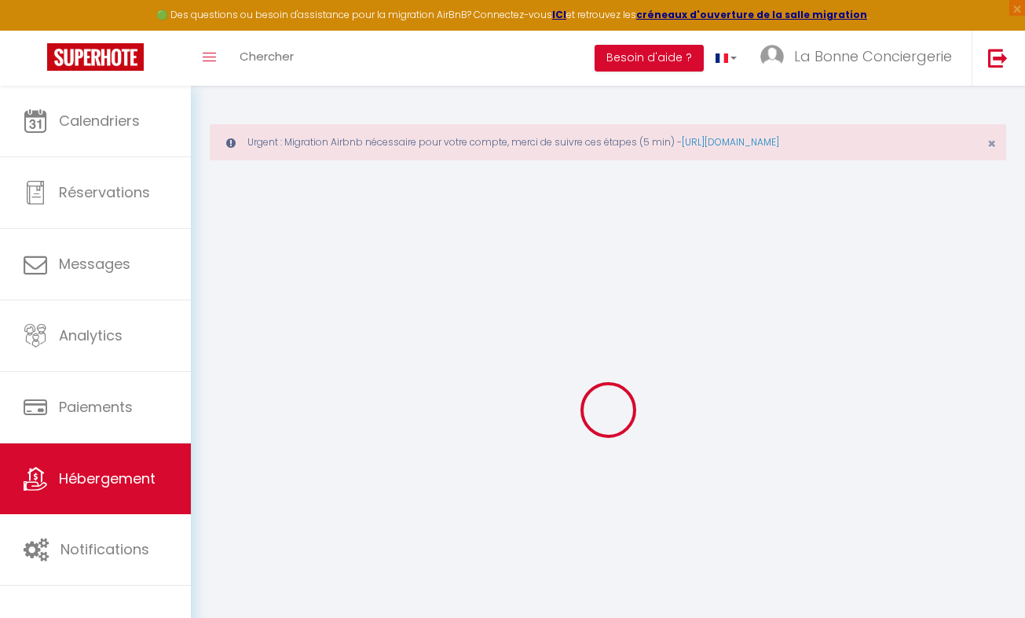
checkbox input "false"
select select
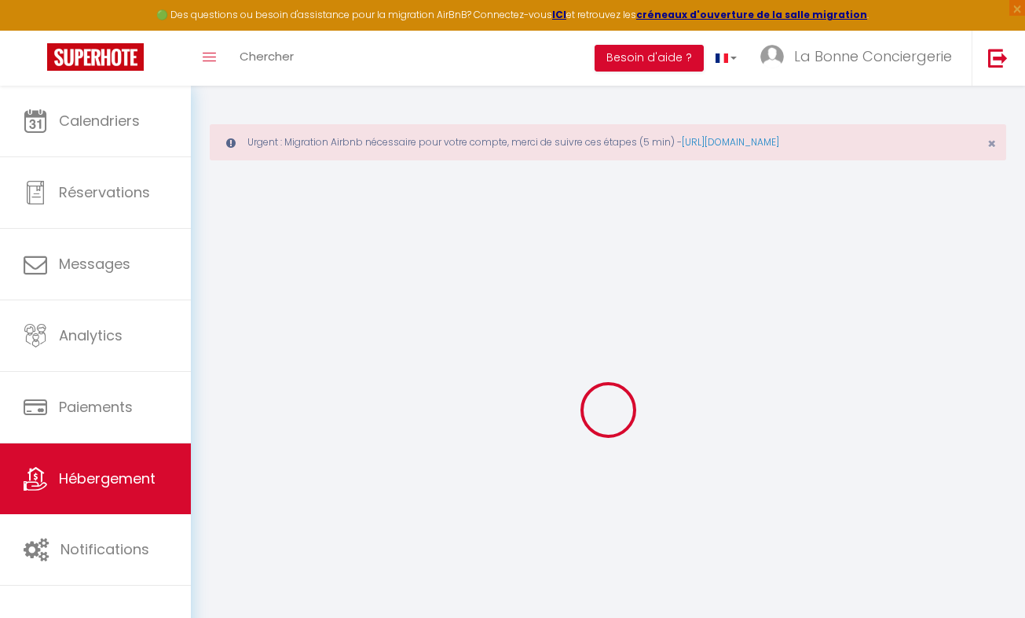
select select
type input "Un été sans fin"
type input "Jean Thomas"
type input "Besançon"
type input "126 impasse des lites"
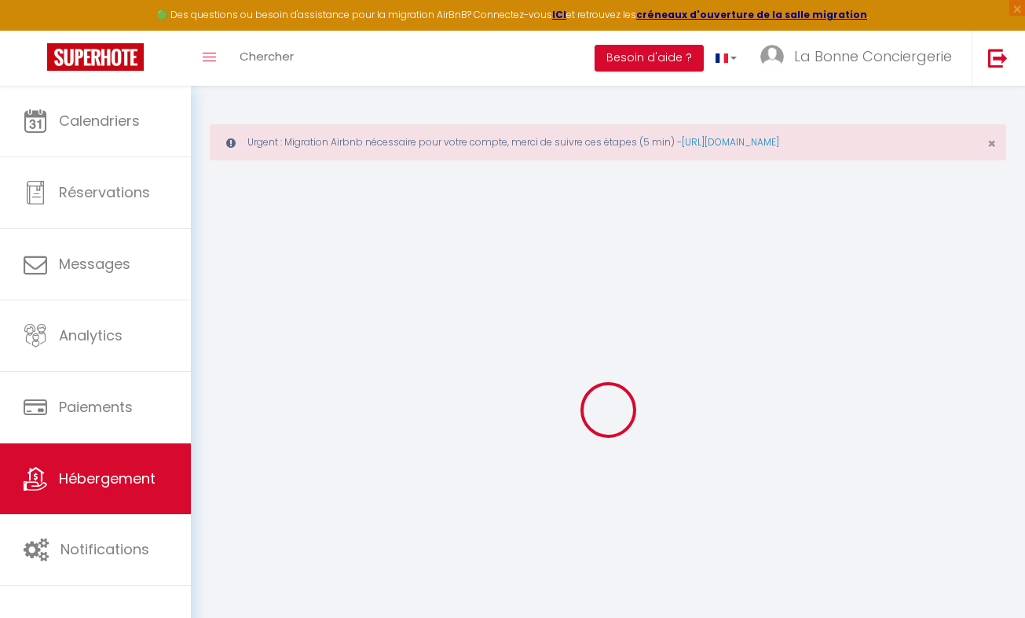
type input "71074"
type input "Chaintré"
select select "2"
type input "35"
type input "49"
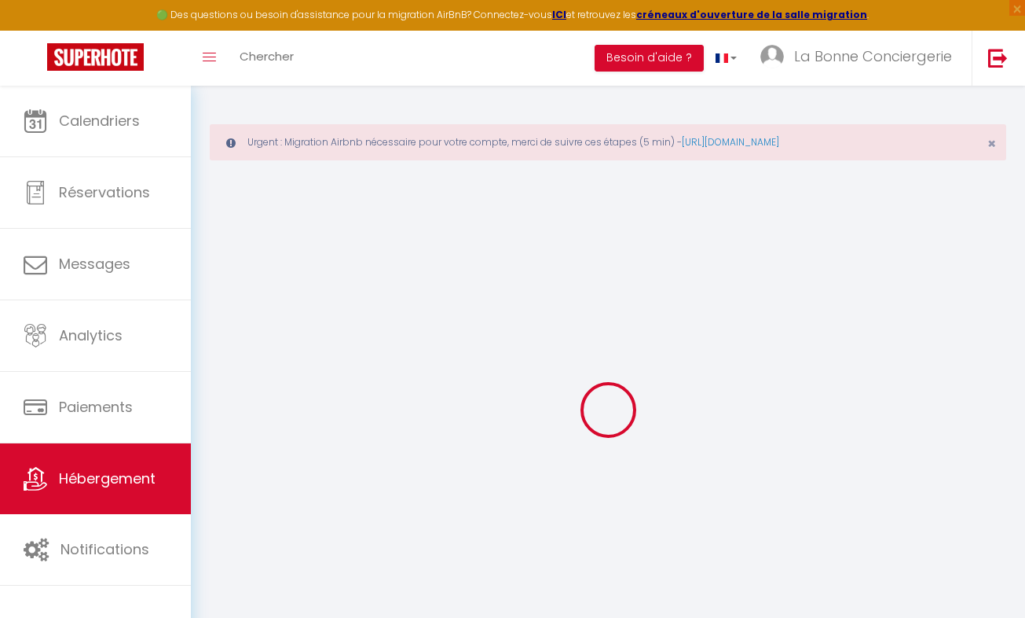
type input "5.5"
type input "4.4"
type input "200"
select select
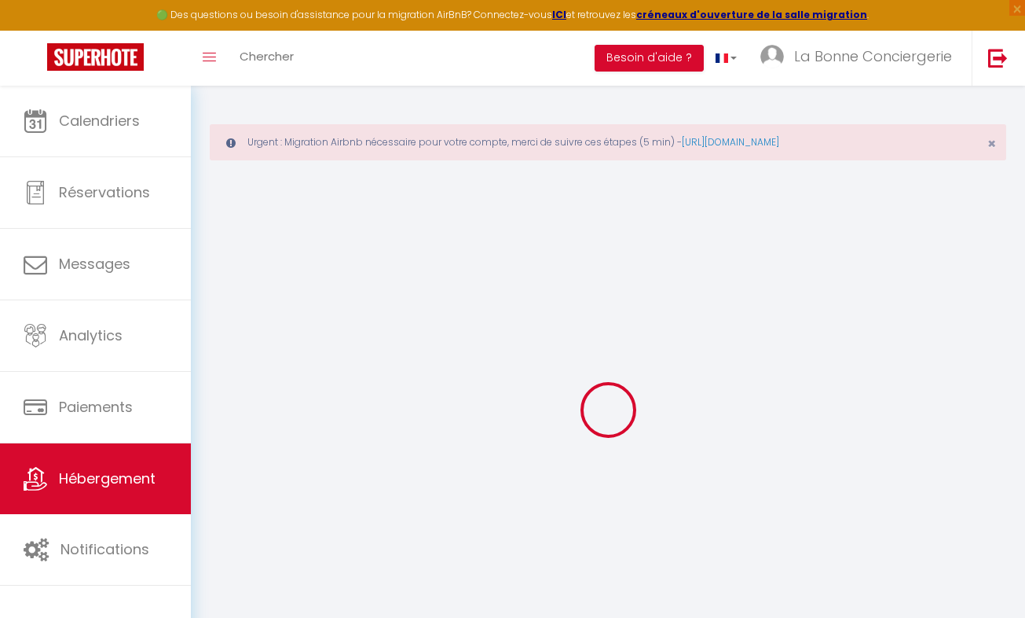
select select
type input "823 Allée des goelands"
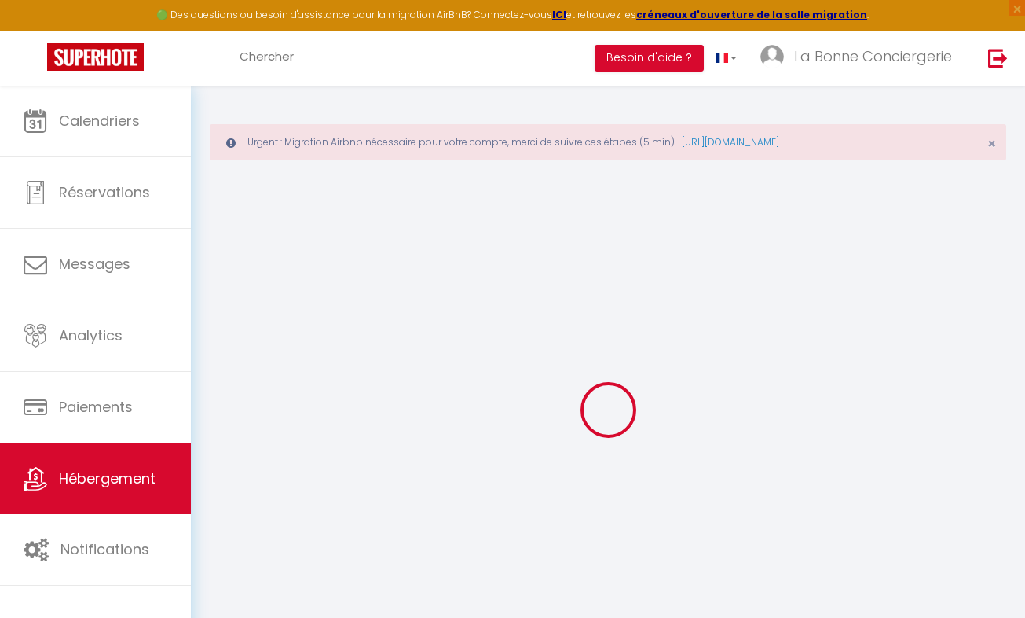
type input "34280"
type input "La grande motte"
type input "[EMAIL_ADDRESS][DOMAIN_NAME]"
select select
checkbox input "false"
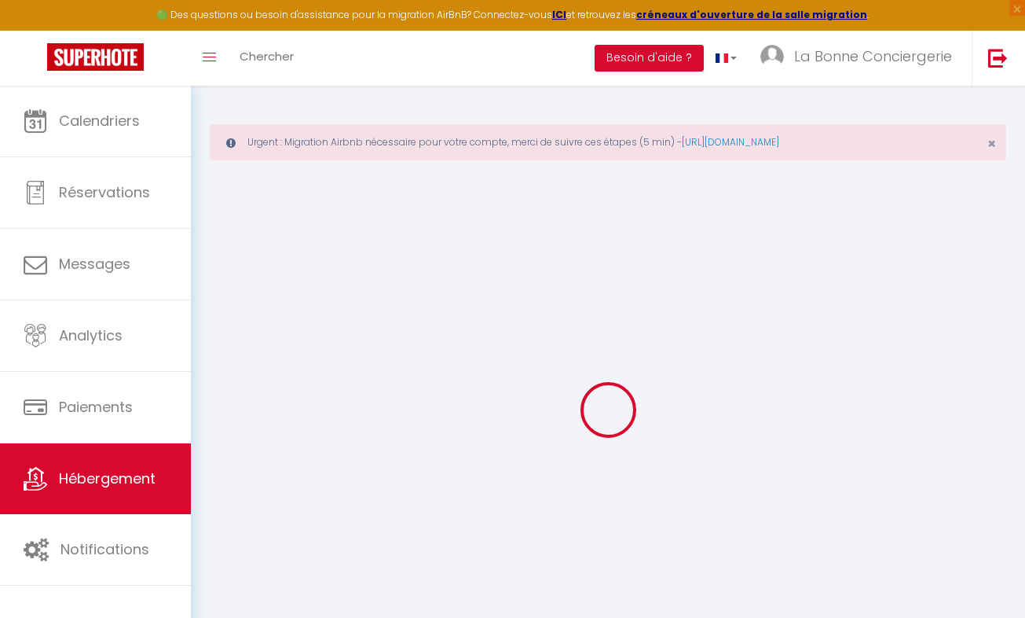
checkbox input "false"
radio input "true"
type input "0"
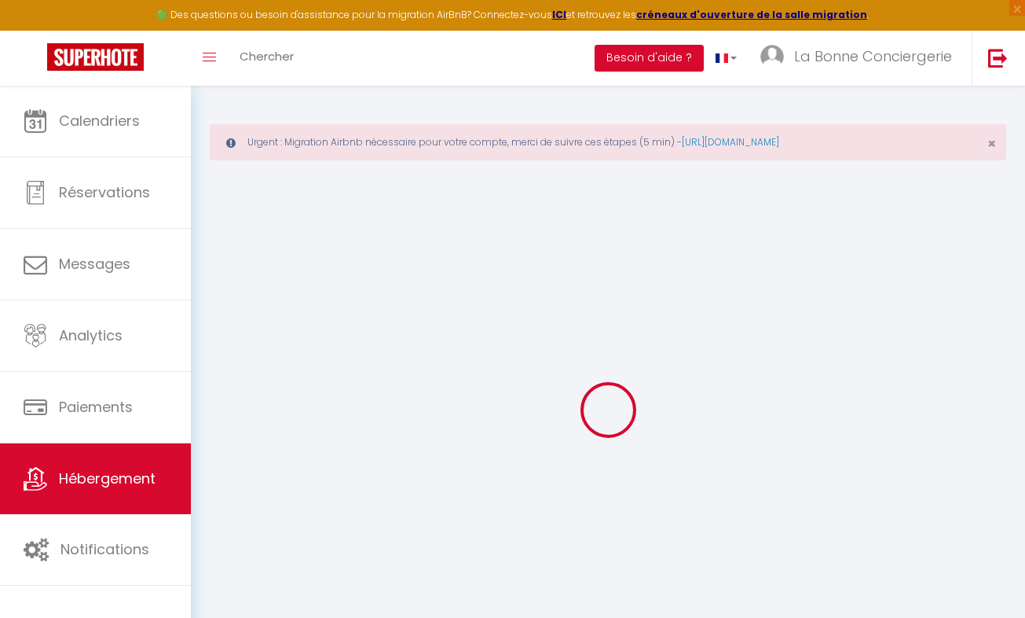
type input "0"
select select
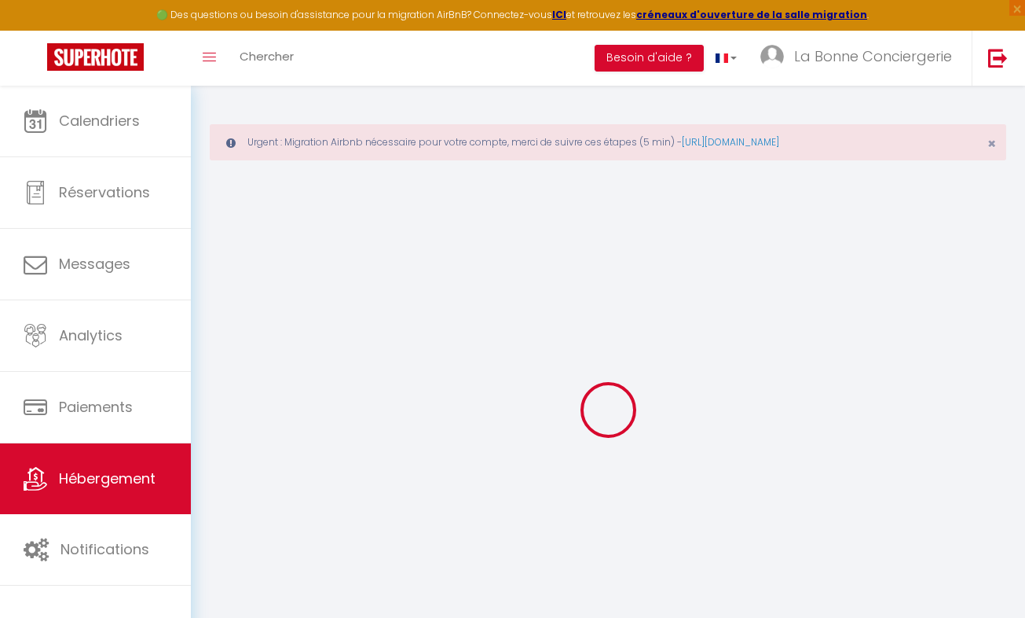
select select
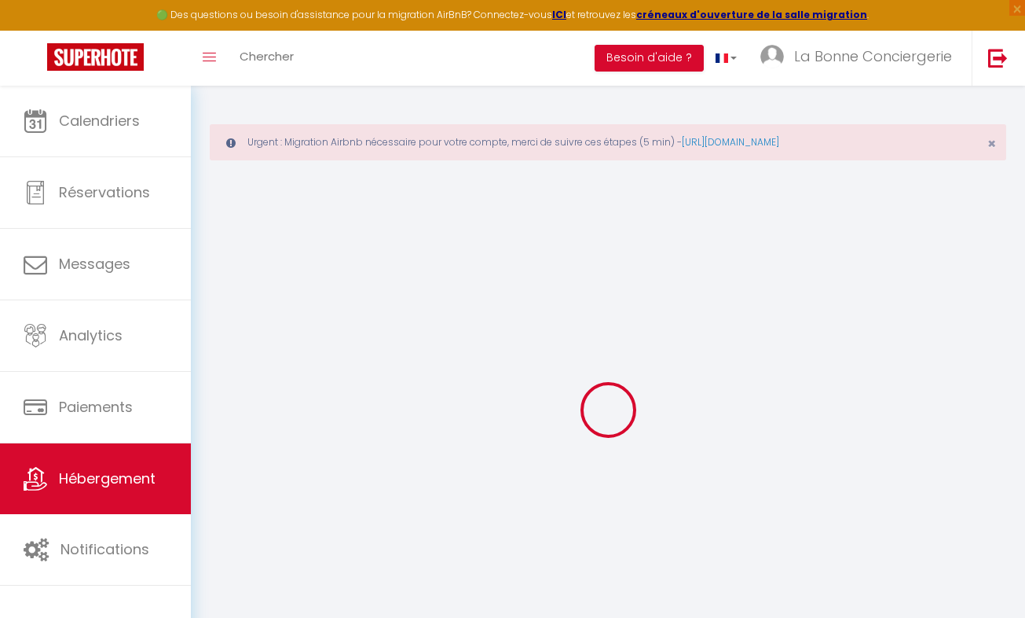
checkbox input "false"
select select
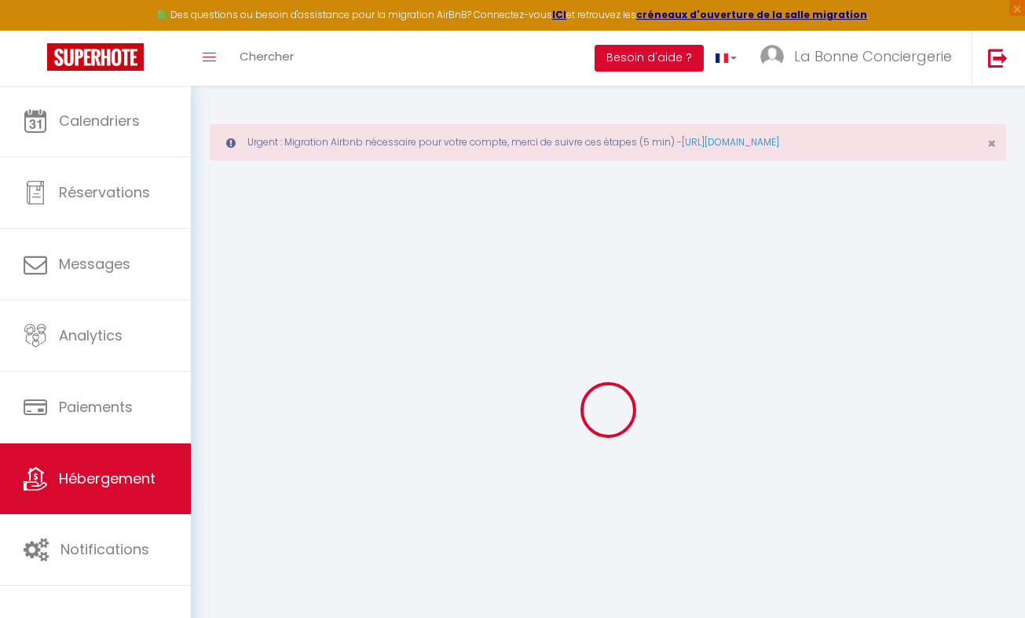
select select
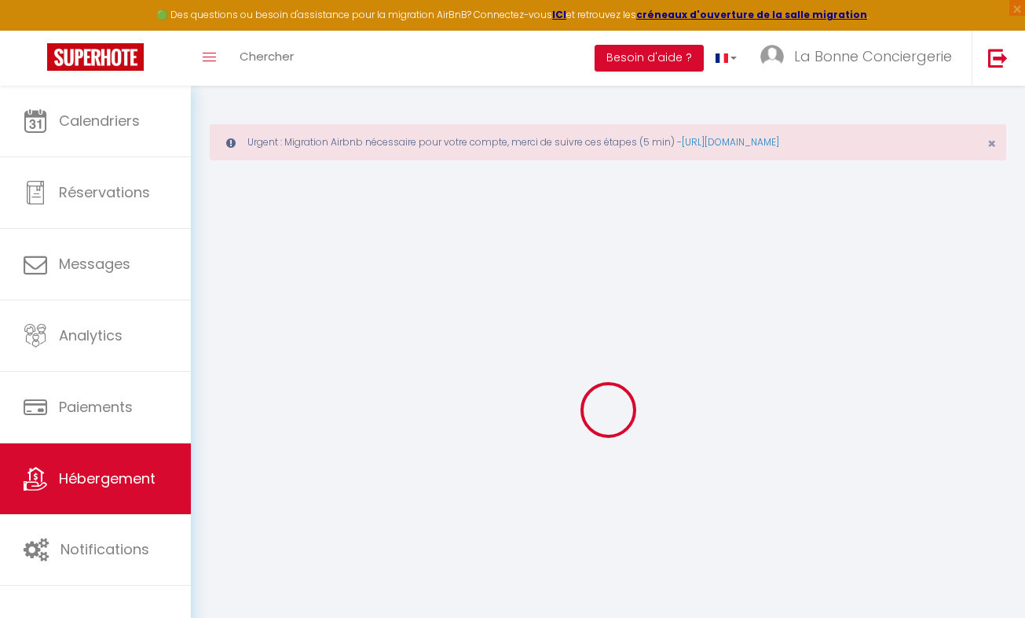
select select
checkbox input "false"
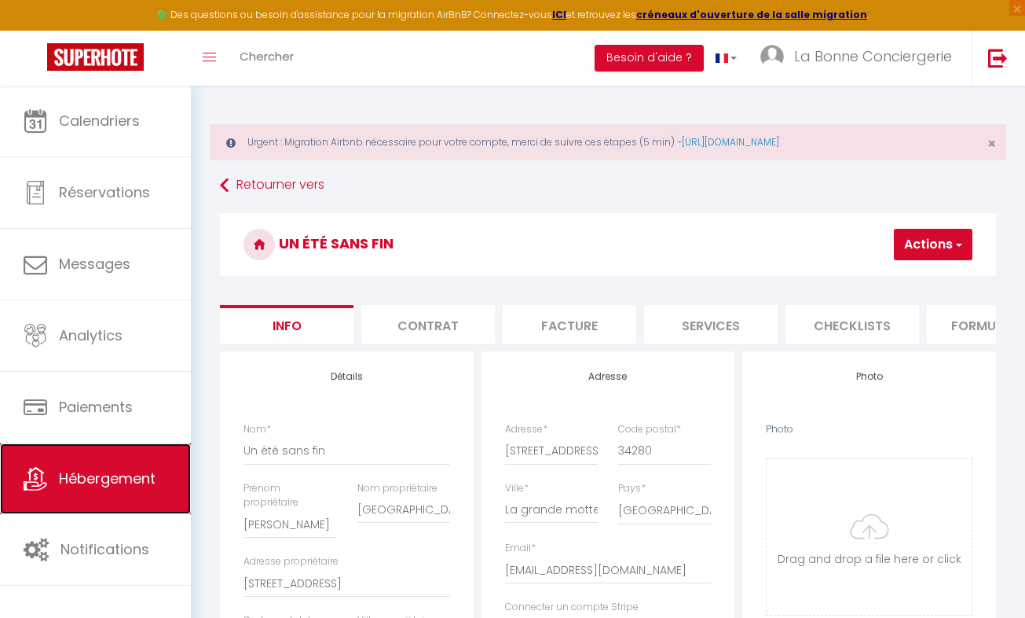
click at [145, 464] on link "Hébergement" at bounding box center [95, 478] width 191 height 71
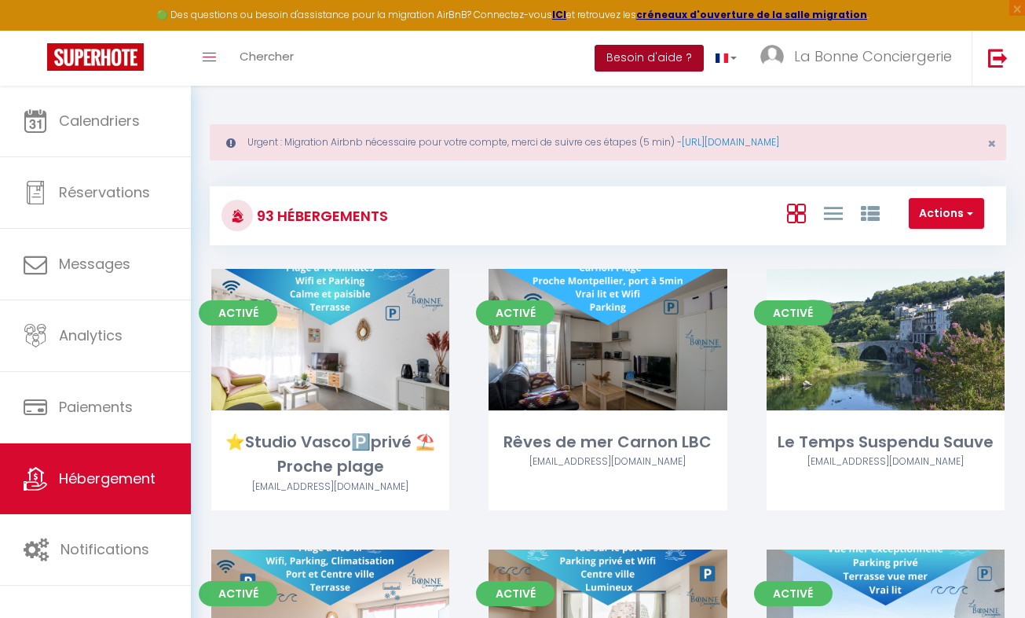
click at [694, 54] on button "Besoin d'aide ?" at bounding box center [649, 58] width 109 height 27
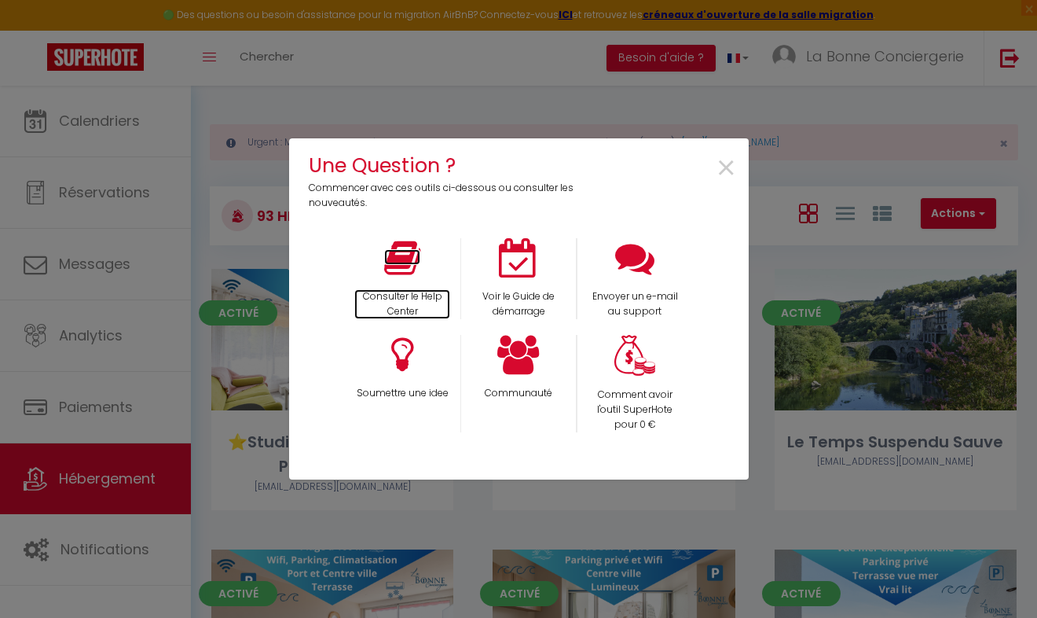
click at [418, 312] on p "Consulter le Help Center" at bounding box center [402, 304] width 96 height 30
click at [725, 160] on span "×" at bounding box center [726, 168] width 21 height 49
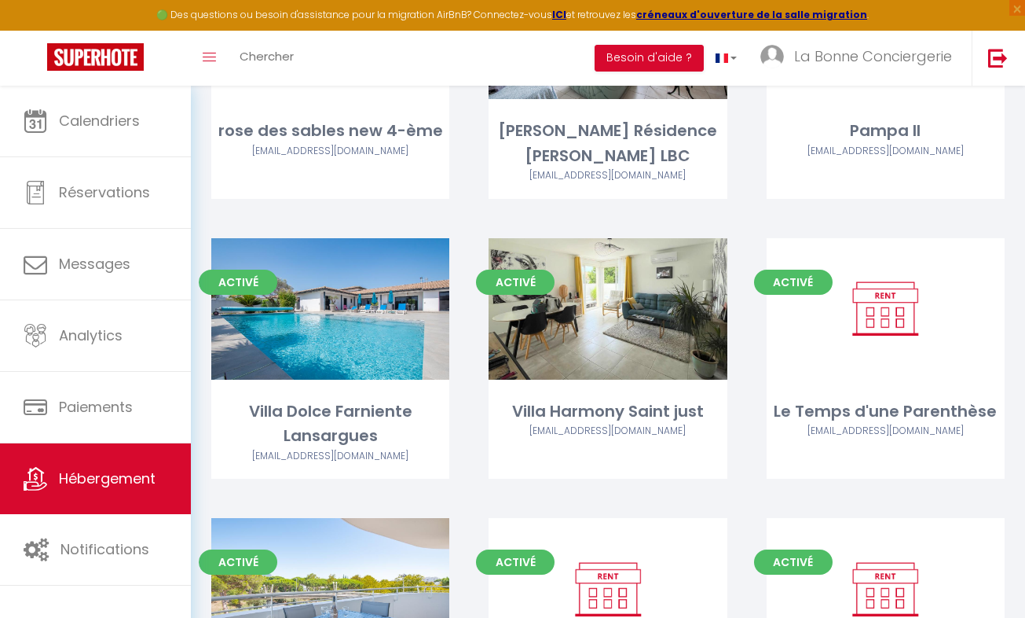
scroll to position [7849, 0]
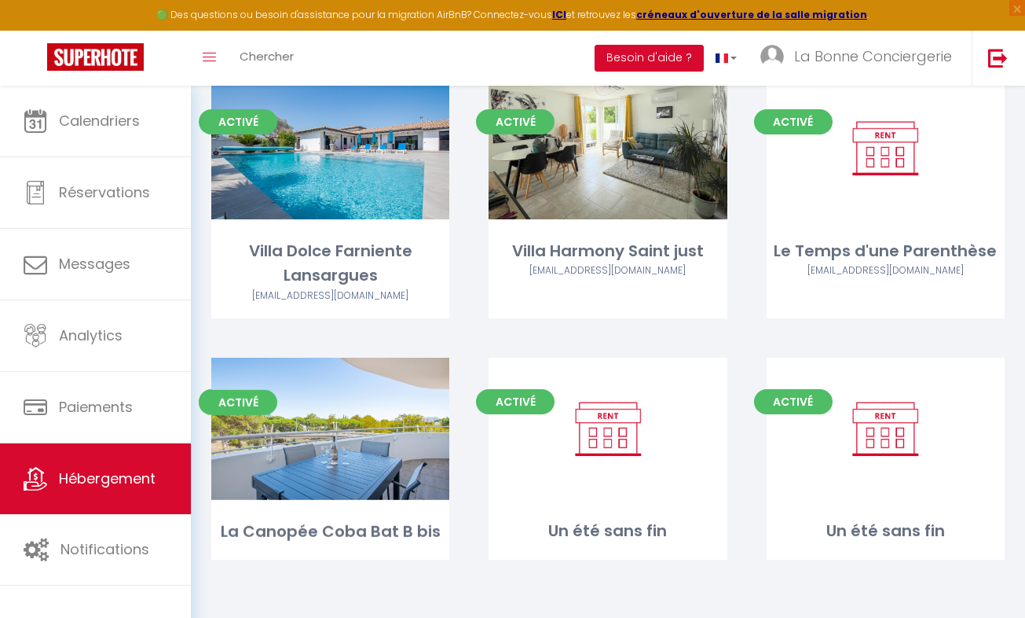
click at [352, 429] on link "Editer" at bounding box center [331, 427] width 94 height 31
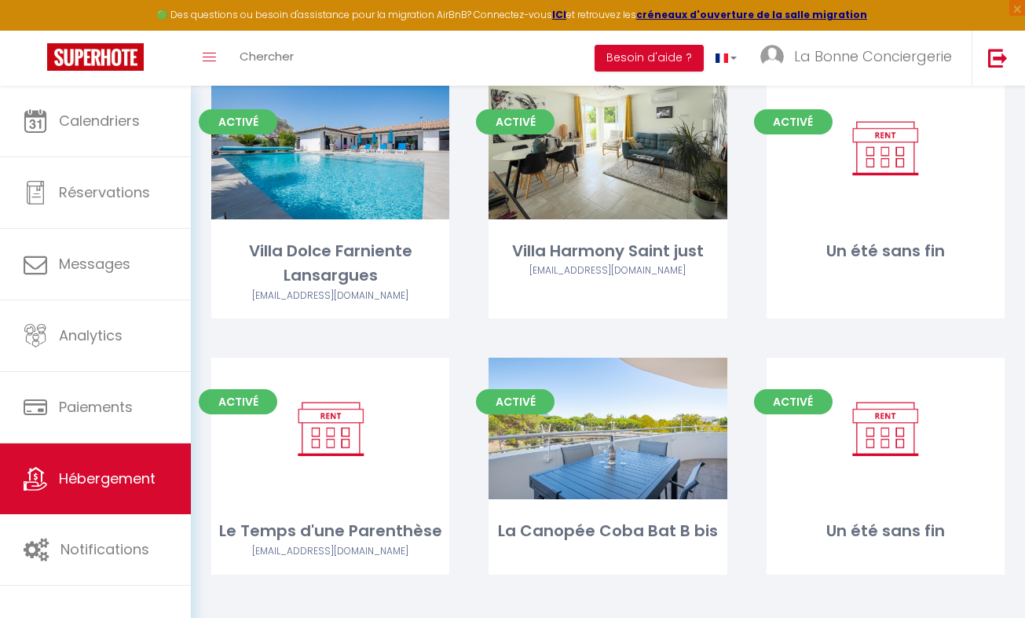
click at [617, 428] on link "Editer" at bounding box center [608, 427] width 94 height 31
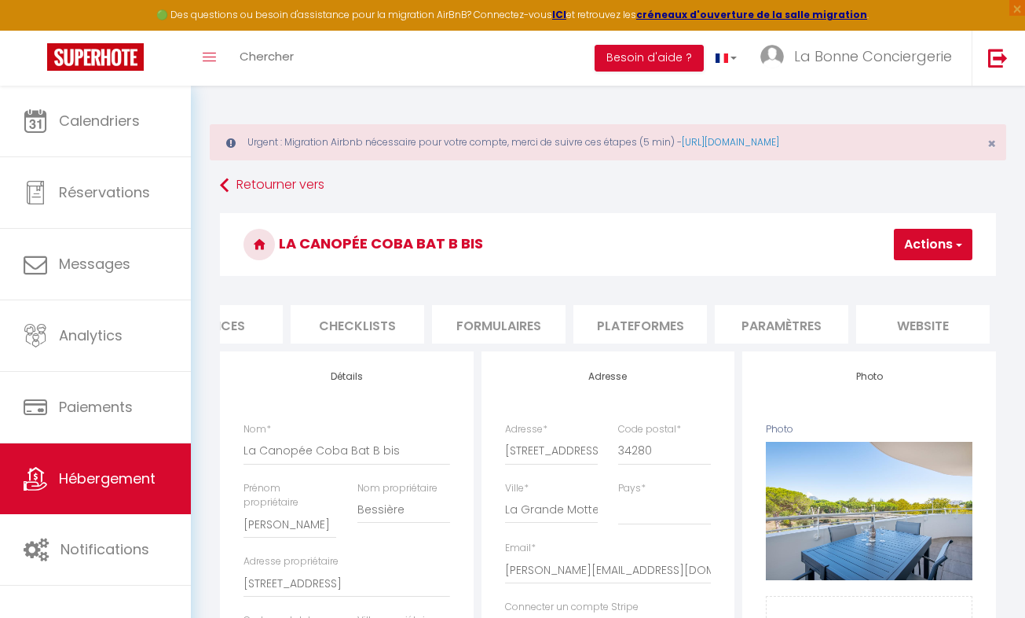
scroll to position [0, 638]
click at [816, 321] on li "website" at bounding box center [780, 324] width 134 height 38
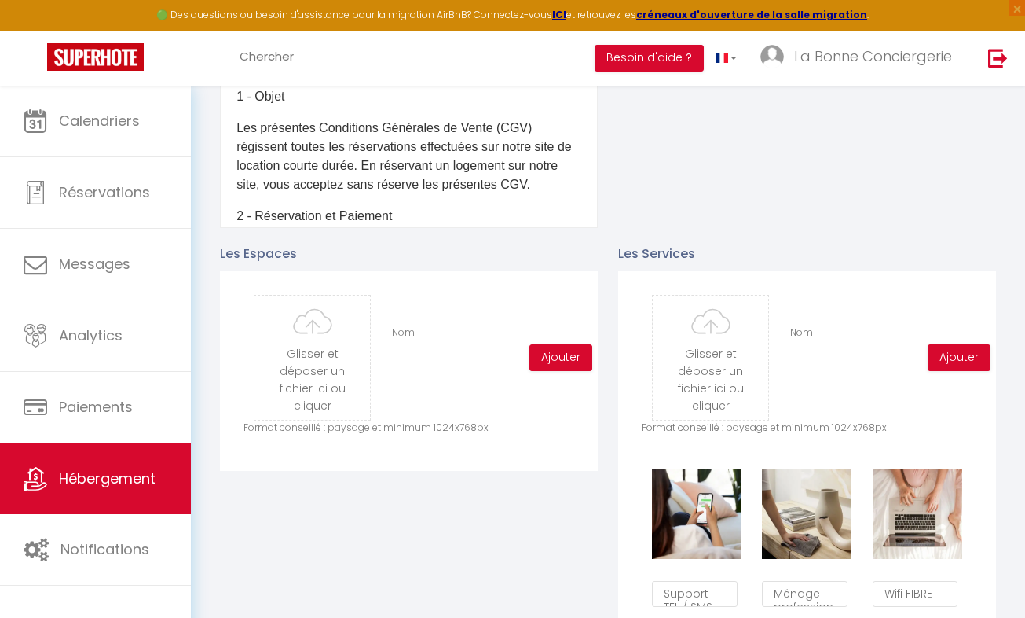
scroll to position [670, 0]
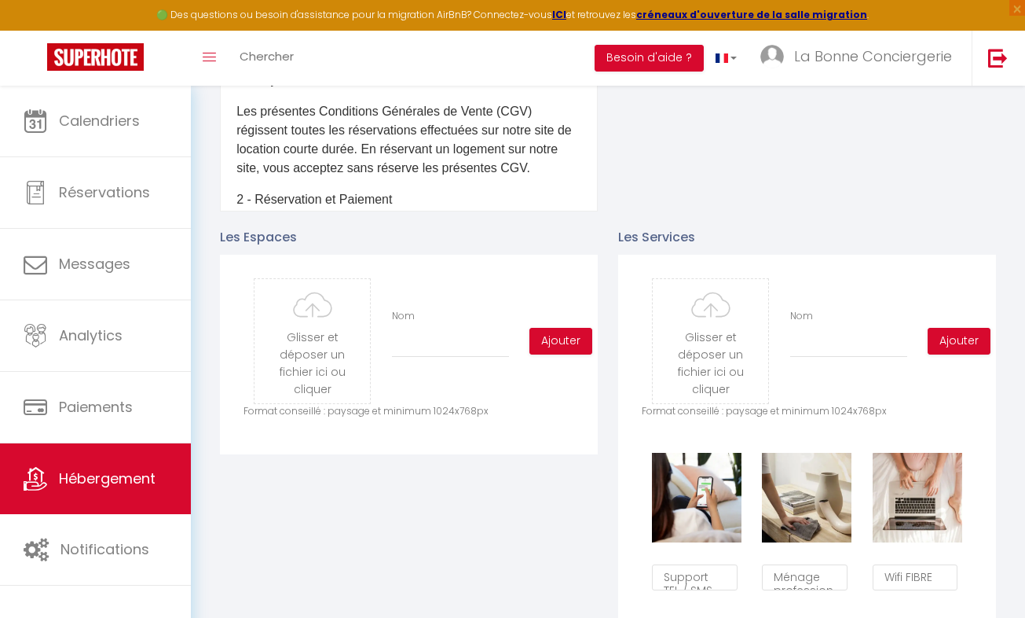
click at [339, 360] on input "file" at bounding box center [312, 341] width 115 height 124
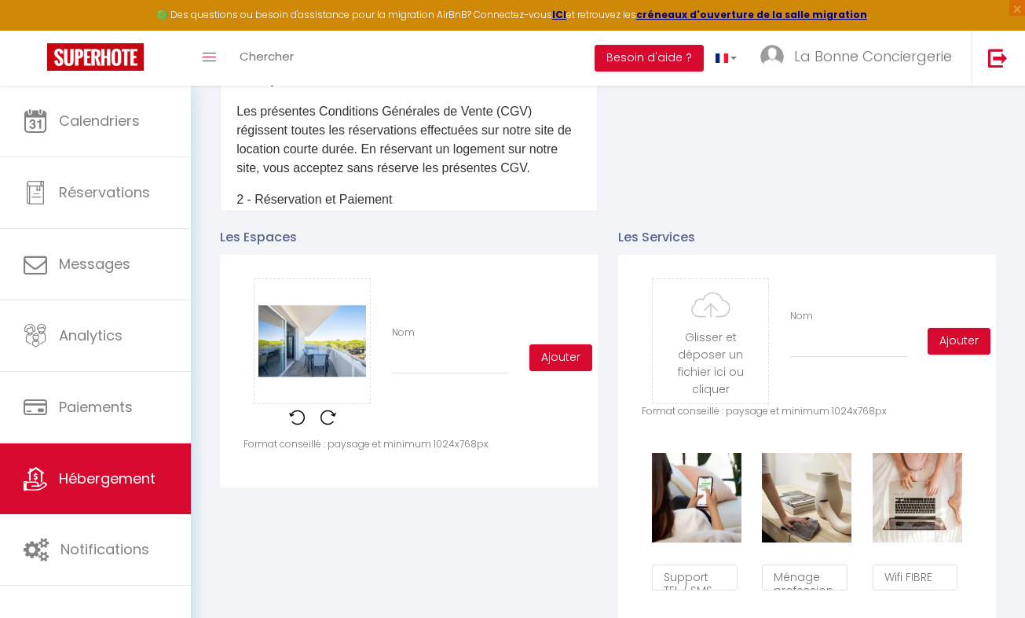
scroll to position [0, 638]
click at [449, 372] on input "Nom" at bounding box center [450, 360] width 117 height 28
type input "T"
checkbox input "false"
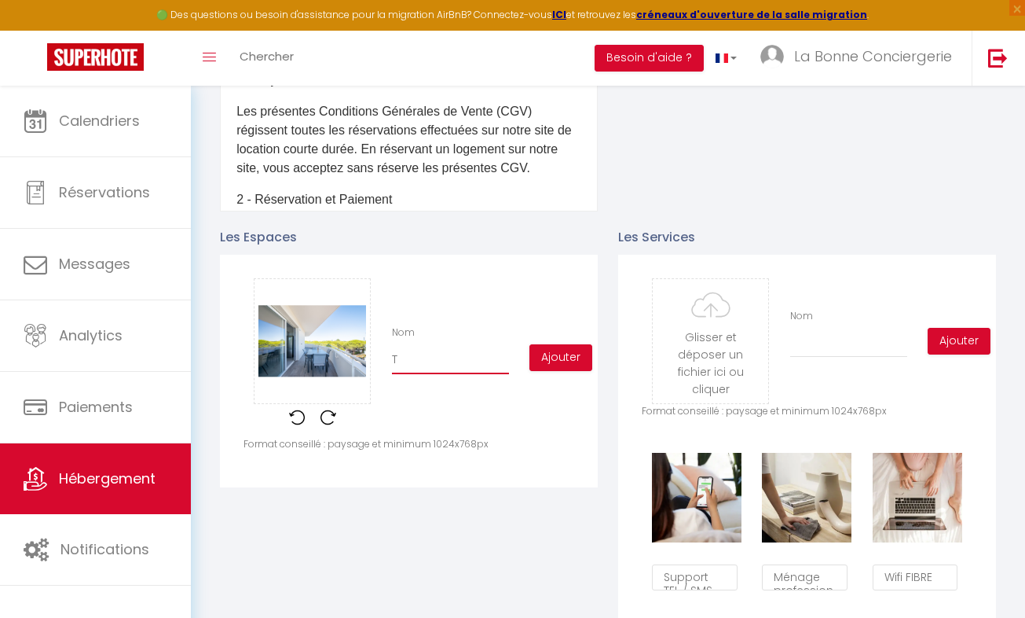
checkbox input "false"
type input "Te"
checkbox input "false"
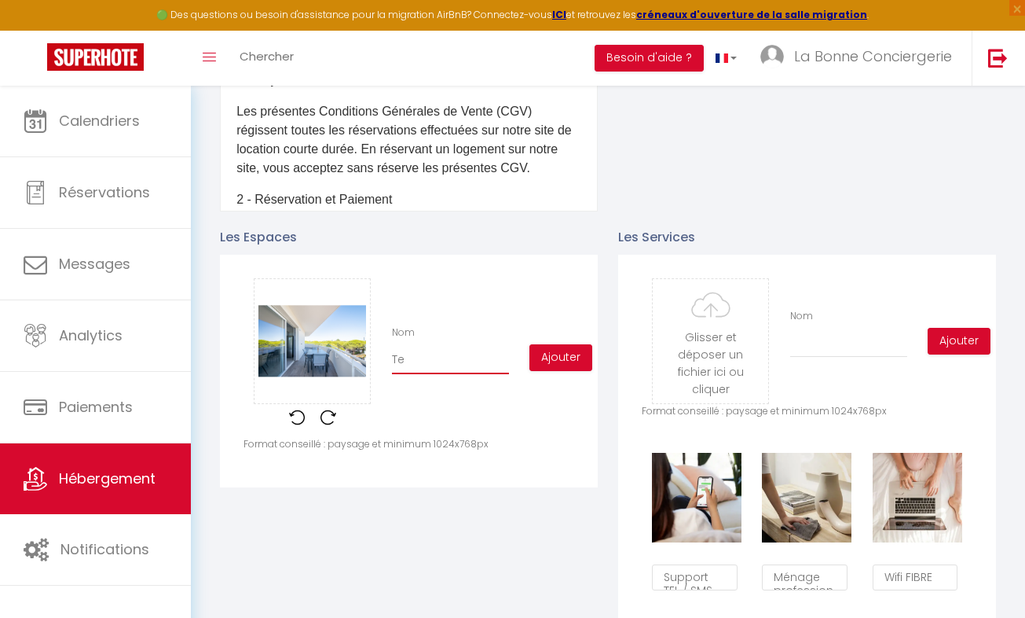
type input "Ter"
checkbox input "false"
type input "Terr"
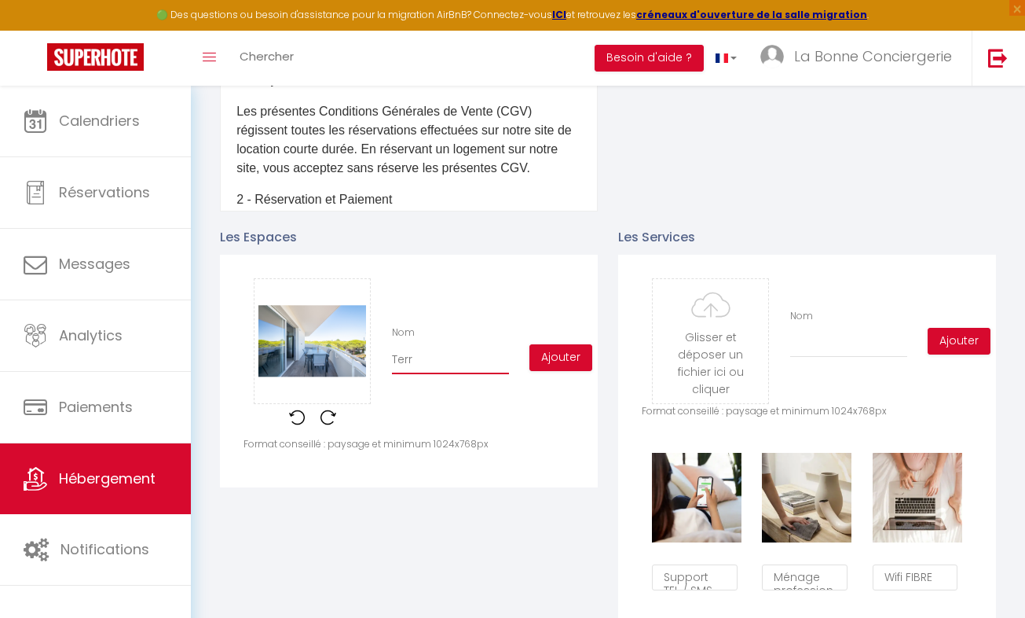
checkbox input "false"
type input "Terra"
checkbox input "false"
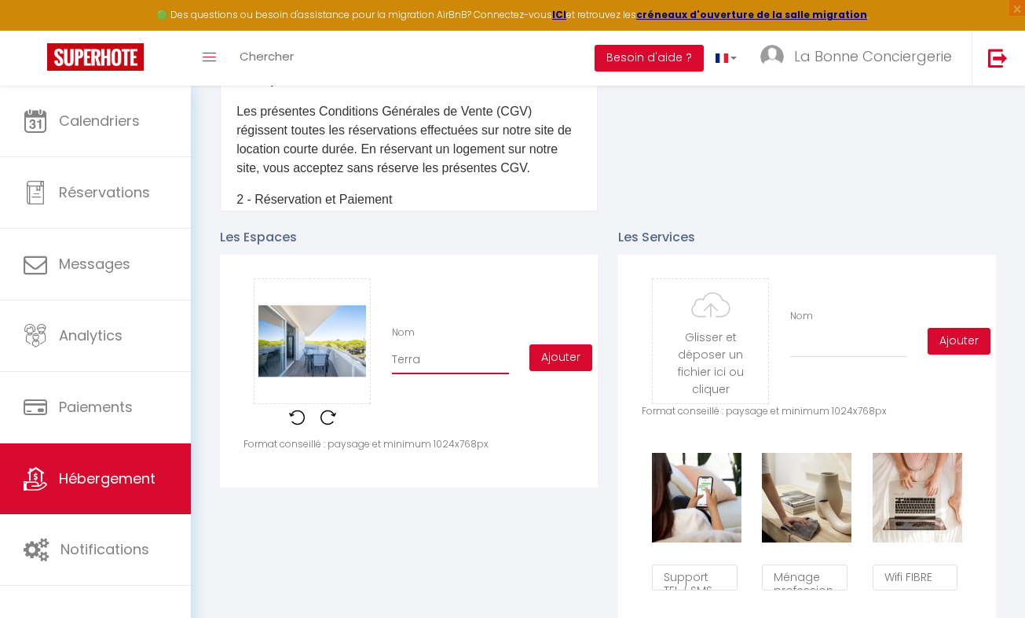
checkbox input "false"
type input "Terras"
checkbox input "false"
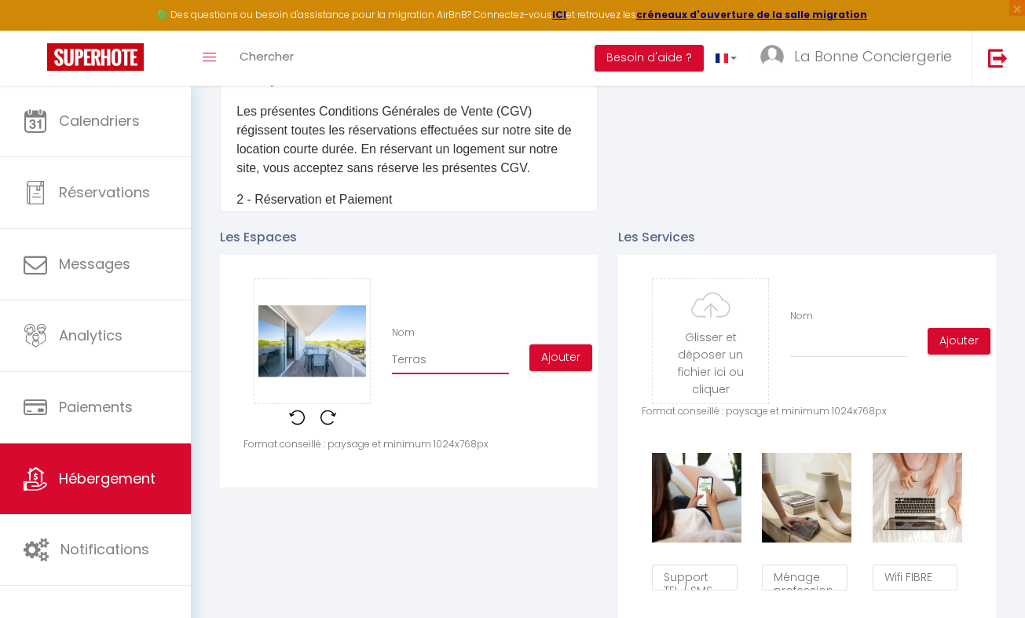
checkbox input "false"
type input "Terrass"
checkbox input "false"
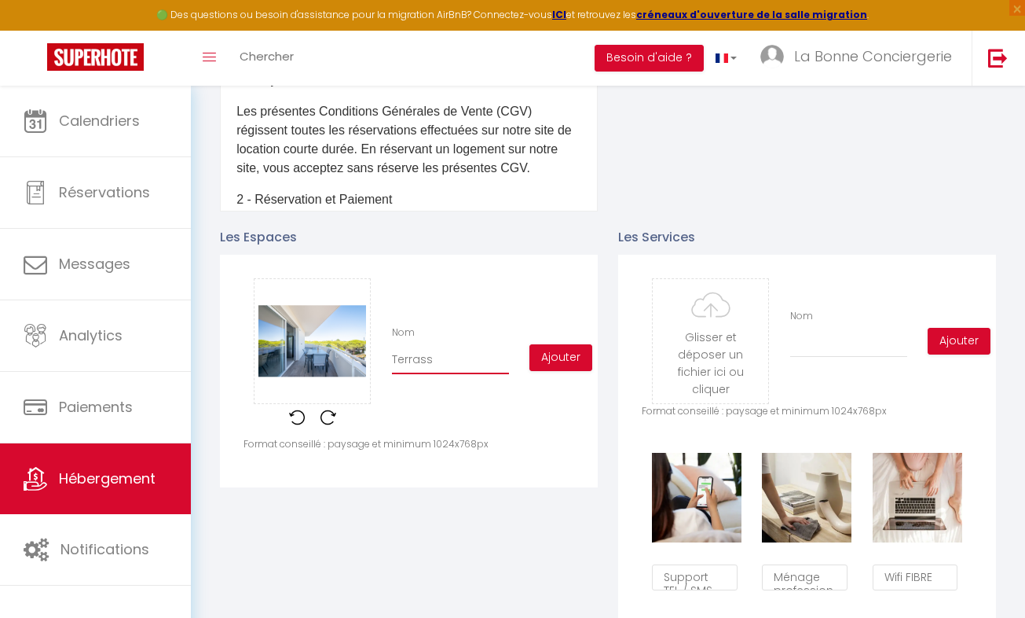
type input "Terrasse"
checkbox input "false"
type input "Terrasse"
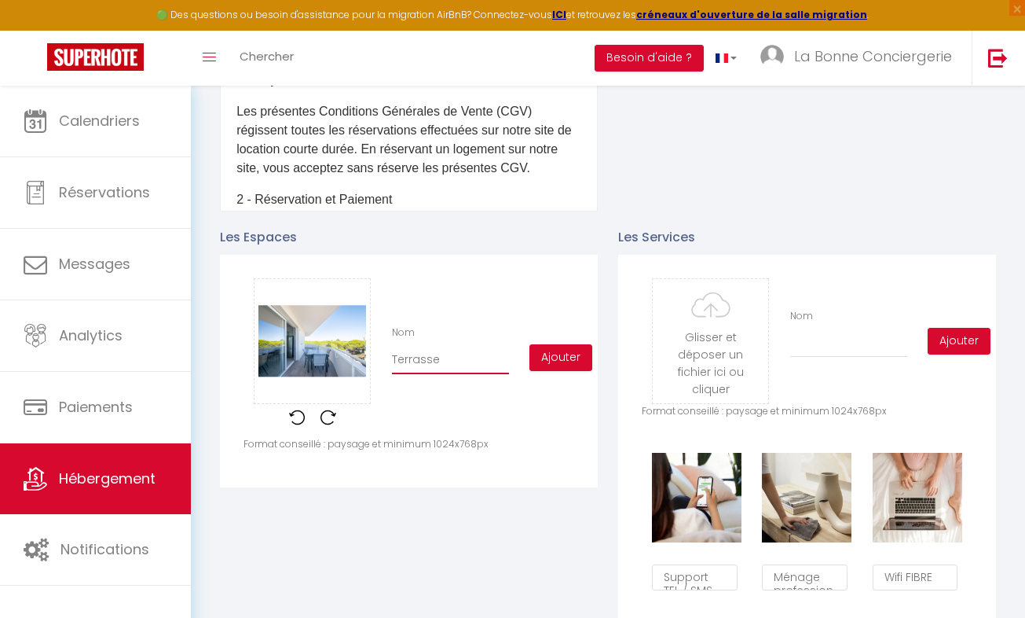
checkbox input "false"
type input "Terrasse d"
checkbox input "false"
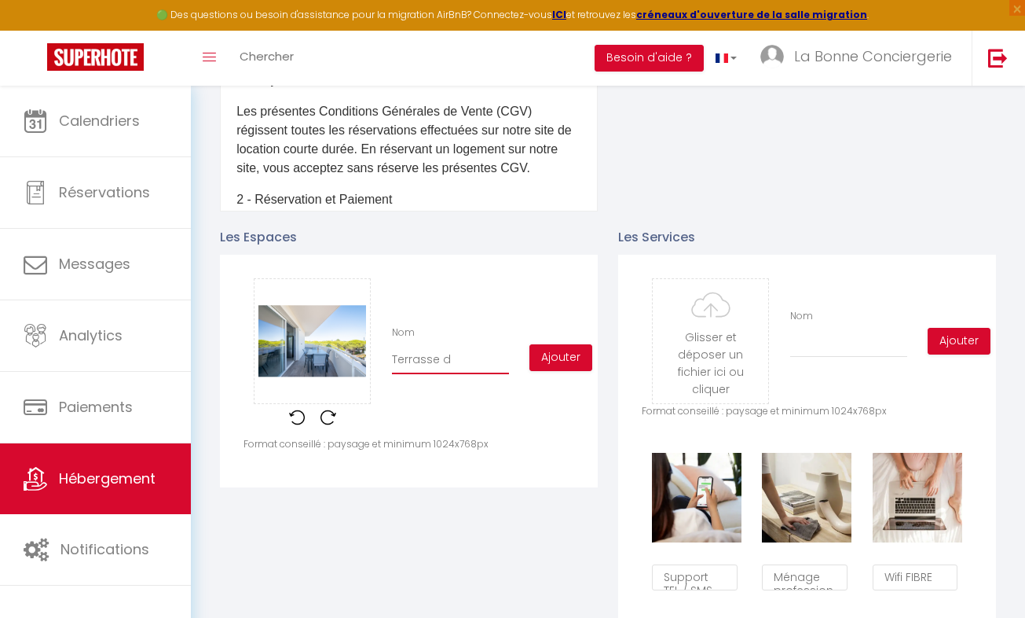
checkbox input "false"
type input "Terrasse de"
checkbox input "false"
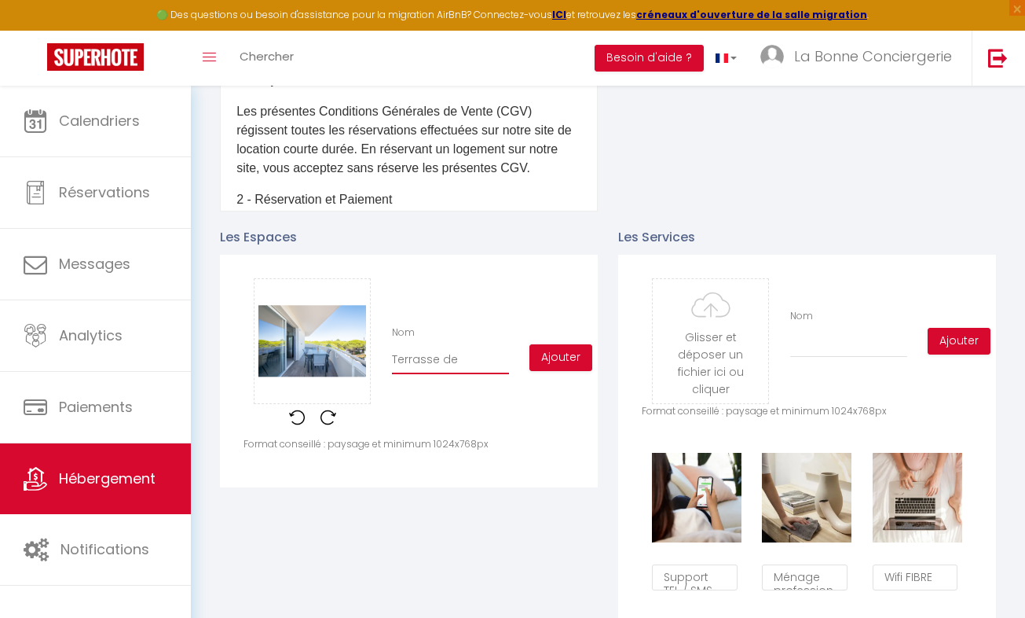
checkbox input "false"
type input "Terrasse de"
checkbox input "false"
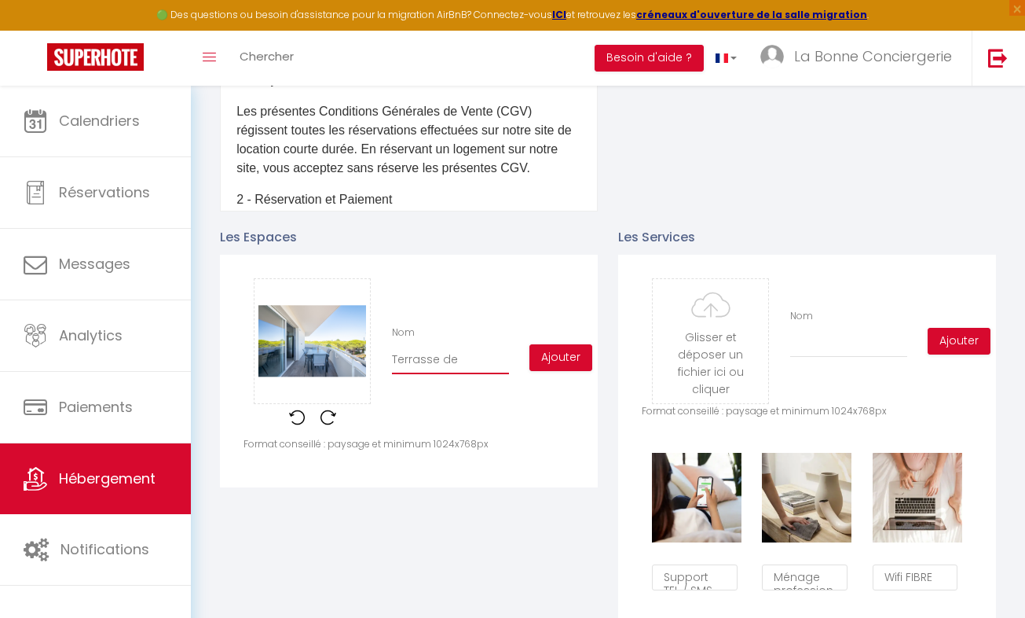
type input "Terrasse de 6"
checkbox input "false"
type input "Terrasse de"
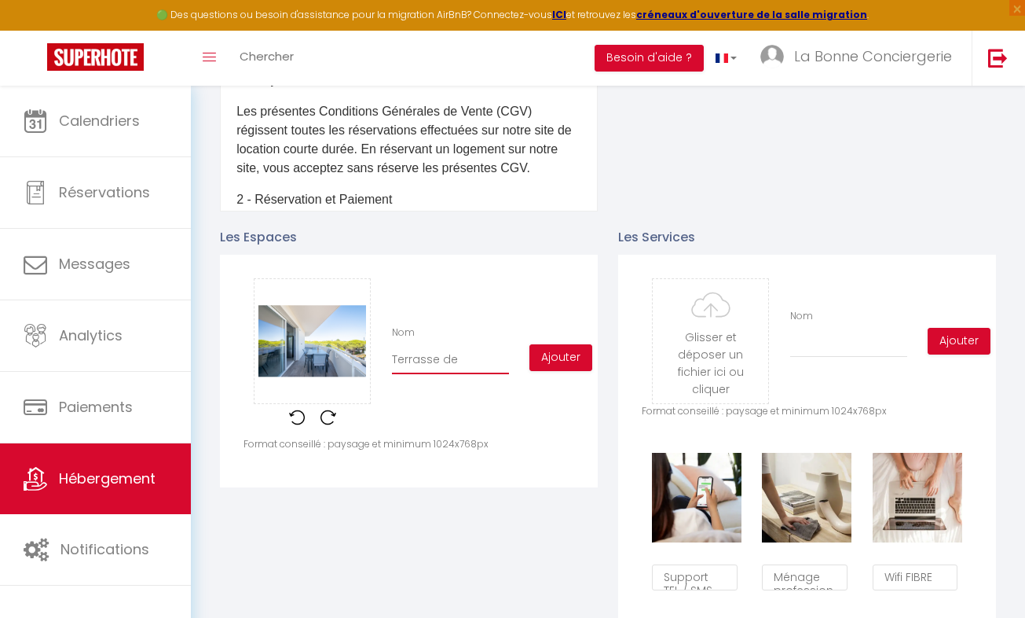
checkbox input "false"
type input "Terrasse de 4"
checkbox input "false"
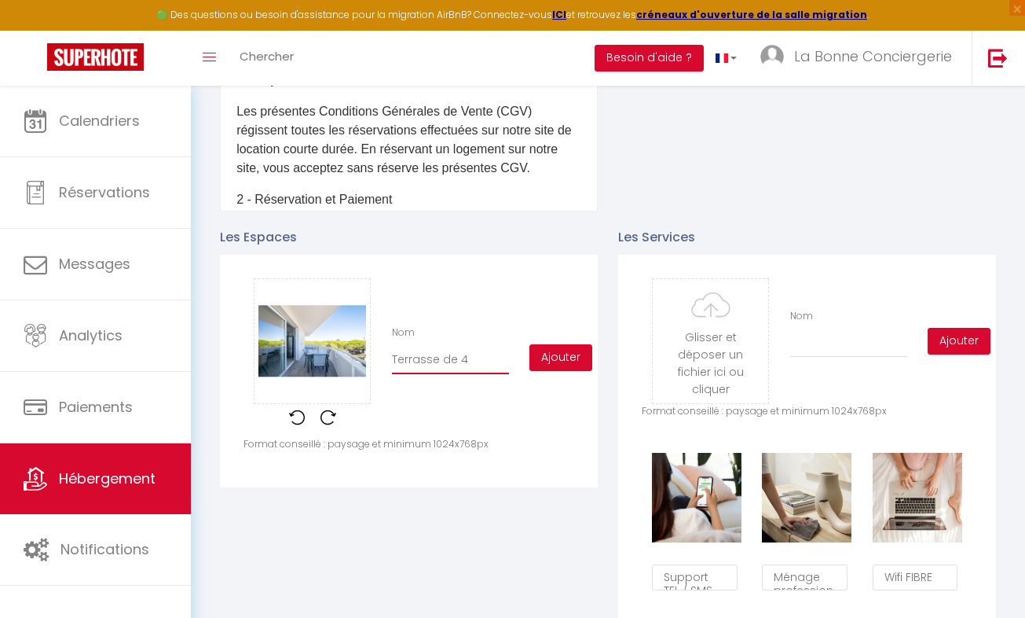
checkbox input "false"
type input "Terrasse de 4à"
checkbox input "false"
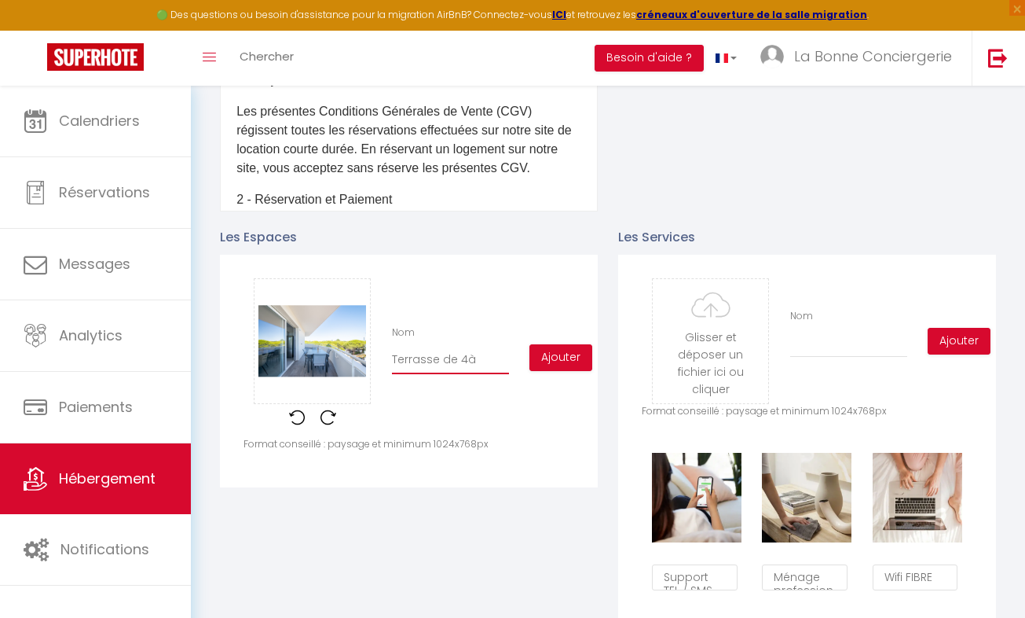
checkbox input "false"
type input "Terrasse de 4à"
checkbox input "false"
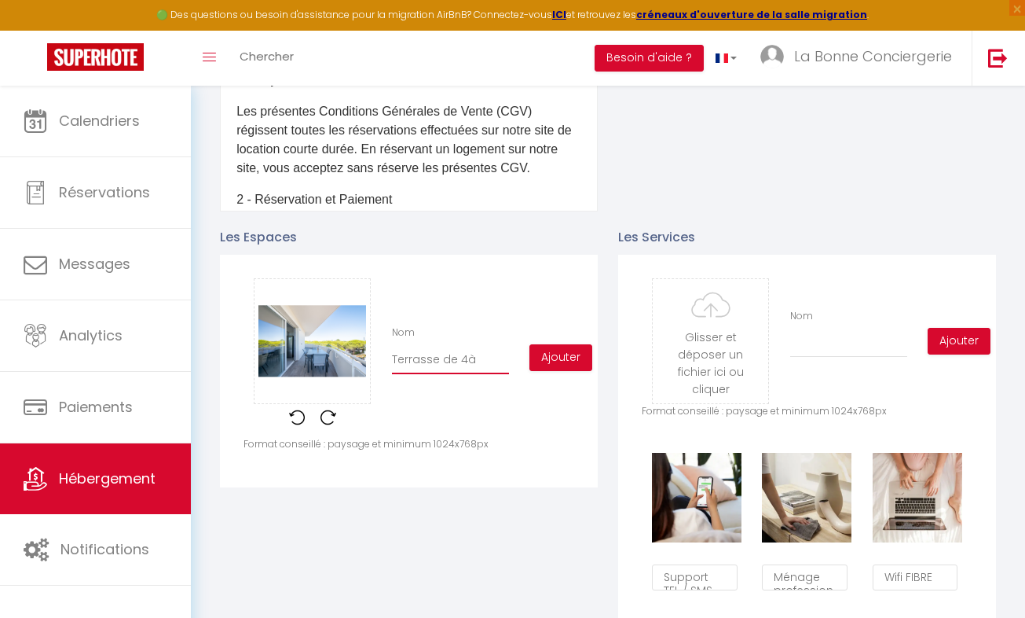
type input "Terrasse de 4à"
checkbox input "false"
type input "Terrasse de 4"
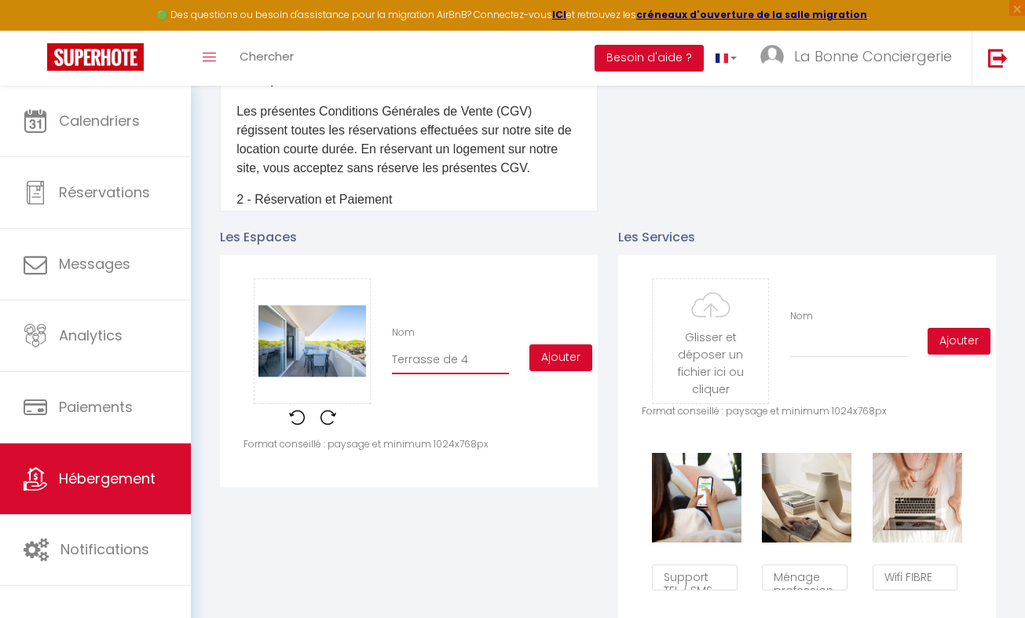
checkbox input "false"
type input "Terrasse de 40"
checkbox input "false"
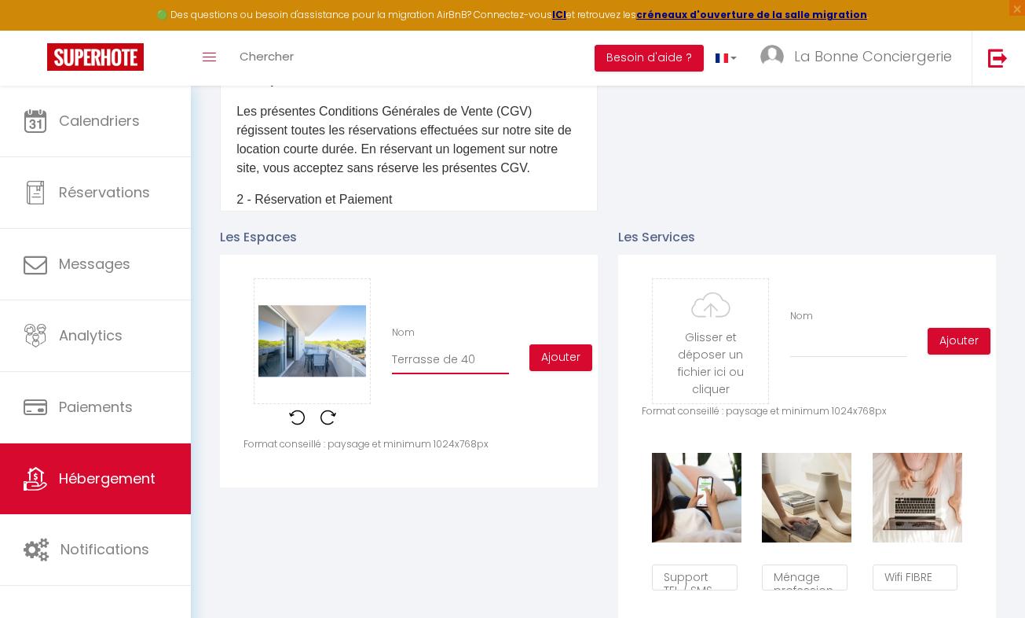
checkbox input "false"
type input "Terrasse de 40"
checkbox input "false"
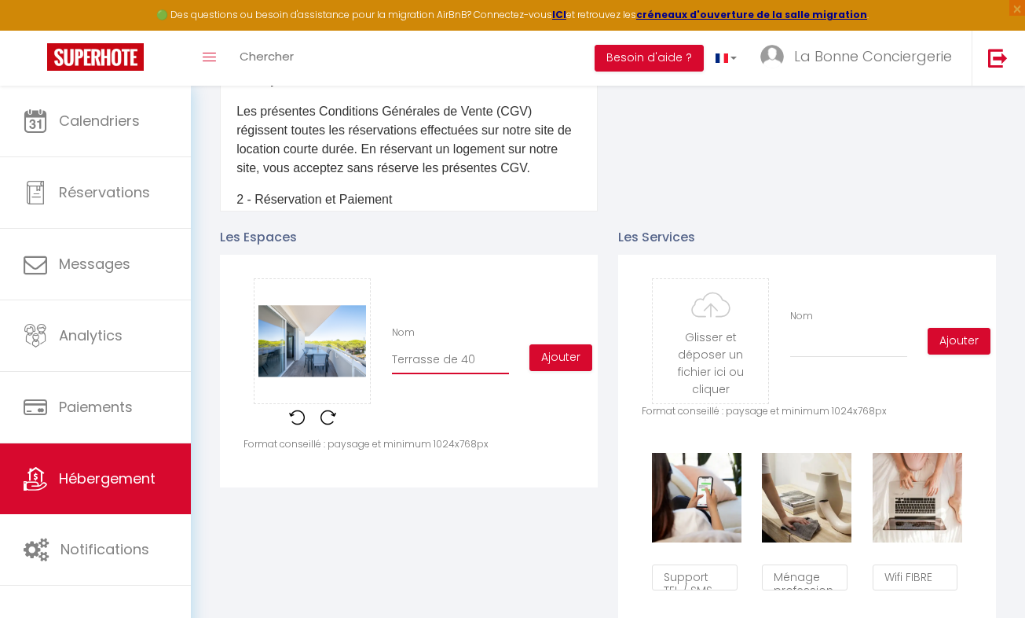
checkbox input "false"
type input "Terrasse de 40 m"
checkbox input "false"
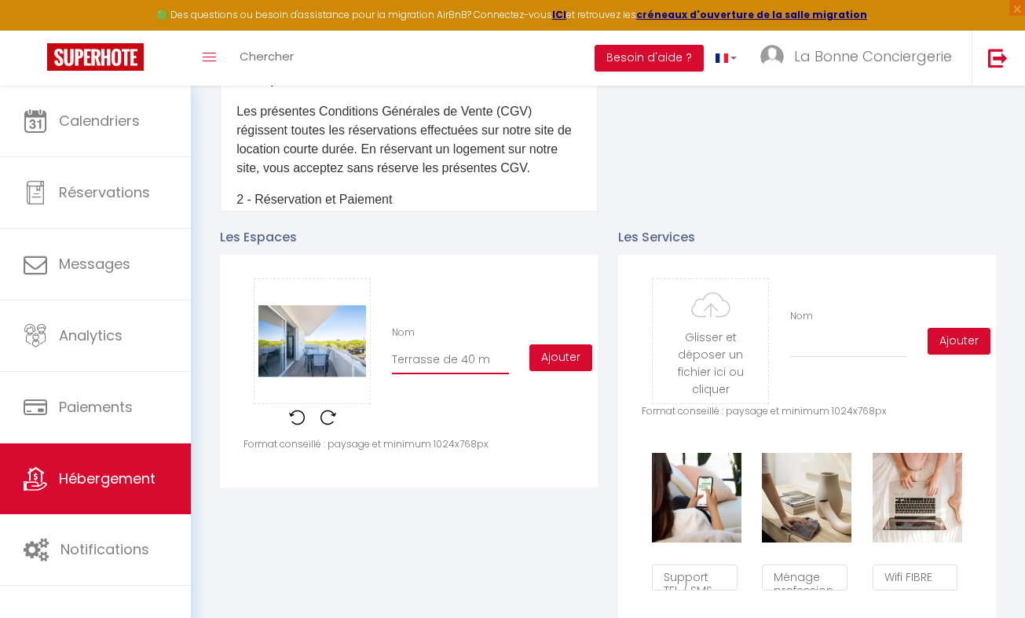
type input "Terrasse de 40"
checkbox input "false"
type input "Terrasse de 40 M"
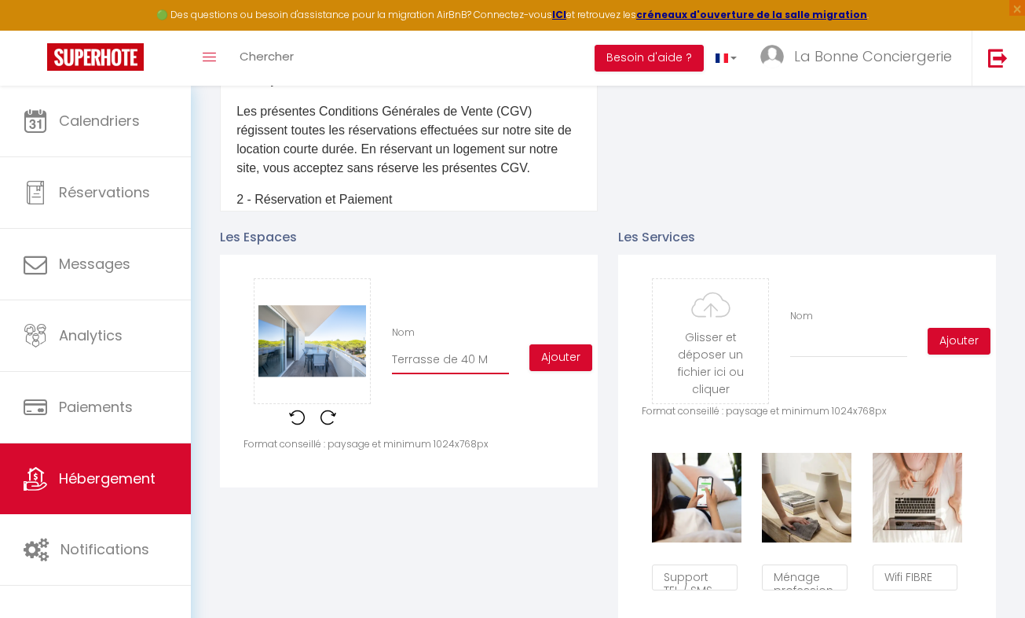
checkbox input "false"
type input "Terrasse de 40 M2"
checkbox input "false"
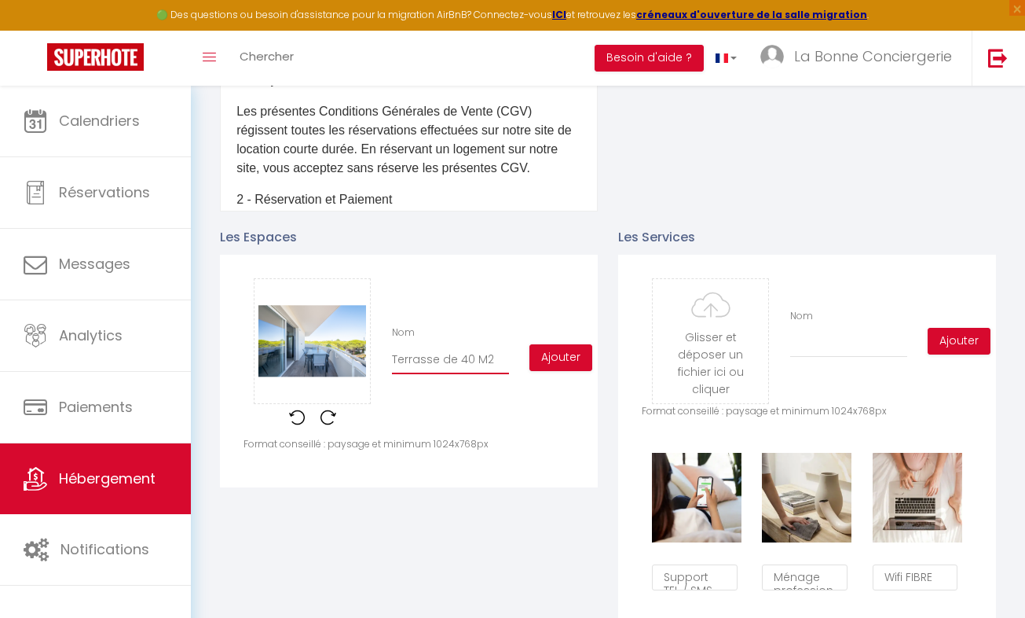
checkbox input "false"
type input "Terrasse de 40 M2"
click at [555, 371] on button "Ajouter" at bounding box center [561, 357] width 63 height 27
checkbox input "false"
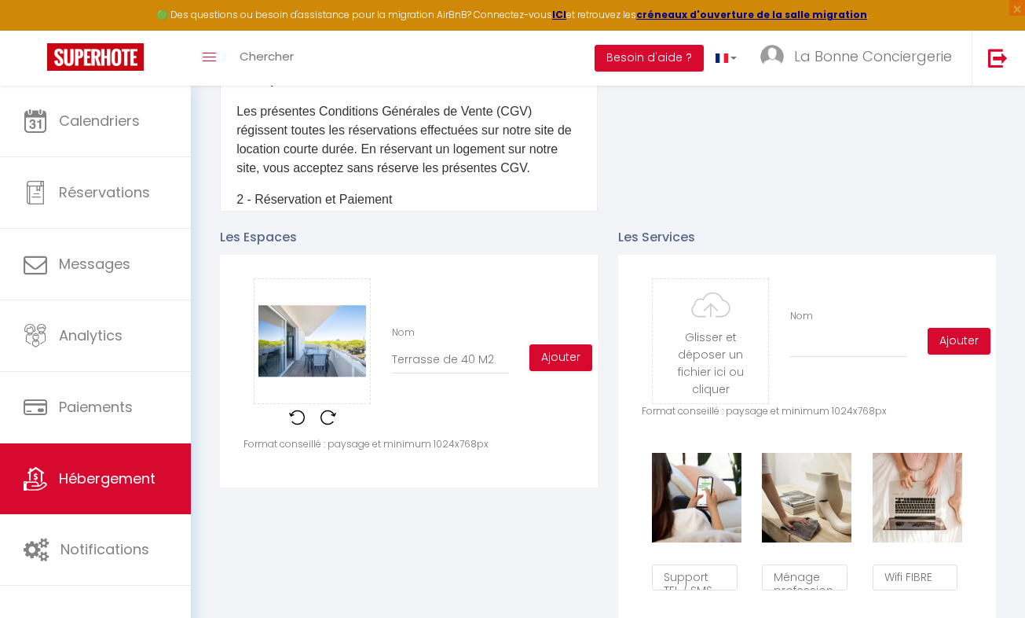
checkbox input "false"
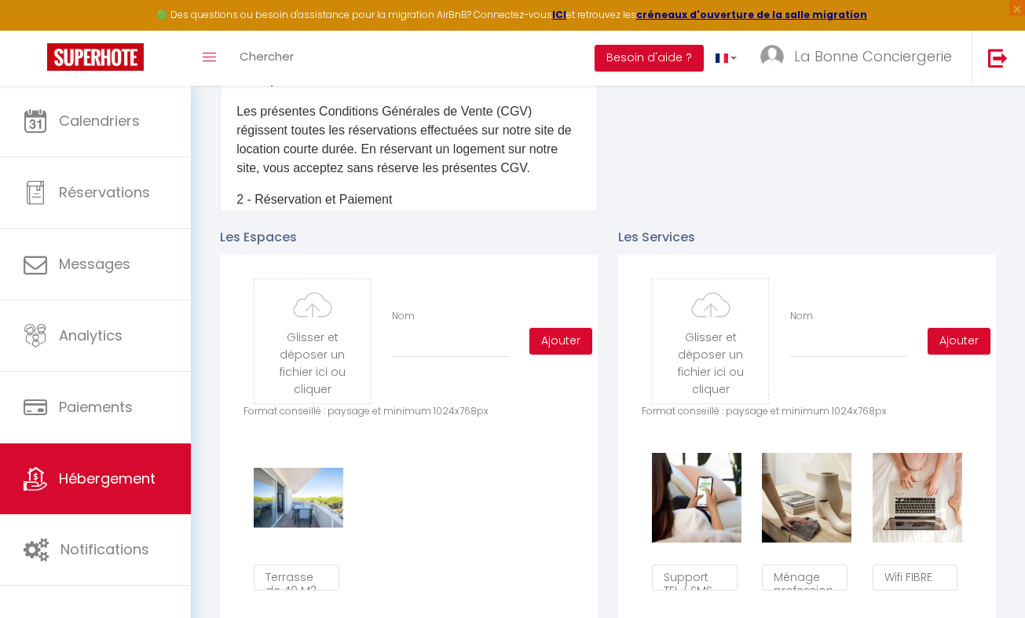
click at [1023, 237] on div "Urgent : Migration Airbnb nécessaire pour votre compte, merci de suivre ces éta…" at bounding box center [608, 563] width 834 height 2296
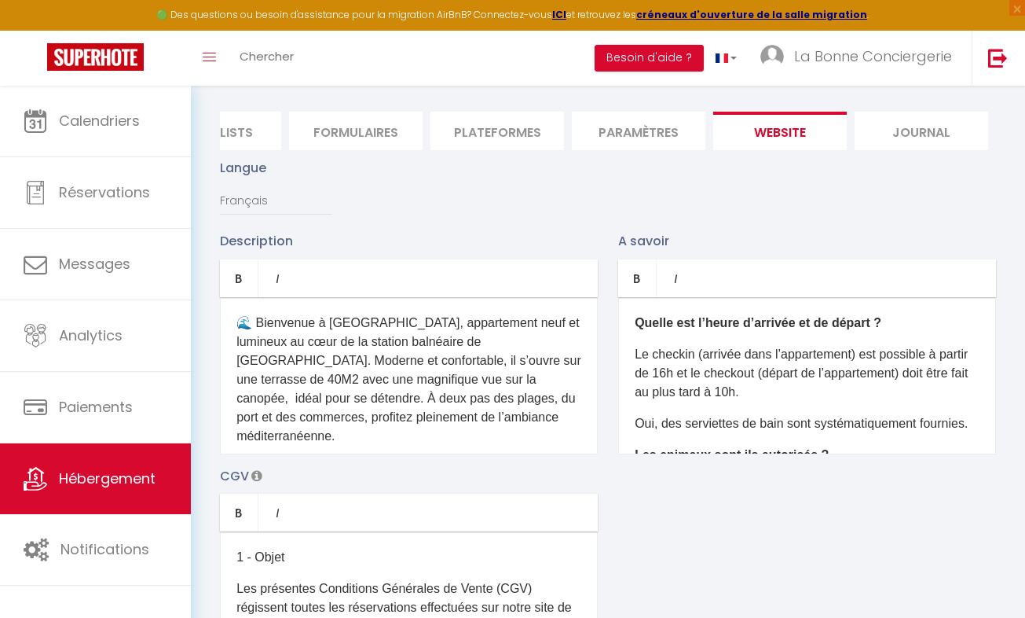
scroll to position [0, 0]
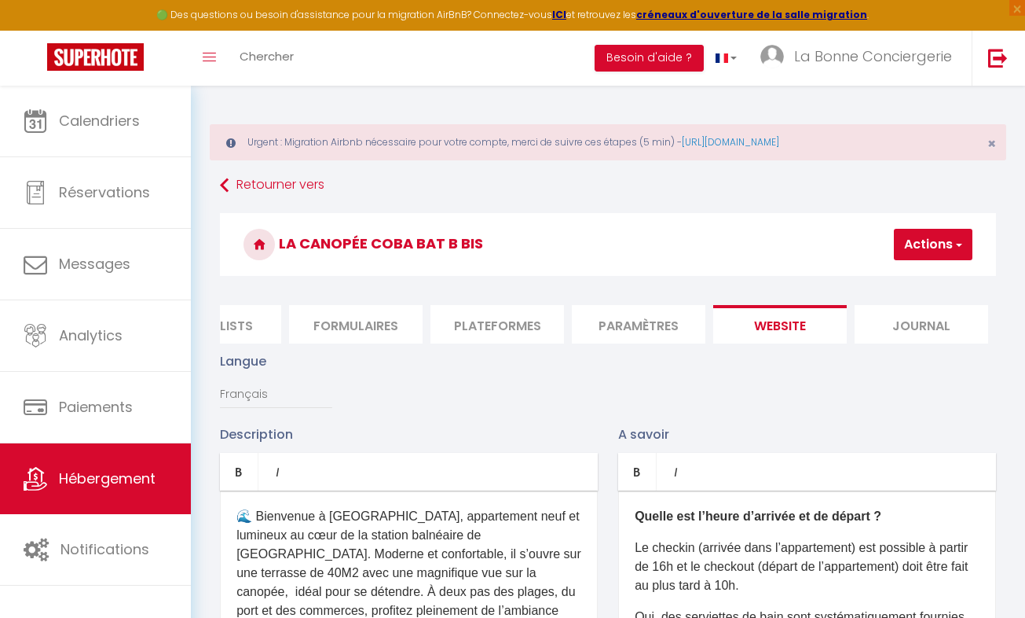
click at [942, 254] on button "Actions" at bounding box center [933, 244] width 79 height 31
